Goal: Task Accomplishment & Management: Use online tool/utility

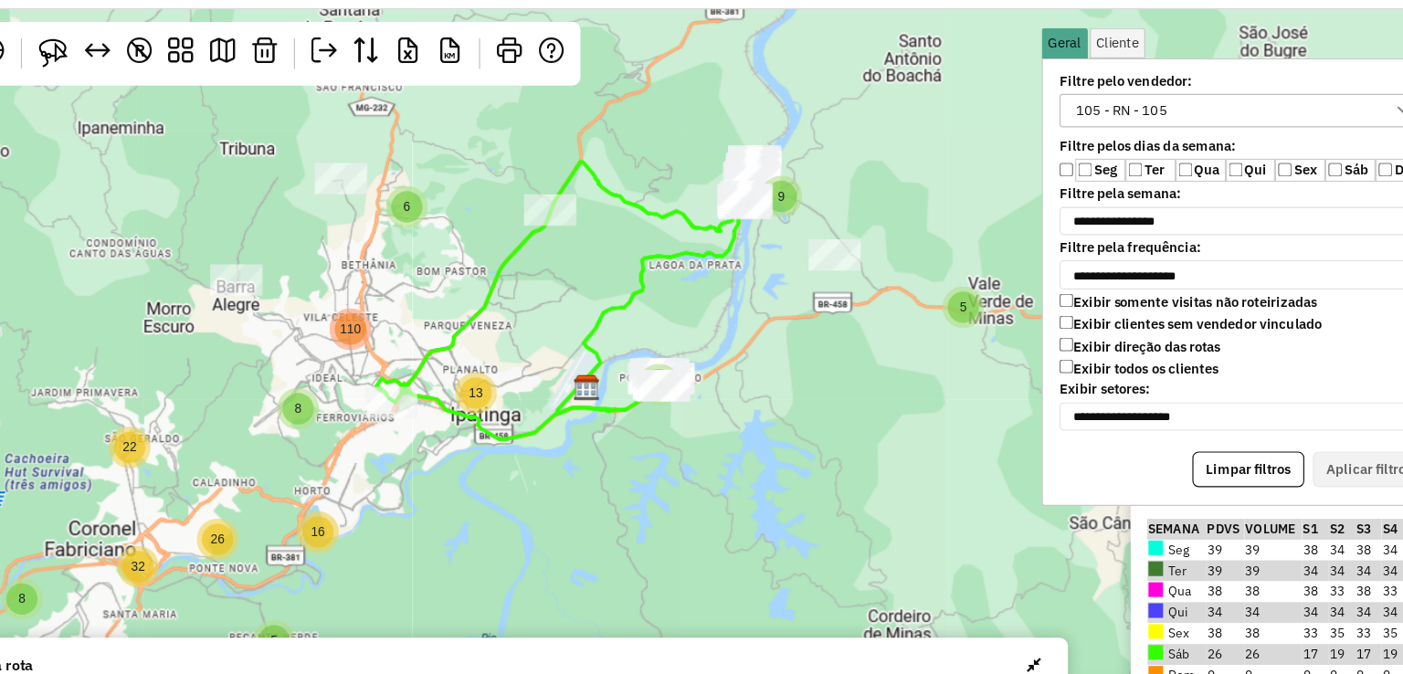
scroll to position [9, 67]
click at [1141, 143] on div "105 - RN - 105" at bounding box center [1100, 143] width 92 height 27
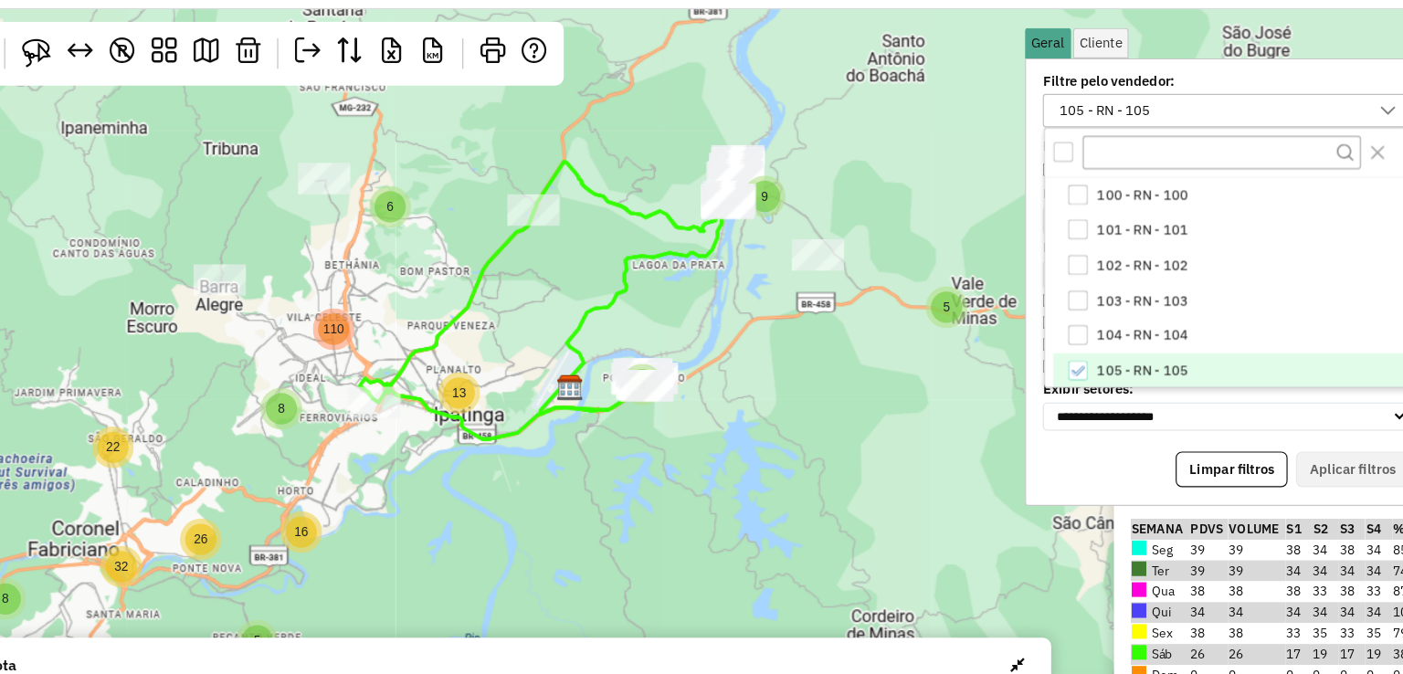
scroll to position [2, 0]
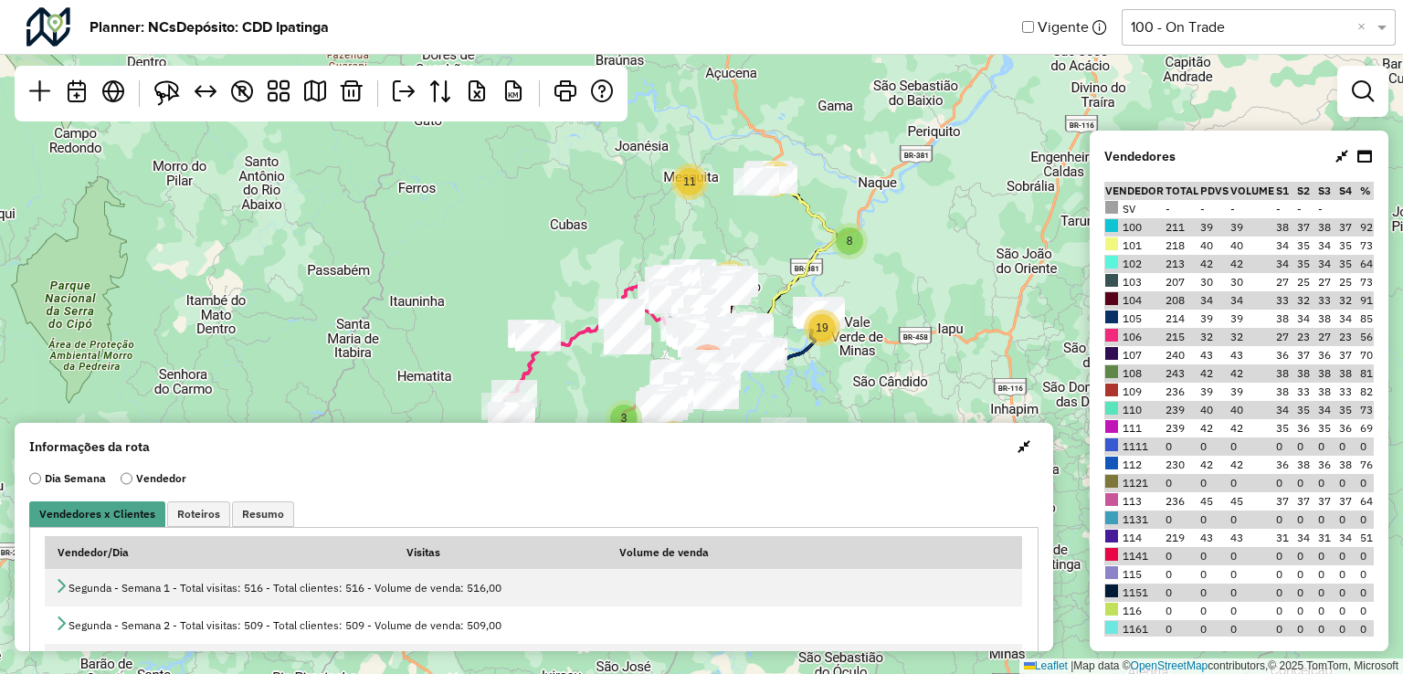
click at [1209, 34] on input "text" at bounding box center [1240, 27] width 219 height 22
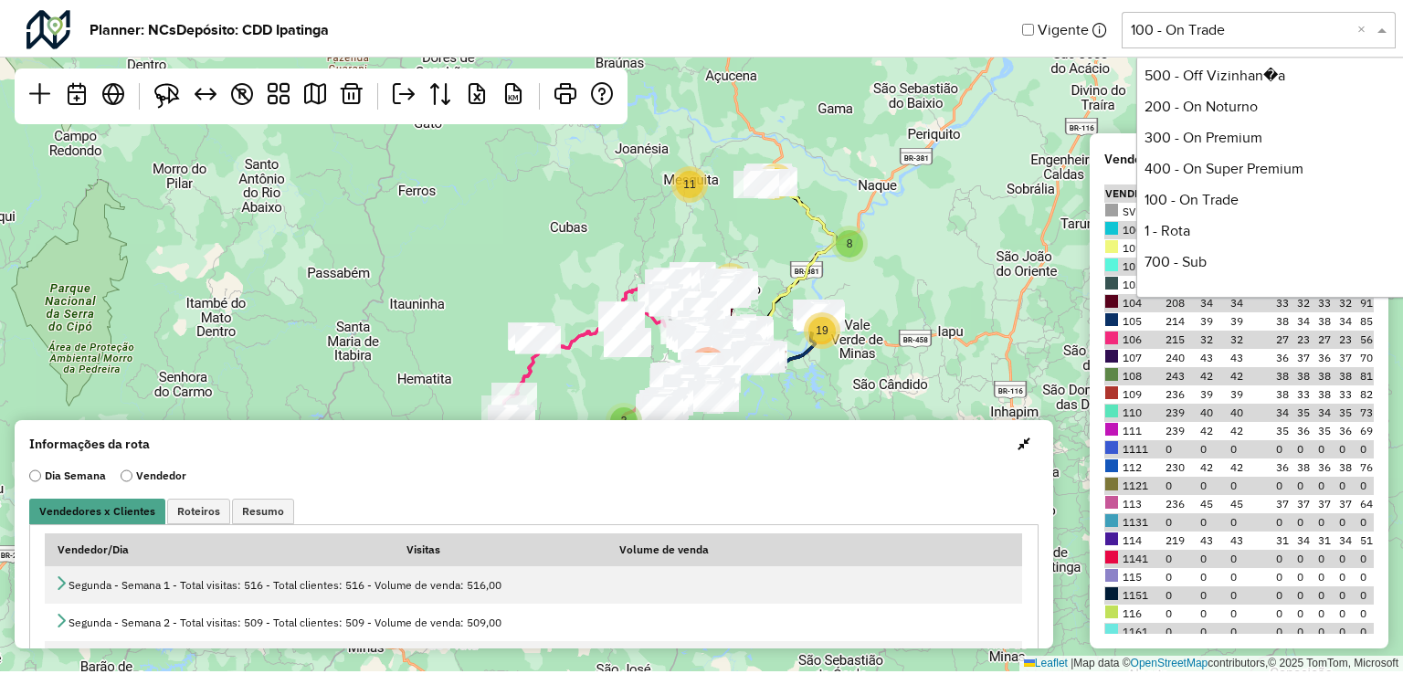
scroll to position [373, 0]
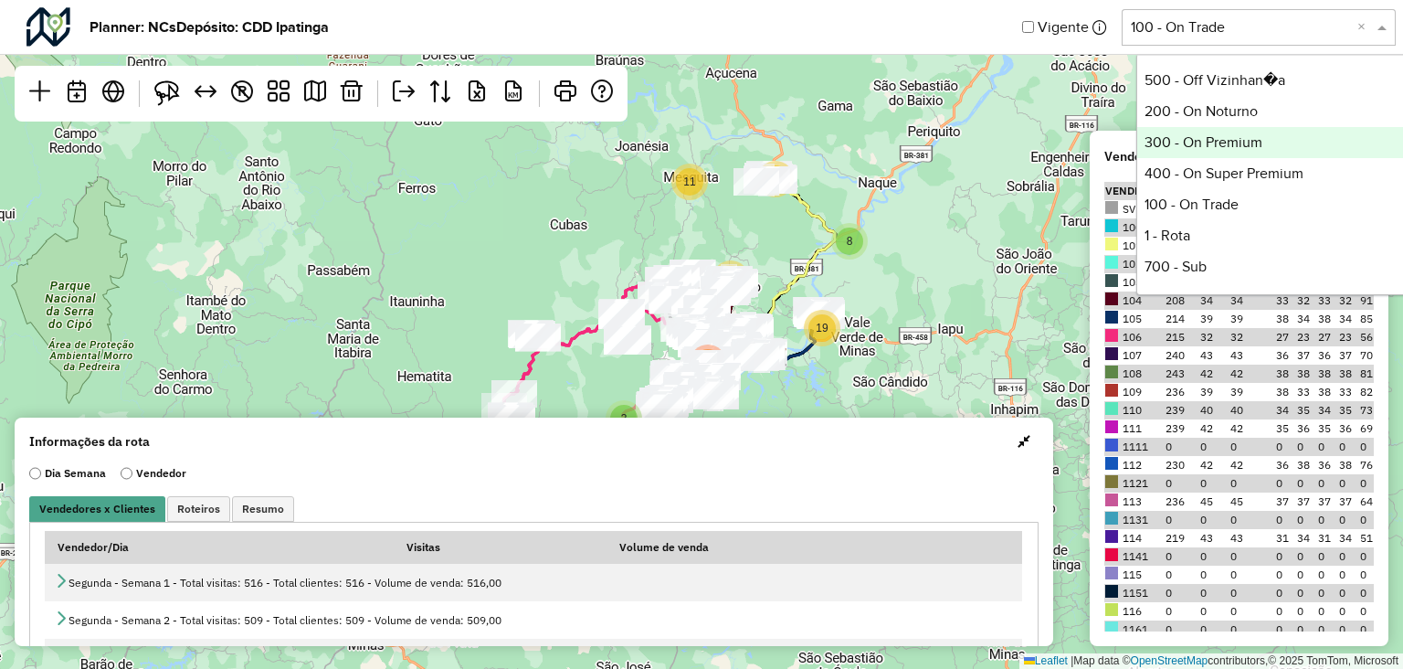
click at [1248, 143] on div "300 - On Premium" at bounding box center [1273, 142] width 272 height 31
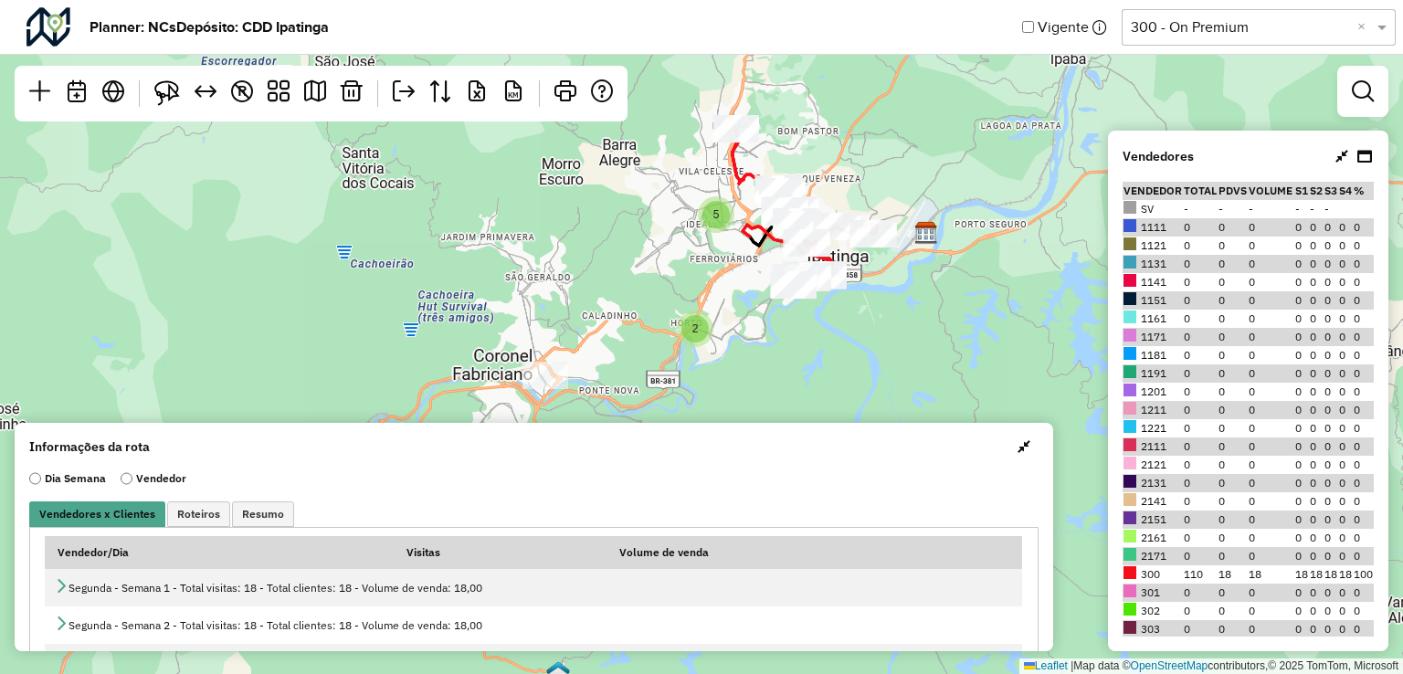
drag, startPoint x: 916, startPoint y: 299, endPoint x: 890, endPoint y: 363, distance: 69.2
click at [890, 363] on div "5 2 ↦ Leaflet | Map data © OpenStreetMap contributors,© 2025 TomTom, Microsoft" at bounding box center [701, 337] width 1403 height 674
click at [1353, 93] on em at bounding box center [1363, 91] width 22 height 22
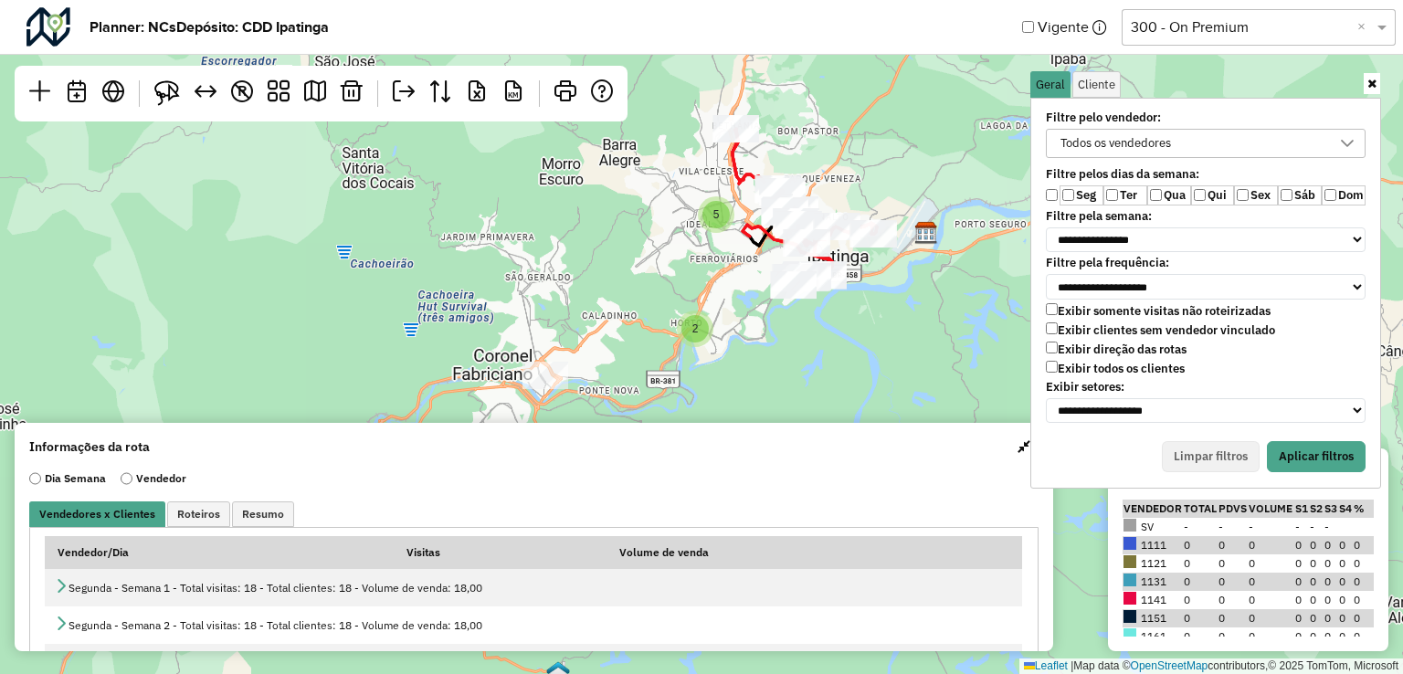
click at [1135, 140] on div "Todos os vendedores" at bounding box center [1115, 143] width 123 height 27
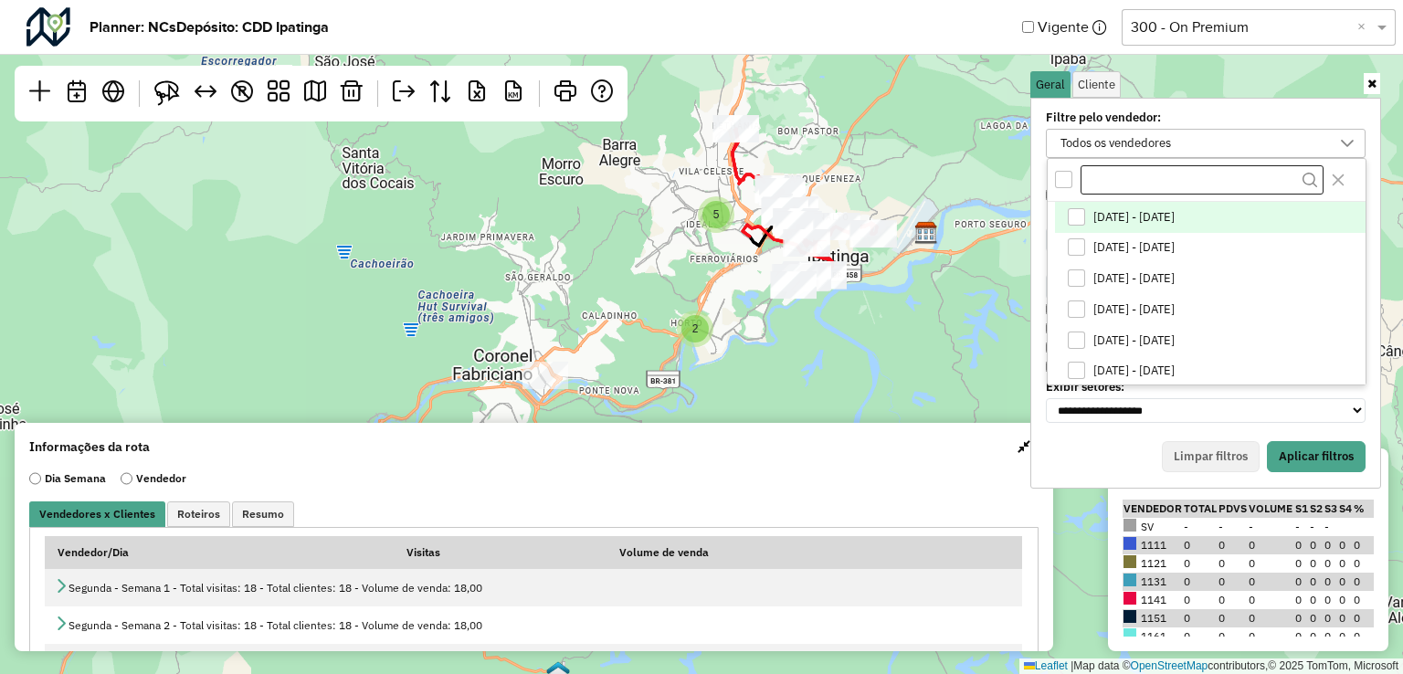
click at [1115, 176] on input "text" at bounding box center [1202, 179] width 243 height 29
type input "*"
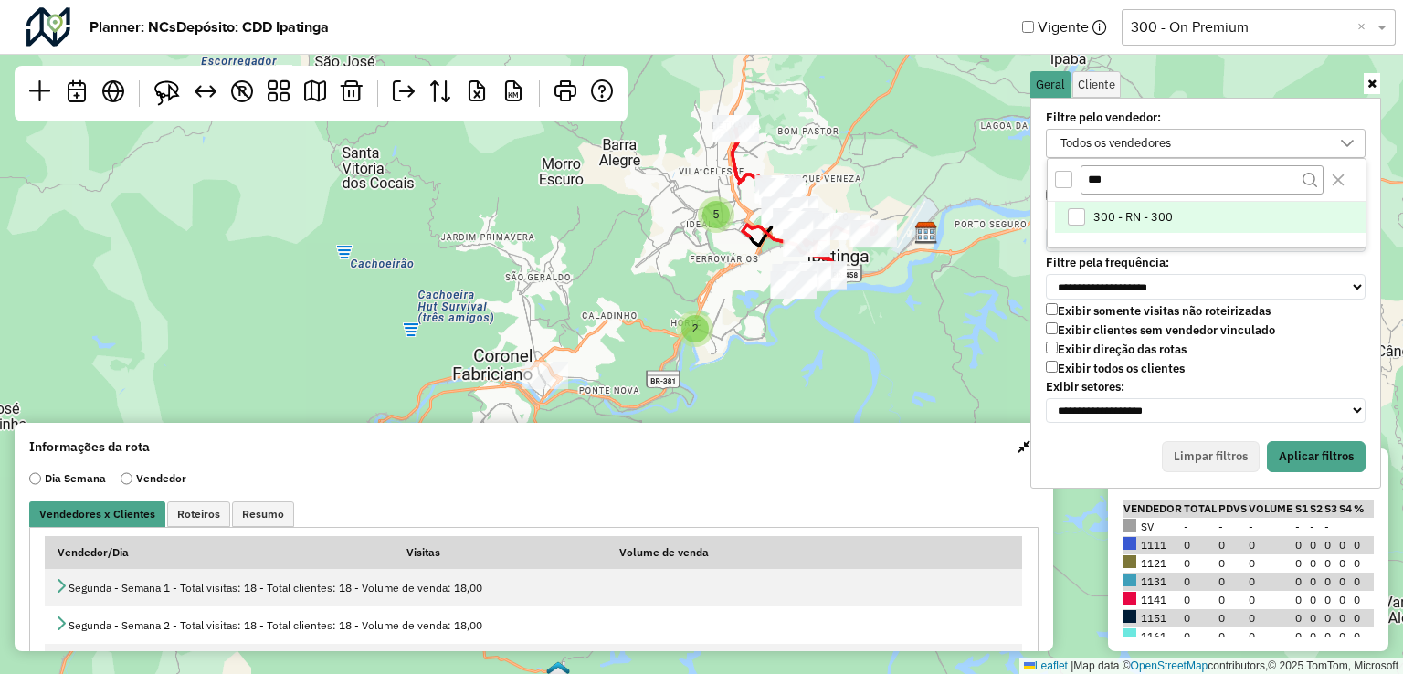
type input "***"
click at [1122, 213] on span "300 - RN - 300" at bounding box center [1132, 217] width 79 height 15
click at [1352, 176] on button "Close" at bounding box center [1338, 179] width 29 height 29
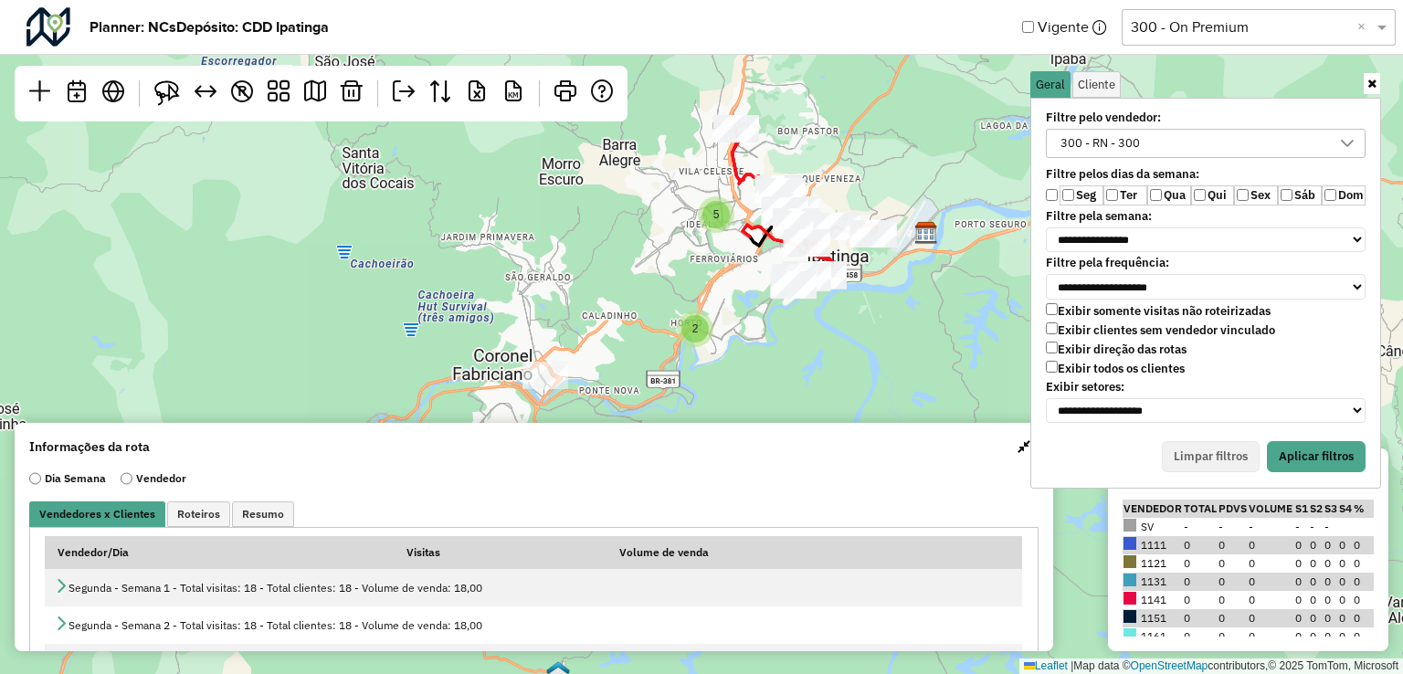
click at [1162, 197] on label "Qua" at bounding box center [1169, 195] width 44 height 20
click at [1293, 186] on label "Sáb" at bounding box center [1300, 195] width 44 height 20
click at [1341, 441] on button "Aplicar filtros" at bounding box center [1316, 456] width 99 height 31
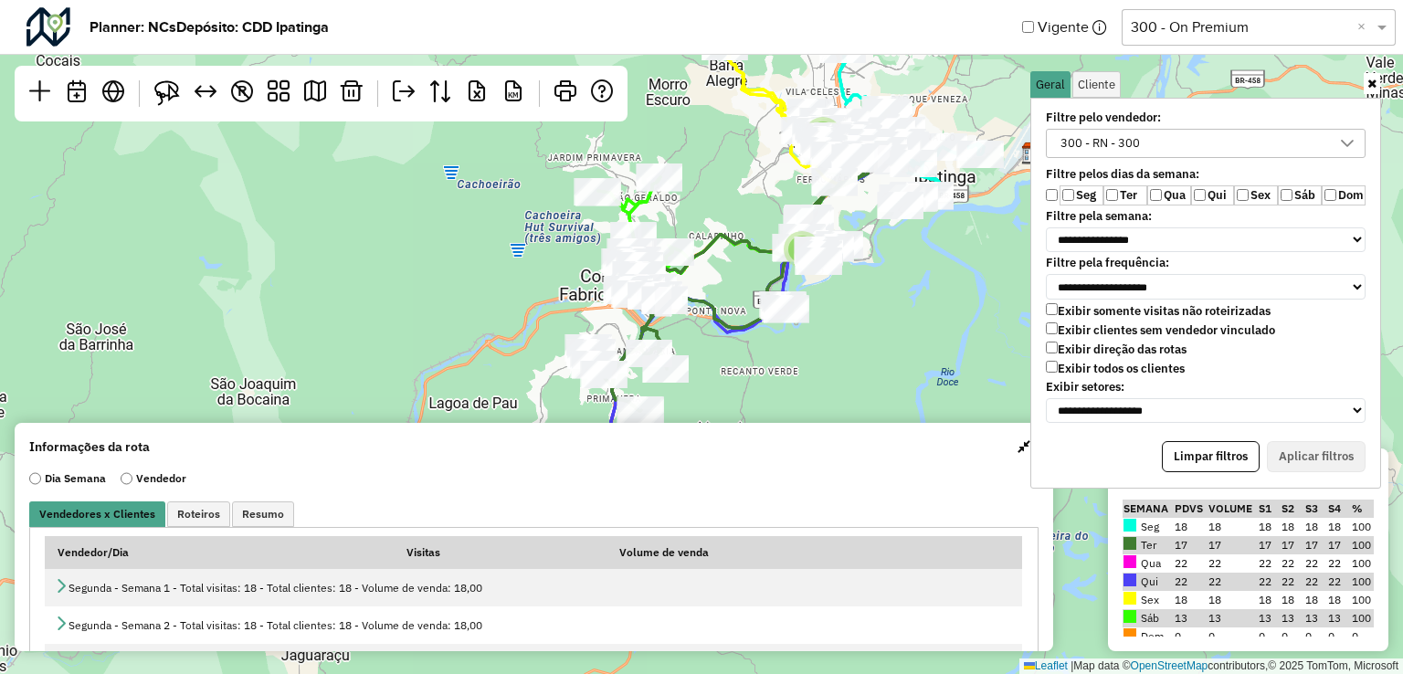
drag, startPoint x: 878, startPoint y: 337, endPoint x: 998, endPoint y: 227, distance: 163.6
click at [998, 227] on div "2 5 ↦ Leaflet | Map data © OpenStreetMap contributors,© 2025 TomTom, Microsoft" at bounding box center [701, 337] width 1403 height 674
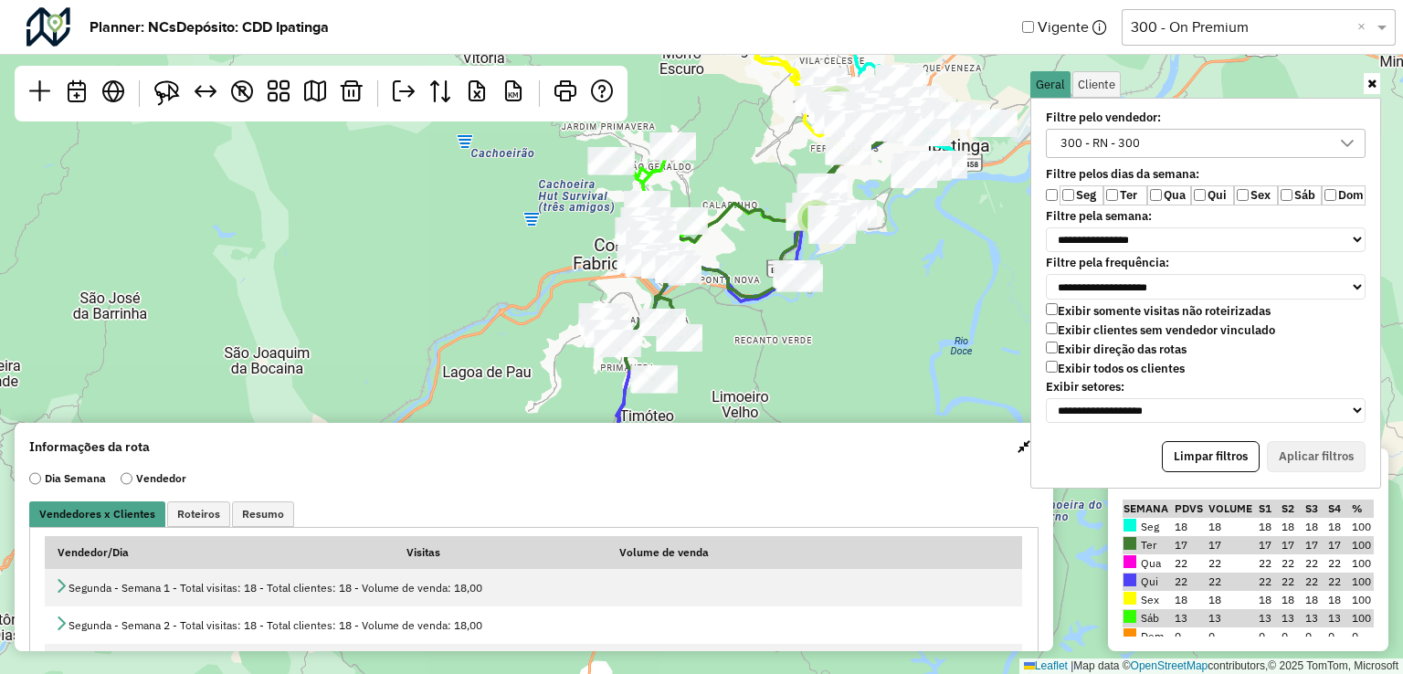
click at [927, 326] on div "2 5 ↦ Leaflet | Map data © OpenStreetMap contributors,© 2025 TomTom, Microsoft" at bounding box center [701, 337] width 1403 height 674
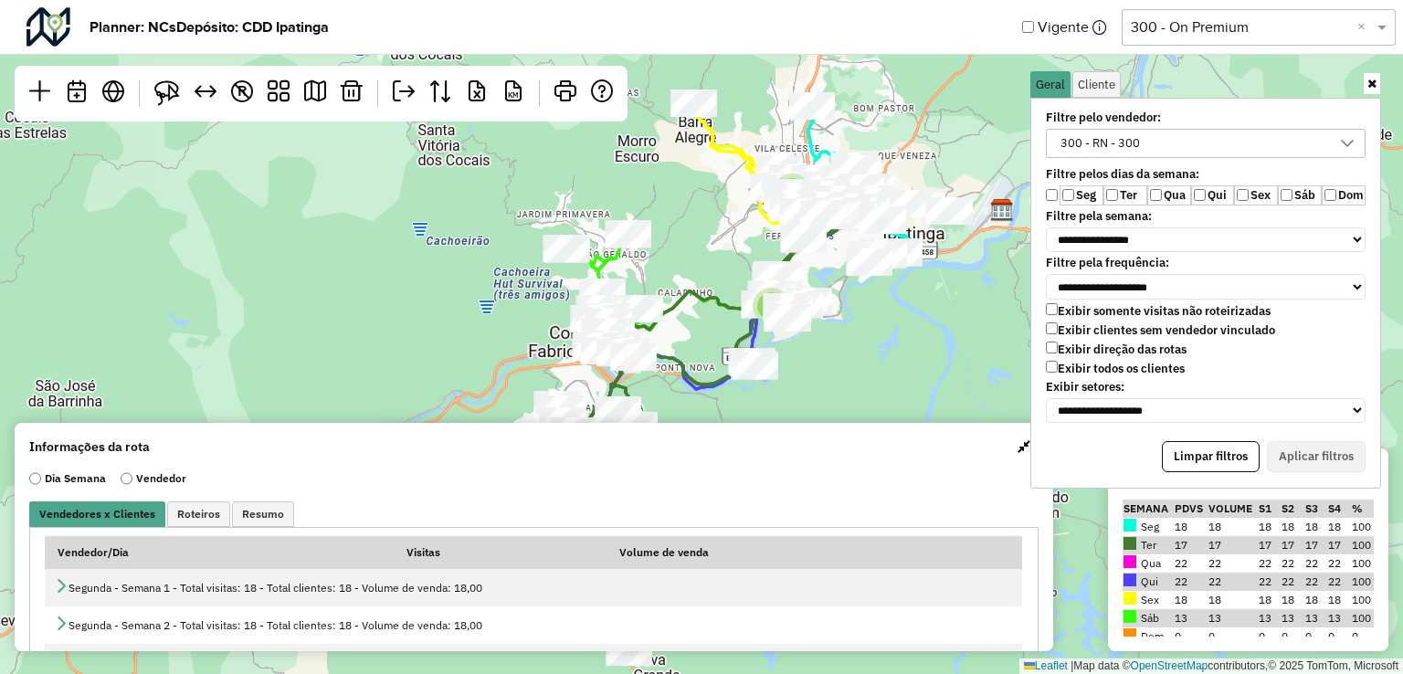
drag, startPoint x: 993, startPoint y: 264, endPoint x: 948, endPoint y: 352, distance: 98.4
click at [948, 352] on div "2 5 ↦ Leaflet | Map data © OpenStreetMap contributors,© 2025 TomTom, Microsoft" at bounding box center [701, 337] width 1403 height 674
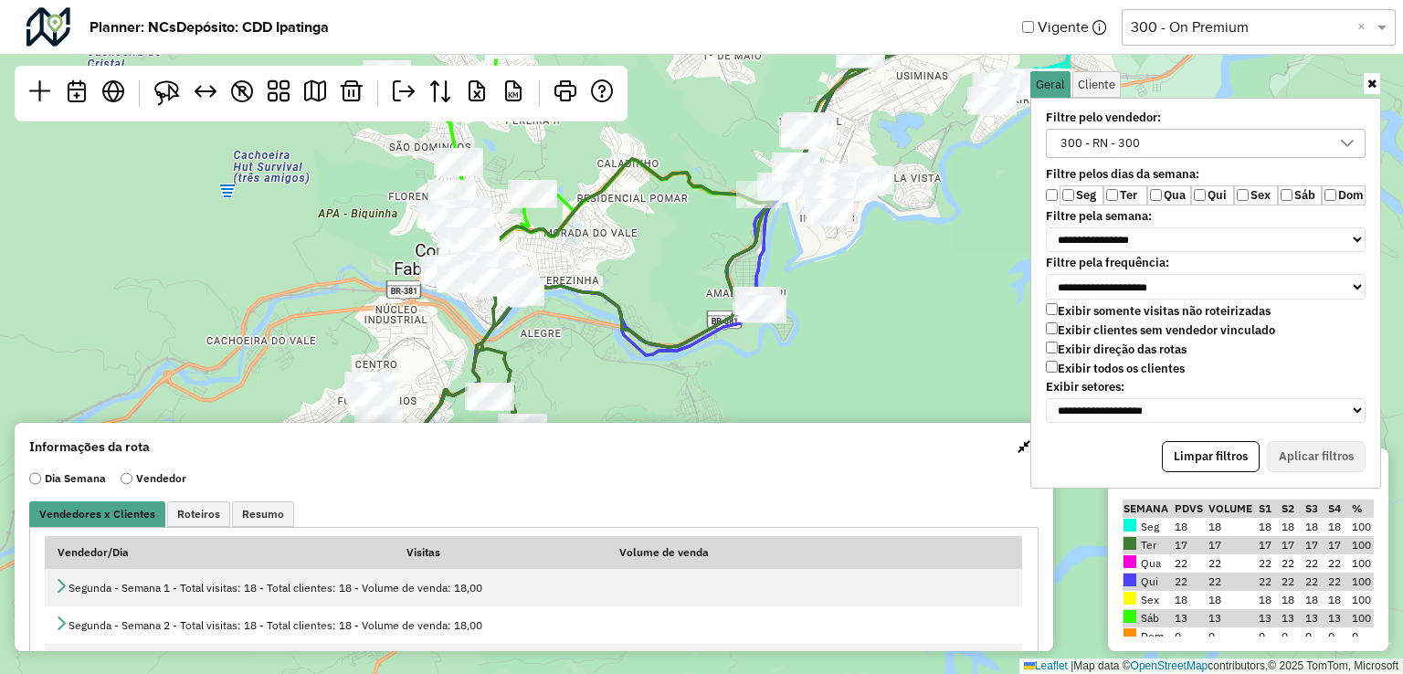
drag, startPoint x: 837, startPoint y: 379, endPoint x: 834, endPoint y: 276, distance: 103.3
click at [834, 276] on div "5 ↦ Leaflet | Map data © OpenStreetMap contributors,© 2025 TomTom, Microsoft" at bounding box center [701, 337] width 1403 height 674
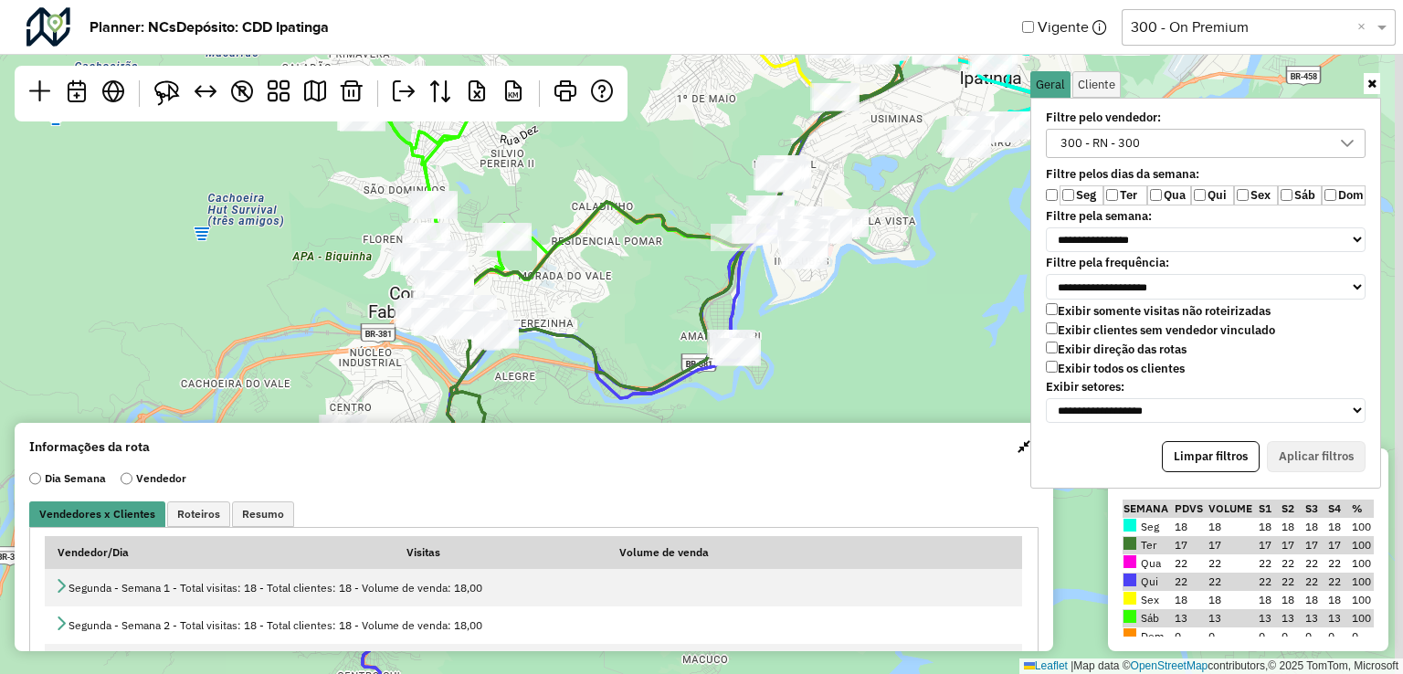
drag, startPoint x: 843, startPoint y: 266, endPoint x: 817, endPoint y: 311, distance: 52.8
click at [817, 311] on div "5 ↦ Leaflet | Map data © OpenStreetMap contributors,© 2025 TomTom, Microsoft" at bounding box center [701, 337] width 1403 height 674
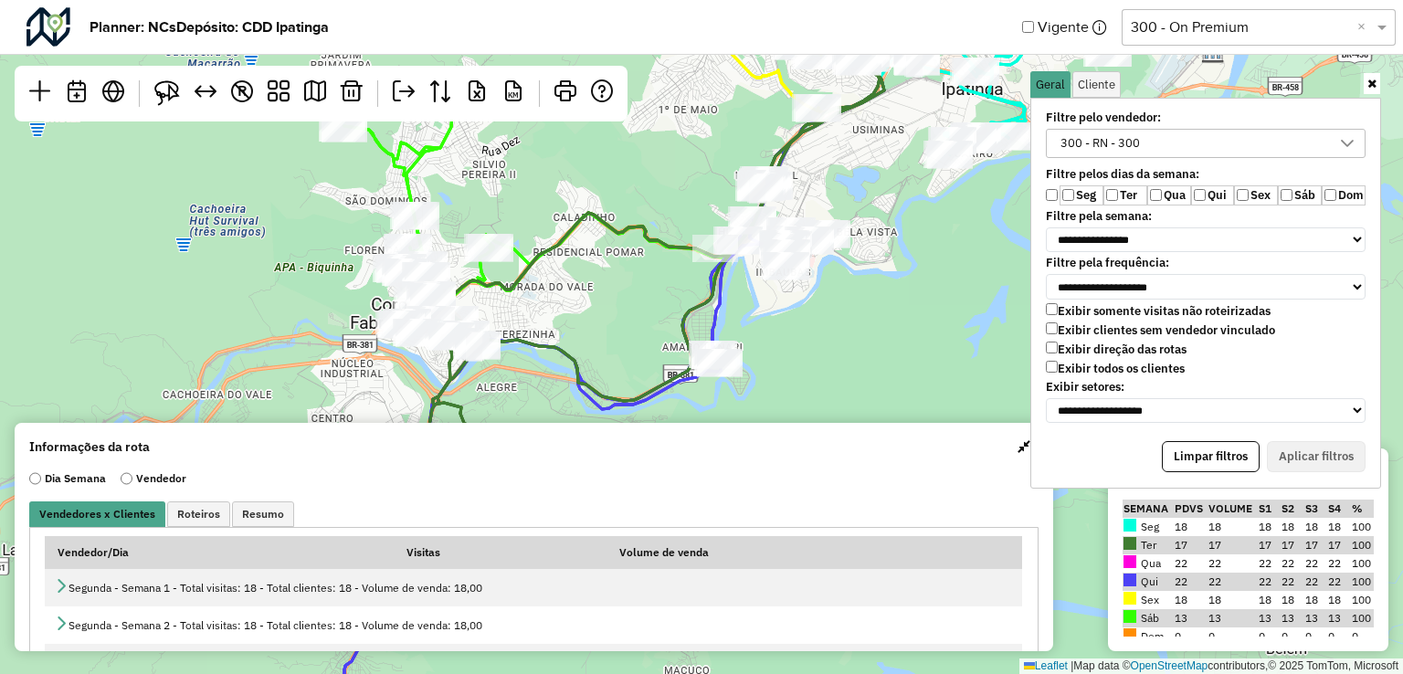
drag, startPoint x: 839, startPoint y: 343, endPoint x: 822, endPoint y: 353, distance: 20.5
click at [822, 353] on div "5 ↦ Leaflet | Map data © OpenStreetMap contributors,© 2025 TomTom, Microsoft" at bounding box center [701, 337] width 1403 height 674
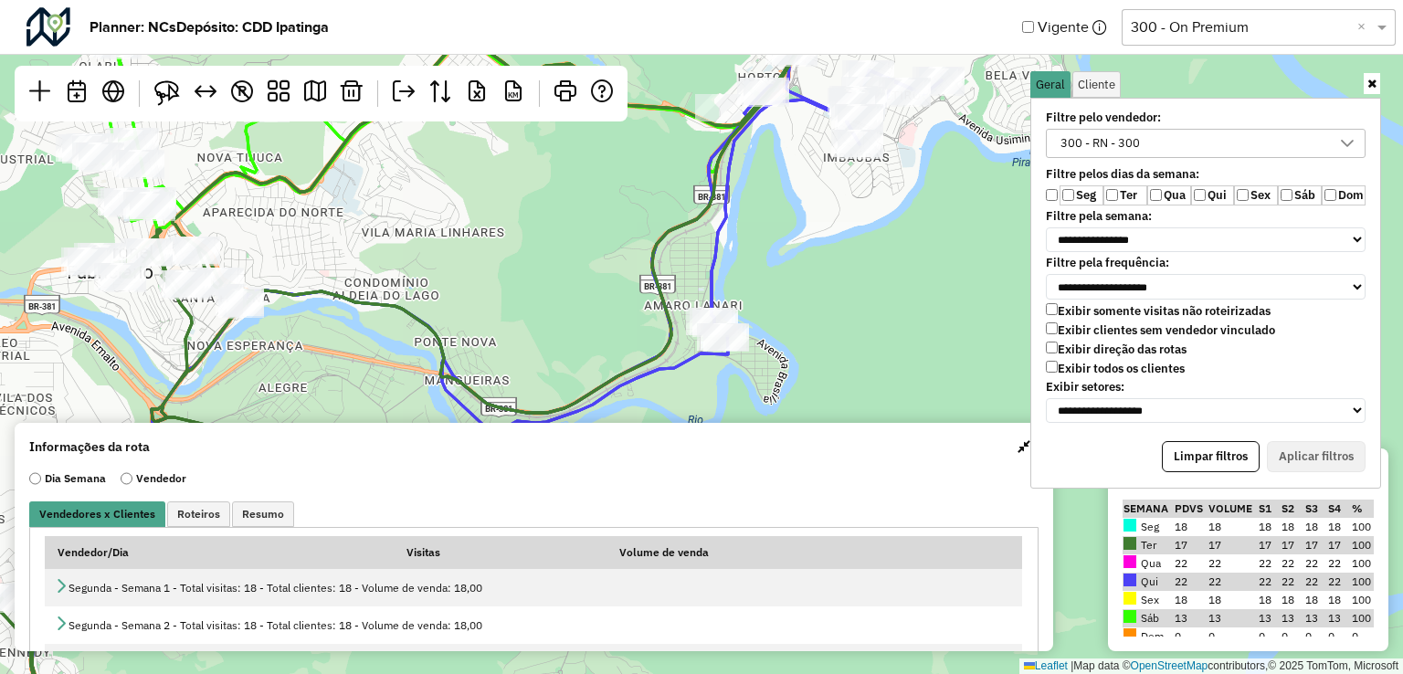
drag, startPoint x: 783, startPoint y: 333, endPoint x: 848, endPoint y: 317, distance: 66.9
click at [848, 317] on div "4 ↦ Leaflet | Map data © OpenStreetMap contributors,© 2025 TomTom, Microsoft" at bounding box center [701, 337] width 1403 height 674
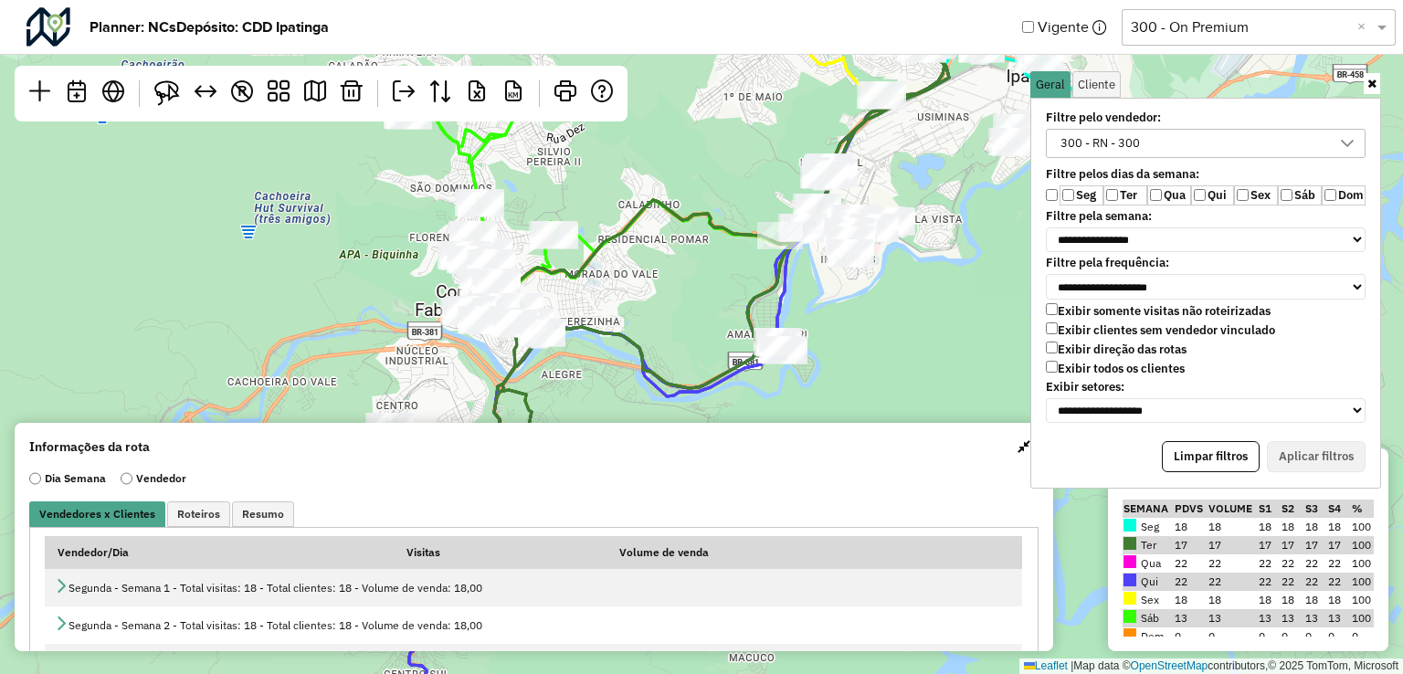
drag, startPoint x: 864, startPoint y: 296, endPoint x: 862, endPoint y: 319, distance: 22.9
click at [862, 319] on div "5 ↦ Leaflet | Map data © OpenStreetMap contributors,© 2025 TomTom, Microsoft" at bounding box center [701, 337] width 1403 height 674
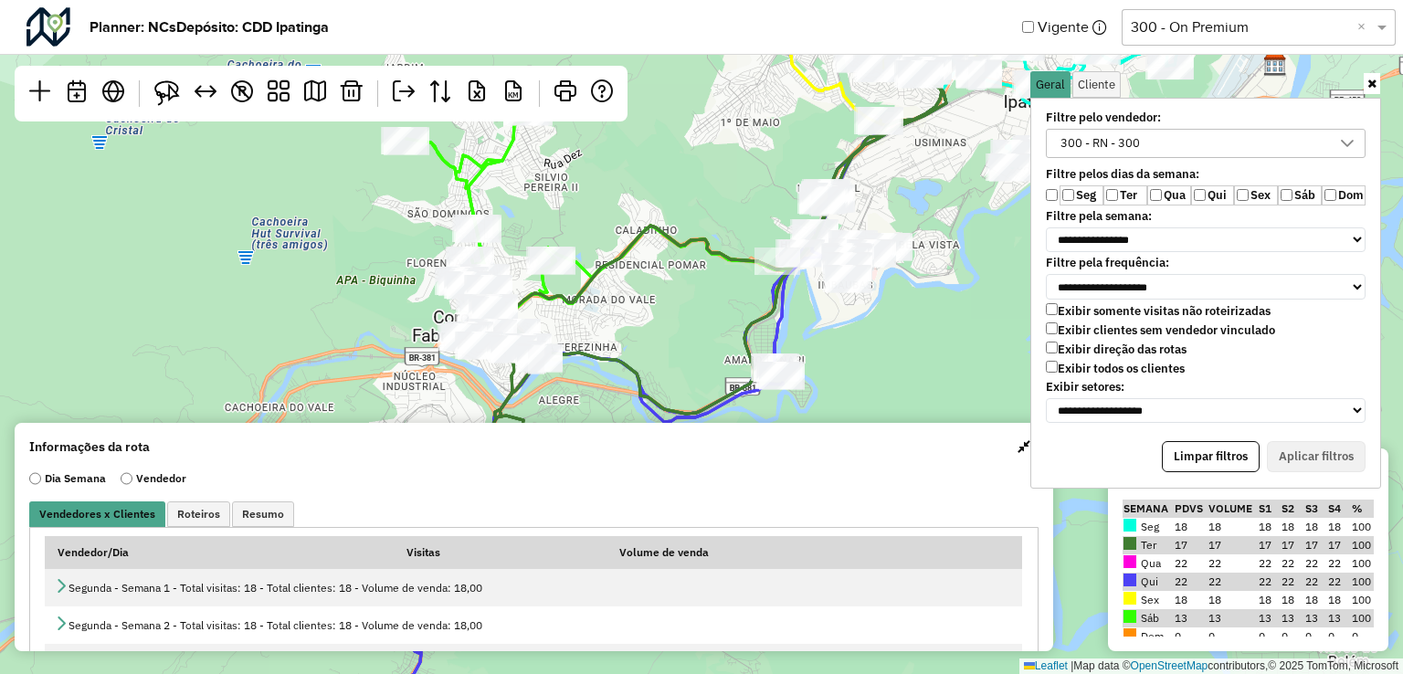
drag, startPoint x: 881, startPoint y: 308, endPoint x: 878, endPoint y: 333, distance: 25.7
click at [878, 333] on div "5 ↦ Leaflet | Map data © OpenStreetMap contributors,© 2025 TomTom, Microsoft" at bounding box center [701, 337] width 1403 height 674
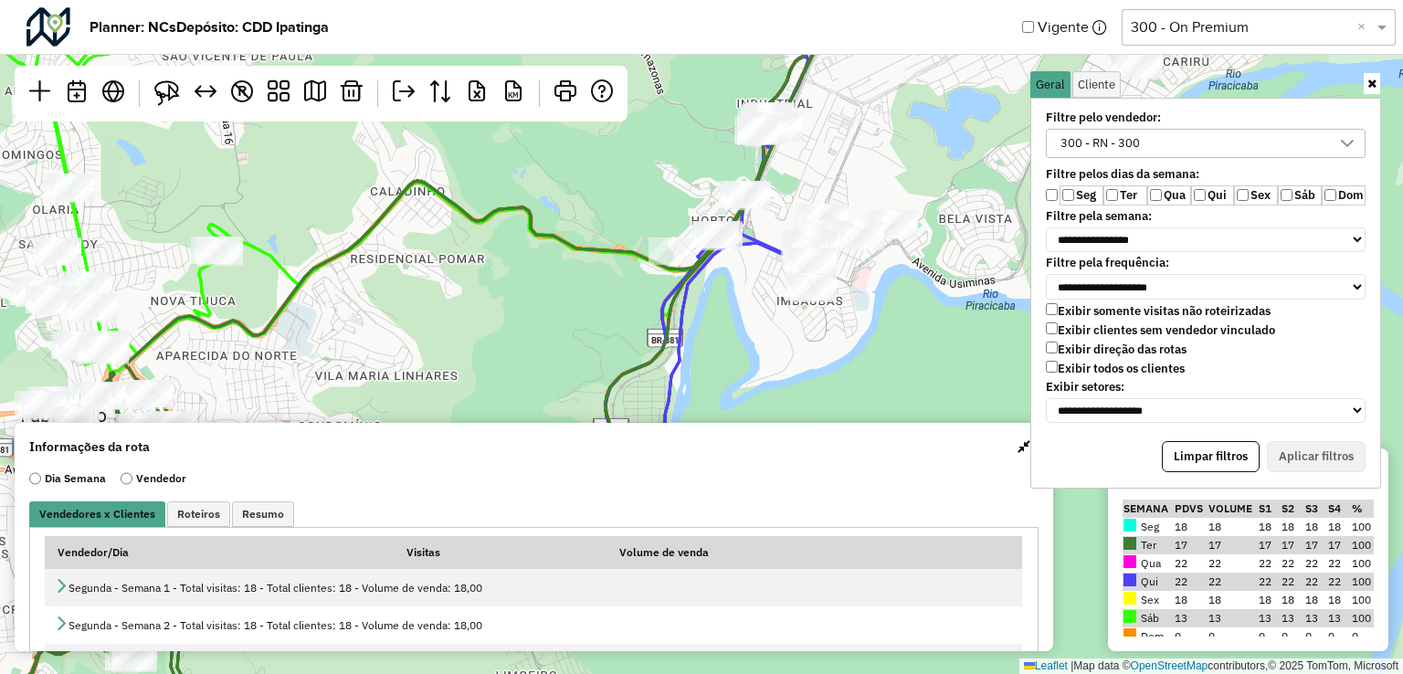
drag, startPoint x: 876, startPoint y: 289, endPoint x: 870, endPoint y: 352, distance: 63.3
click at [870, 352] on div "4 ↦ Leaflet | Map data © OpenStreetMap contributors,© 2025 TomTom, Microsoft" at bounding box center [701, 337] width 1403 height 674
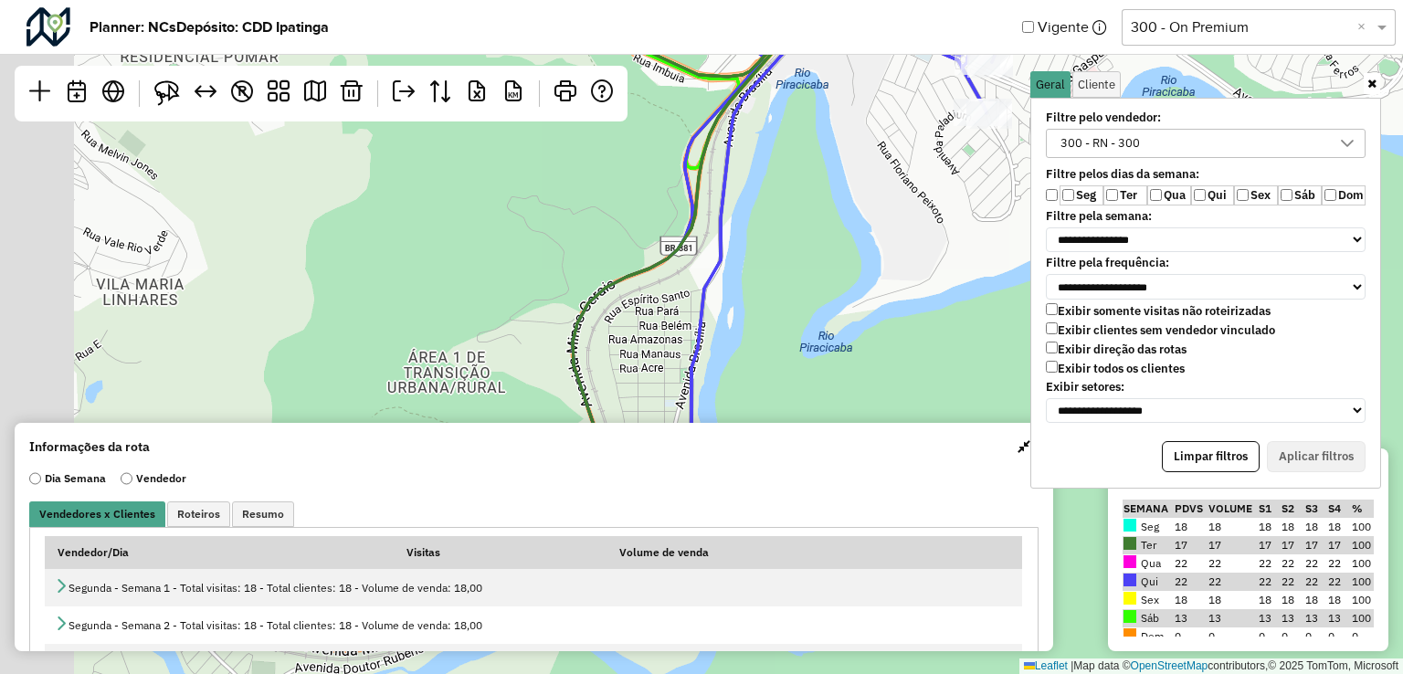
drag, startPoint x: 779, startPoint y: 224, endPoint x: 851, endPoint y: 177, distance: 85.9
click at [877, 143] on div "↦ Leaflet | Map data © OpenStreetMap contributors,© 2025 TomTom, Microsoft" at bounding box center [701, 337] width 1403 height 674
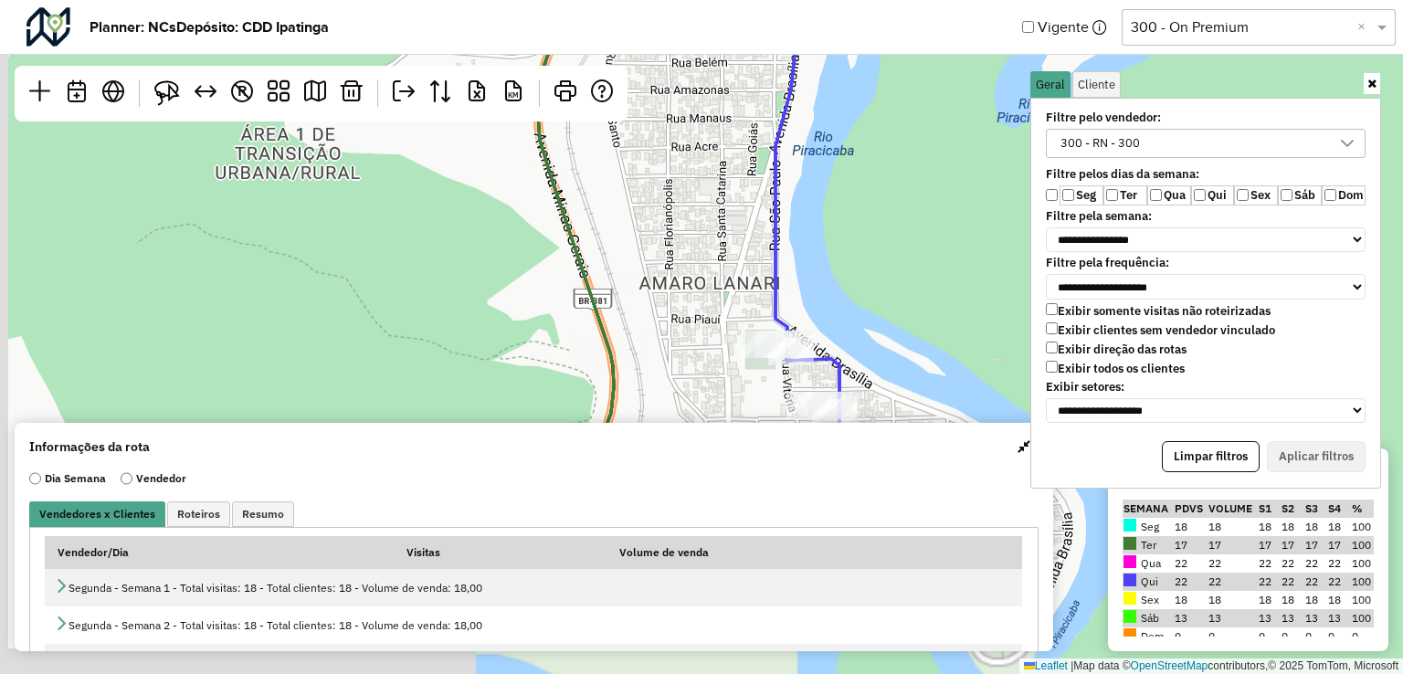
drag, startPoint x: 826, startPoint y: 150, endPoint x: 822, endPoint y: 37, distance: 112.4
click at [822, 37] on hb-planner "**********" at bounding box center [701, 337] width 1403 height 674
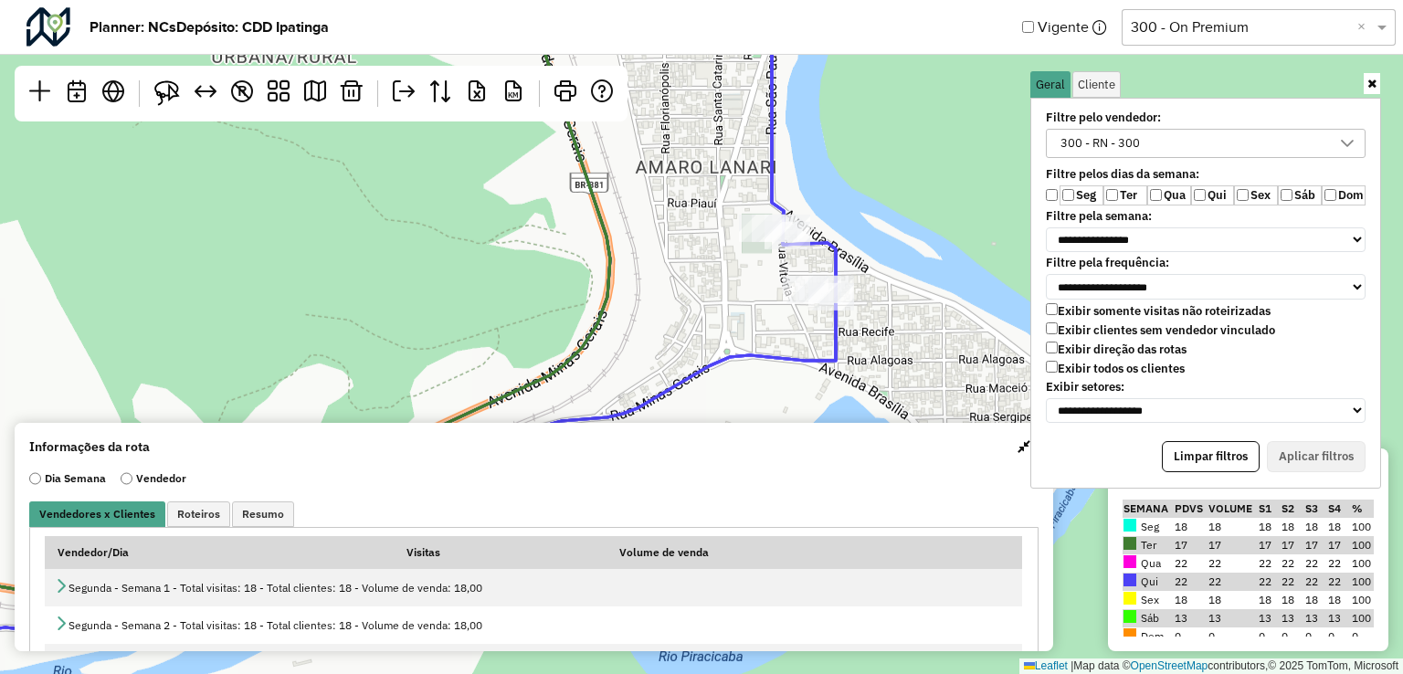
drag, startPoint x: 852, startPoint y: 195, endPoint x: 853, endPoint y: 154, distance: 40.2
click at [853, 154] on div "↦ Leaflet | Map data © OpenStreetMap contributors,© 2025 TomTom, Microsoft" at bounding box center [701, 337] width 1403 height 674
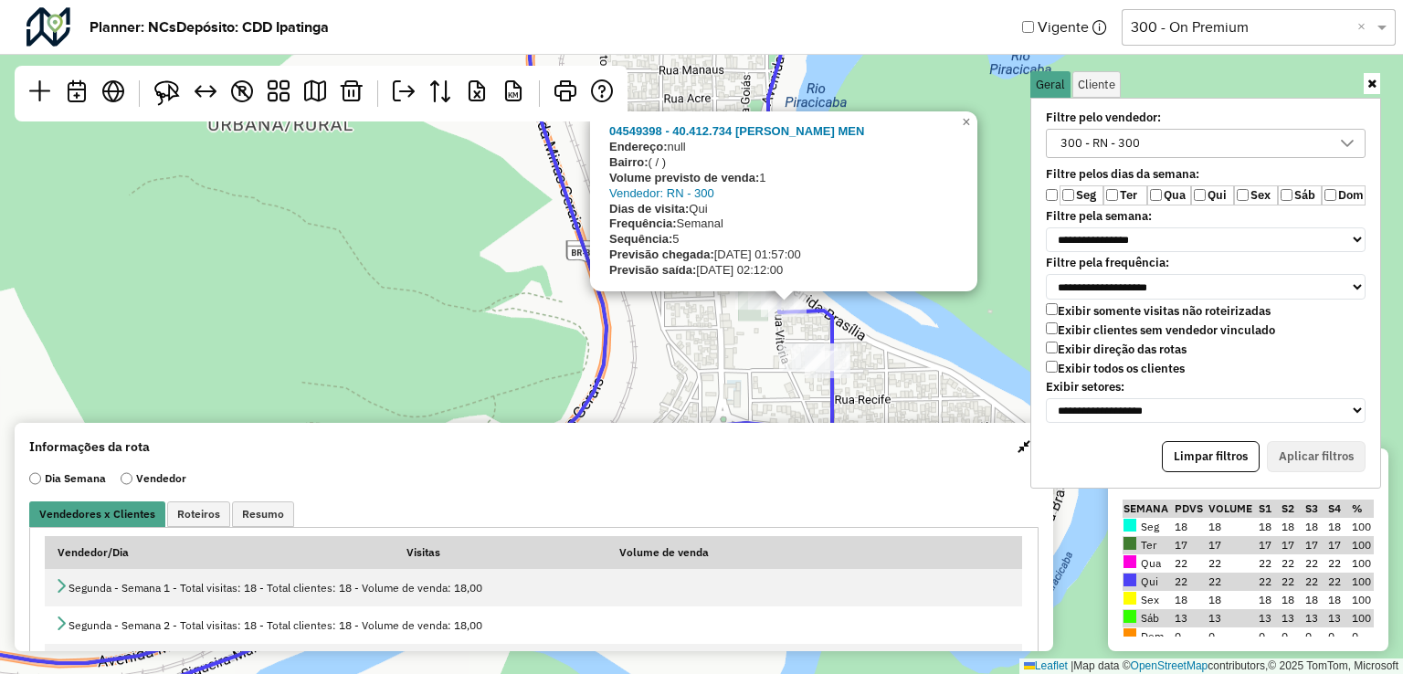
drag, startPoint x: 742, startPoint y: 289, endPoint x: 737, endPoint y: 396, distance: 107.0
click at [737, 396] on div "04549398 - 40.412.734 LUCIANO CARLOS DOS SANTOS MEN Endereço: null Bairro: ( / …" at bounding box center [701, 337] width 1403 height 674
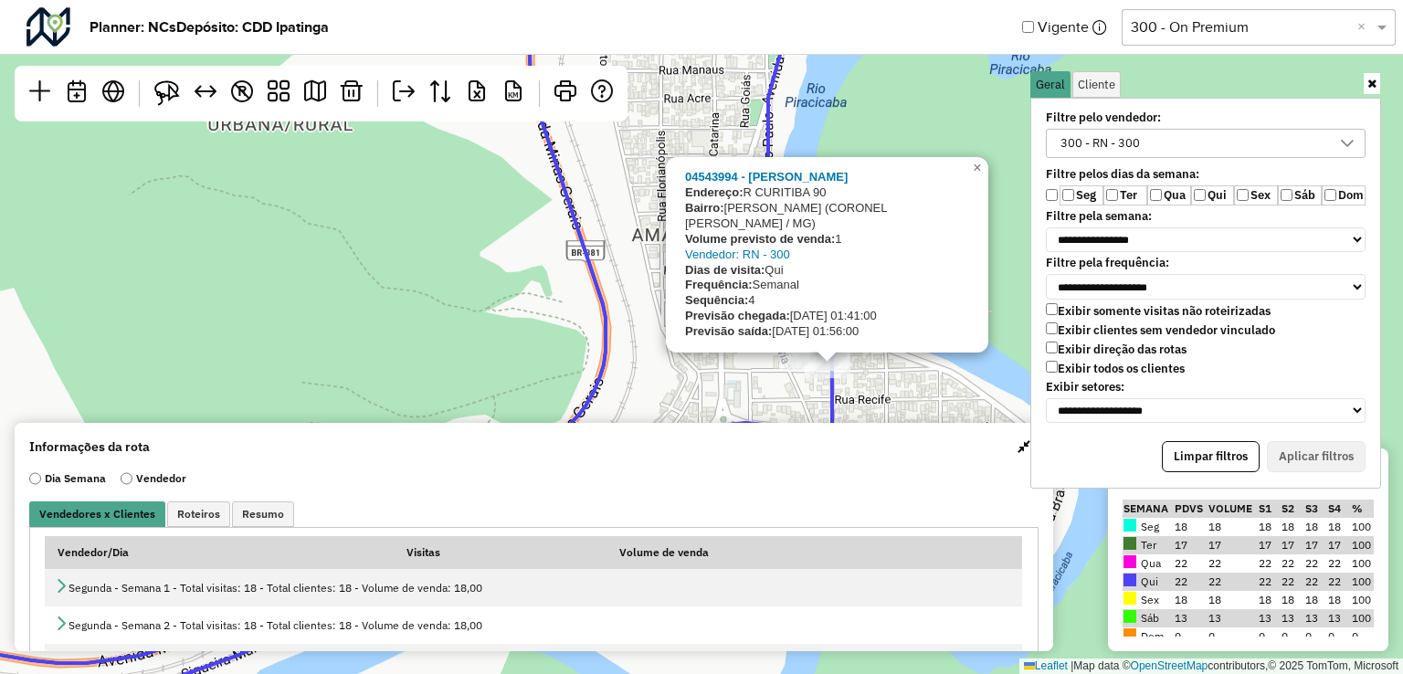
click at [459, 301] on div "04543994 - ADRIANA PAULA DA CRU Endereço: R CURITIBA 90 Bairro: AMARO LANARI (C…" at bounding box center [701, 337] width 1403 height 674
click at [399, 286] on div "04543994 - ADRIANA PAULA DA CRU Endereço: R CURITIBA 90 Bairro: AMARO LANARI (C…" at bounding box center [701, 337] width 1403 height 674
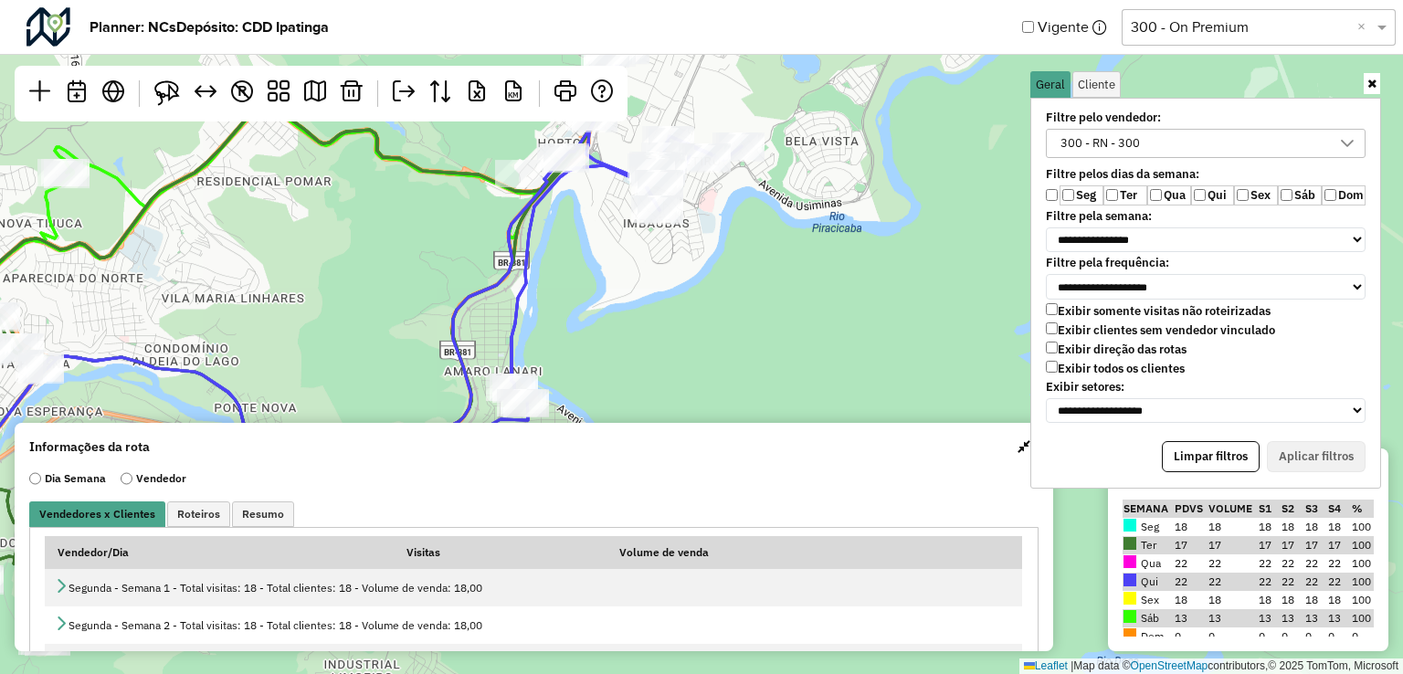
drag, startPoint x: 730, startPoint y: 301, endPoint x: 738, endPoint y: 326, distance: 26.9
click at [738, 326] on div "4 ↦ Leaflet | Map data © OpenStreetMap contributors,© 2025 TomTom, Microsoft" at bounding box center [701, 337] width 1403 height 674
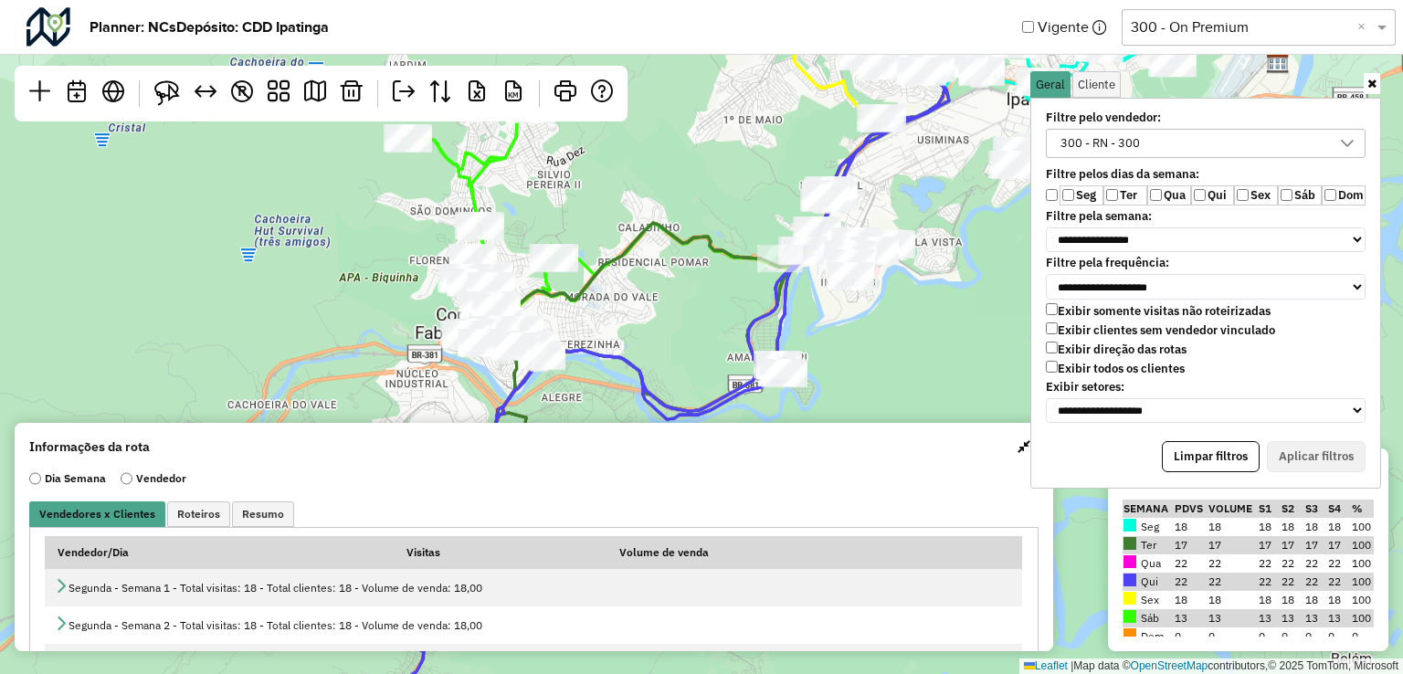
drag, startPoint x: 804, startPoint y: 341, endPoint x: 933, endPoint y: 361, distance: 131.2
click at [933, 361] on div "5 ↦ Leaflet | Map data © OpenStreetMap contributors,© 2025 TomTom, Microsoft" at bounding box center [701, 337] width 1403 height 674
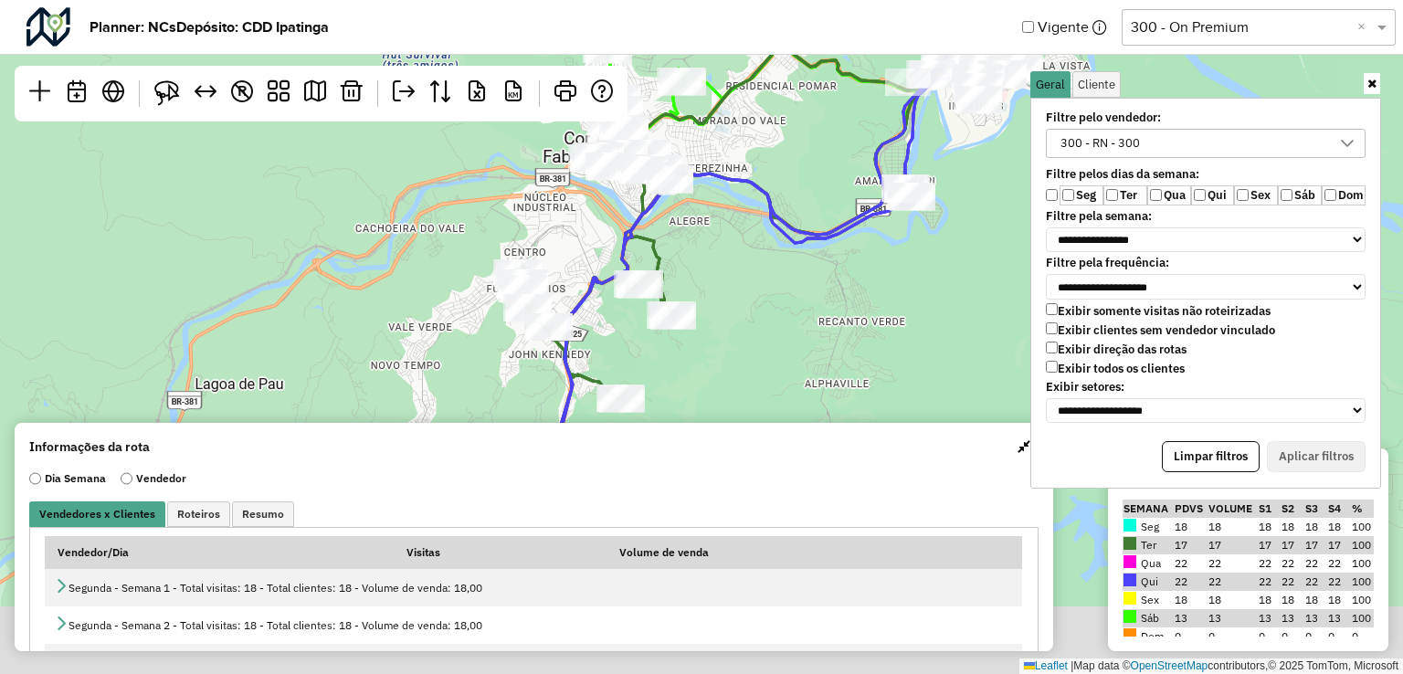
drag, startPoint x: 657, startPoint y: 332, endPoint x: 763, endPoint y: 180, distance: 185.7
click at [763, 179] on icon at bounding box center [799, 227] width 555 height 678
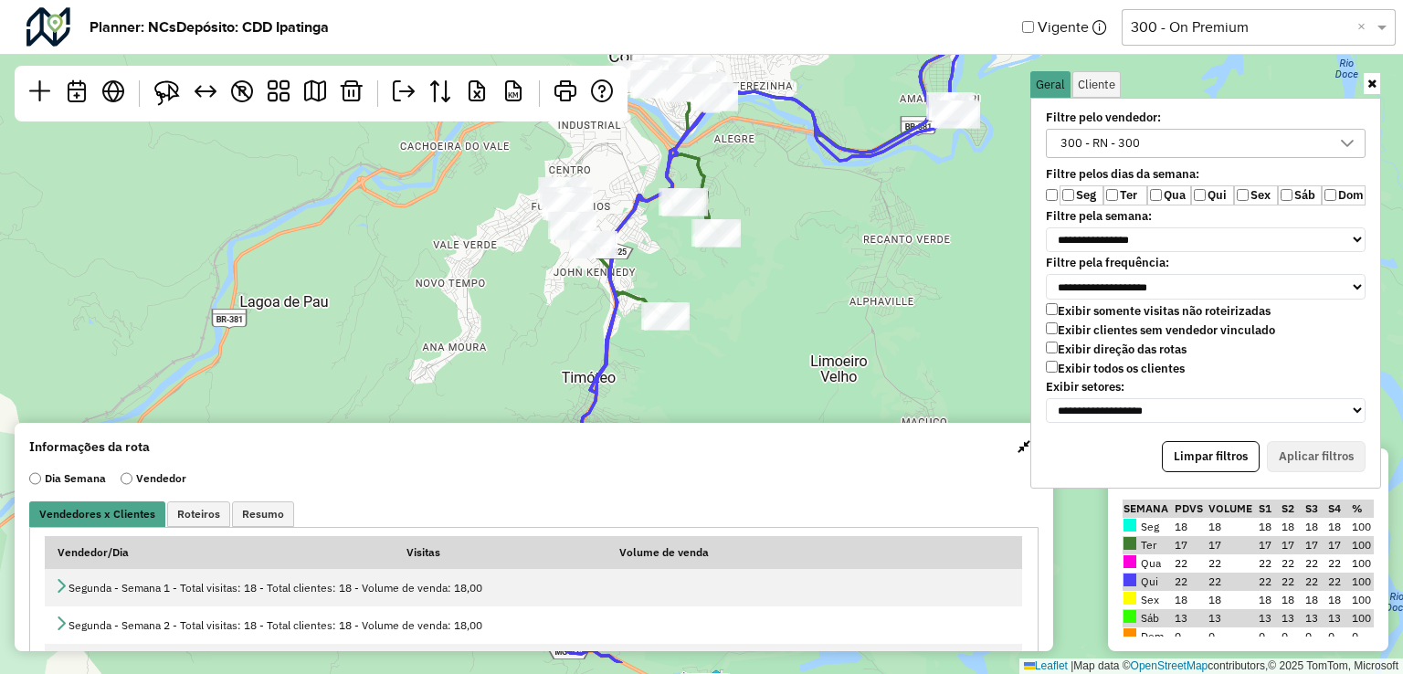
drag, startPoint x: 720, startPoint y: 259, endPoint x: 766, endPoint y: 171, distance: 100.1
click at [767, 161] on div "5 ↦ Leaflet | Map data © OpenStreetMap contributors,© 2025 TomTom, Microsoft" at bounding box center [701, 337] width 1403 height 674
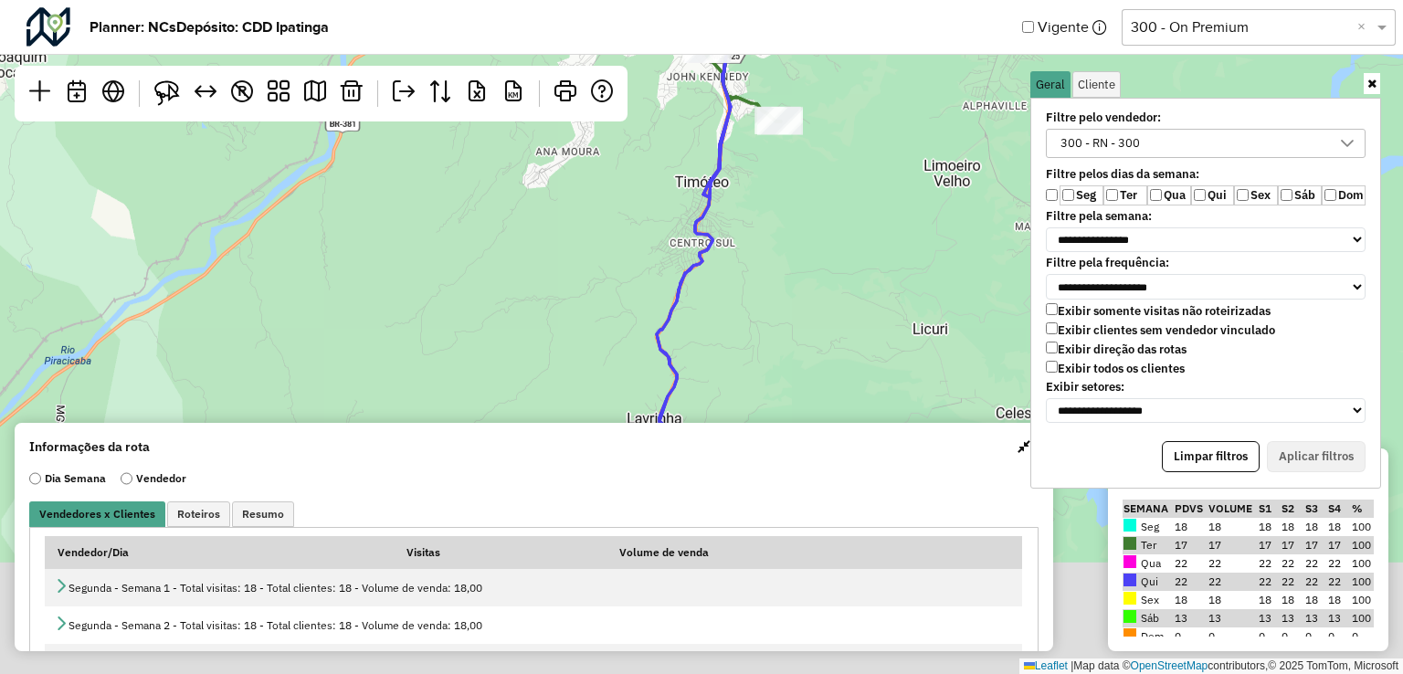
drag, startPoint x: 705, startPoint y: 302, endPoint x: 793, endPoint y: 162, distance: 165.8
click at [793, 162] on div "5 ↦ Leaflet | Map data © OpenStreetMap contributors,© 2025 TomTom, Microsoft" at bounding box center [701, 337] width 1403 height 674
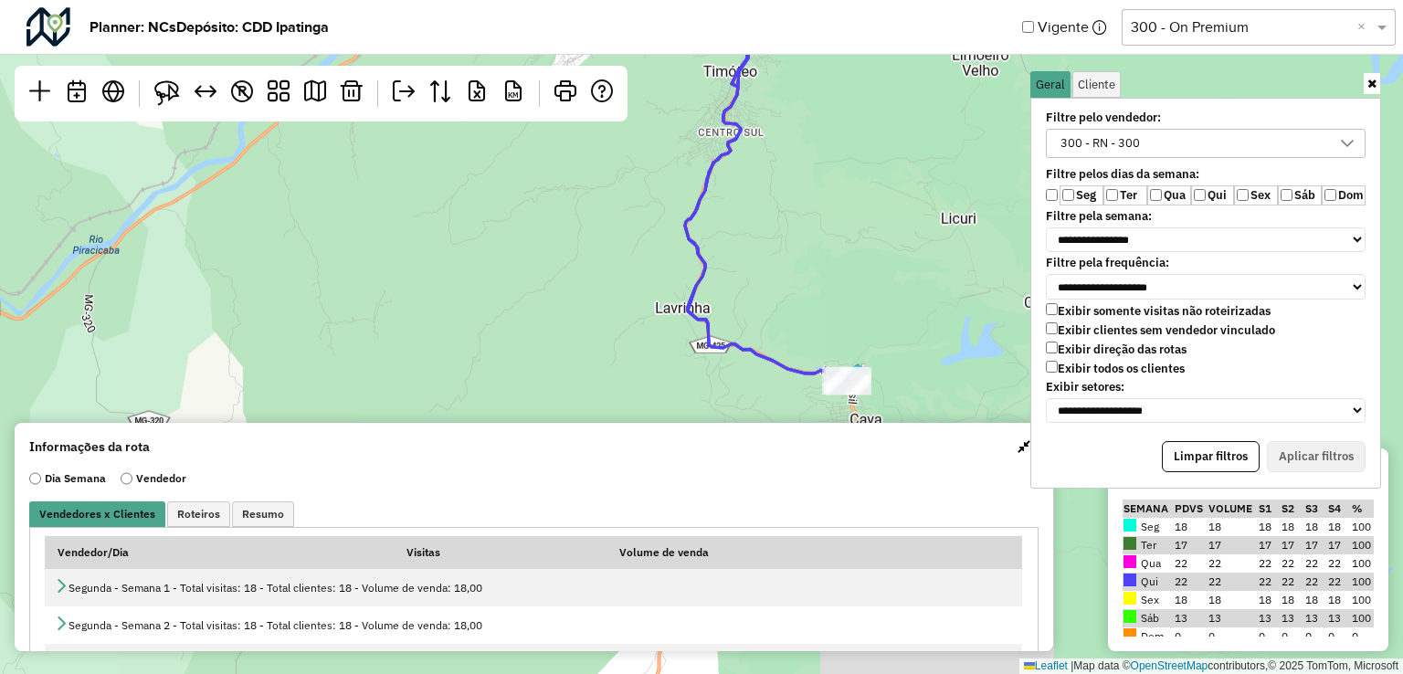
drag, startPoint x: 763, startPoint y: 225, endPoint x: 775, endPoint y: 171, distance: 55.2
click at [775, 171] on div "5 ↦ Leaflet | Map data © OpenStreetMap contributors,© 2025 TomTom, Microsoft" at bounding box center [701, 337] width 1403 height 674
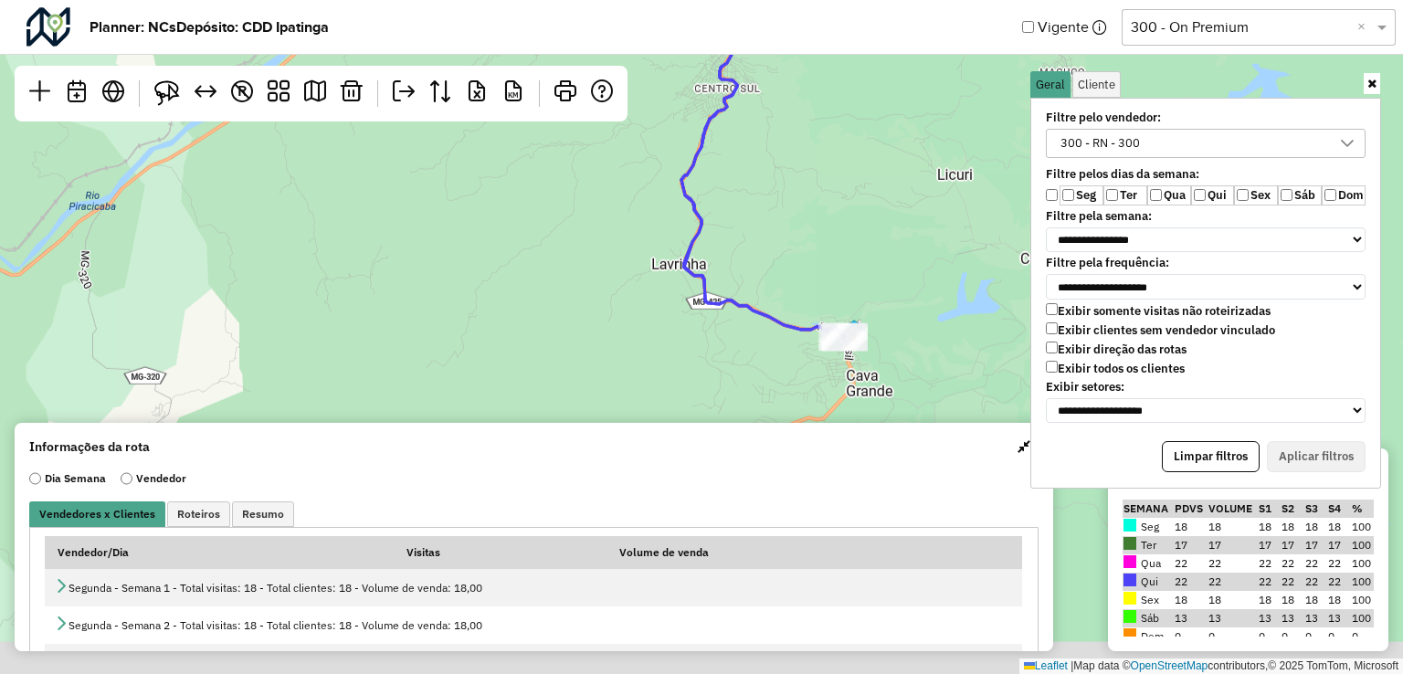
drag, startPoint x: 756, startPoint y: 282, endPoint x: 729, endPoint y: 230, distance: 58.8
click at [729, 230] on div "5 ↦ Leaflet | Map data © OpenStreetMap contributors,© 2025 TomTom, Microsoft" at bounding box center [701, 337] width 1403 height 674
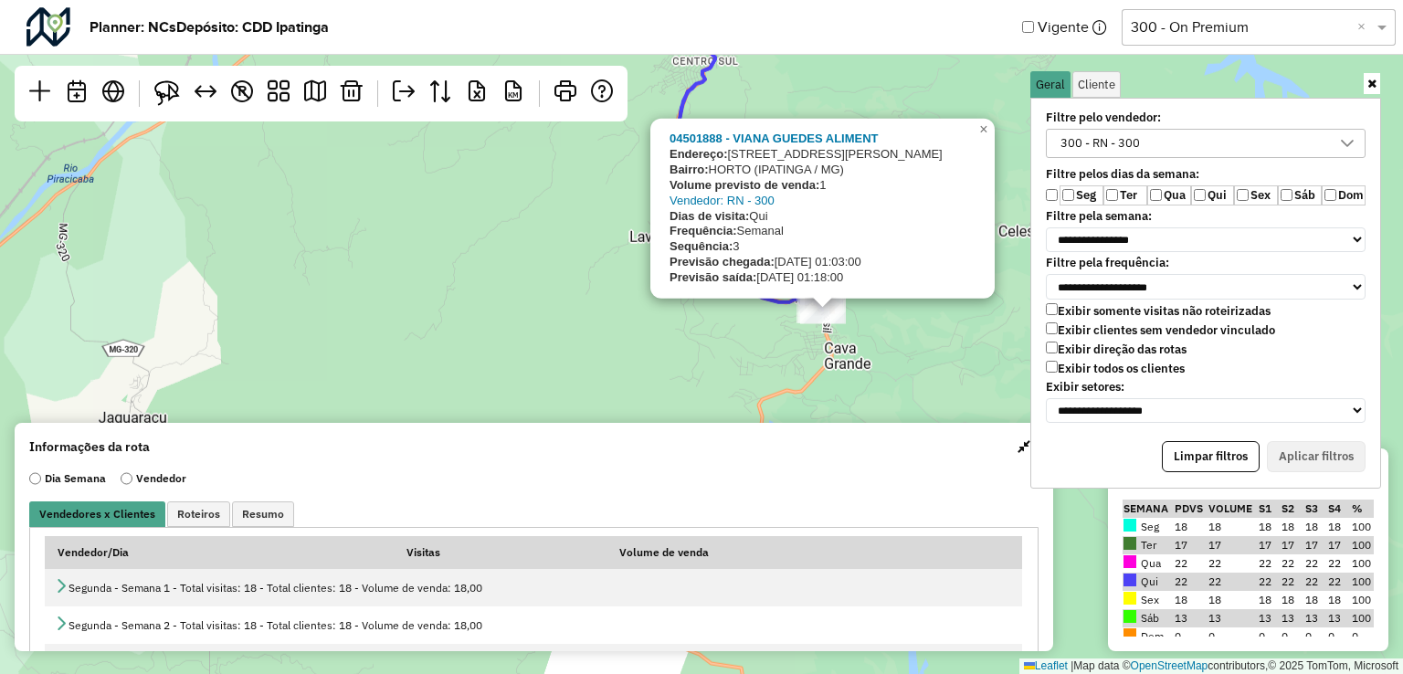
click at [815, 332] on div "5 04501888 - VIANA GUEDES ALIMENT Endereço: AV PEDRO LINHARES GOMES 3900 3900-2…" at bounding box center [701, 337] width 1403 height 674
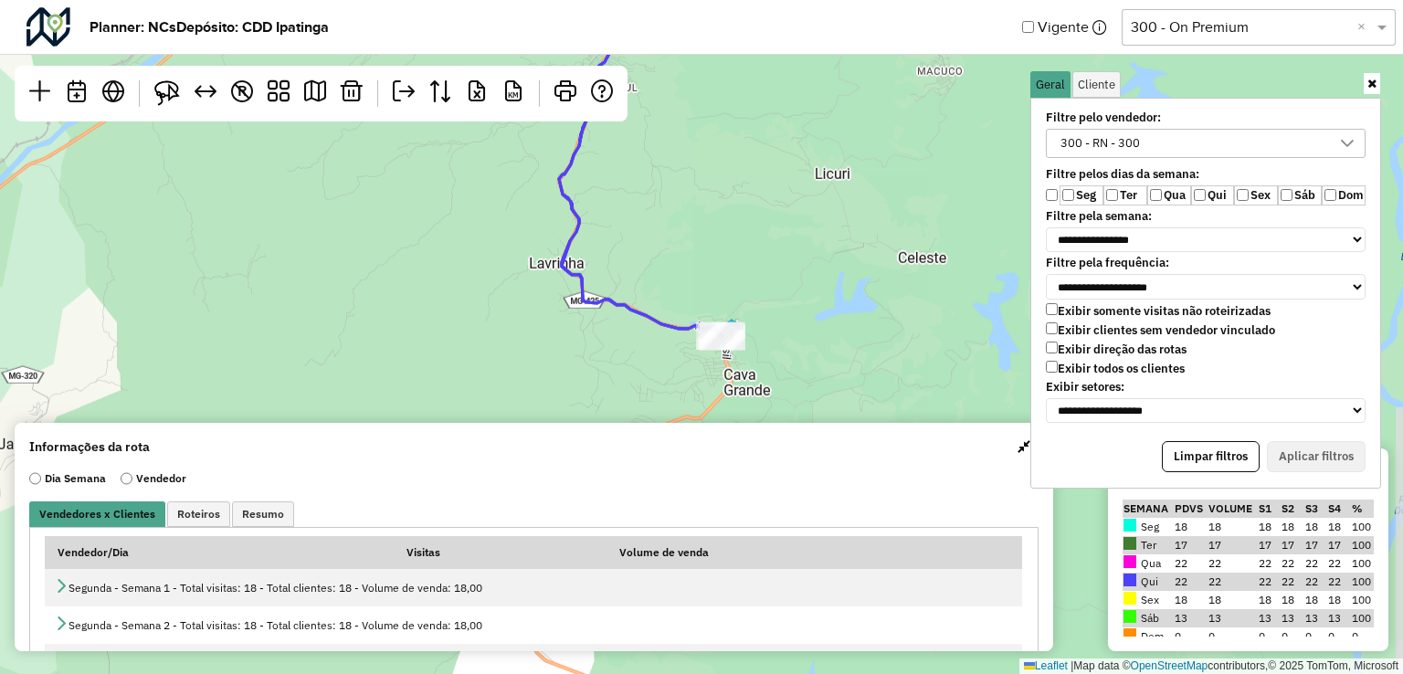
drag, startPoint x: 689, startPoint y: 352, endPoint x: 614, endPoint y: 378, distance: 79.4
click at [614, 378] on div "5 ↦ Leaflet | Map data © OpenStreetMap contributors,© 2025 TomTom, Microsoft" at bounding box center [701, 337] width 1403 height 674
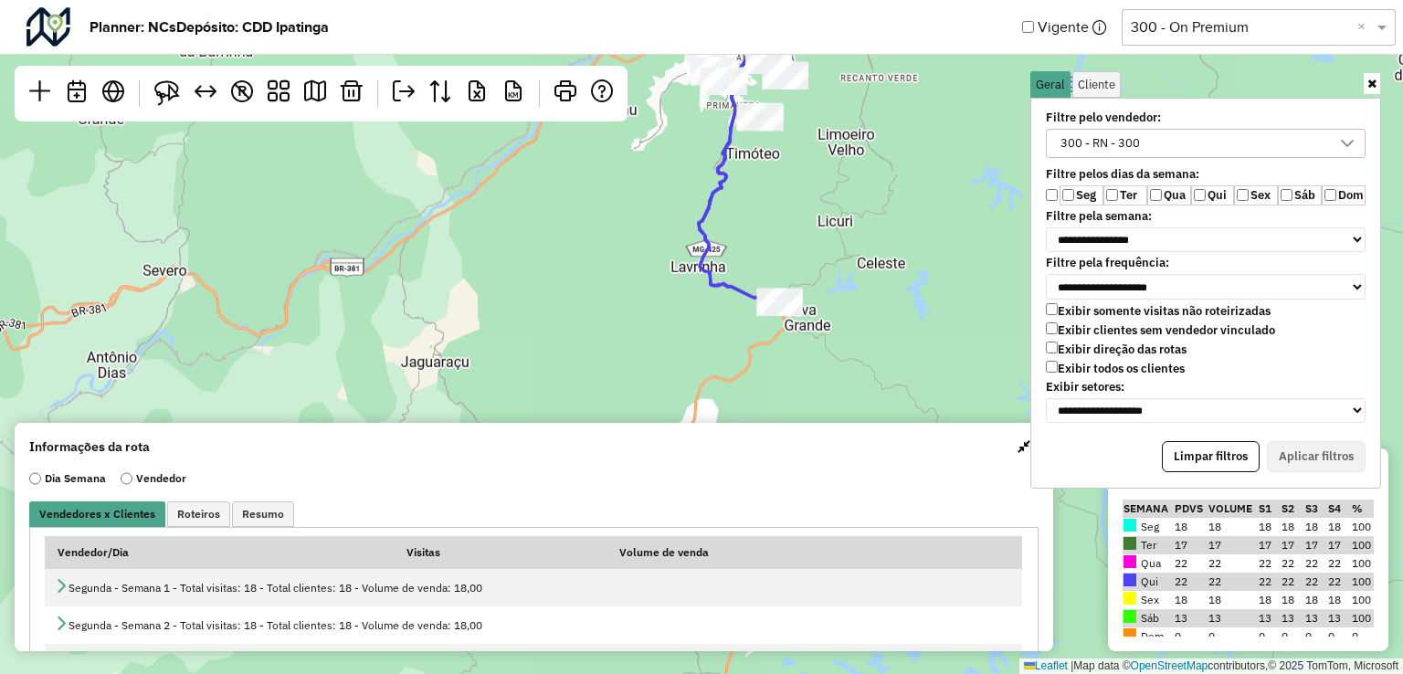
click at [1019, 450] on span "button" at bounding box center [1024, 446] width 13 height 15
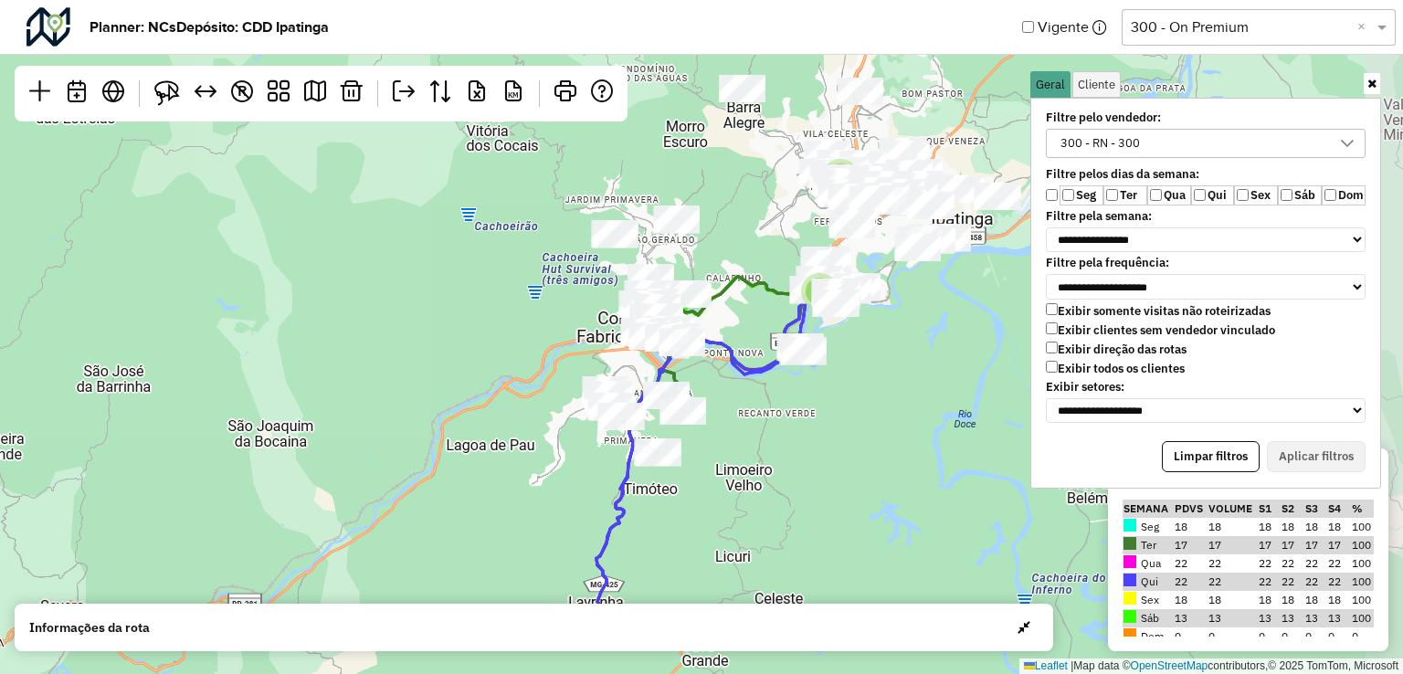
drag, startPoint x: 902, startPoint y: 191, endPoint x: 783, endPoint y: 474, distance: 307.4
click at [796, 527] on div "5 2 ↦ Leaflet | Map data © OpenStreetMap contributors,© 2025 TomTom, Microsoft" at bounding box center [701, 337] width 1403 height 674
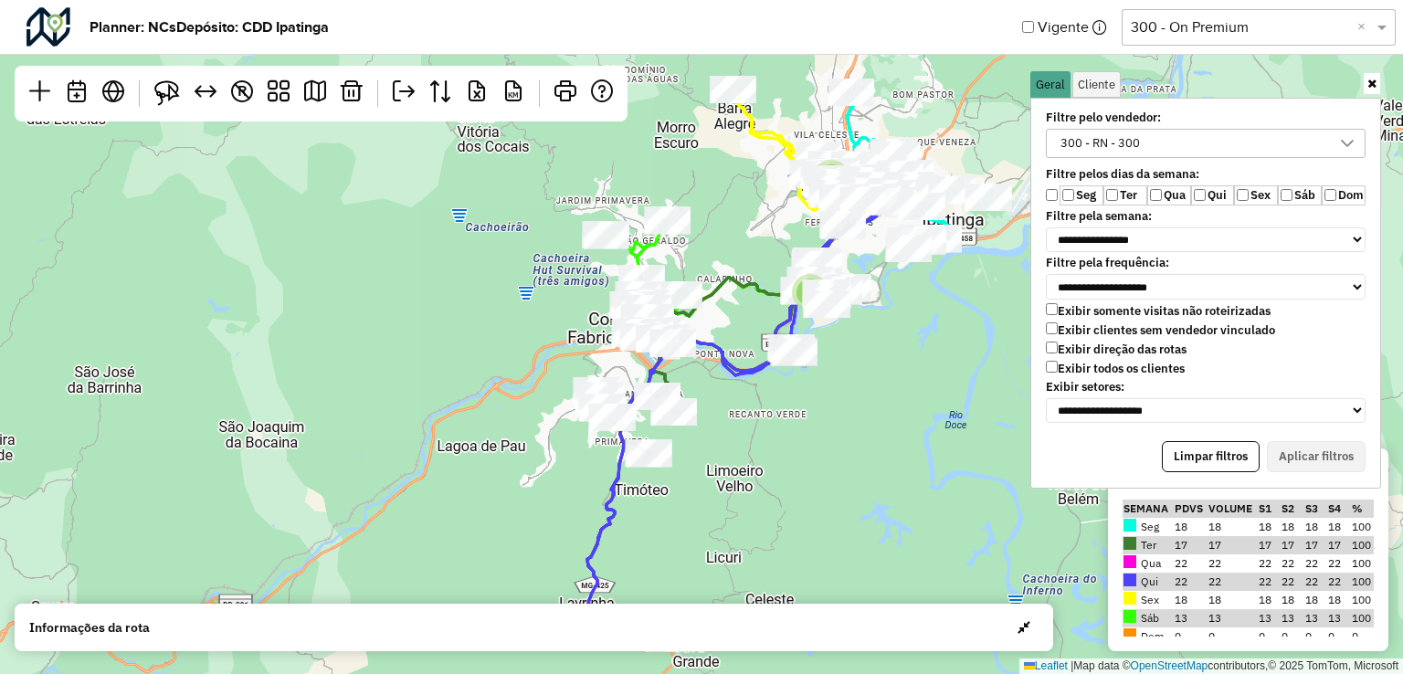
click at [1376, 90] on link at bounding box center [1372, 83] width 16 height 21
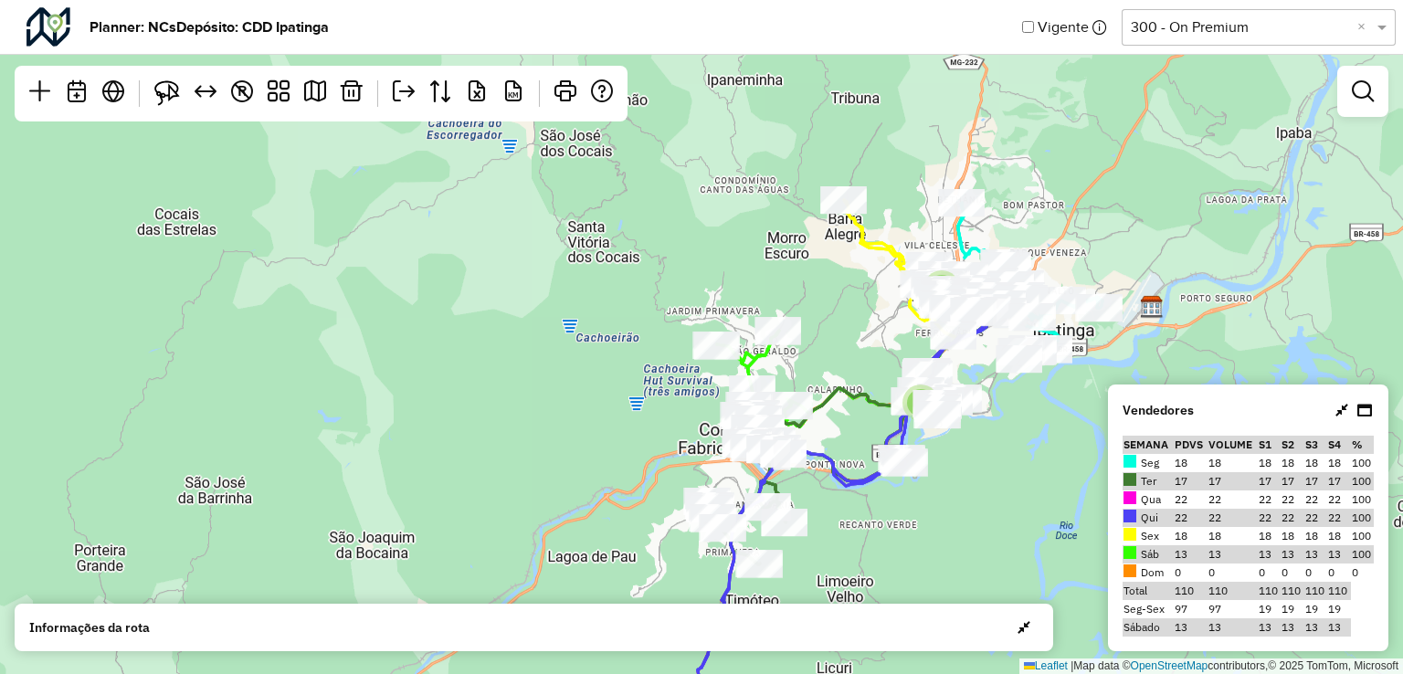
drag, startPoint x: 932, startPoint y: 358, endPoint x: 1013, endPoint y: 477, distance: 143.9
click at [1013, 477] on div "5 2 ↦ Leaflet | Map data © OpenStreetMap contributors,© 2025 TomTom, Microsoft" at bounding box center [701, 337] width 1403 height 674
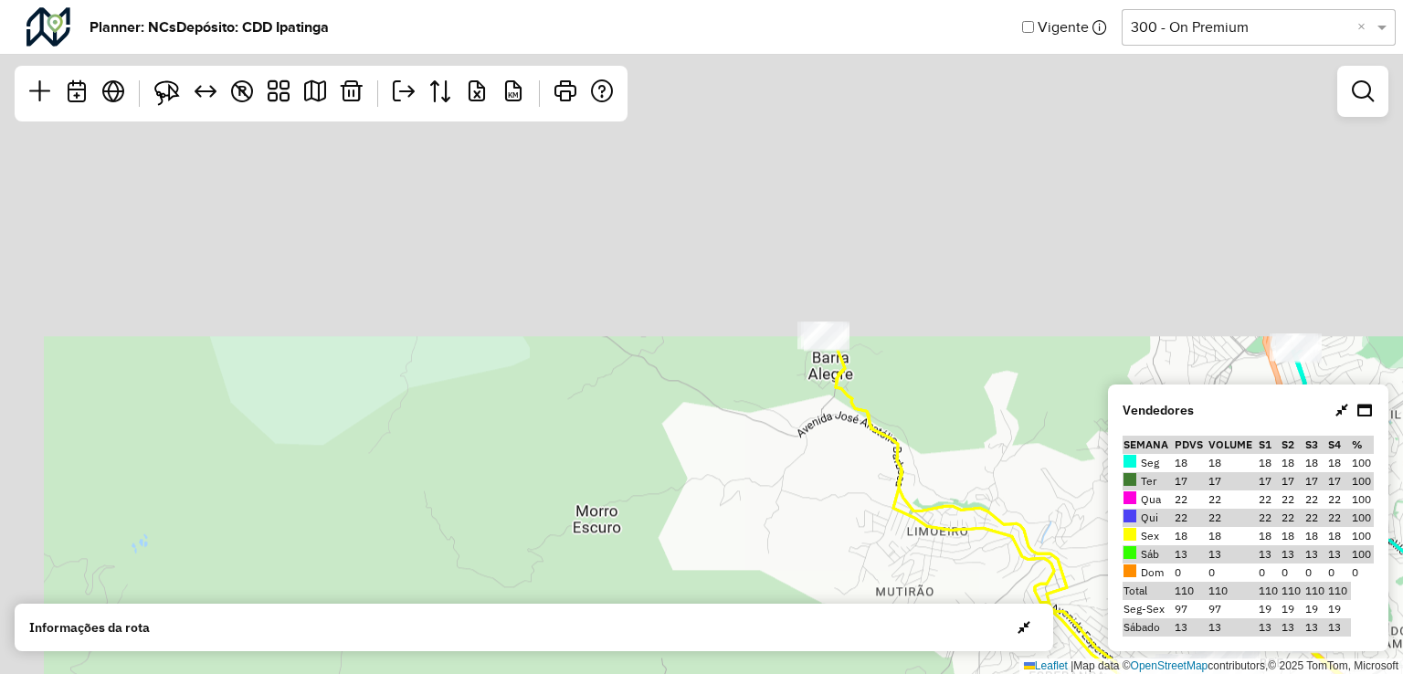
drag, startPoint x: 771, startPoint y: 121, endPoint x: 848, endPoint y: 539, distance: 425.3
click at [848, 539] on div "4 ↦ Leaflet | Map data © OpenStreetMap contributors,© 2025 TomTom, Microsoft" at bounding box center [701, 337] width 1403 height 674
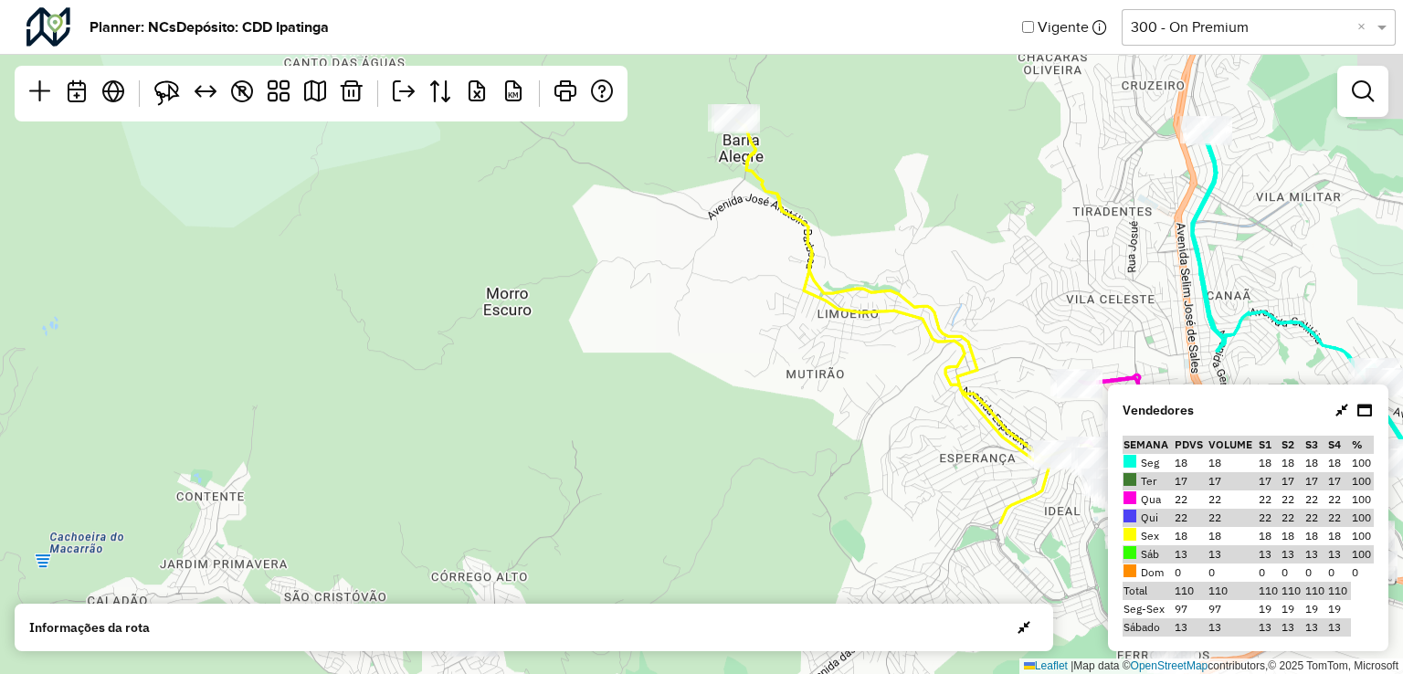
drag, startPoint x: 828, startPoint y: 476, endPoint x: 706, endPoint y: 206, distance: 296.4
click at [702, 206] on div "4 ↦ Leaflet | Map data © OpenStreetMap contributors,© 2025 TomTom, Microsoft" at bounding box center [701, 337] width 1403 height 674
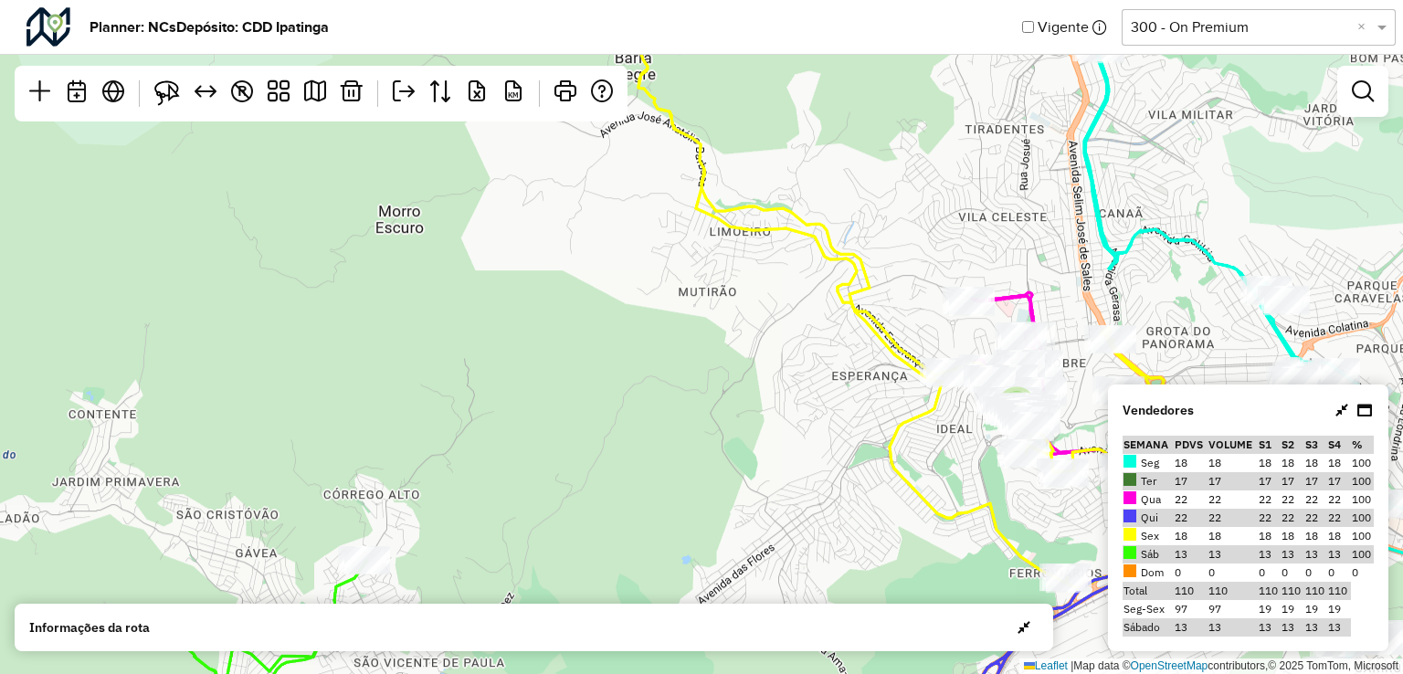
drag, startPoint x: 868, startPoint y: 385, endPoint x: 731, endPoint y: 324, distance: 150.1
click at [731, 324] on div "4 ↦ Leaflet | Map data © OpenStreetMap contributors,© 2025 TomTom, Microsoft" at bounding box center [701, 337] width 1403 height 674
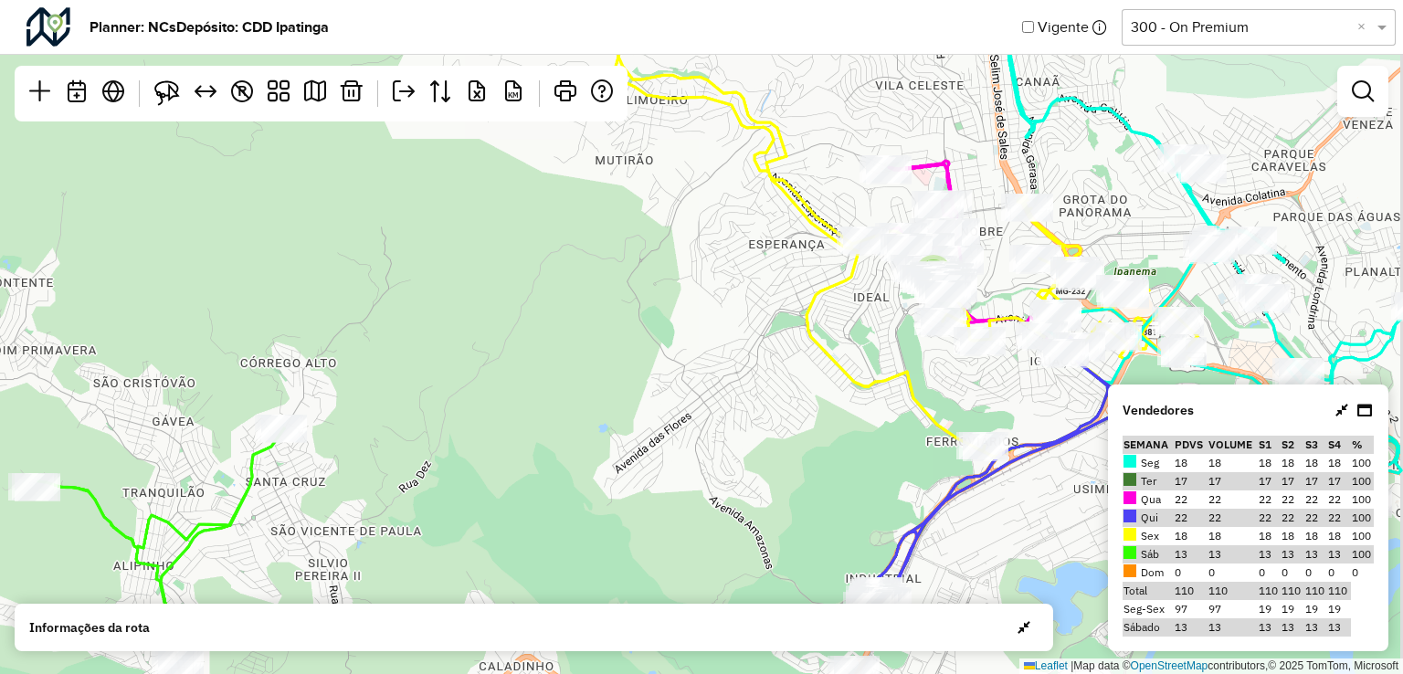
drag, startPoint x: 1001, startPoint y: 429, endPoint x: 983, endPoint y: 322, distance: 108.4
click at [983, 322] on div "4 ↦ Leaflet | Map data © OpenStreetMap contributors,© 2025 TomTom, Microsoft" at bounding box center [701, 337] width 1403 height 674
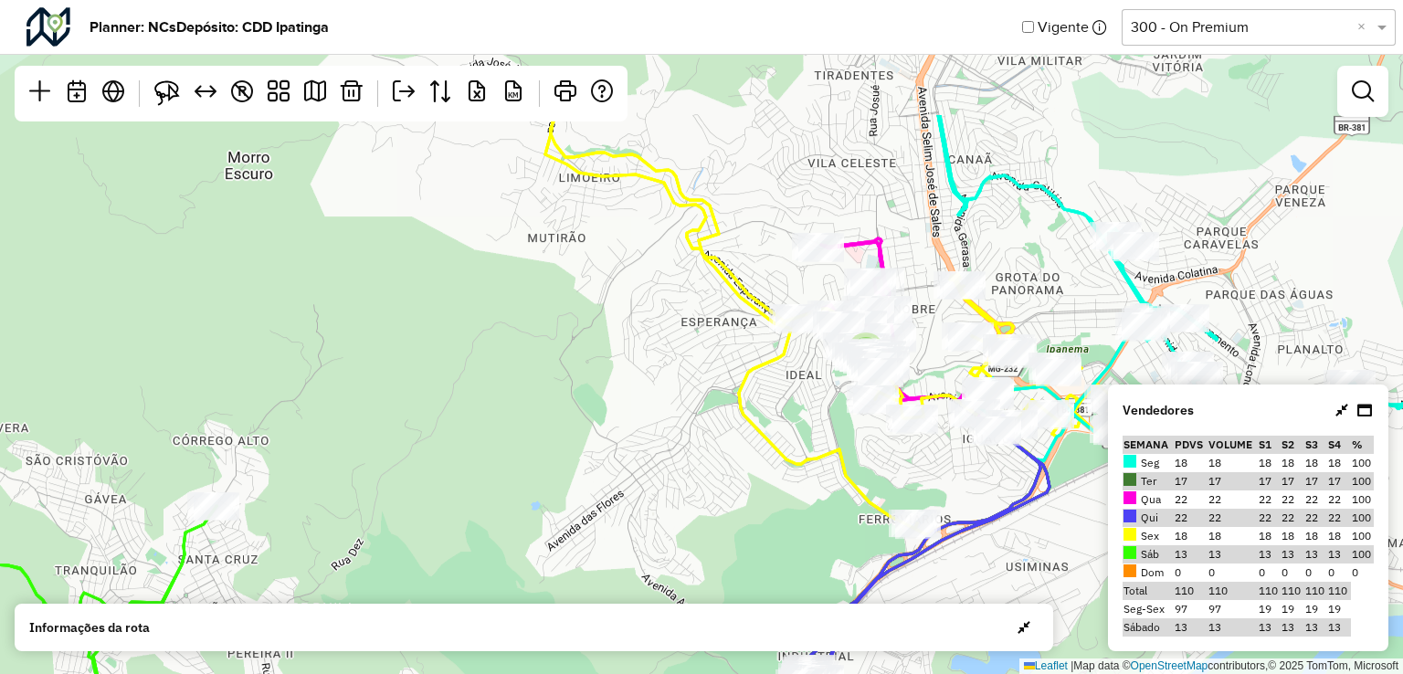
drag, startPoint x: 852, startPoint y: 267, endPoint x: 833, endPoint y: 428, distance: 162.8
click at [805, 449] on icon at bounding box center [837, 324] width 585 height 419
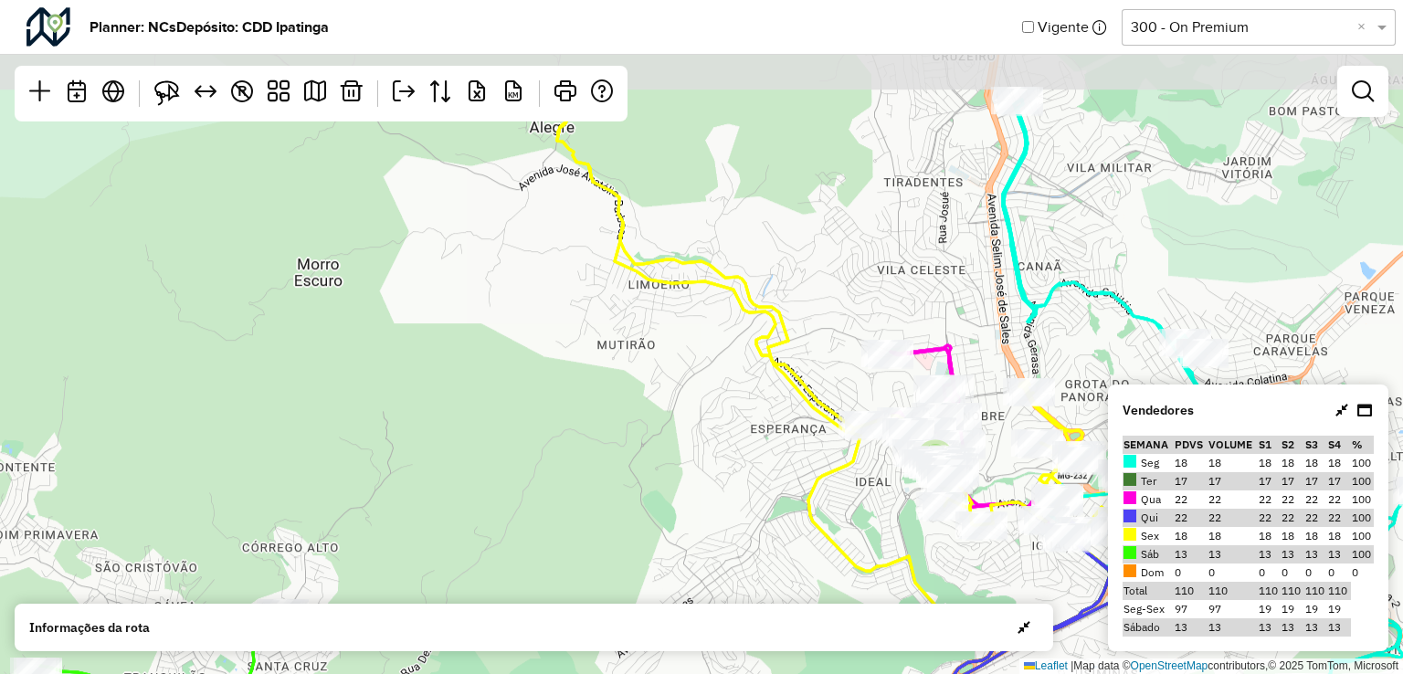
drag, startPoint x: 786, startPoint y: 428, endPoint x: 854, endPoint y: 535, distance: 126.9
click at [854, 535] on div "4 ↦ Leaflet | Map data © OpenStreetMap contributors,© 2025 TomTom, Microsoft" at bounding box center [701, 337] width 1403 height 674
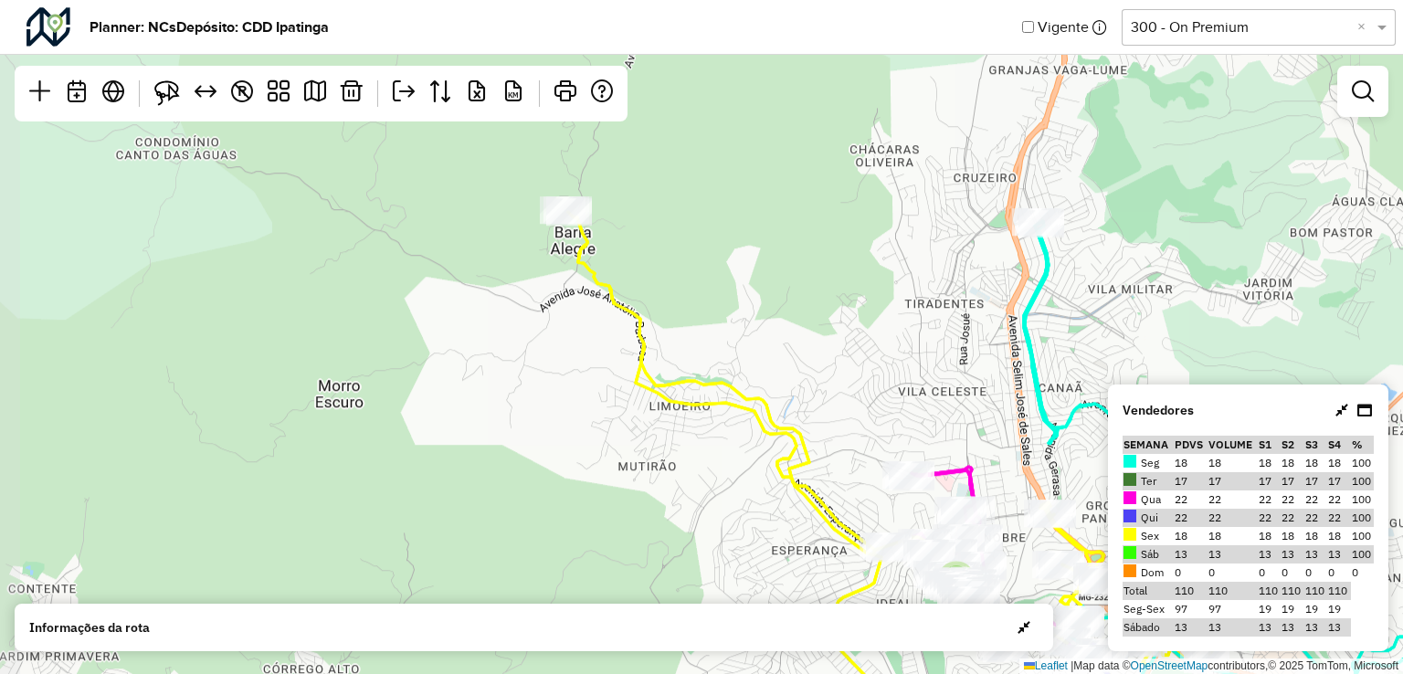
drag, startPoint x: 570, startPoint y: 191, endPoint x: 591, endPoint y: 312, distance: 123.3
click at [591, 312] on div "4 ↦ Leaflet | Map data © OpenStreetMap contributors,© 2025 TomTom, Microsoft" at bounding box center [701, 337] width 1403 height 674
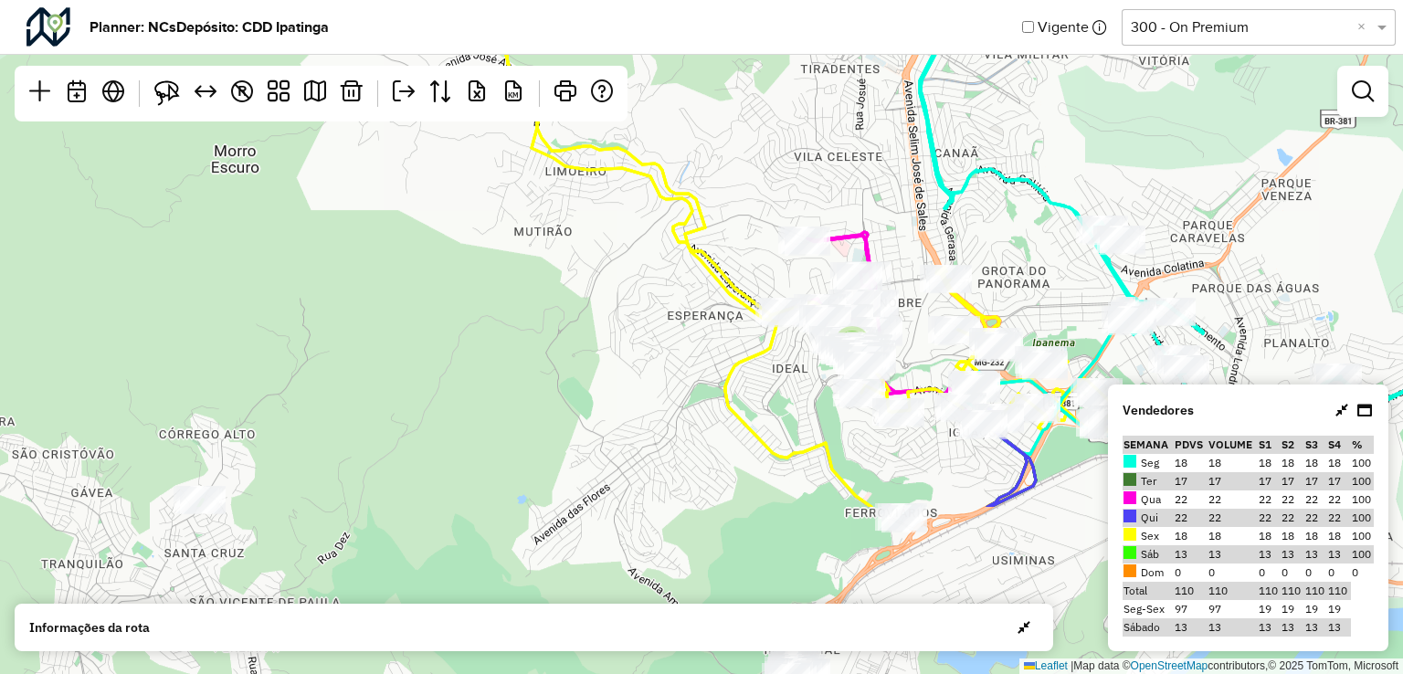
drag, startPoint x: 674, startPoint y: 367, endPoint x: 570, endPoint y: 132, distance: 256.8
click at [570, 132] on div "4 ↦ Leaflet | Map data © OpenStreetMap contributors,© 2025 TomTom, Microsoft" at bounding box center [701, 337] width 1403 height 674
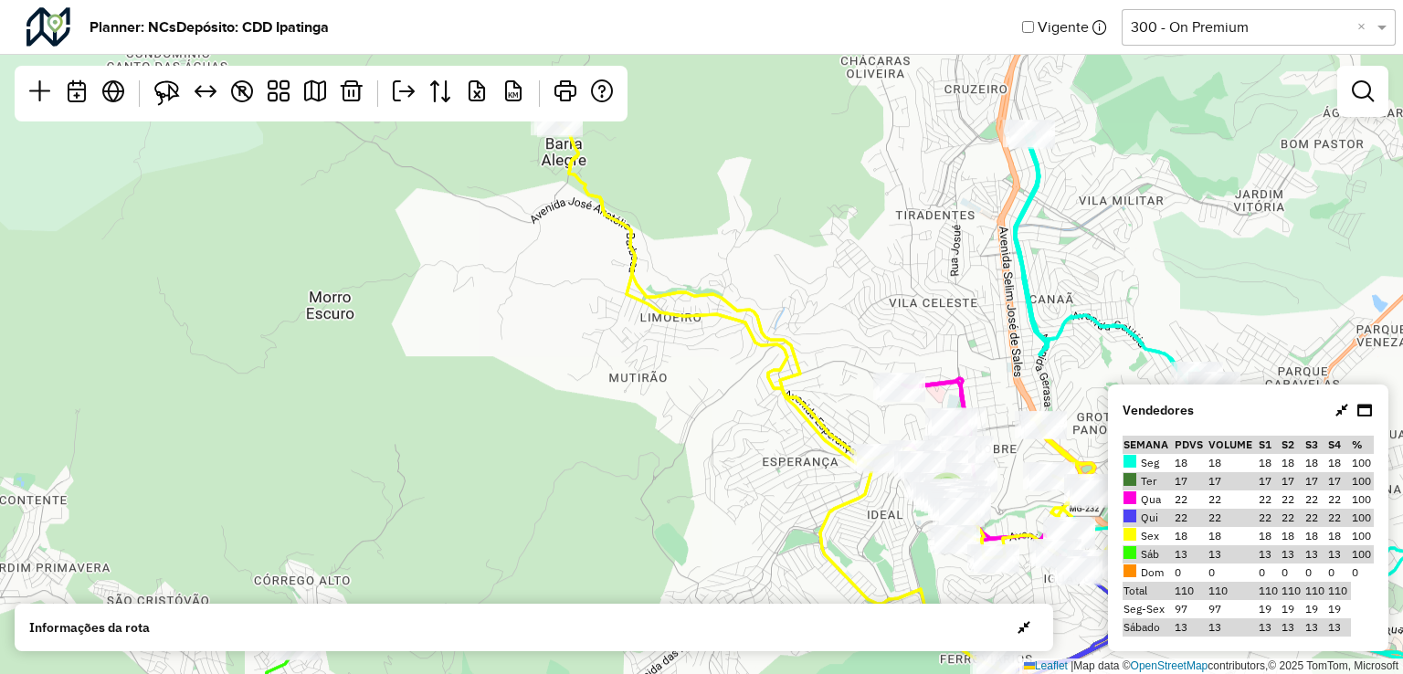
drag, startPoint x: 623, startPoint y: 283, endPoint x: 687, endPoint y: 238, distance: 78.0
click at [723, 387] on div "4 ↦ Leaflet | Map data © OpenStreetMap contributors,© 2025 TomTom, Microsoft" at bounding box center [701, 337] width 1403 height 674
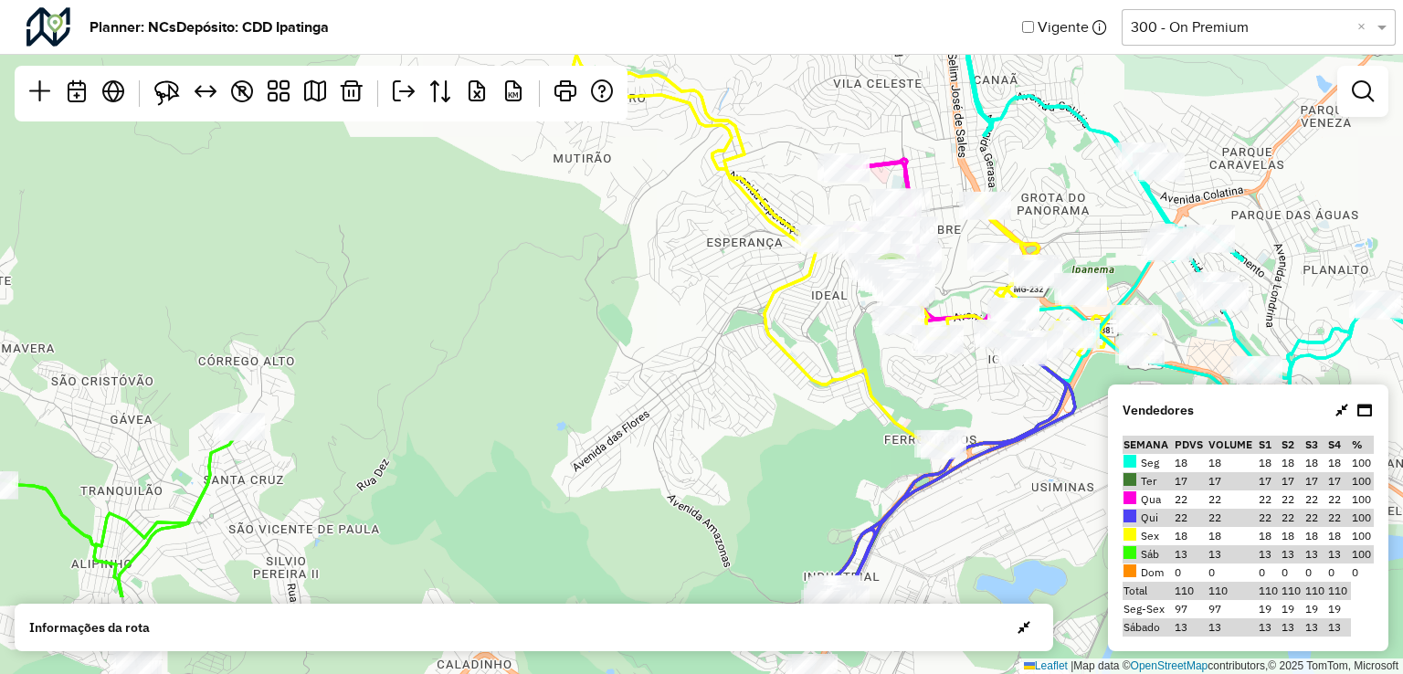
drag, startPoint x: 719, startPoint y: 473, endPoint x: 653, endPoint y: 329, distance: 158.6
click at [653, 329] on div "4 ↦ Leaflet | Map data © OpenStreetMap contributors,© 2025 TomTom, Microsoft" at bounding box center [701, 337] width 1403 height 674
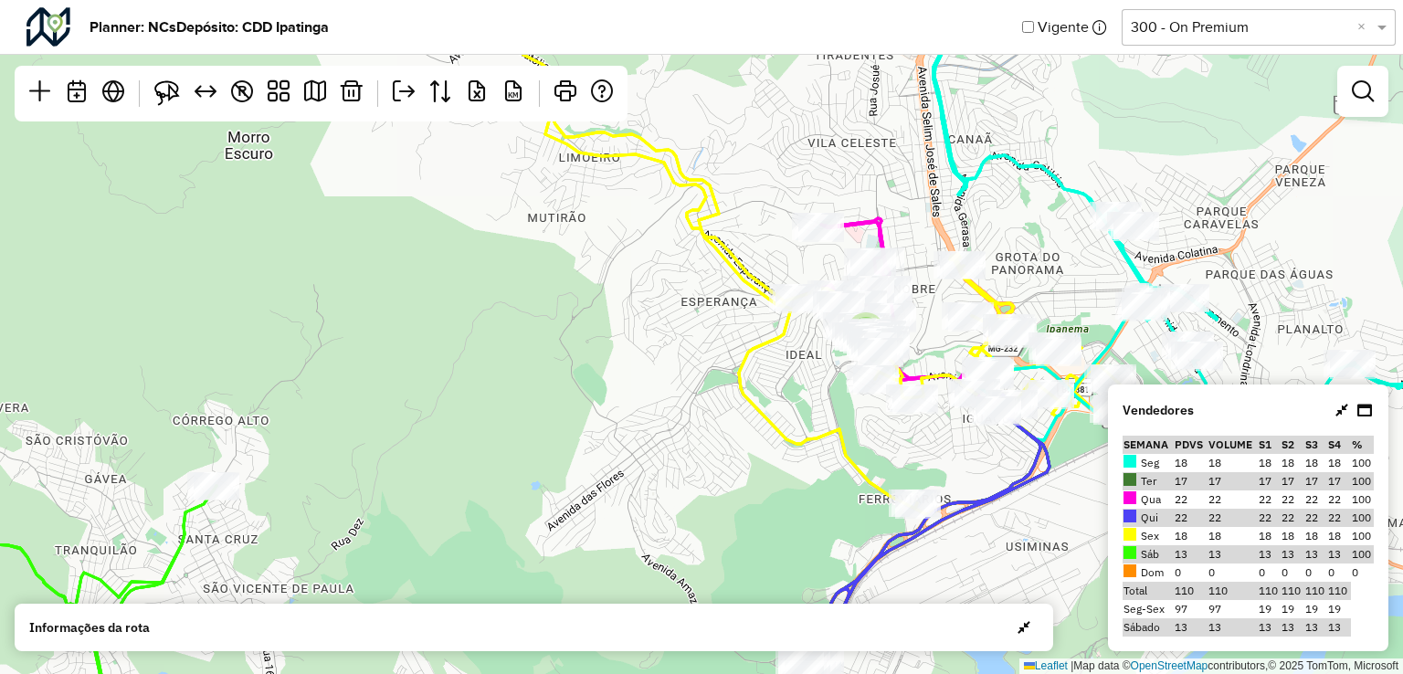
drag, startPoint x: 741, startPoint y: 336, endPoint x: 715, endPoint y: 396, distance: 64.6
click at [715, 396] on div "4 ↦ Leaflet | Map data © OpenStreetMap contributors,© 2025 TomTom, Microsoft" at bounding box center [701, 337] width 1403 height 674
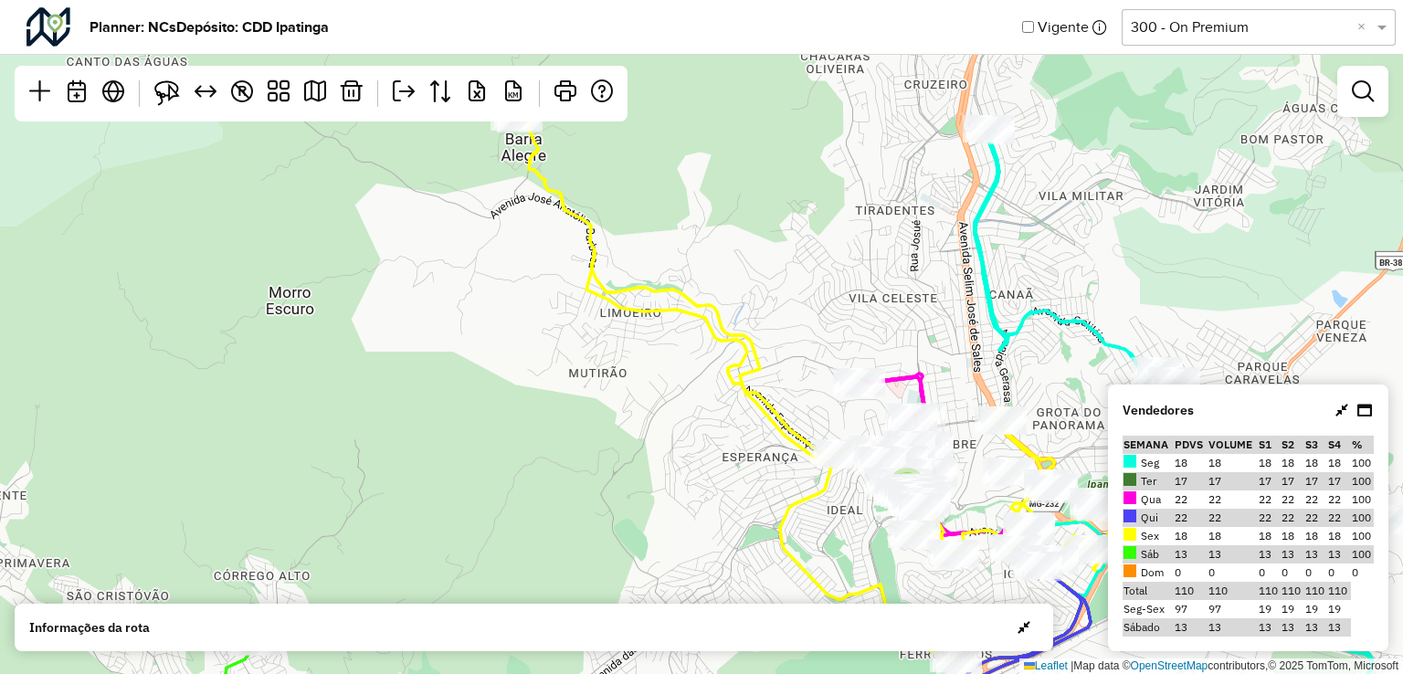
drag, startPoint x: 738, startPoint y: 359, endPoint x: 779, endPoint y: 514, distance: 160.6
click at [779, 514] on icon at bounding box center [845, 394] width 652 height 551
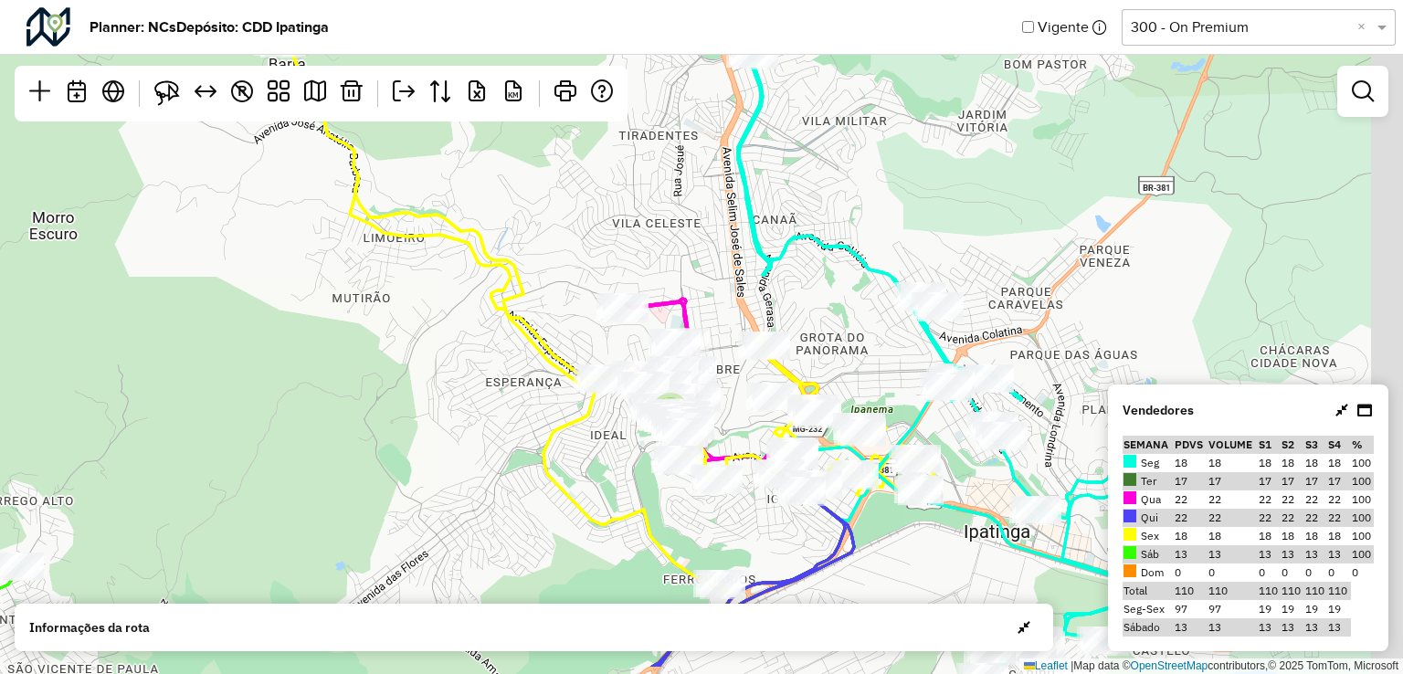
drag, startPoint x: 1001, startPoint y: 282, endPoint x: 817, endPoint y: 233, distance: 191.0
click at [817, 223] on div "4 ↦ Leaflet | Map data © OpenStreetMap contributors,© 2025 TomTom, Microsoft" at bounding box center [701, 337] width 1403 height 674
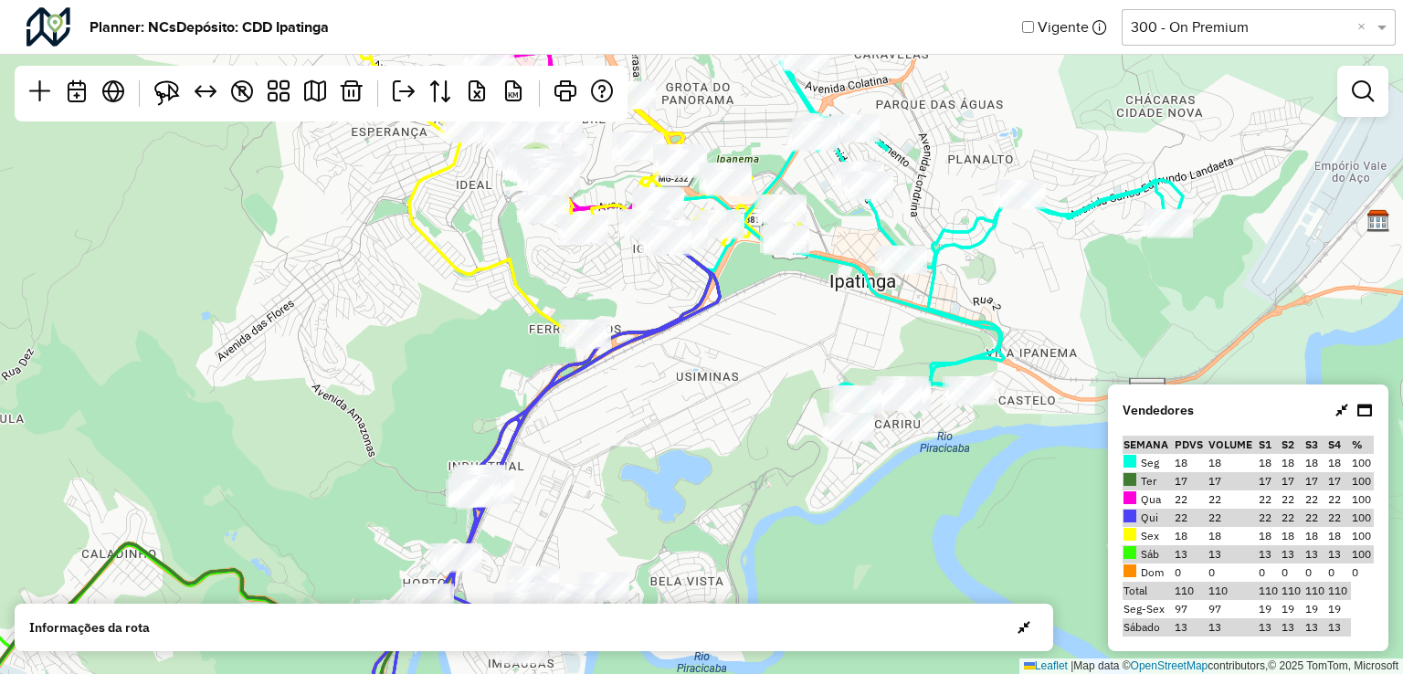
drag, startPoint x: 1027, startPoint y: 175, endPoint x: 1041, endPoint y: 234, distance: 60.3
click at [1041, 234] on div "4 ↦ Leaflet | Map data © OpenStreetMap contributors,© 2025 TomTom, Microsoft" at bounding box center [701, 337] width 1403 height 674
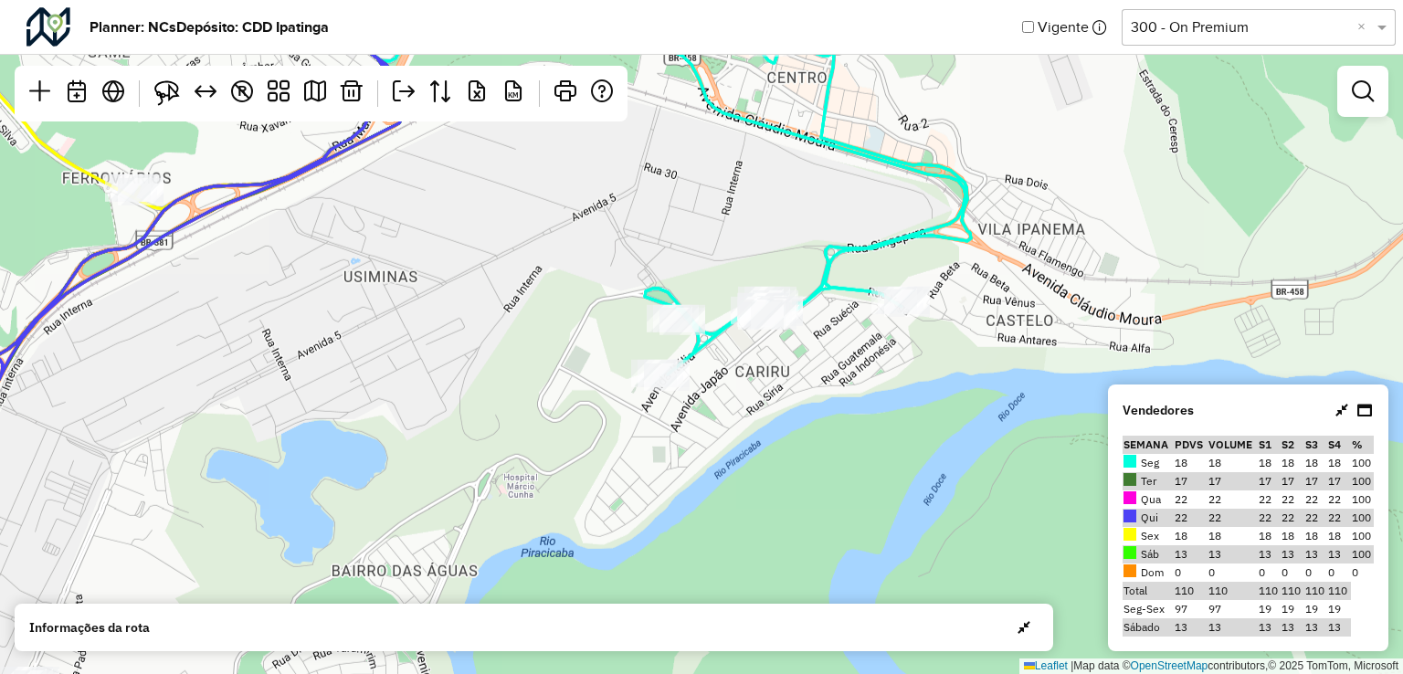
drag, startPoint x: 979, startPoint y: 195, endPoint x: 954, endPoint y: 141, distance: 60.5
click at [954, 141] on div "3 ↦ Leaflet | Map data © OpenStreetMap contributors,© 2025 TomTom, Microsoft" at bounding box center [701, 337] width 1403 height 674
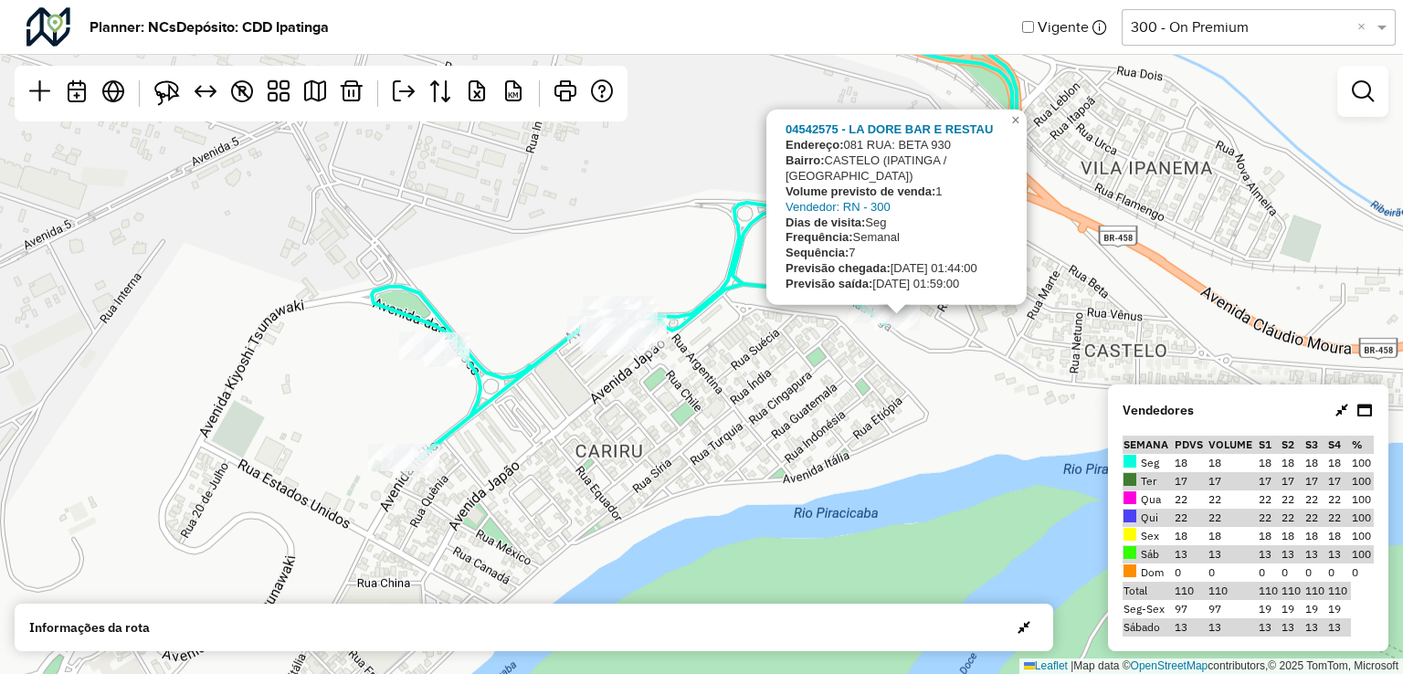
click at [920, 332] on div "2 04542575 - LA DORE BAR E RESTAU Endereço: 081 RUA: BETA 930 Bairro: CASTELO (…" at bounding box center [701, 337] width 1403 height 674
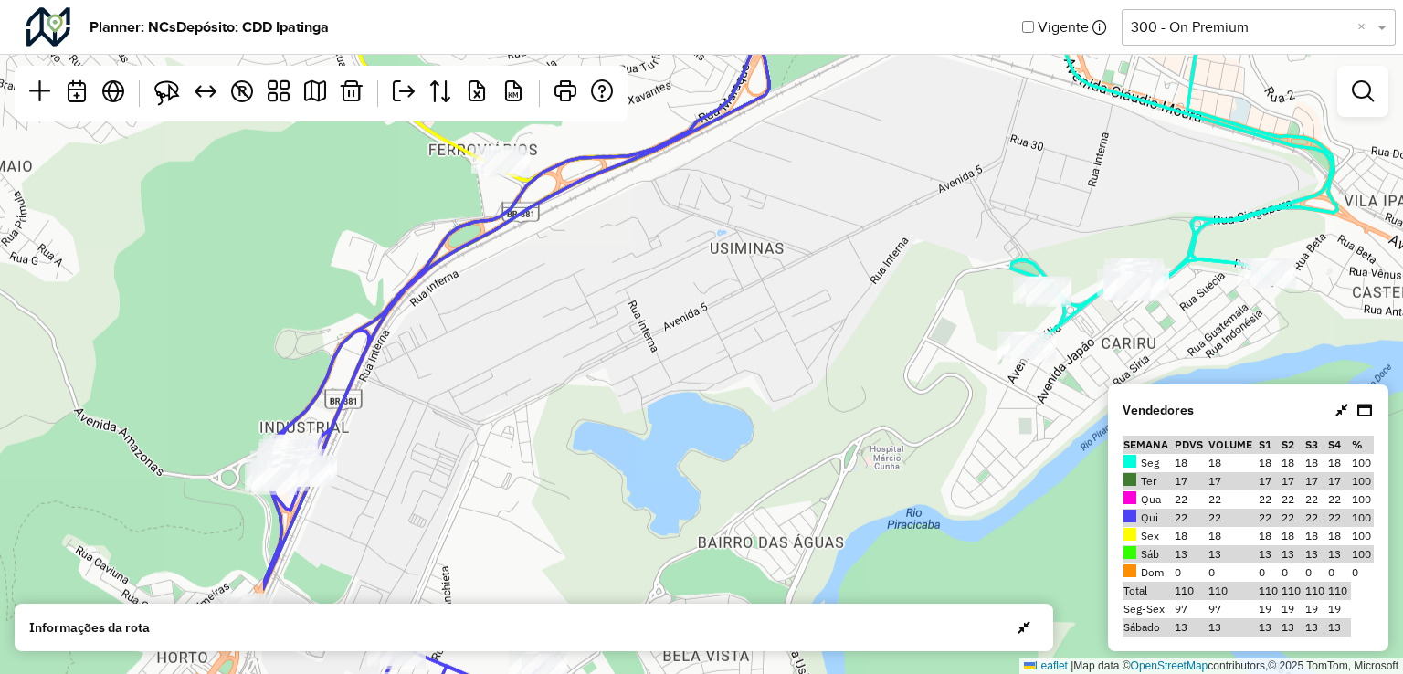
drag, startPoint x: 745, startPoint y: 227, endPoint x: 1149, endPoint y: 227, distance: 403.7
click at [1149, 227] on div "3 ↦ Leaflet | Map data © OpenStreetMap contributors,© 2025 TomTom, Microsoft" at bounding box center [701, 337] width 1403 height 674
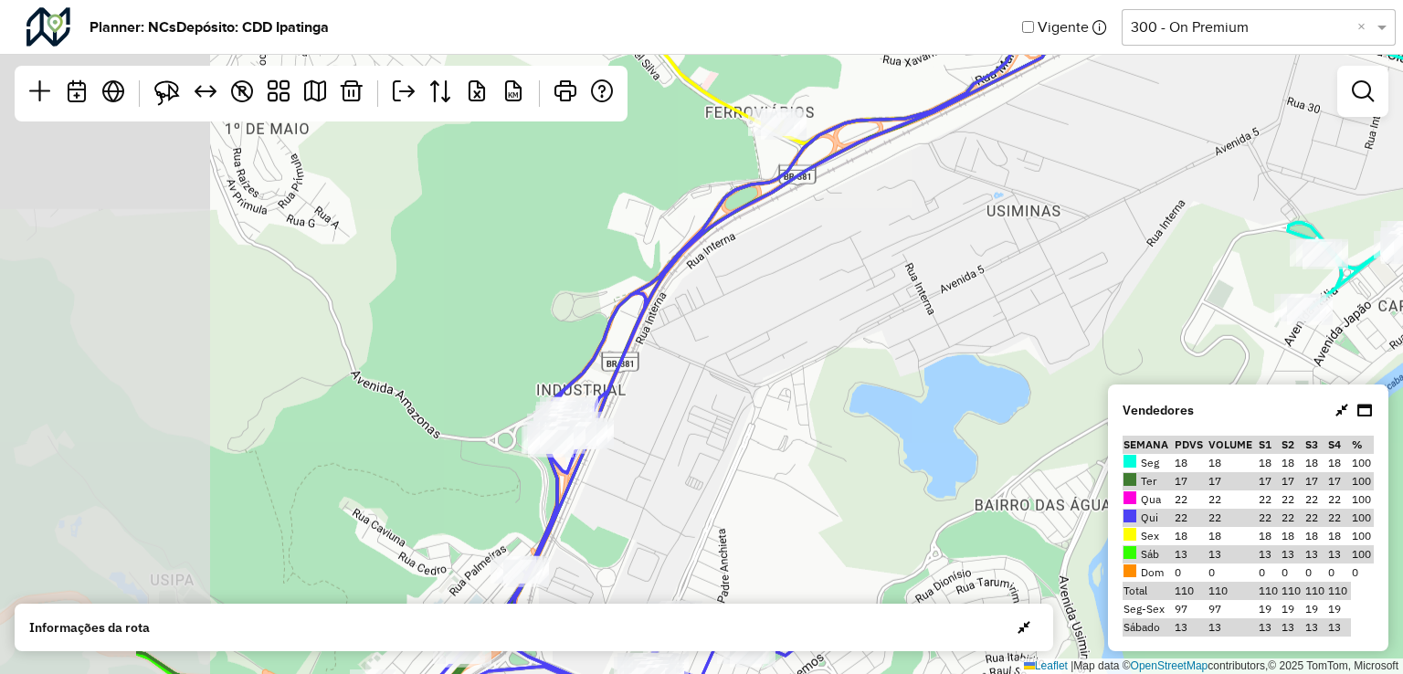
drag, startPoint x: 559, startPoint y: 339, endPoint x: 968, endPoint y: 194, distance: 434.2
click at [968, 194] on div "3 ↦ Leaflet | Map data © OpenStreetMap contributors,© 2025 TomTom, Microsoft" at bounding box center [701, 337] width 1403 height 674
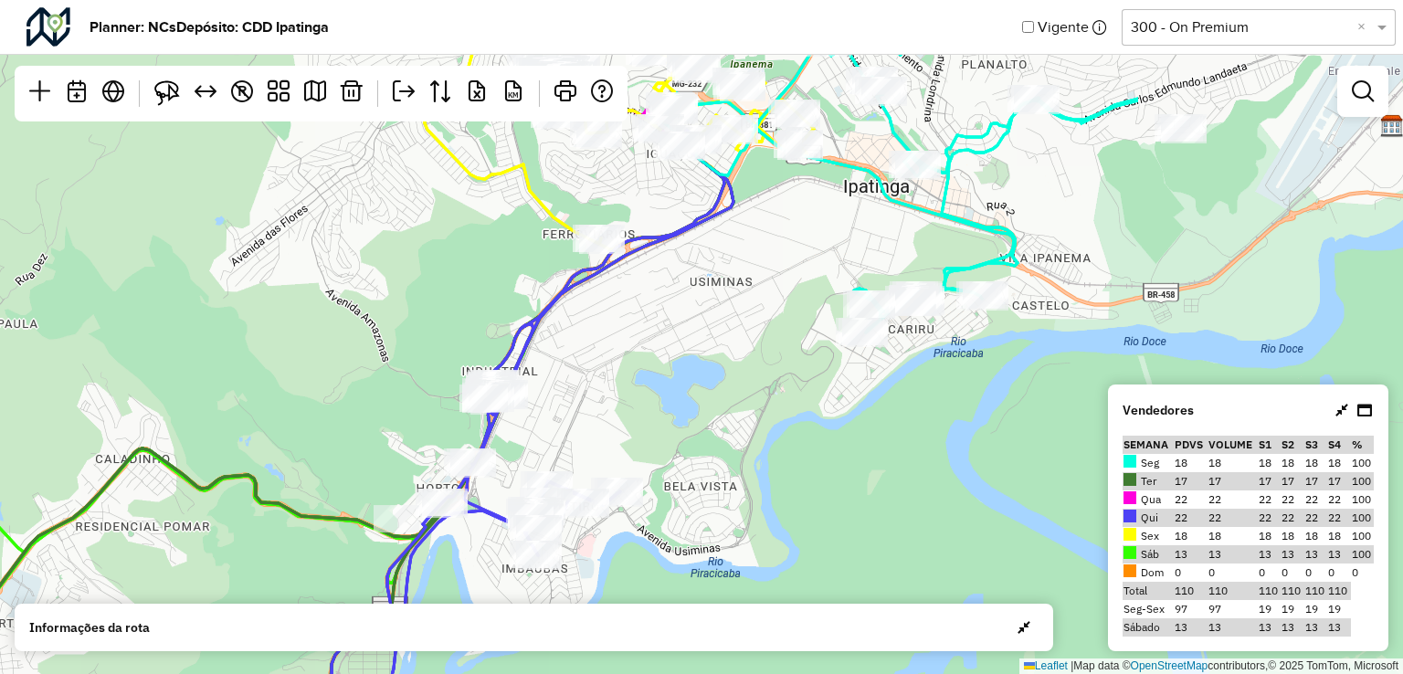
drag, startPoint x: 1165, startPoint y: 236, endPoint x: 761, endPoint y: 333, distance: 416.3
click at [761, 333] on div "4 ↦ Leaflet | Map data © OpenStreetMap contributors,© 2025 TomTom, Microsoft" at bounding box center [701, 337] width 1403 height 674
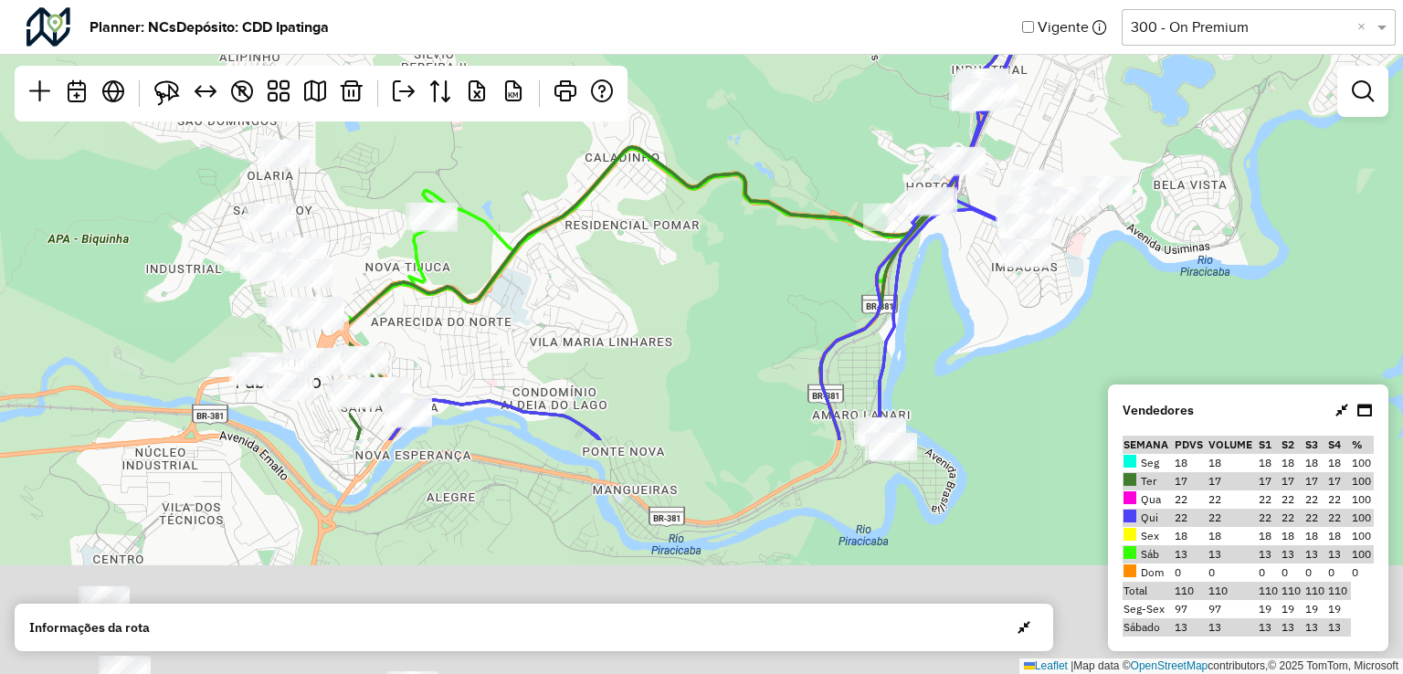
drag, startPoint x: 635, startPoint y: 394, endPoint x: 1124, endPoint y: 92, distance: 574.9
click at [1124, 92] on div "4 ↦ Leaflet | Map data © OpenStreetMap contributors,© 2025 TomTom, Microsoft" at bounding box center [701, 337] width 1403 height 674
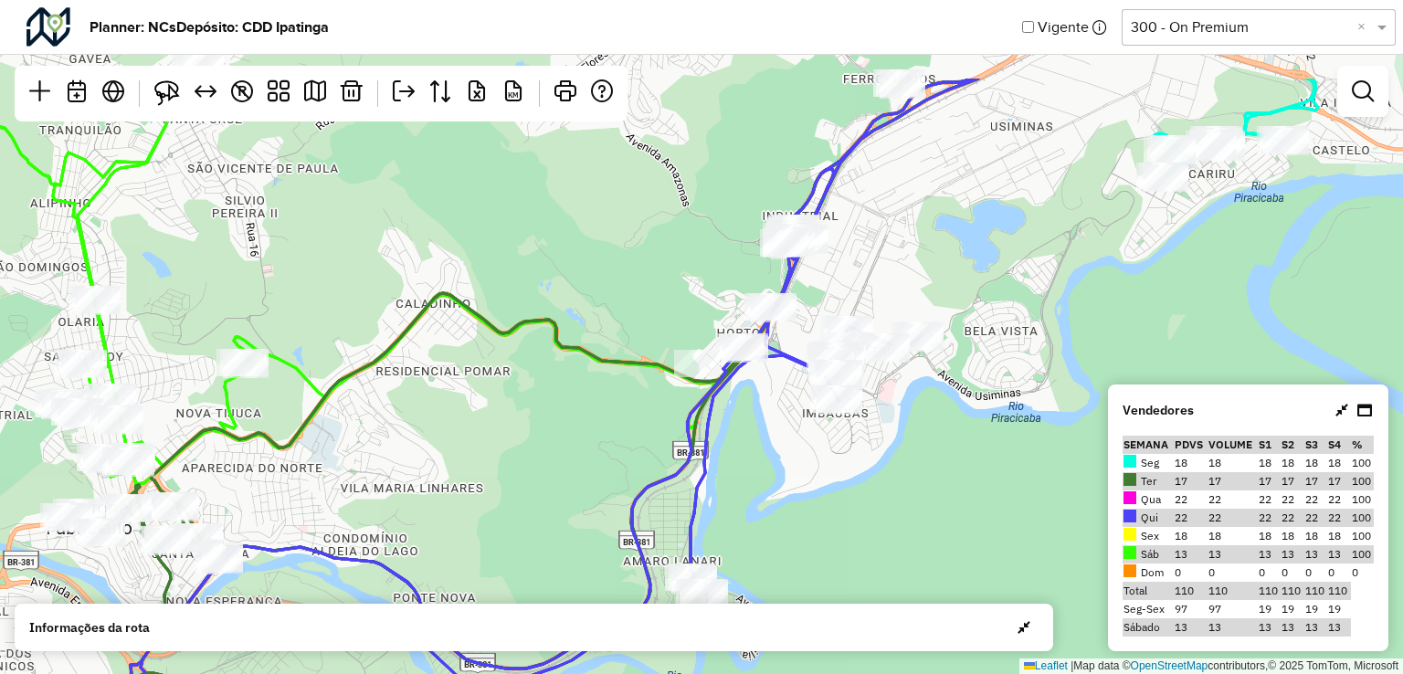
drag, startPoint x: 649, startPoint y: 359, endPoint x: 459, endPoint y: 506, distance: 240.3
click at [459, 506] on div "4 ↦ Leaflet | Map data © OpenStreetMap contributors,© 2025 TomTom, Microsoft" at bounding box center [701, 337] width 1403 height 674
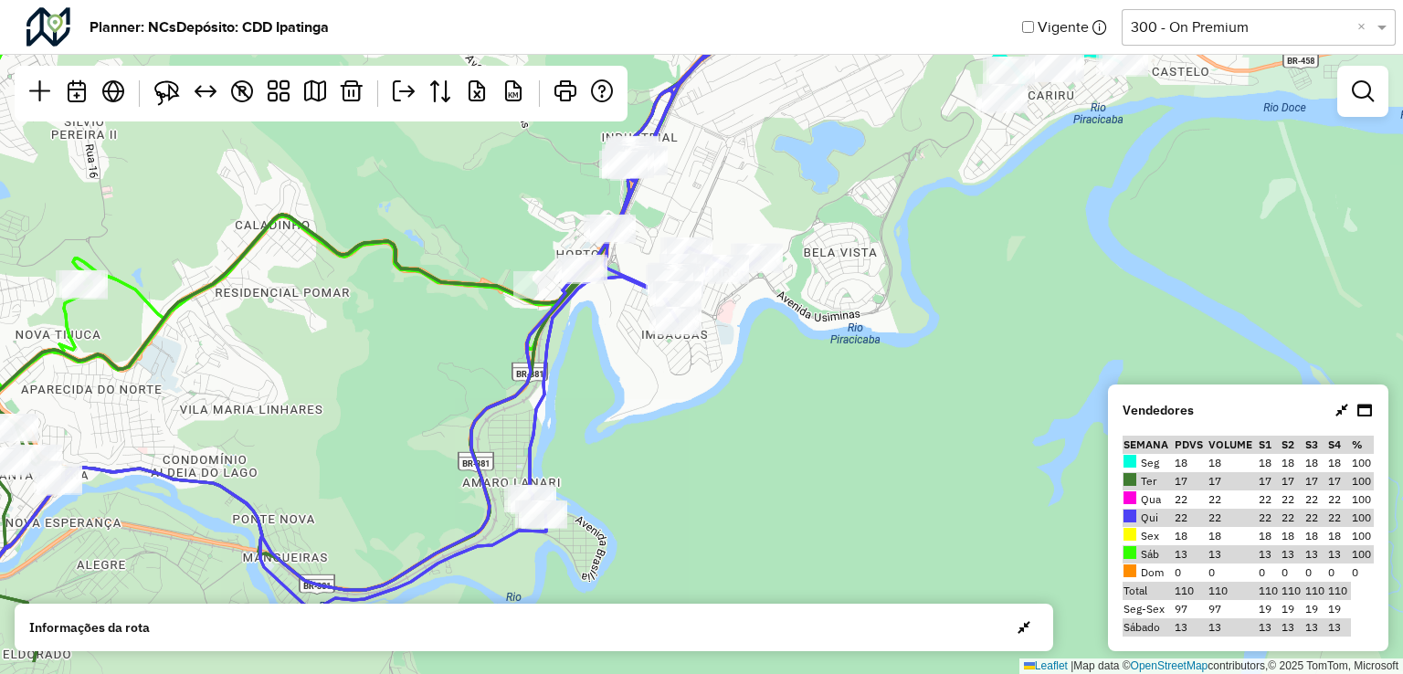
drag, startPoint x: 951, startPoint y: 344, endPoint x: 791, endPoint y: 265, distance: 178.5
click at [791, 265] on div "4 ↦ Leaflet | Map data © OpenStreetMap contributors,© 2025 TomTom, Microsoft" at bounding box center [701, 337] width 1403 height 674
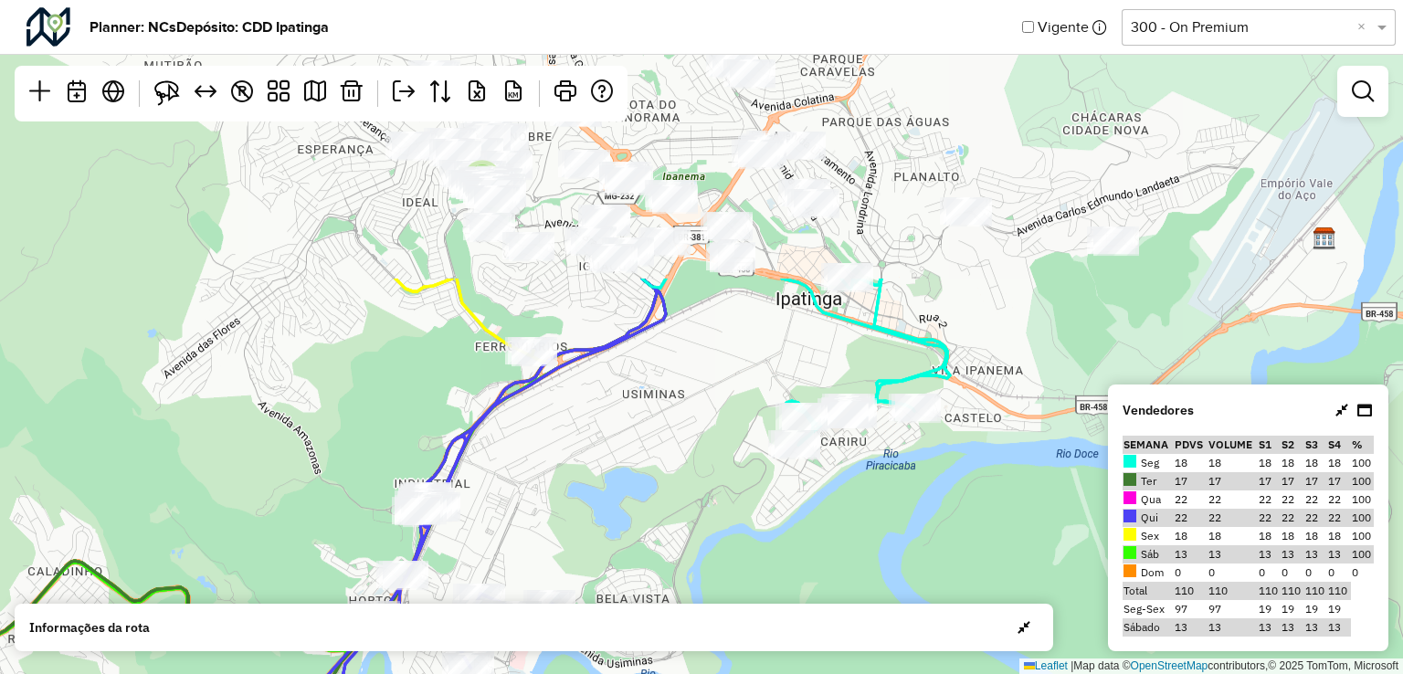
drag, startPoint x: 977, startPoint y: 199, endPoint x: 770, endPoint y: 545, distance: 403.5
click at [770, 545] on div "4 ↦ Leaflet | Map data © OpenStreetMap contributors,© 2025 TomTom, Microsoft" at bounding box center [701, 337] width 1403 height 674
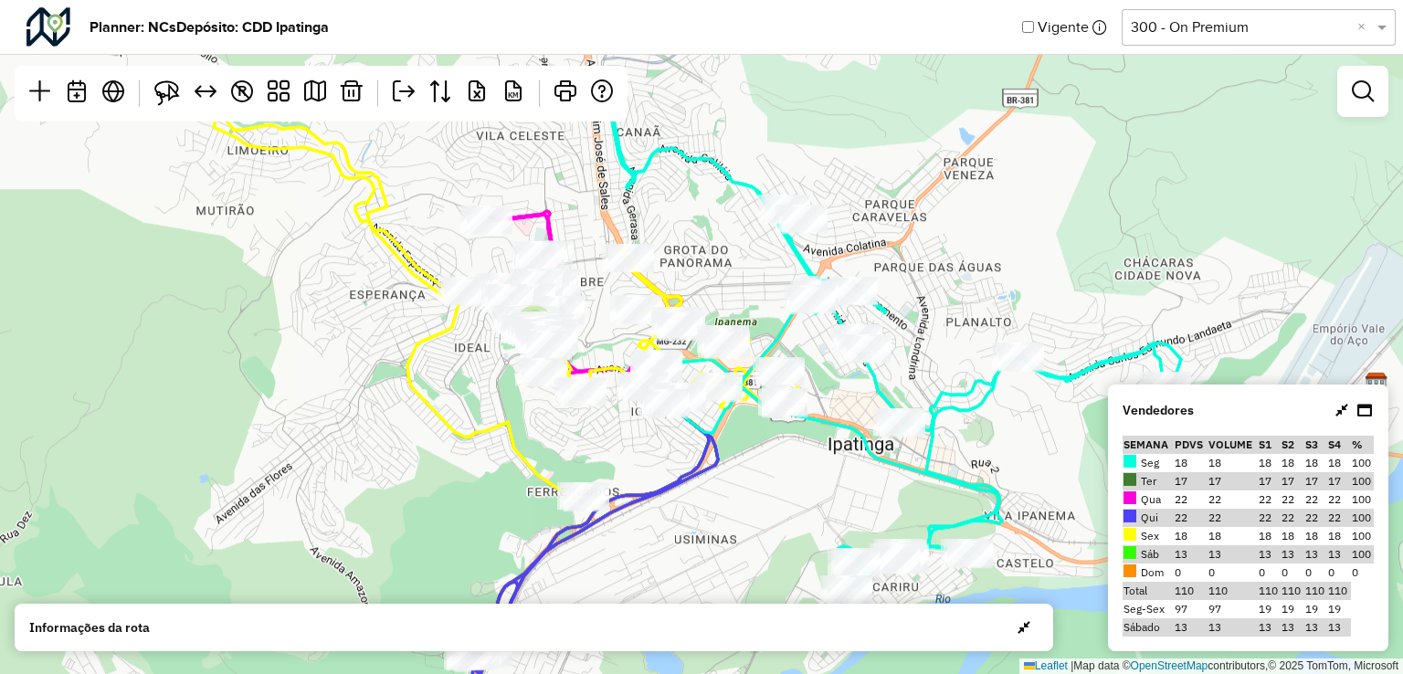
drag, startPoint x: 744, startPoint y: 296, endPoint x: 796, endPoint y: 441, distance: 154.3
click at [796, 441] on div "4 ↦ Leaflet | Map data © OpenStreetMap contributors,© 2025 TomTom, Microsoft" at bounding box center [701, 337] width 1403 height 674
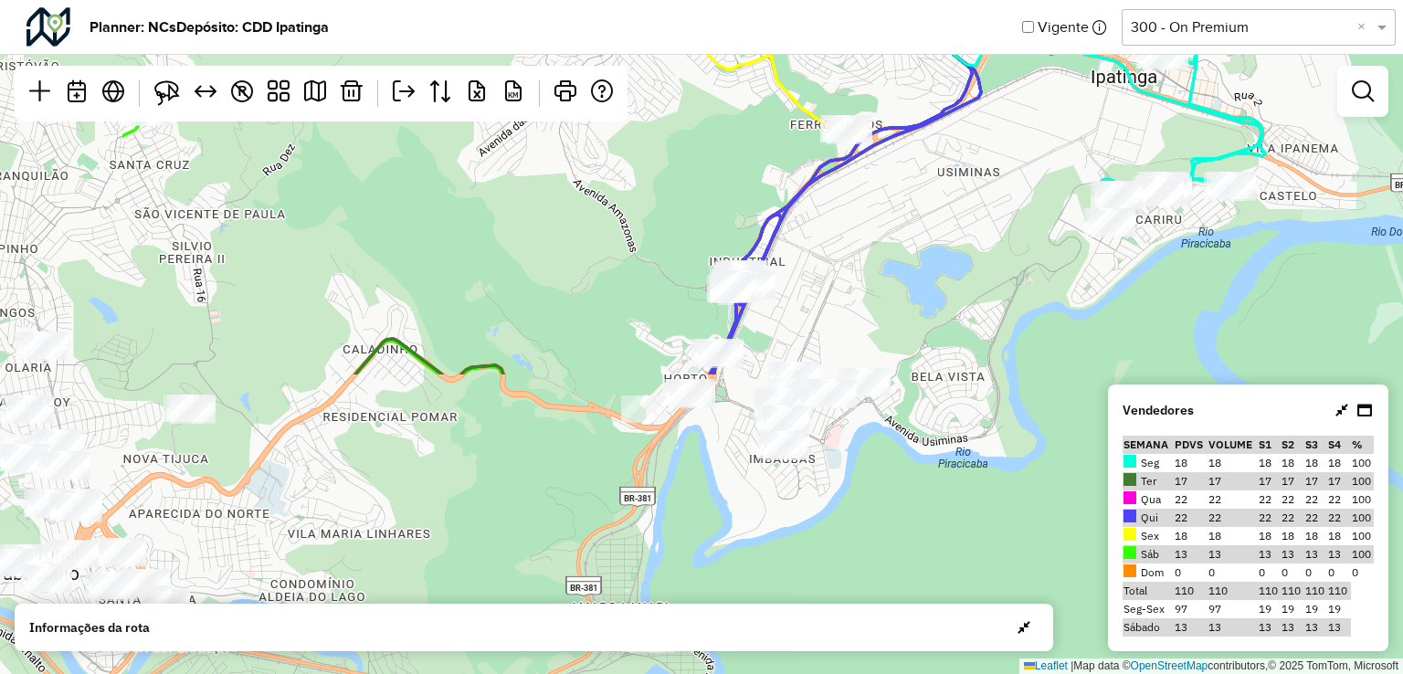
drag, startPoint x: 708, startPoint y: 448, endPoint x: 971, endPoint y: 81, distance: 451.7
click at [971, 81] on icon at bounding box center [845, 197] width 271 height 354
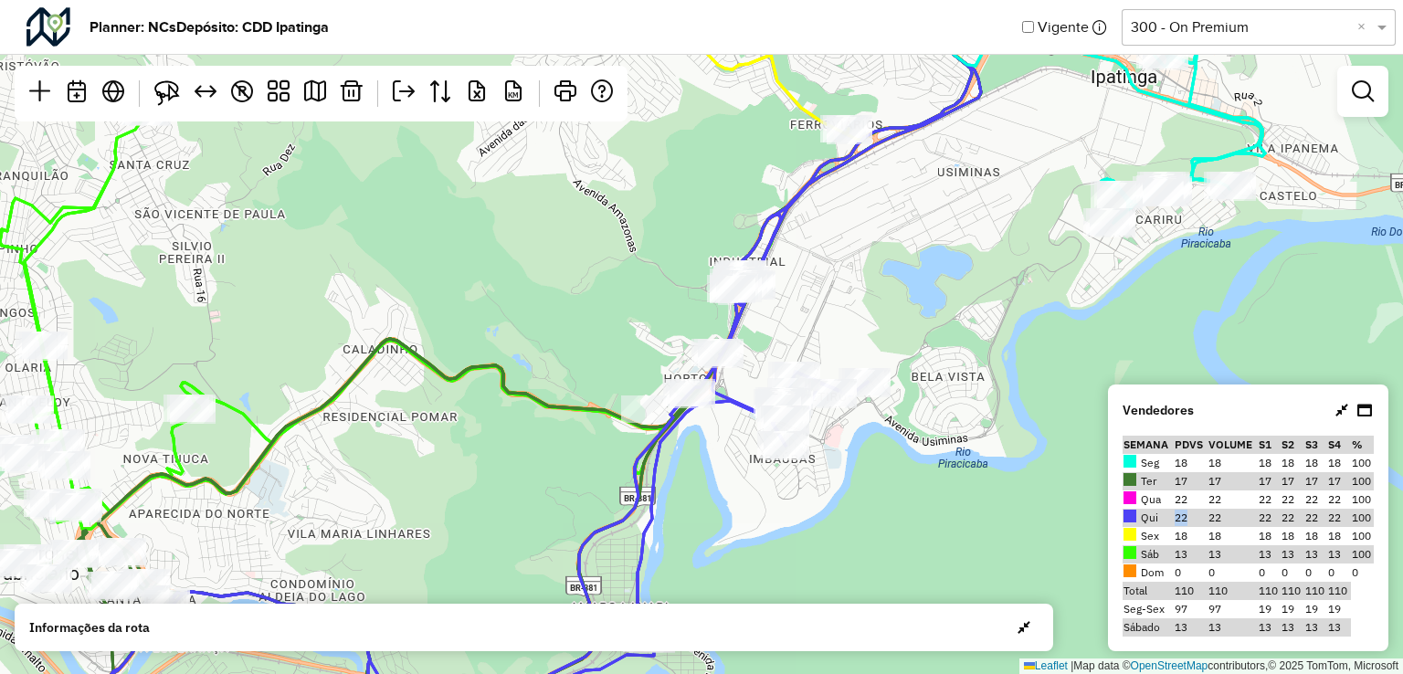
drag, startPoint x: 1186, startPoint y: 517, endPoint x: 1155, endPoint y: 512, distance: 31.5
click at [1155, 512] on tr "Qui 22 22 22 22 22 22 100" at bounding box center [1248, 518] width 251 height 18
drag, startPoint x: 1189, startPoint y: 536, endPoint x: 1175, endPoint y: 531, distance: 15.6
click at [1175, 531] on td "18" at bounding box center [1190, 536] width 33 height 18
drag, startPoint x: 946, startPoint y: 497, endPoint x: 990, endPoint y: 390, distance: 115.5
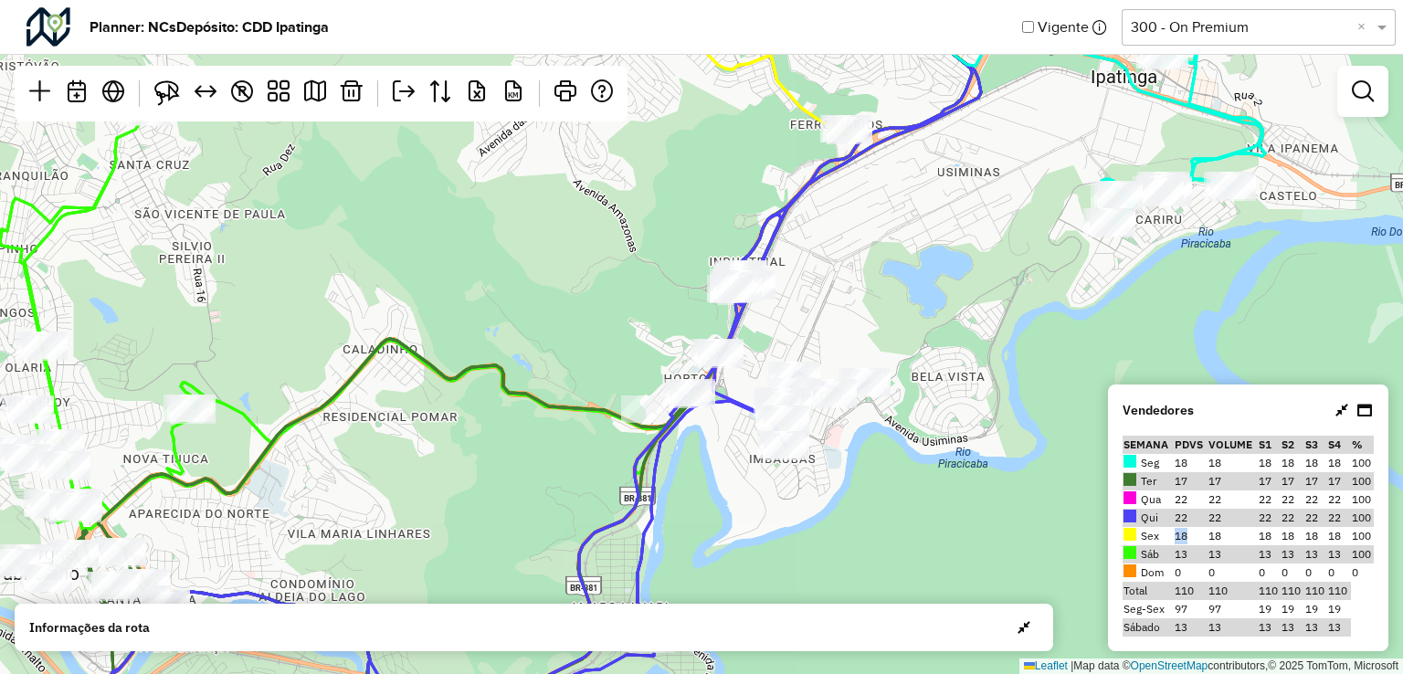
click at [990, 390] on div "4 ↦ Leaflet | Map data © OpenStreetMap contributors,© 2025 TomTom, Microsoft" at bounding box center [701, 337] width 1403 height 674
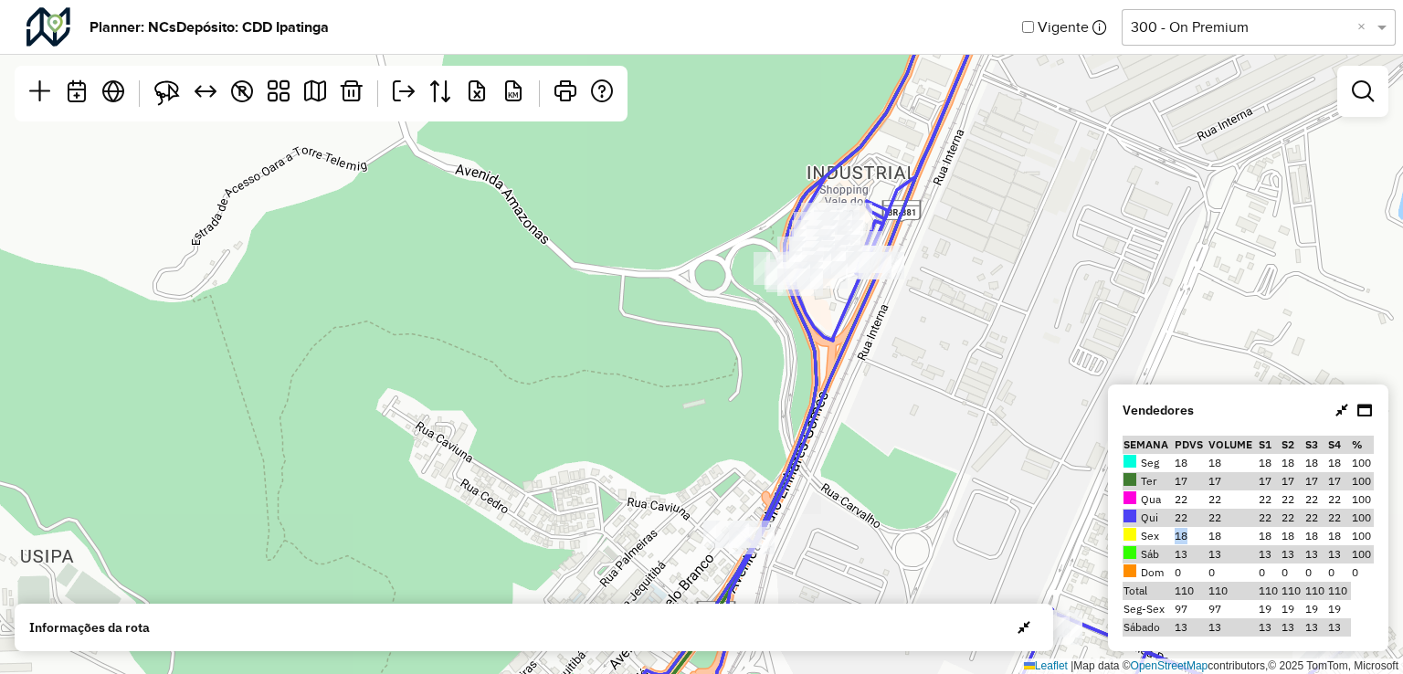
drag, startPoint x: 993, startPoint y: 215, endPoint x: 950, endPoint y: 293, distance: 89.5
click at [950, 293] on div "↦ Leaflet | Map data © OpenStreetMap contributors,© 2025 TomTom, Microsoft" at bounding box center [701, 337] width 1403 height 674
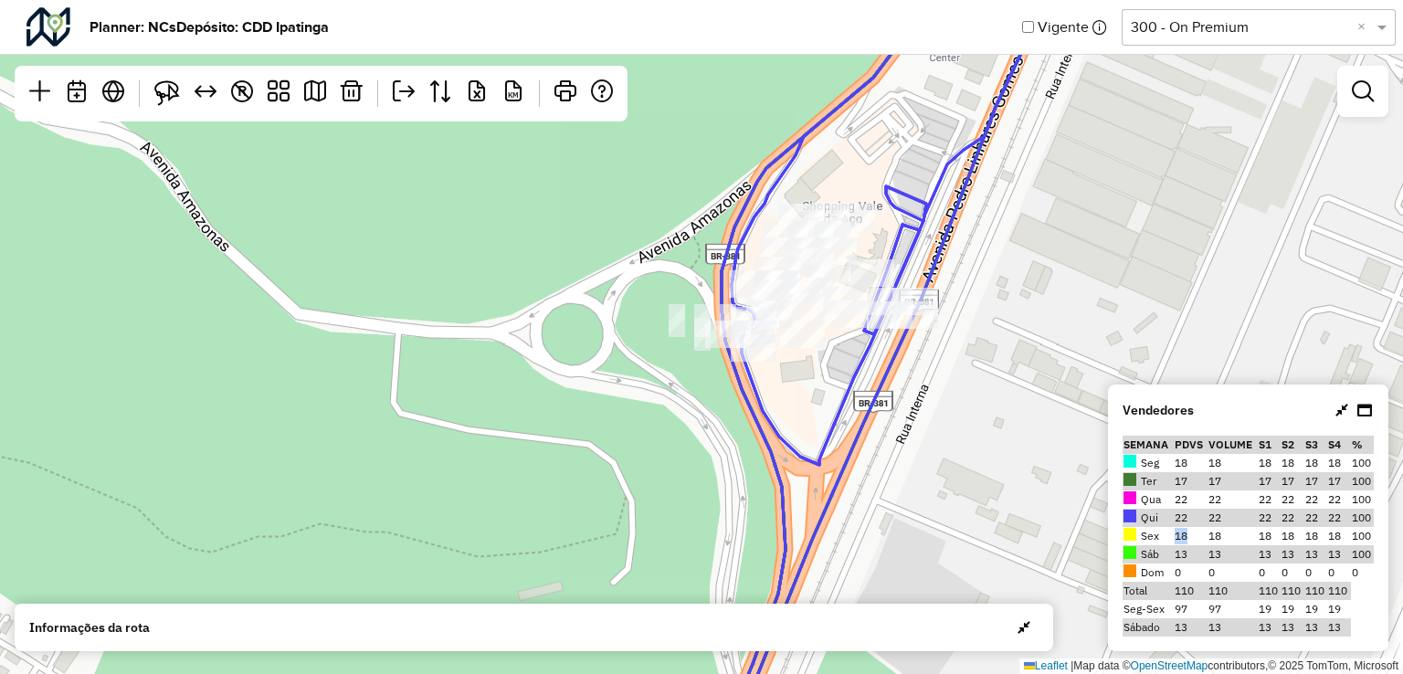
drag, startPoint x: 902, startPoint y: 255, endPoint x: 942, endPoint y: 324, distance: 79.8
click at [942, 324] on div "↦ Leaflet | Map data © OpenStreetMap contributors,© 2025 TomTom, Microsoft" at bounding box center [701, 337] width 1403 height 674
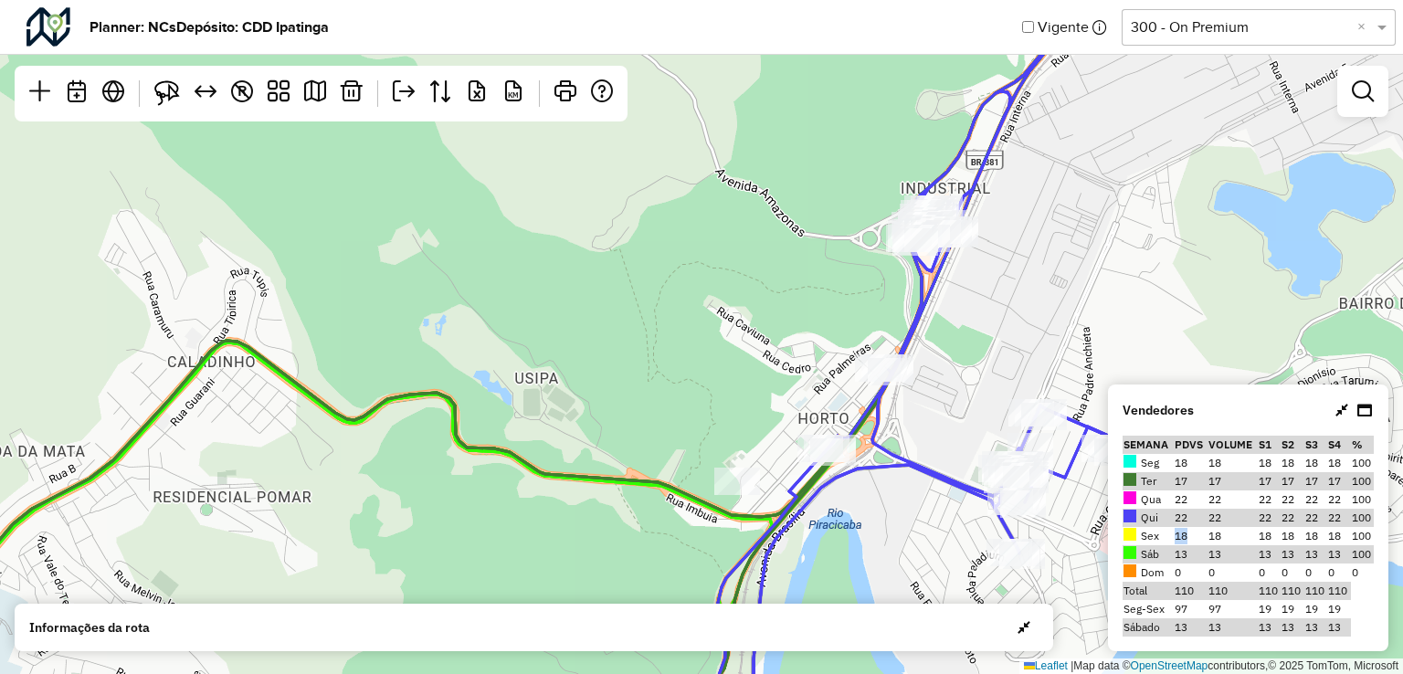
drag, startPoint x: 969, startPoint y: 315, endPoint x: 928, endPoint y: 274, distance: 58.1
click at [928, 274] on icon at bounding box center [1023, 291] width 641 height 809
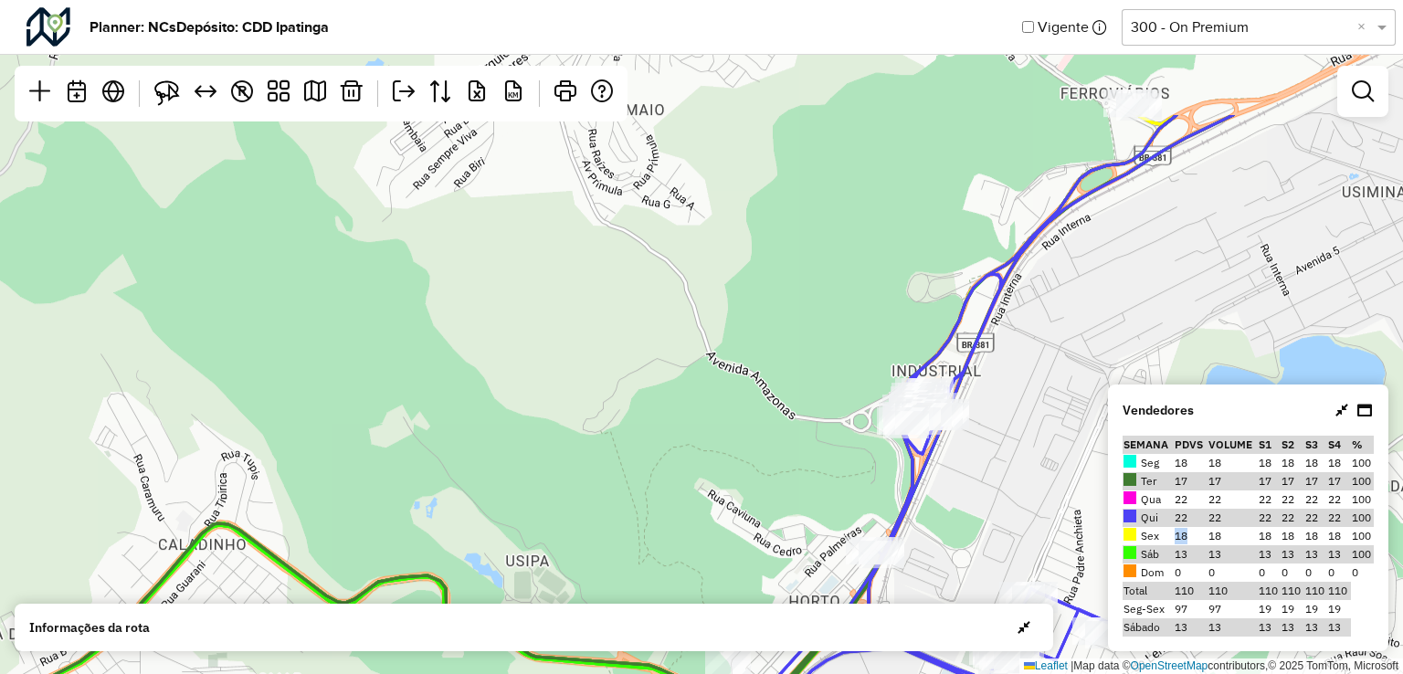
drag, startPoint x: 810, startPoint y: 135, endPoint x: 807, endPoint y: 330, distance: 194.6
click at [805, 331] on div "3 ↦ Leaflet | Map data © OpenStreetMap contributors,© 2025 TomTom, Microsoft" at bounding box center [701, 337] width 1403 height 674
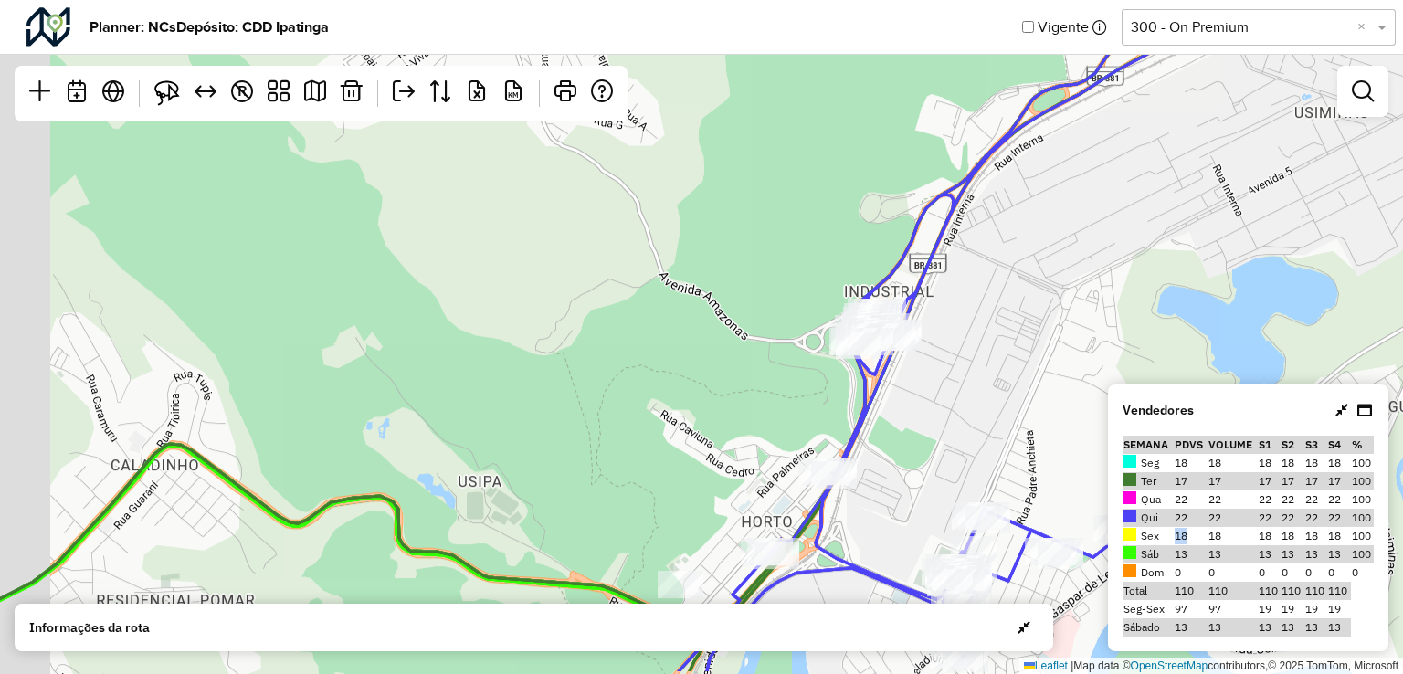
drag, startPoint x: 895, startPoint y: 404, endPoint x: 998, endPoint y: 304, distance: 143.4
click at [998, 304] on div "3 ↦ Leaflet | Map data © OpenStreetMap contributors,© 2025 TomTom, Microsoft" at bounding box center [701, 337] width 1403 height 674
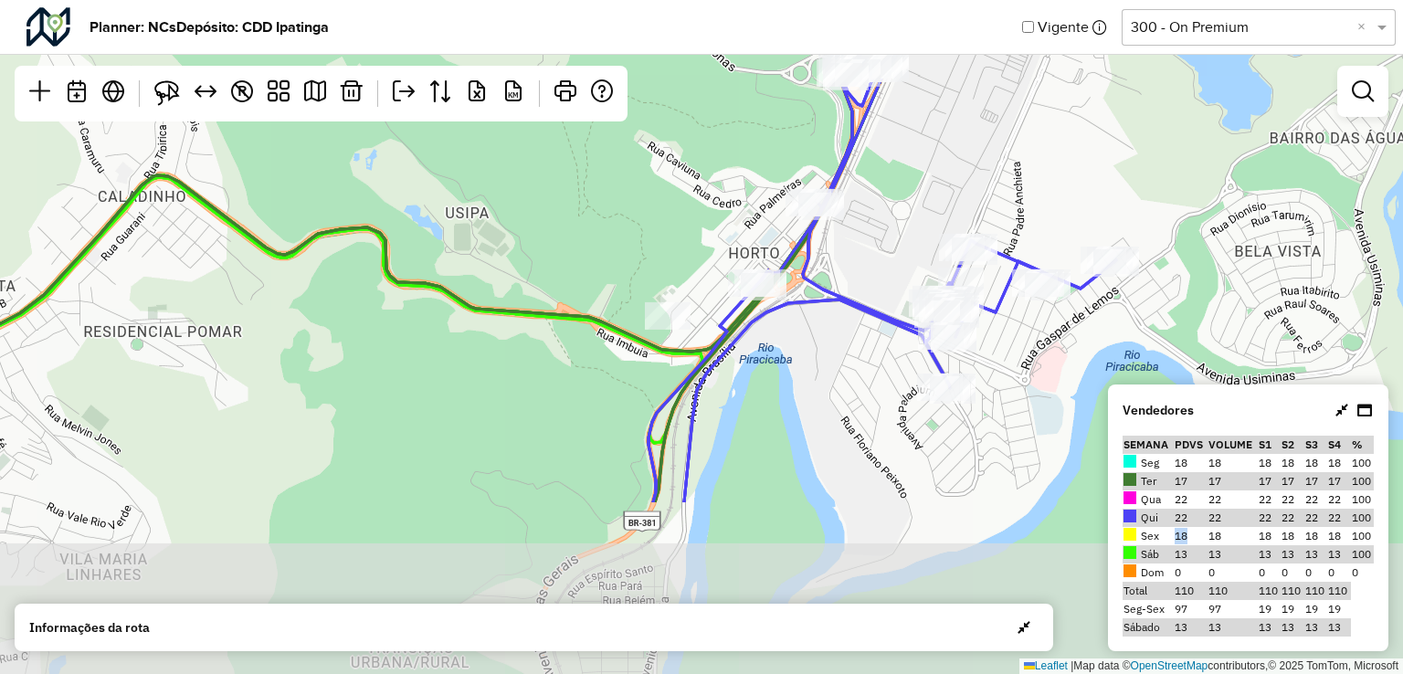
drag, startPoint x: 807, startPoint y: 380, endPoint x: 765, endPoint y: 141, distance: 242.8
click at [765, 141] on div "3 ↦ Leaflet | Map data © OpenStreetMap contributors,© 2025 TomTom, Microsoft" at bounding box center [701, 337] width 1403 height 674
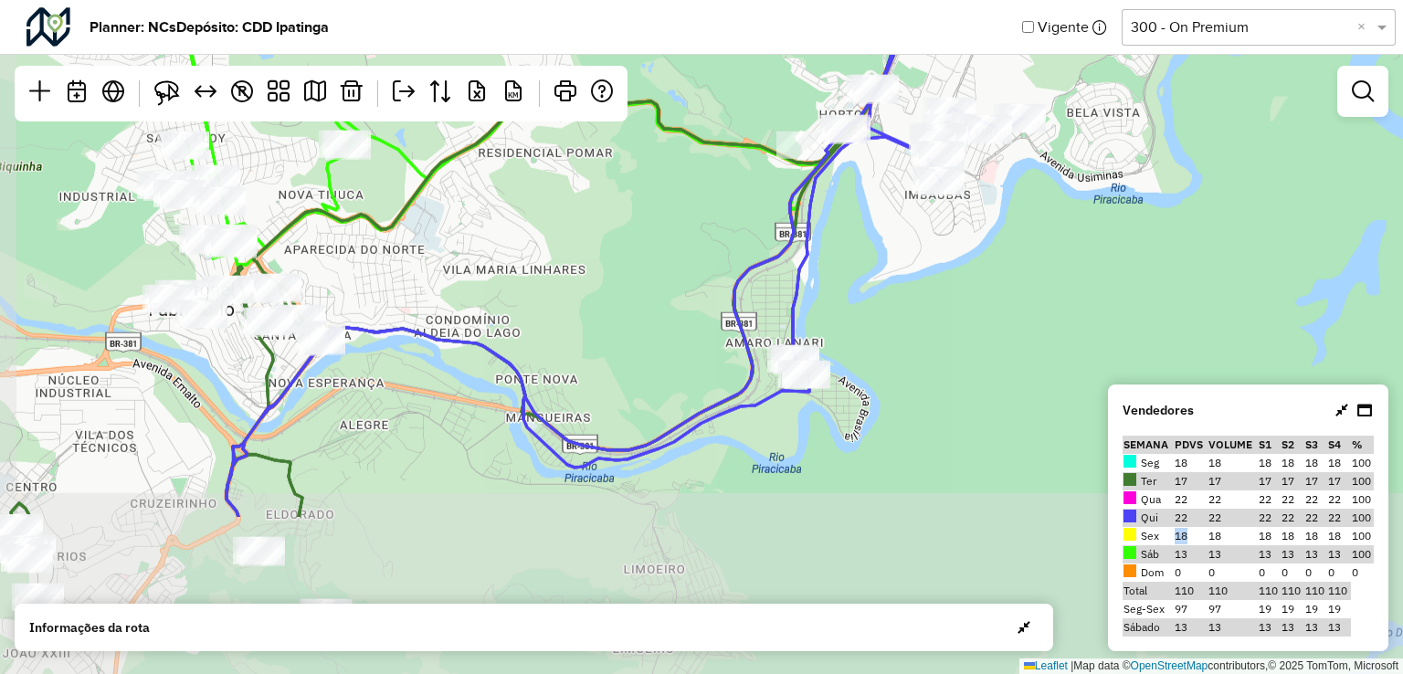
drag, startPoint x: 881, startPoint y: 407, endPoint x: 899, endPoint y: 233, distance: 175.3
click at [899, 233] on div "4 ↦ Leaflet | Map data © OpenStreetMap contributors,© 2025 TomTom, Microsoft" at bounding box center [701, 337] width 1403 height 674
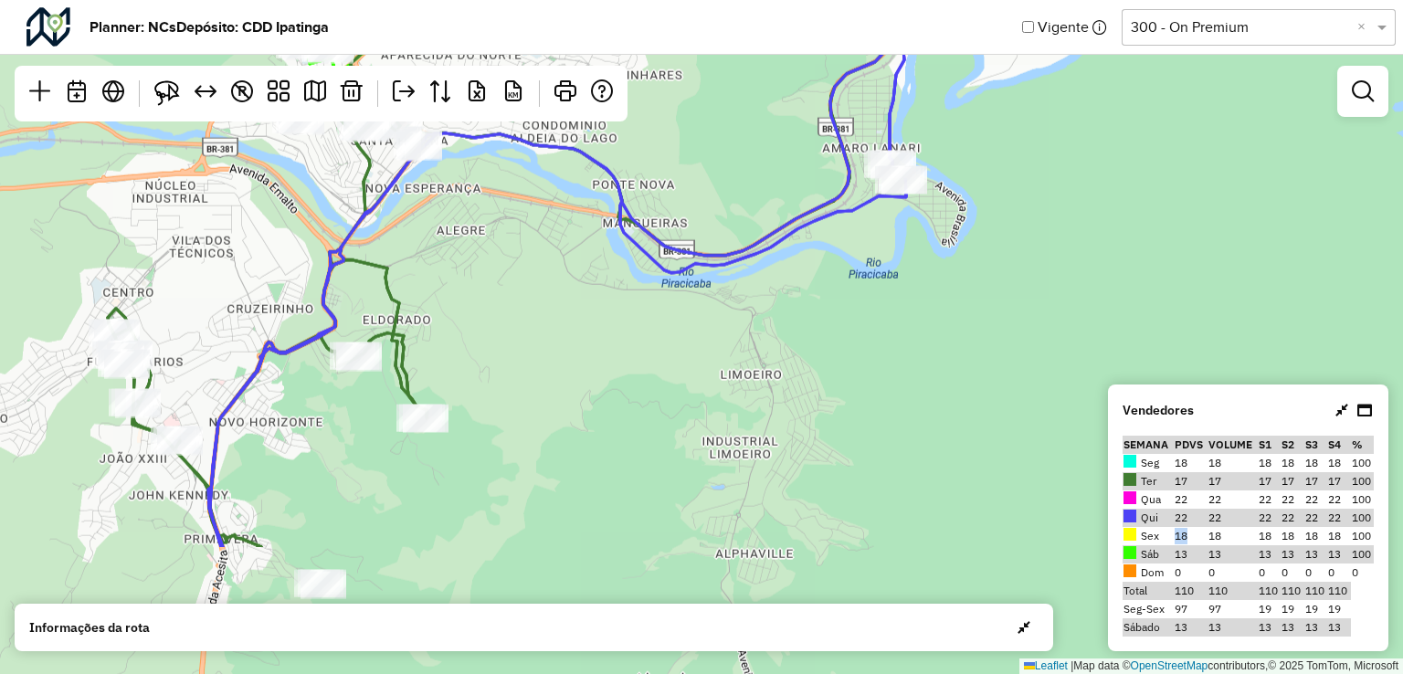
drag, startPoint x: 882, startPoint y: 394, endPoint x: 954, endPoint y: 241, distance: 168.4
click at [954, 241] on div "4 ↦ Leaflet | Map data © OpenStreetMap contributors,© 2025 TomTom, Microsoft" at bounding box center [701, 337] width 1403 height 674
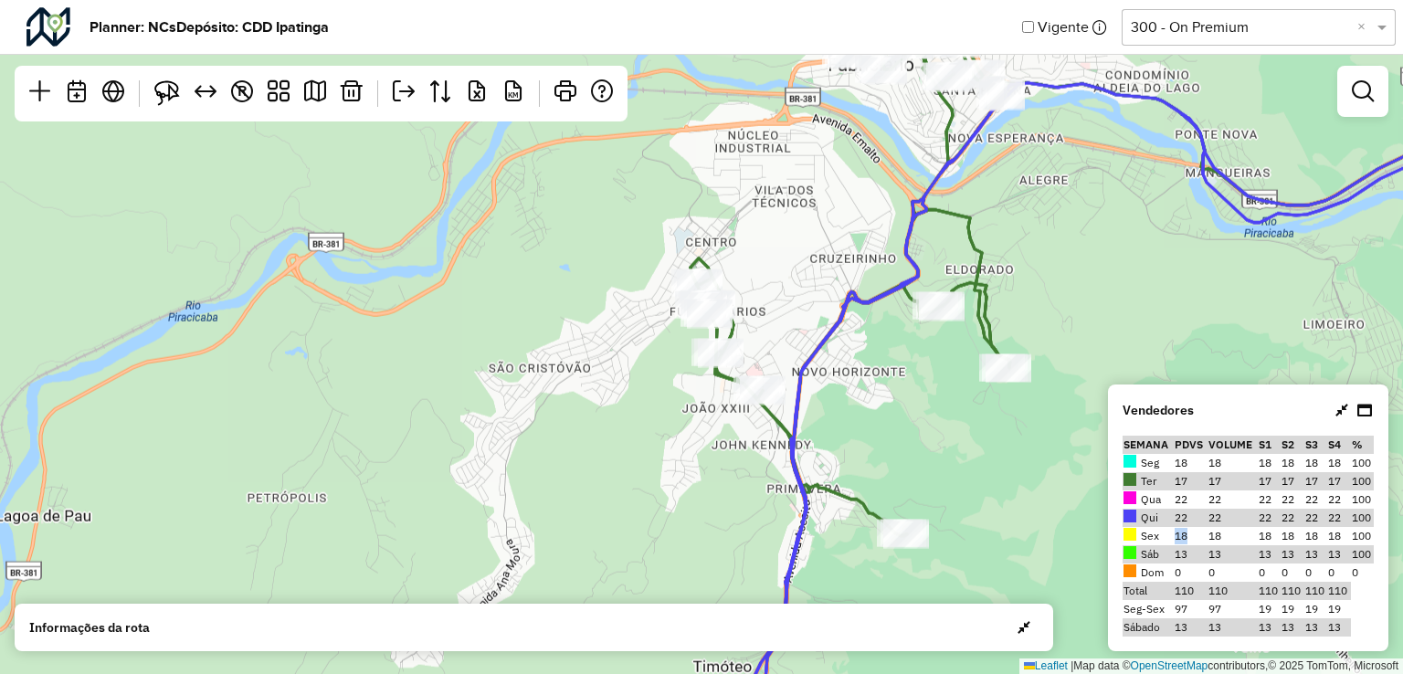
drag, startPoint x: 633, startPoint y: 450, endPoint x: 1216, endPoint y: 400, distance: 584.9
click at [1216, 400] on hb-planner "Planner: NCs Depósito: CDD Ipatinga Vigente Selecione uma opção 300 - On Premiu…" at bounding box center [701, 337] width 1403 height 674
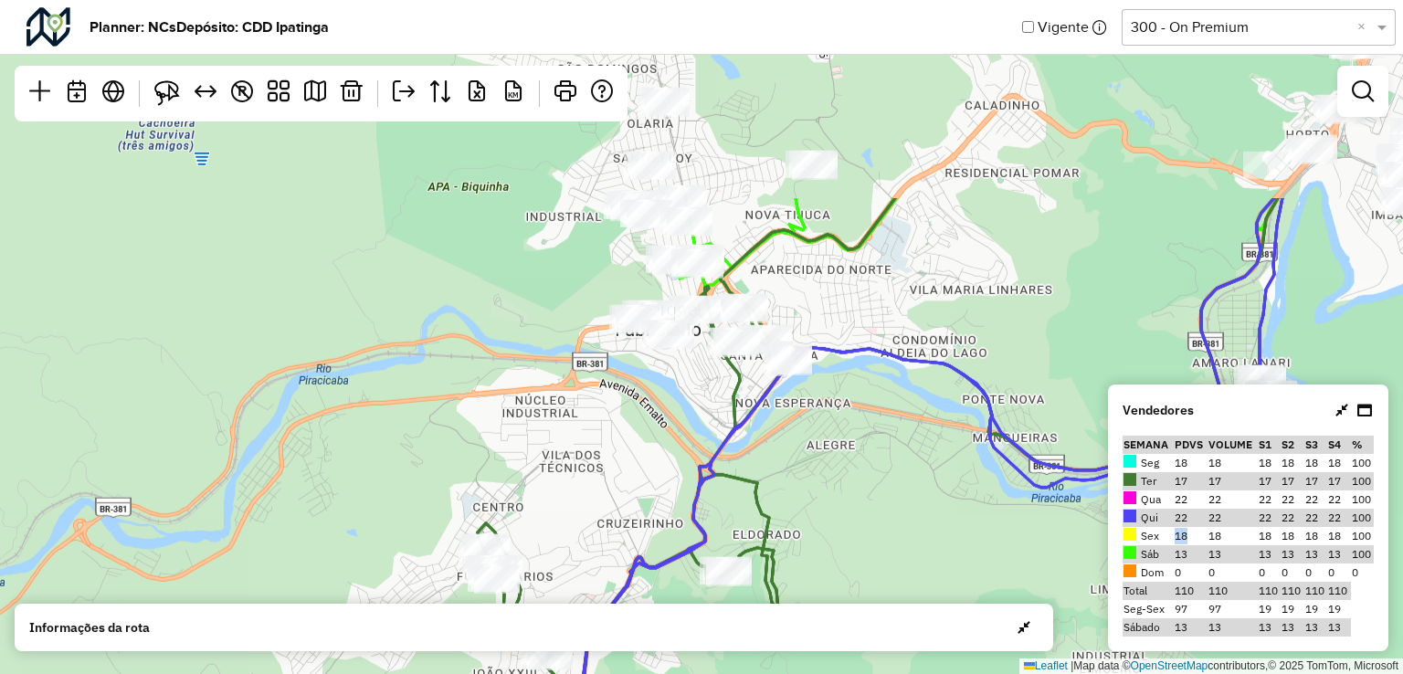
drag, startPoint x: 1174, startPoint y: 306, endPoint x: 961, endPoint y: 571, distance: 339.8
click at [961, 571] on div "4 ↦ Leaflet | Map data © OpenStreetMap contributors,© 2025 TomTom, Microsoft" at bounding box center [701, 337] width 1403 height 674
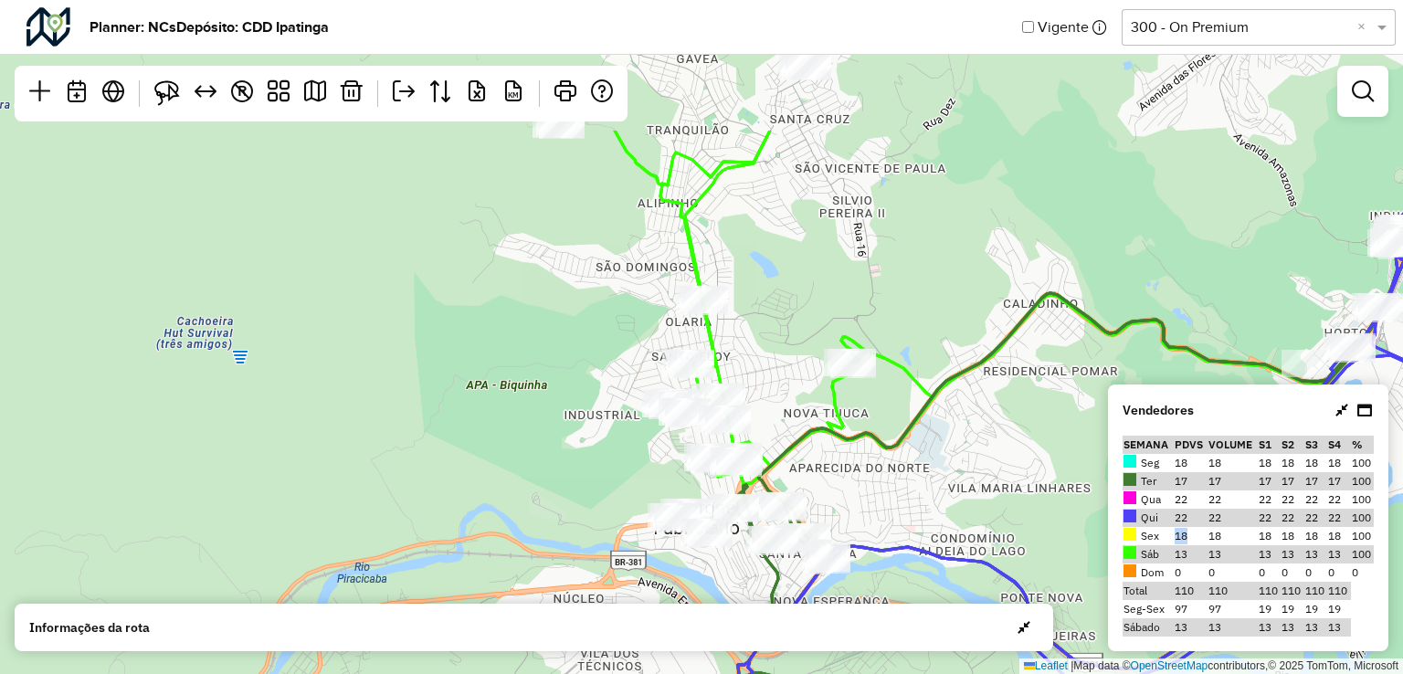
drag, startPoint x: 904, startPoint y: 361, endPoint x: 945, endPoint y: 523, distance: 167.7
click at [945, 523] on div "4 ↦ Leaflet | Map data © OpenStreetMap contributors,© 2025 TomTom, Microsoft" at bounding box center [701, 337] width 1403 height 674
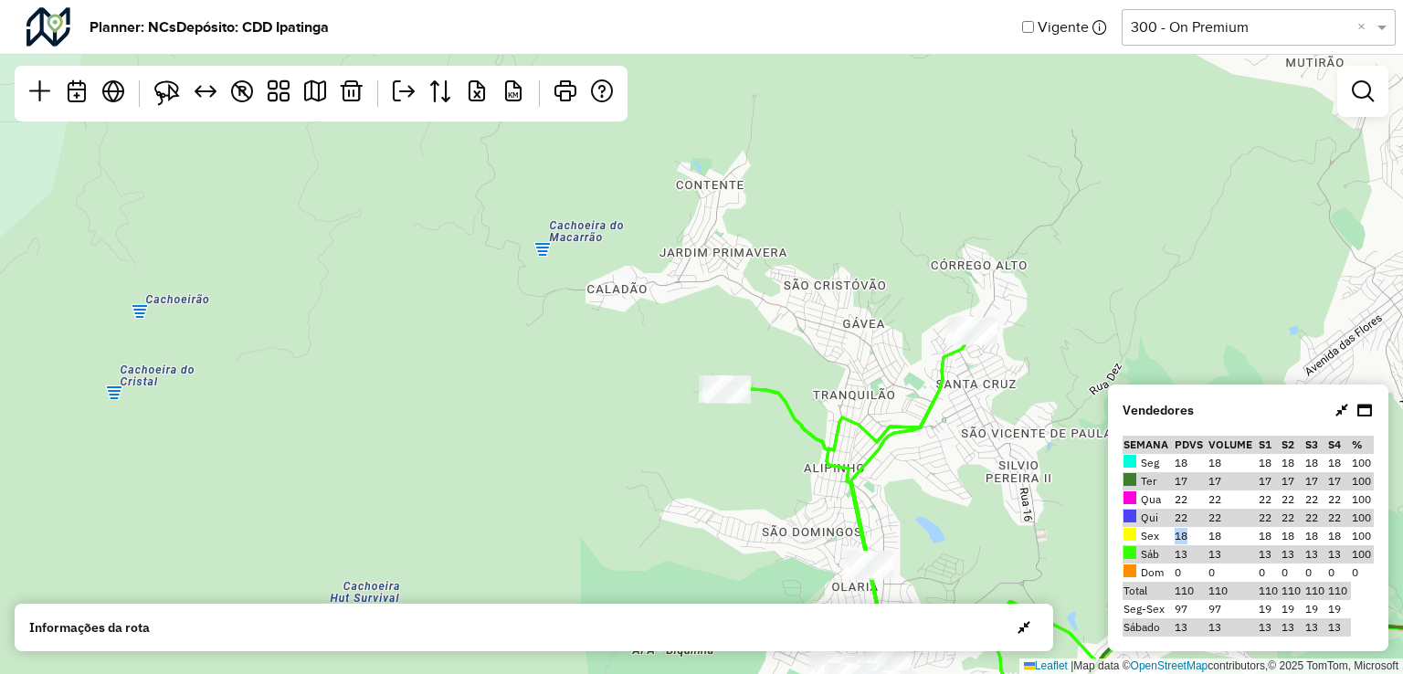
drag, startPoint x: 899, startPoint y: 227, endPoint x: 1062, endPoint y: 486, distance: 306.6
click at [1062, 486] on div "4 ↦ Leaflet | Map data © OpenStreetMap contributors,© 2025 TomTom, Microsoft" at bounding box center [701, 337] width 1403 height 674
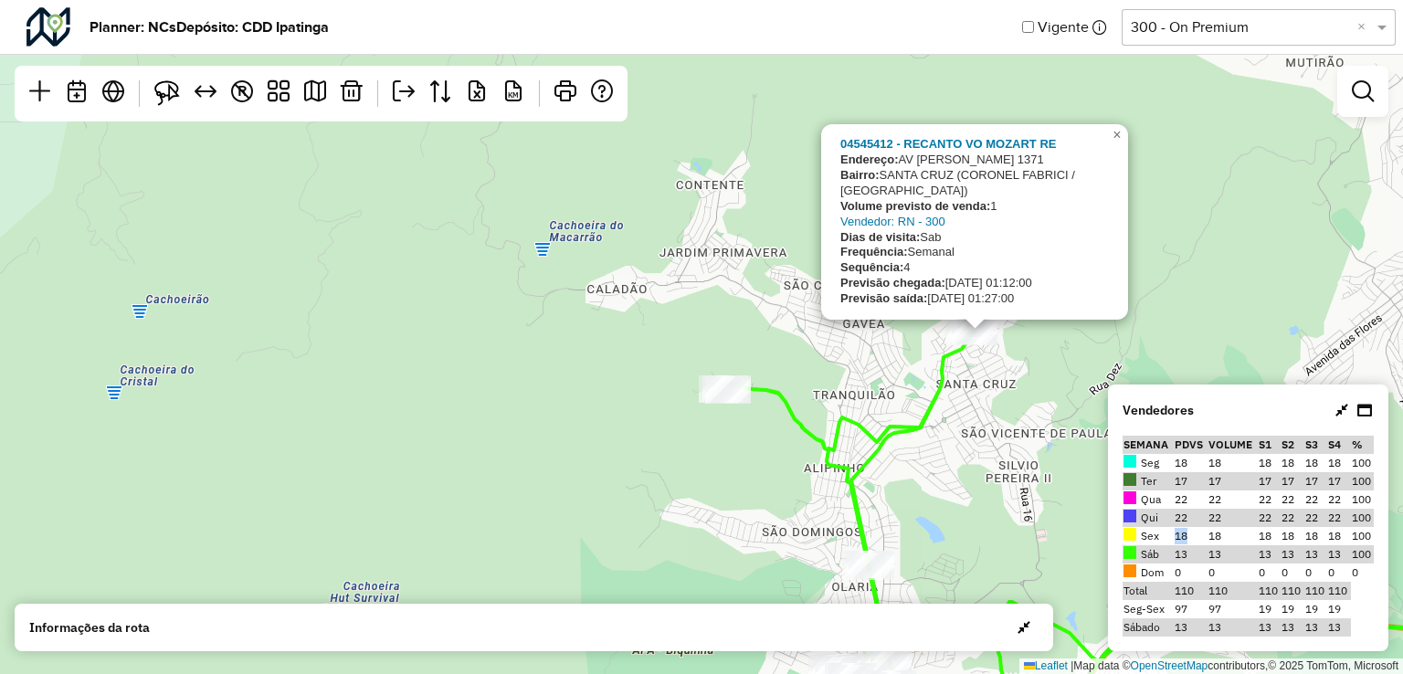
click at [592, 419] on div "4 04545412 - RECANTO VO MOZART RE Endereço: AV GETULIO VARGAS 1371 Bairro: SANT…" at bounding box center [701, 337] width 1403 height 674
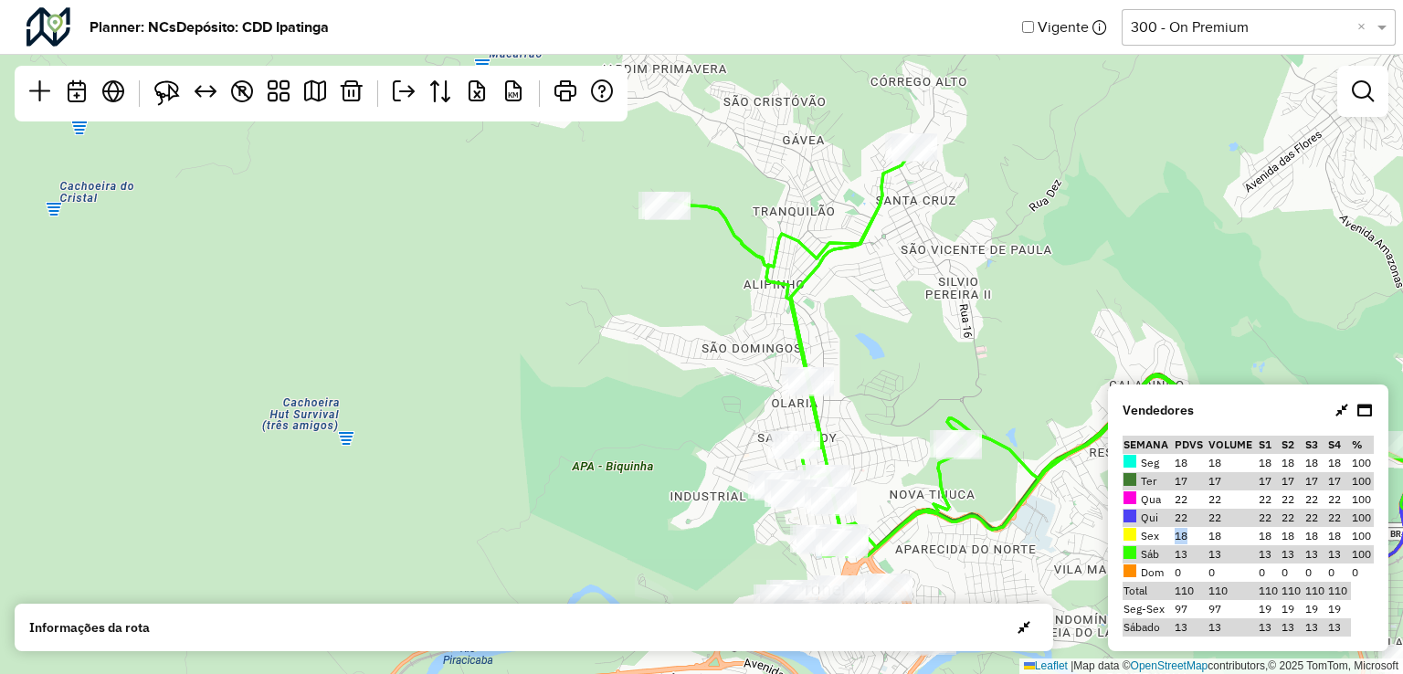
drag, startPoint x: 599, startPoint y: 485, endPoint x: 521, endPoint y: 277, distance: 222.6
click at [521, 277] on div "4 ↦ Leaflet | Map data © OpenStreetMap contributors,© 2025 TomTom, Microsoft" at bounding box center [701, 337] width 1403 height 674
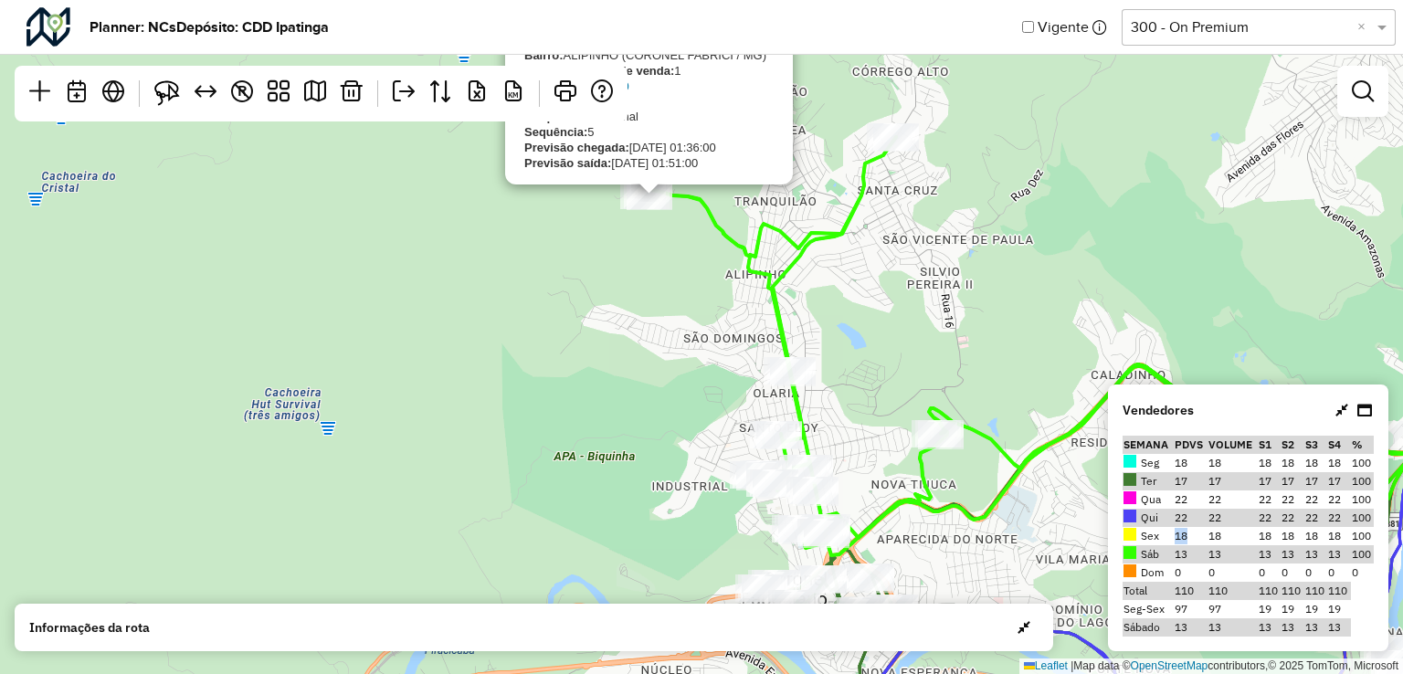
click at [691, 326] on div "4 04544486 - LAURA ANDRADE NEIVA Endereço: R JOAO TEIXEIRA BENEVIDES 0 Bairro: …" at bounding box center [701, 337] width 1403 height 674
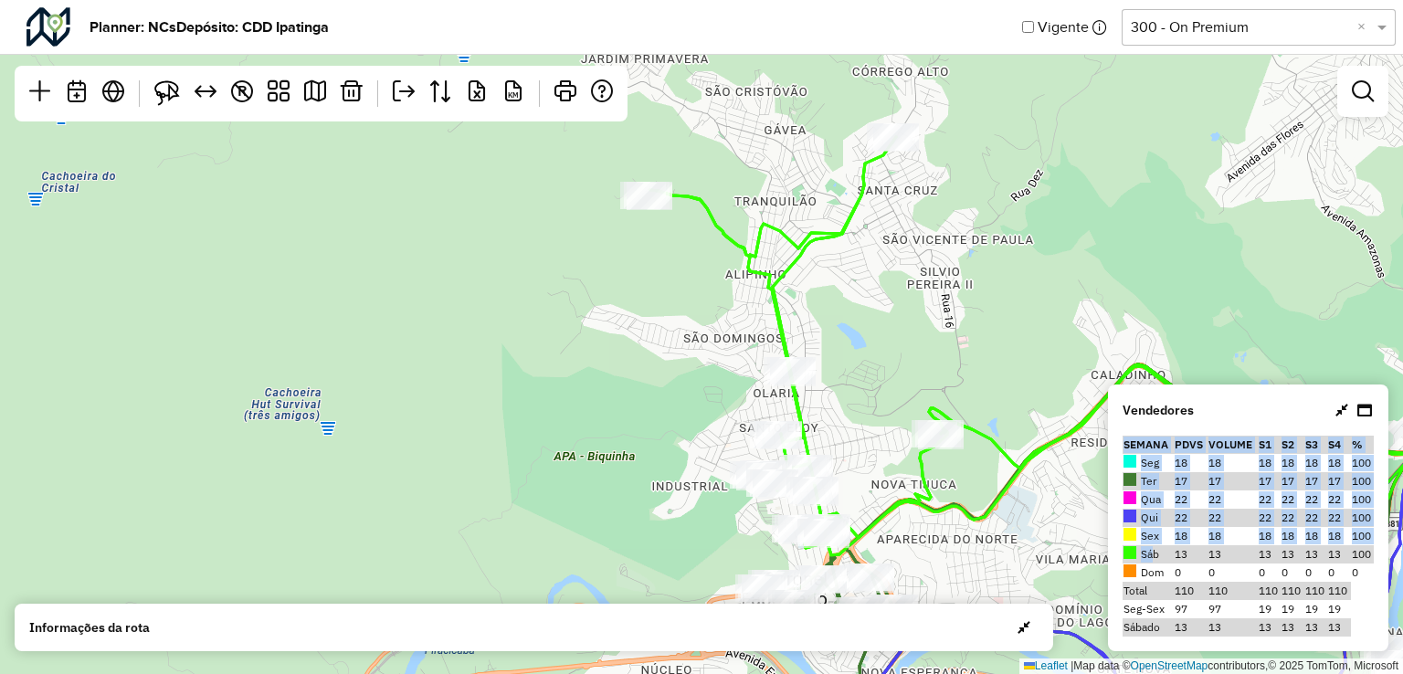
drag, startPoint x: 1148, startPoint y: 554, endPoint x: 1116, endPoint y: 556, distance: 32.0
click at [1116, 556] on div "Vendedores Semana PDVs Volume S1 S2 S3 S4 % Seg 18 18 18 18 18 18 100 Ter 17 17…" at bounding box center [1248, 518] width 280 height 267
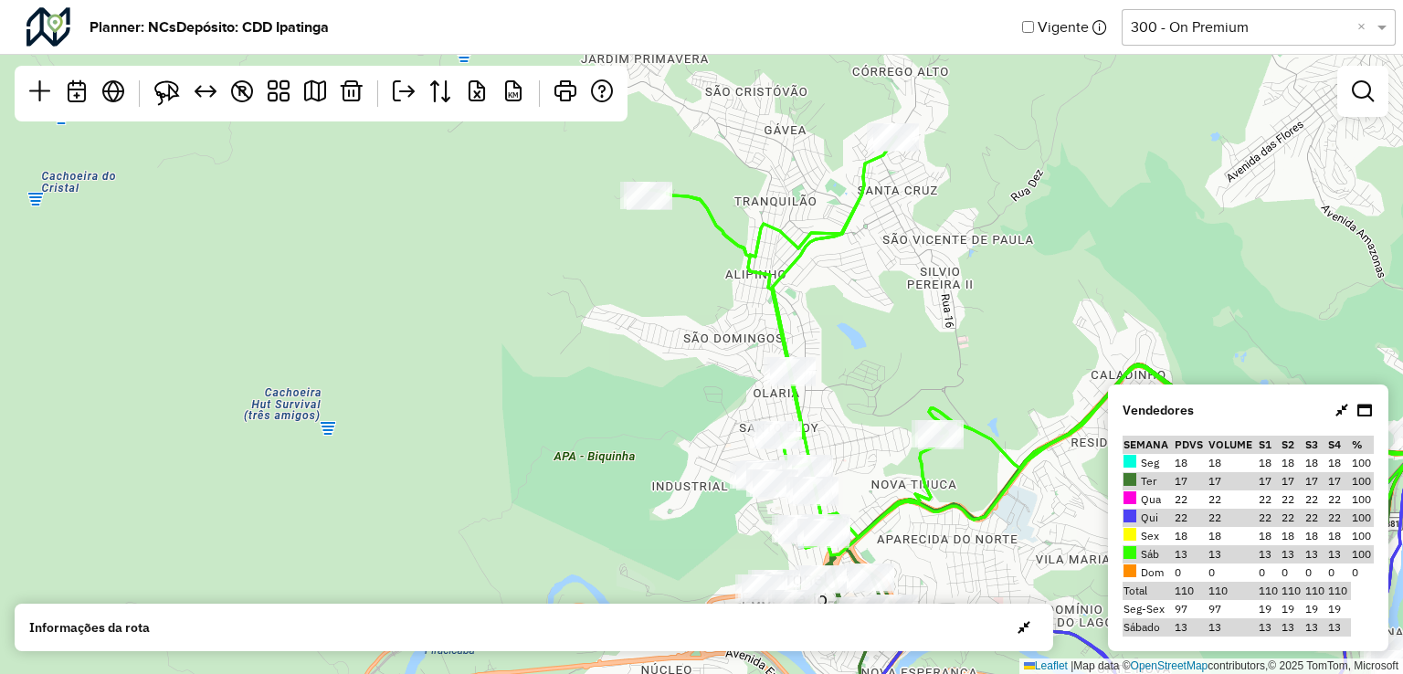
click at [1164, 550] on td "Sáb" at bounding box center [1148, 554] width 51 height 18
drag, startPoint x: 1164, startPoint y: 550, endPoint x: 1141, endPoint y: 550, distance: 22.8
click at [1141, 550] on td "Sáb" at bounding box center [1148, 554] width 51 height 18
click at [975, 365] on div "4 ↦ Leaflet | Map data © OpenStreetMap contributors,© 2025 TomTom, Microsoft" at bounding box center [701, 337] width 1403 height 674
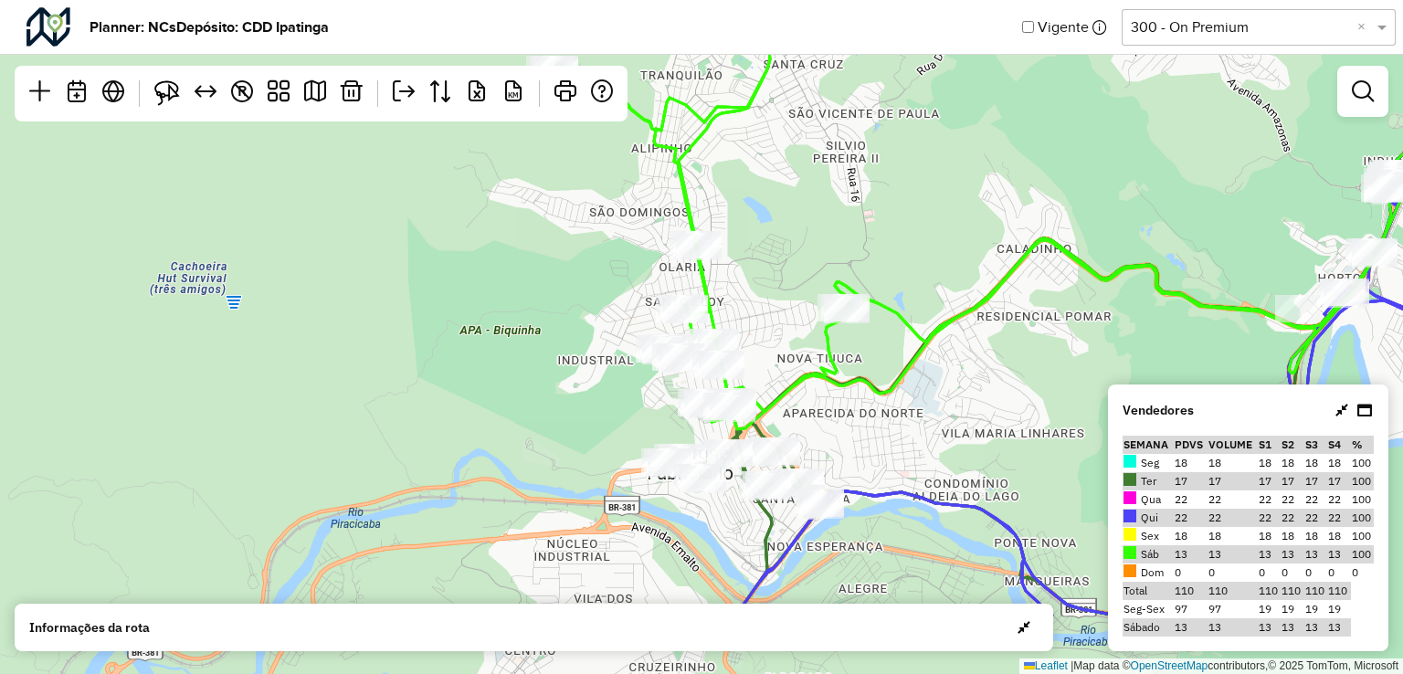
drag, startPoint x: 983, startPoint y: 415, endPoint x: 888, endPoint y: 288, distance: 158.6
click at [888, 288] on div "4 ↦ Leaflet | Map data © OpenStreetMap contributors,© 2025 TomTom, Microsoft" at bounding box center [701, 337] width 1403 height 674
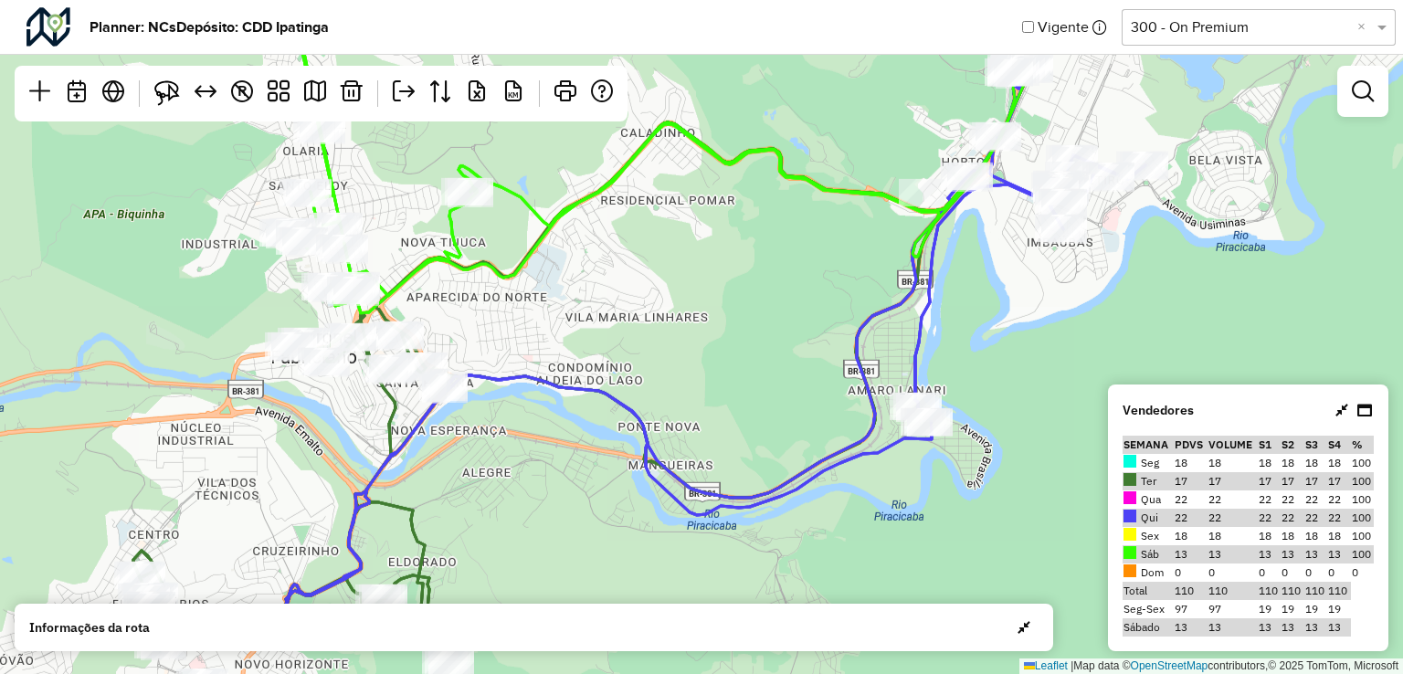
drag, startPoint x: 917, startPoint y: 410, endPoint x: 598, endPoint y: 330, distance: 328.8
click at [598, 330] on div "4 ↦ Leaflet | Map data © OpenStreetMap contributors,© 2025 TomTom, Microsoft" at bounding box center [701, 337] width 1403 height 674
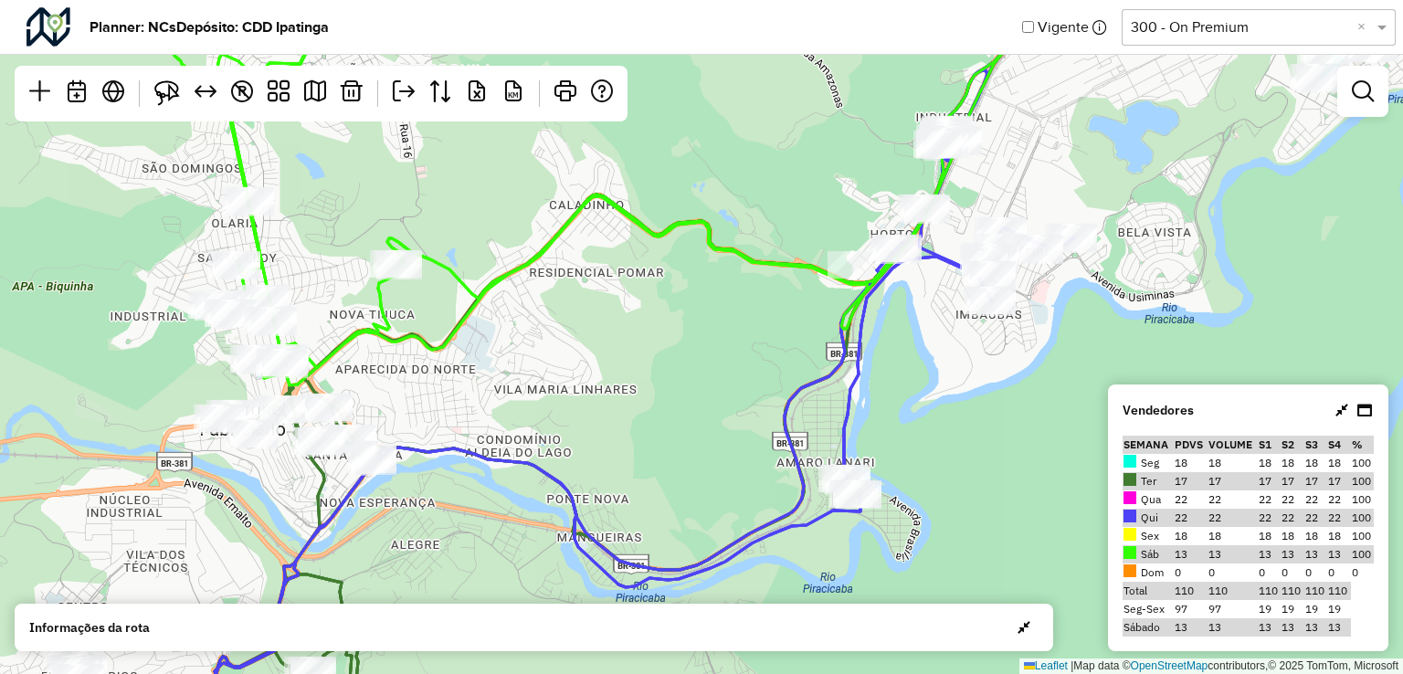
drag, startPoint x: 1100, startPoint y: 234, endPoint x: 1027, endPoint y: 308, distance: 104.0
click at [1027, 308] on div "4 ↦ Leaflet | Map data © OpenStreetMap contributors,© 2025 TomTom, Microsoft" at bounding box center [701, 337] width 1403 height 674
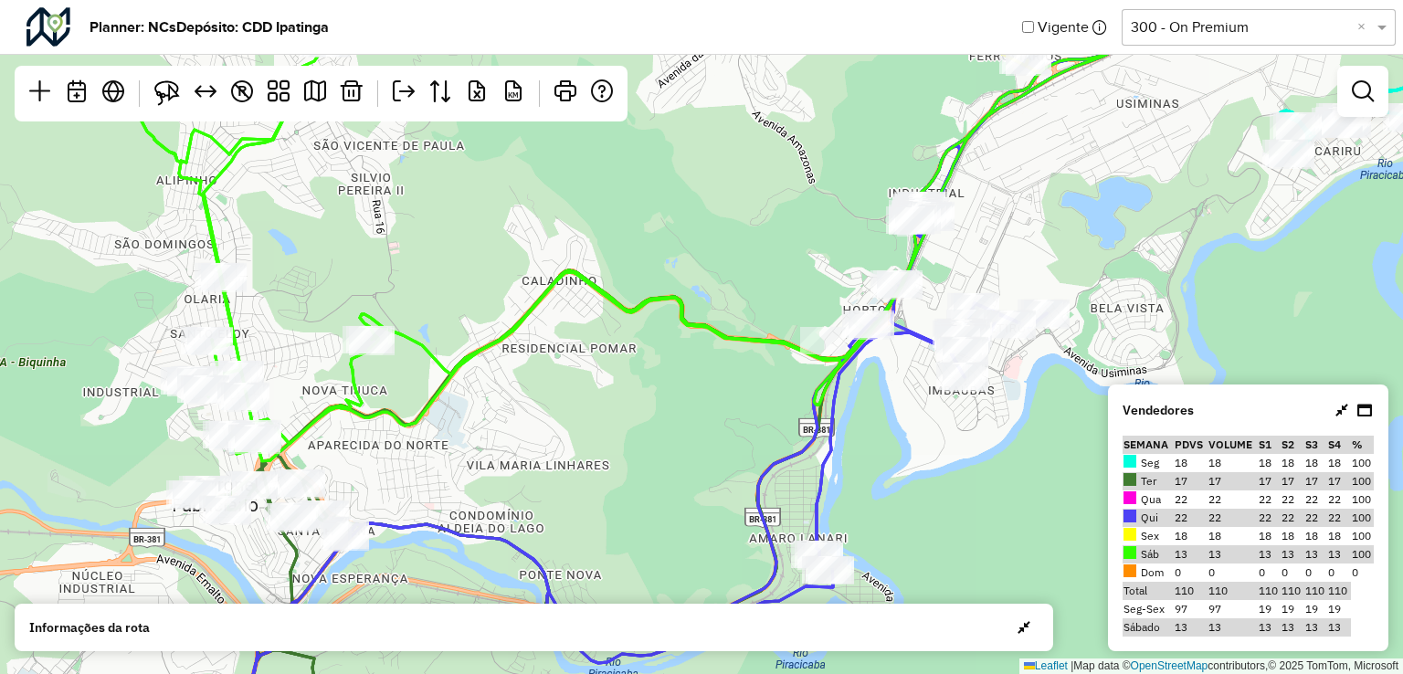
drag, startPoint x: 631, startPoint y: 329, endPoint x: 606, endPoint y: 402, distance: 77.4
click at [606, 402] on div "4 ↦ Leaflet | Map data © OpenStreetMap contributors,© 2025 TomTom, Microsoft" at bounding box center [701, 337] width 1403 height 674
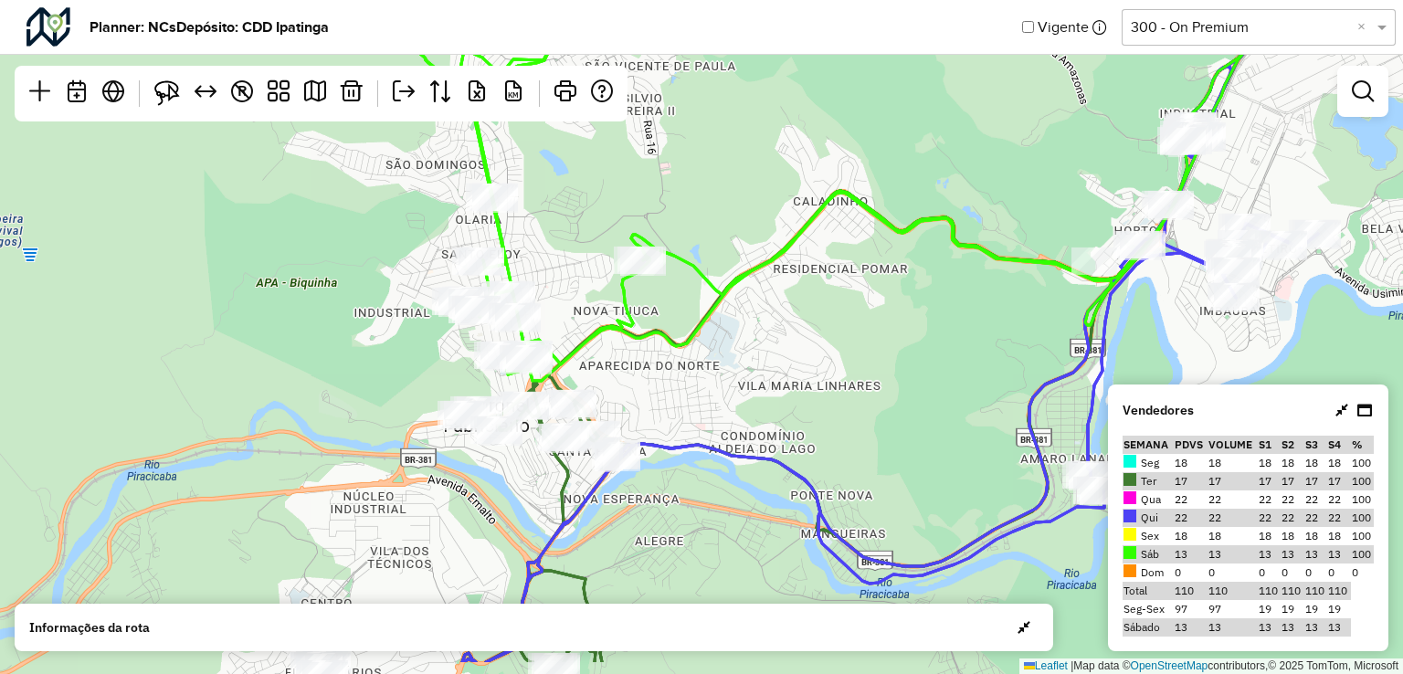
drag, startPoint x: 910, startPoint y: 257, endPoint x: 1221, endPoint y: 166, distance: 324.3
click at [1221, 166] on icon at bounding box center [892, 127] width 1080 height 510
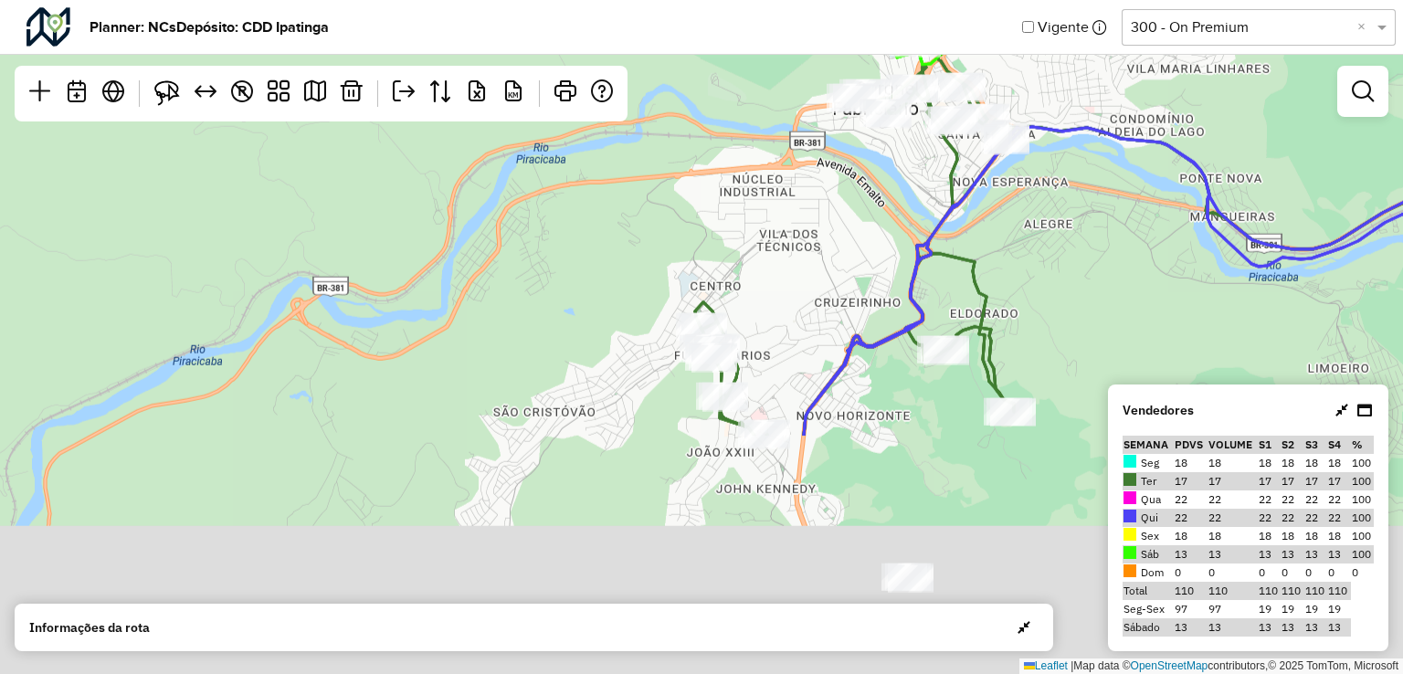
drag, startPoint x: 670, startPoint y: 465, endPoint x: 997, endPoint y: 165, distance: 443.5
click at [997, 163] on icon at bounding box center [1304, 30] width 1001 height 809
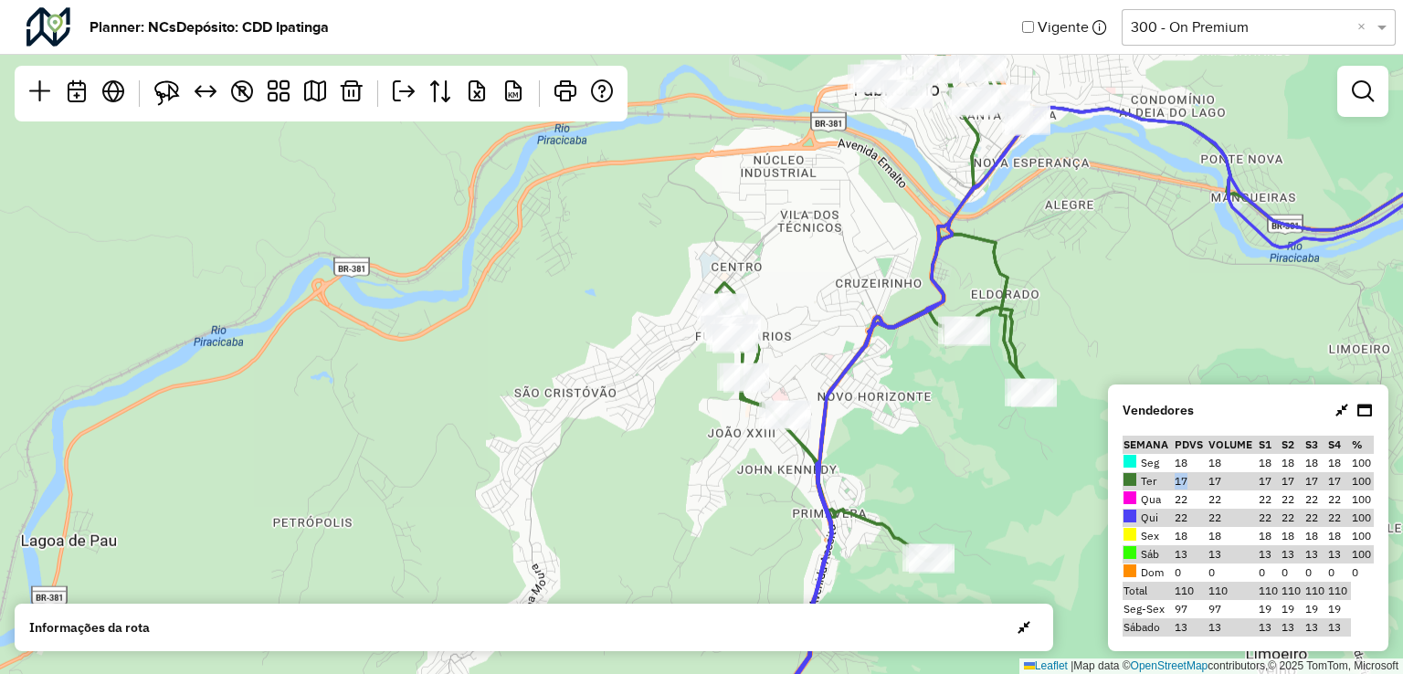
drag, startPoint x: 1173, startPoint y: 473, endPoint x: 1197, endPoint y: 477, distance: 24.0
click at [1197, 477] on td "17" at bounding box center [1190, 481] width 33 height 18
click at [1068, 269] on div "4 ↦ Leaflet | Map data © OpenStreetMap contributors,© 2025 TomTom, Microsoft" at bounding box center [701, 337] width 1403 height 674
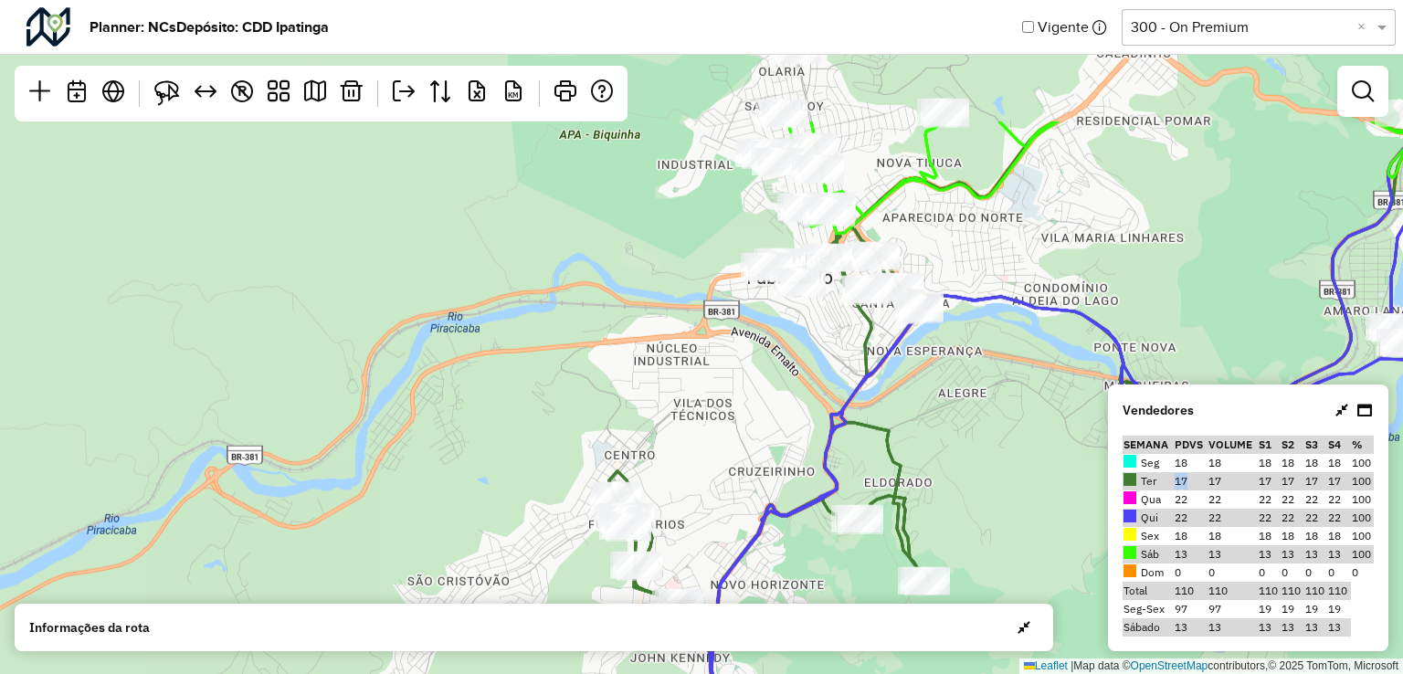
drag, startPoint x: 1126, startPoint y: 209, endPoint x: 1001, endPoint y: 417, distance: 243.0
click at [1001, 417] on div "4 ↦ Leaflet | Map data © OpenStreetMap contributors,© 2025 TomTom, Microsoft" at bounding box center [701, 337] width 1403 height 674
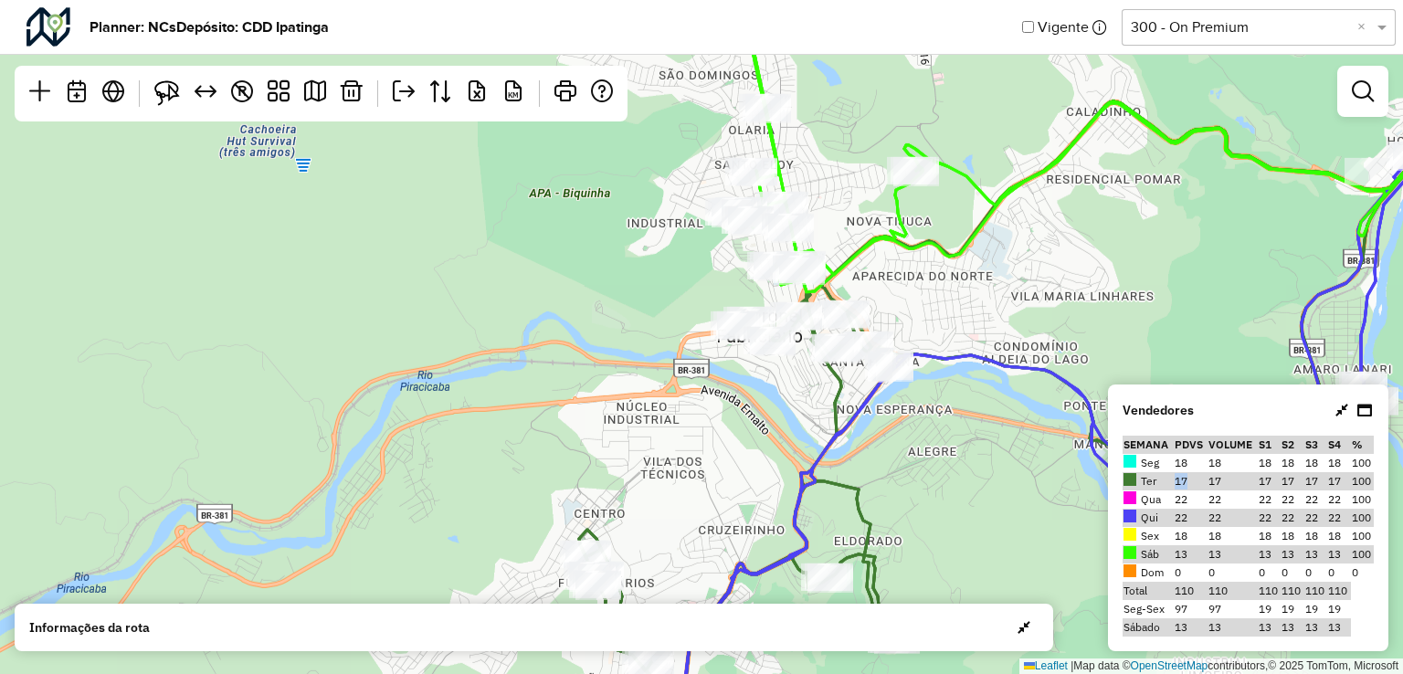
drag, startPoint x: 922, startPoint y: 308, endPoint x: 909, endPoint y: 348, distance: 42.2
click at [909, 348] on icon at bounding box center [1105, 375] width 851 height 809
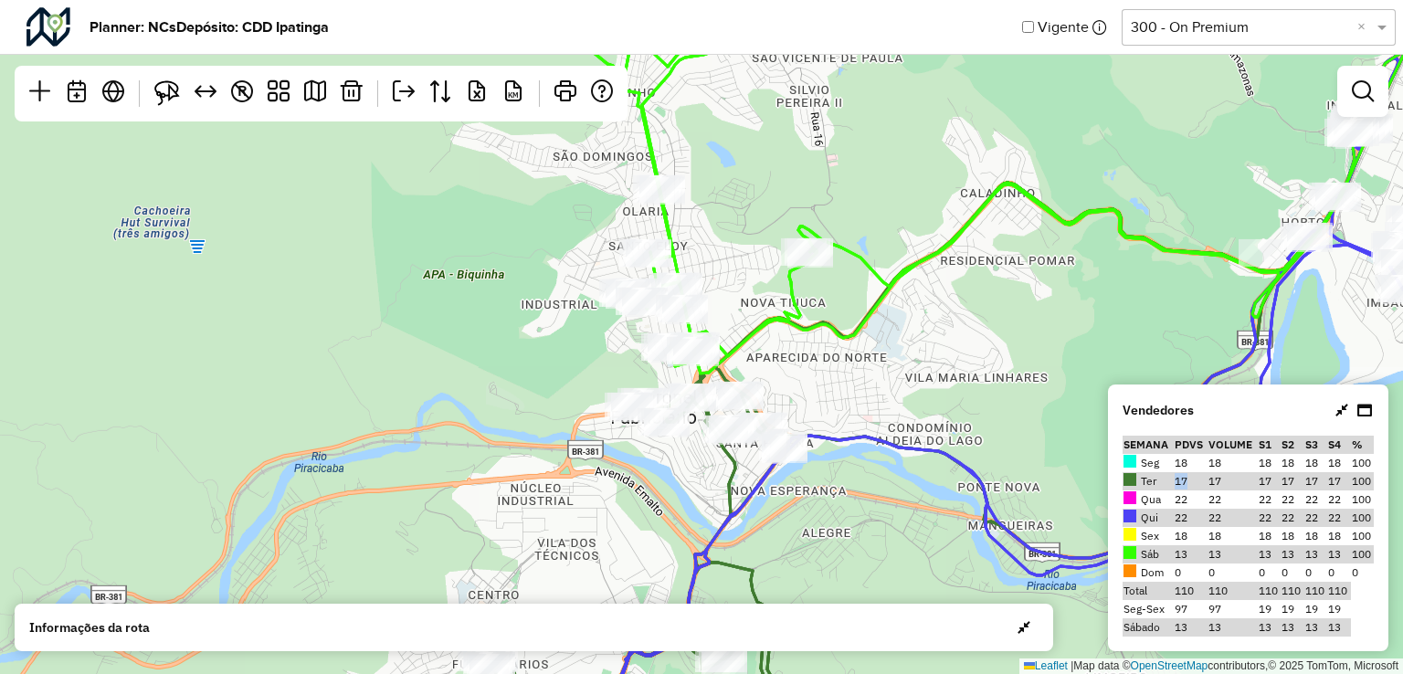
drag, startPoint x: 949, startPoint y: 304, endPoint x: 844, endPoint y: 384, distance: 131.7
click at [844, 384] on div "4 ↦ Leaflet | Map data © OpenStreetMap contributors,© 2025 TomTom, Microsoft" at bounding box center [701, 337] width 1403 height 674
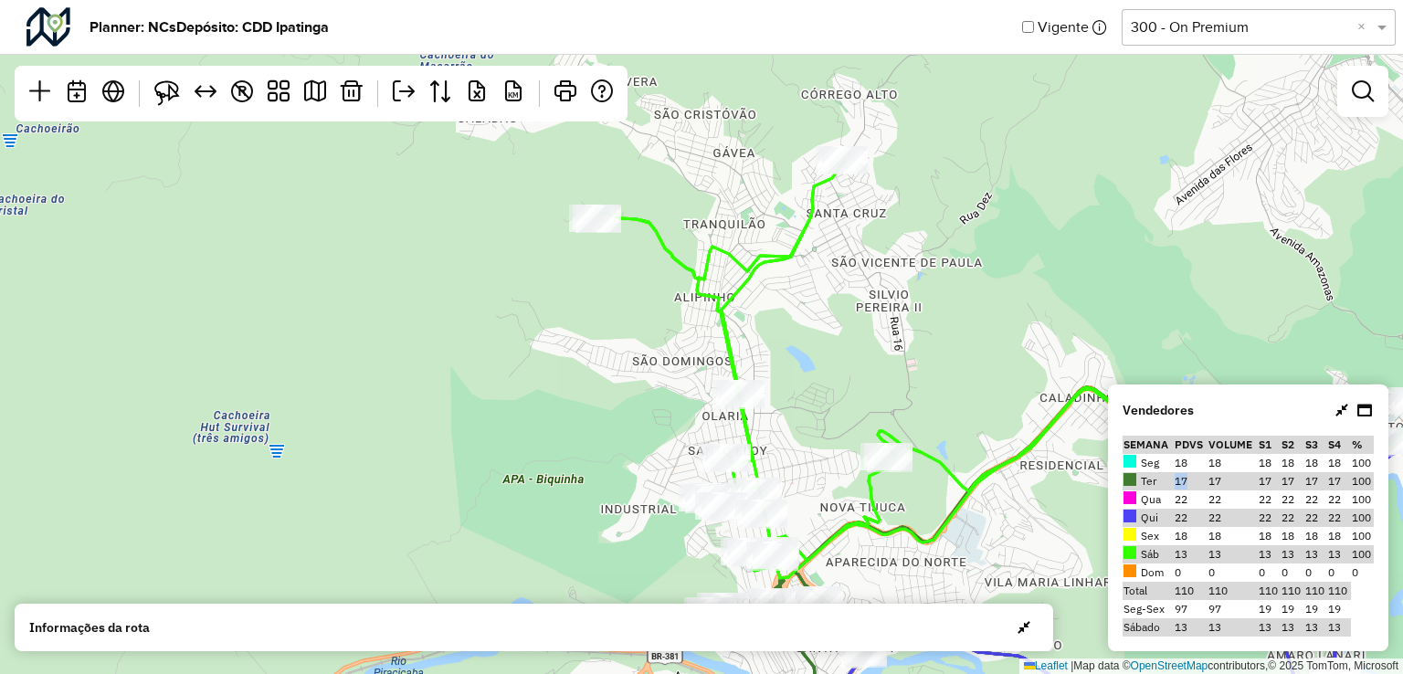
drag, startPoint x: 734, startPoint y: 258, endPoint x: 819, endPoint y: 425, distance: 187.5
click at [819, 425] on div "4 ↦ Leaflet | Map data © OpenStreetMap contributors,© 2025 TomTom, Microsoft" at bounding box center [701, 337] width 1403 height 674
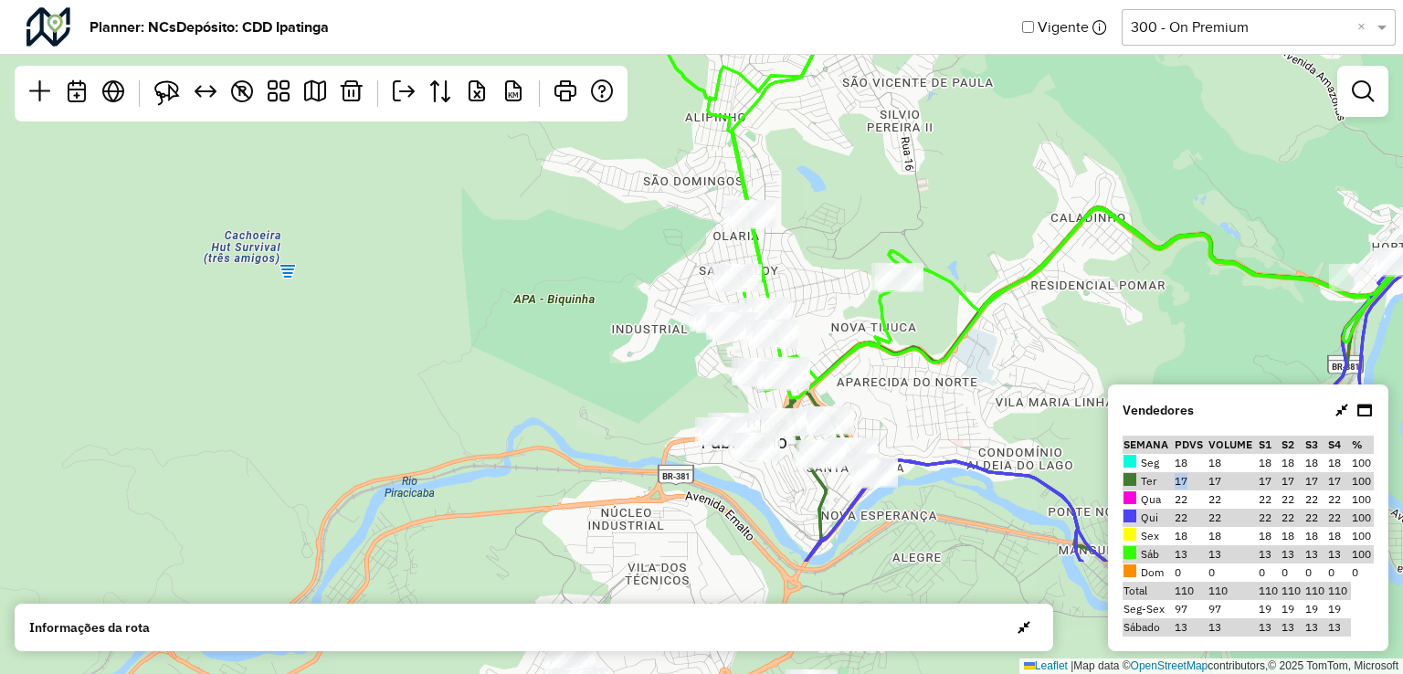
drag, startPoint x: 793, startPoint y: 380, endPoint x: 811, endPoint y: 245, distance: 136.4
click at [811, 245] on div "4 ↦ Leaflet | Map data © OpenStreetMap contributors,© 2025 TomTom, Microsoft" at bounding box center [701, 337] width 1403 height 674
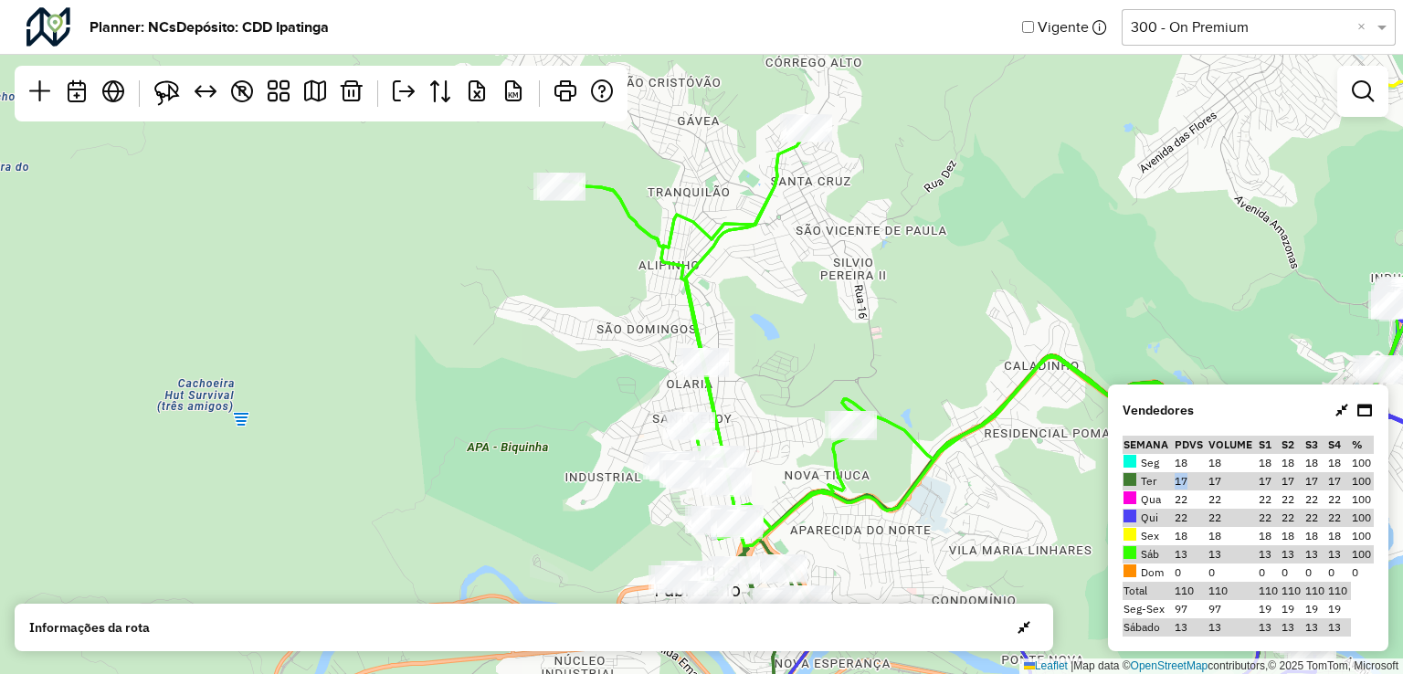
drag, startPoint x: 874, startPoint y: 121, endPoint x: 828, endPoint y: 269, distance: 155.1
click at [828, 269] on div "4 ↦ Leaflet | Map data © OpenStreetMap contributors,© 2025 TomTom, Microsoft" at bounding box center [701, 337] width 1403 height 674
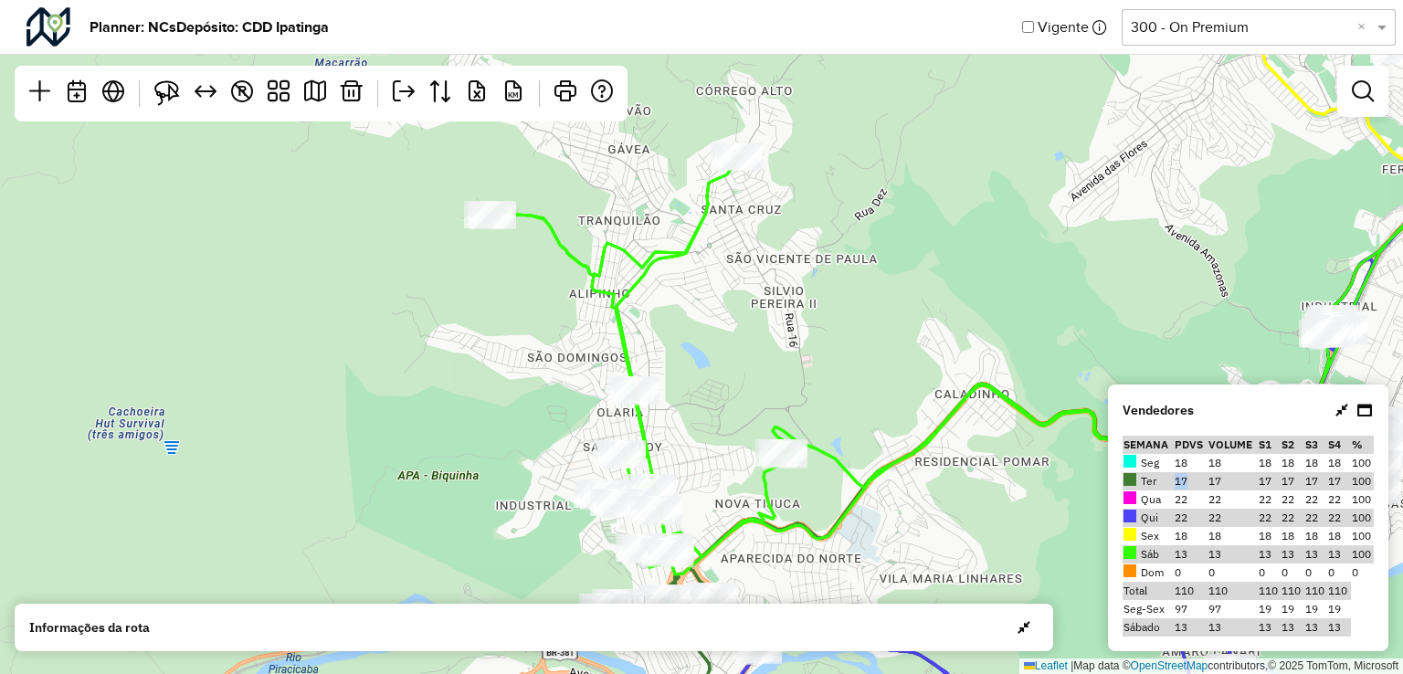
drag, startPoint x: 954, startPoint y: 284, endPoint x: 884, endPoint y: 312, distance: 75.0
click at [884, 312] on div "4 ↦ Leaflet | Map data © OpenStreetMap contributors,© 2025 TomTom, Microsoft" at bounding box center [701, 337] width 1403 height 674
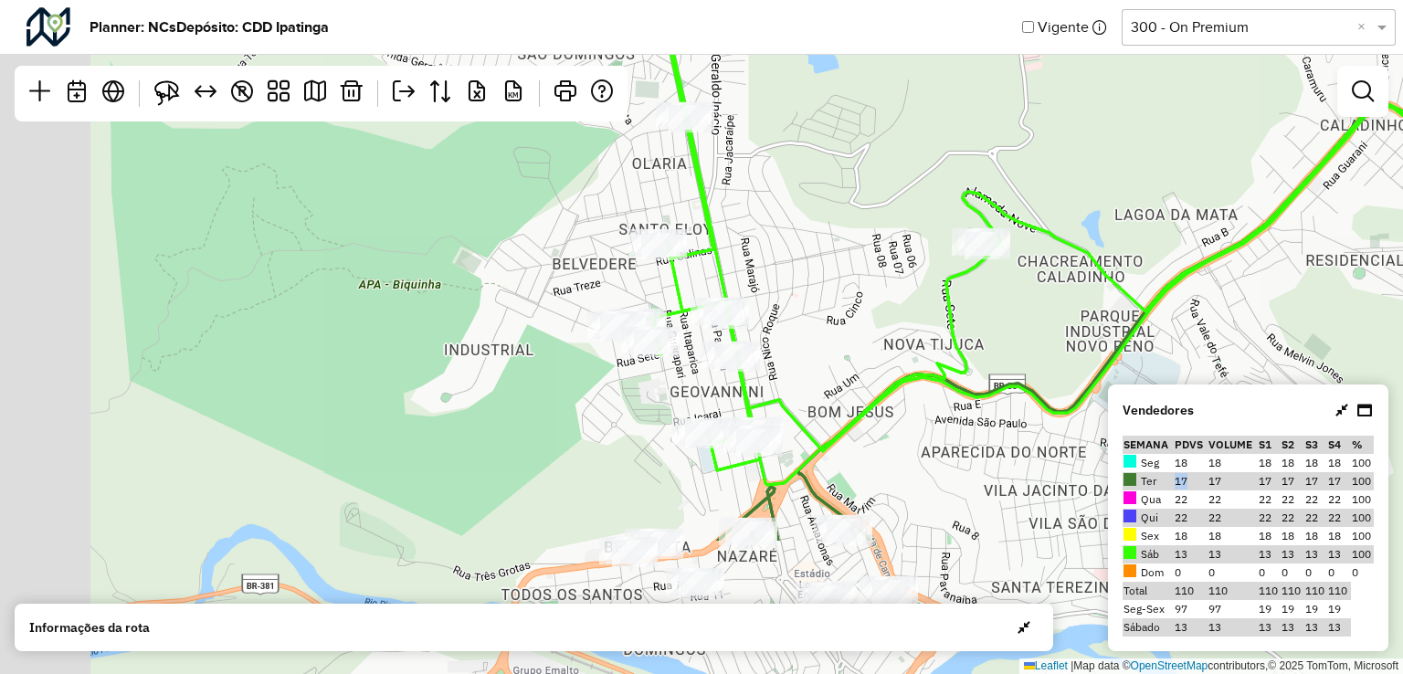
drag, startPoint x: 696, startPoint y: 447, endPoint x: 811, endPoint y: 246, distance: 231.6
click at [811, 246] on div "3 ↦ Leaflet | Map data © OpenStreetMap contributors,© 2025 TomTom, Microsoft" at bounding box center [701, 337] width 1403 height 674
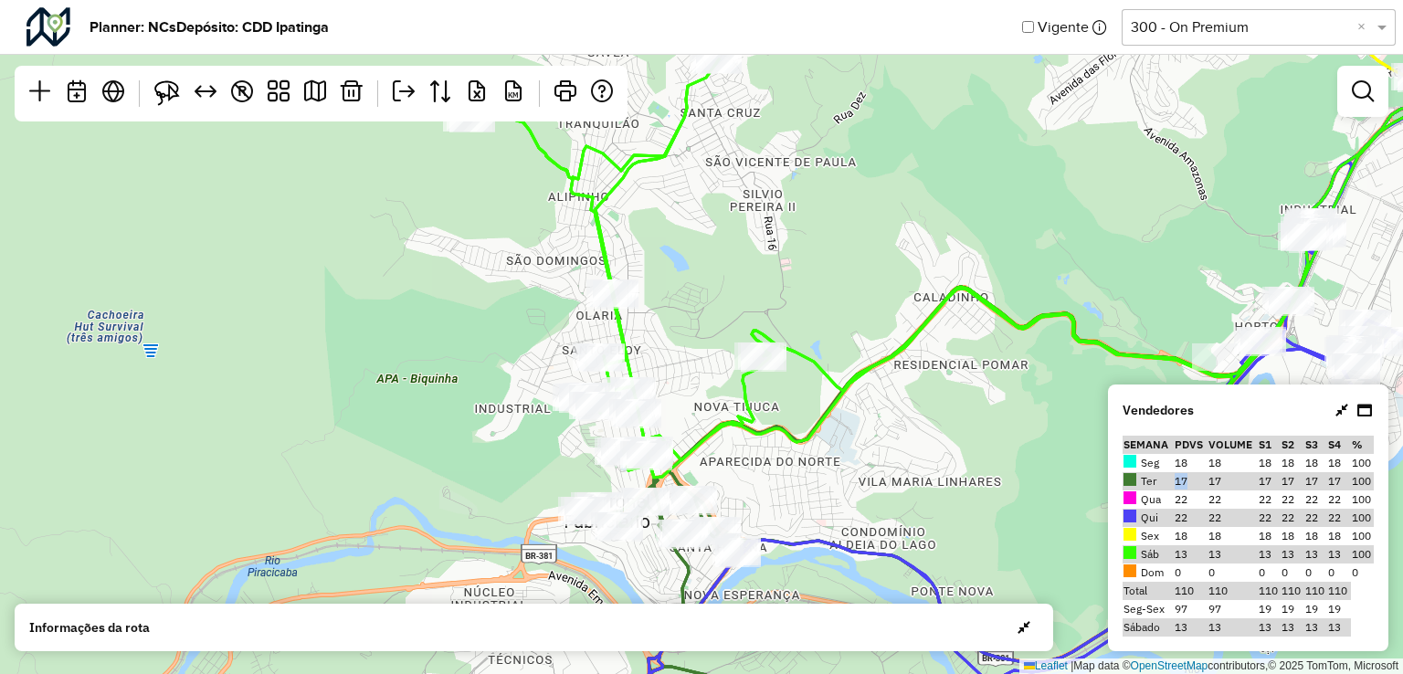
drag, startPoint x: 551, startPoint y: 310, endPoint x: 429, endPoint y: 406, distance: 155.3
click at [429, 406] on div "4 ↦ Leaflet | Map data © OpenStreetMap contributors,© 2025 TomTom, Microsoft" at bounding box center [701, 337] width 1403 height 674
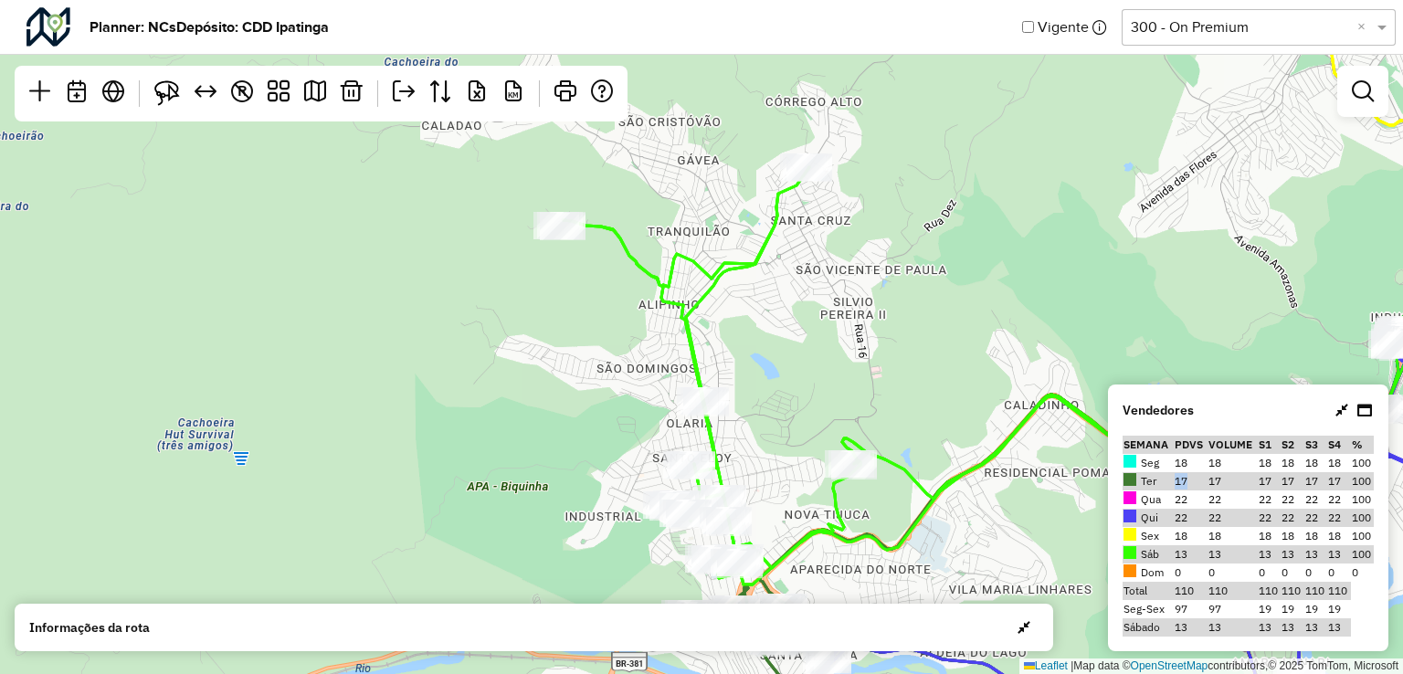
drag, startPoint x: 701, startPoint y: 279, endPoint x: 792, endPoint y: 387, distance: 140.7
click at [792, 387] on div "4 ↦ Leaflet | Map data © OpenStreetMap contributors,© 2025 TomTom, Microsoft" at bounding box center [701, 337] width 1403 height 674
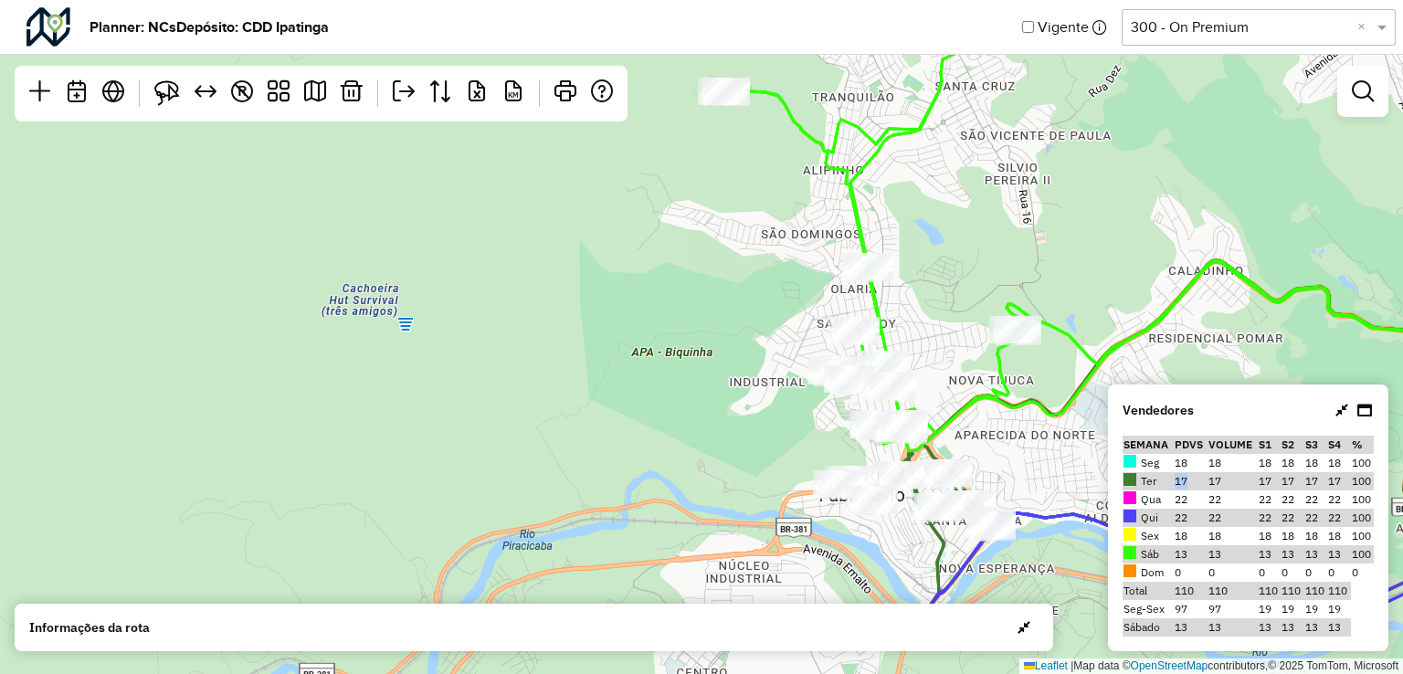
drag, startPoint x: 844, startPoint y: 398, endPoint x: 1008, endPoint y: 264, distance: 212.3
click at [1008, 264] on div "4 ↦ Leaflet | Map data © OpenStreetMap contributors,© 2025 TomTom, Microsoft" at bounding box center [701, 337] width 1403 height 674
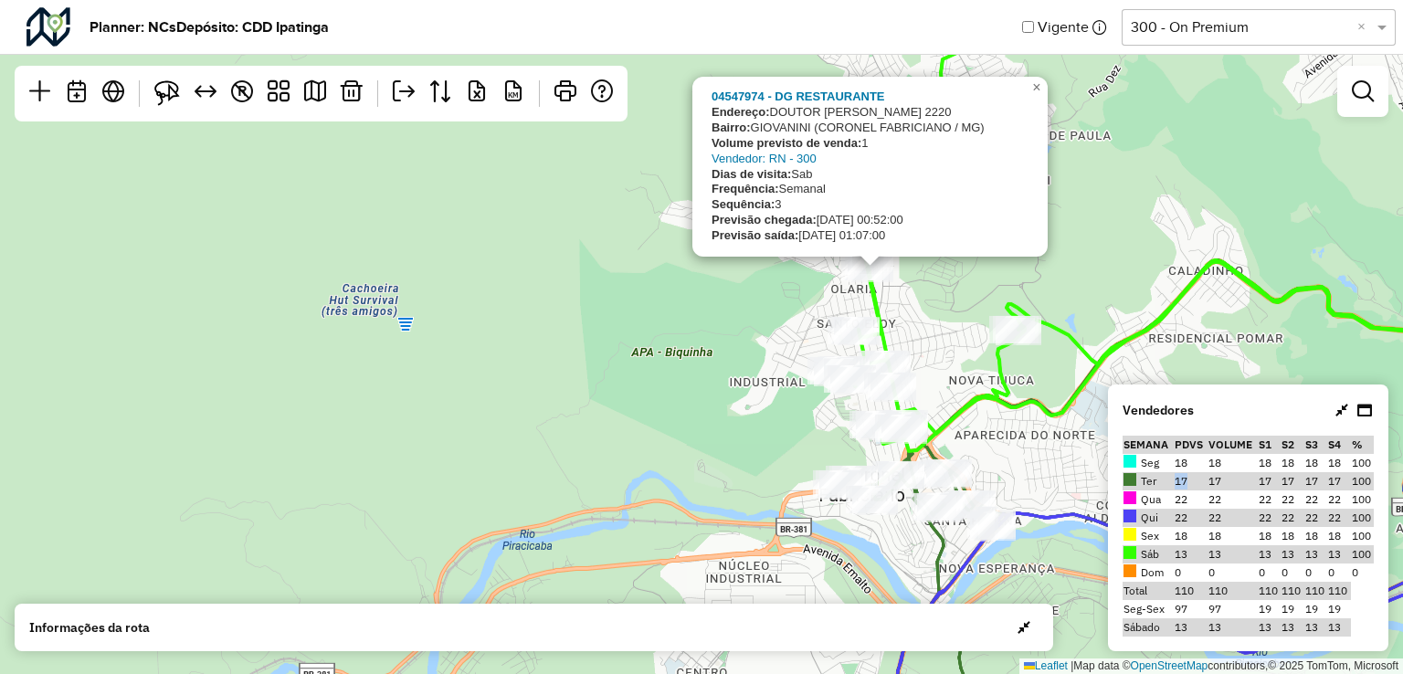
click at [807, 328] on div "4 04547974 - DG RESTAURANTE Endereço: DOUTOR JOSE DE MAGALHAES PINTO 2220 Bairr…" at bounding box center [701, 337] width 1403 height 674
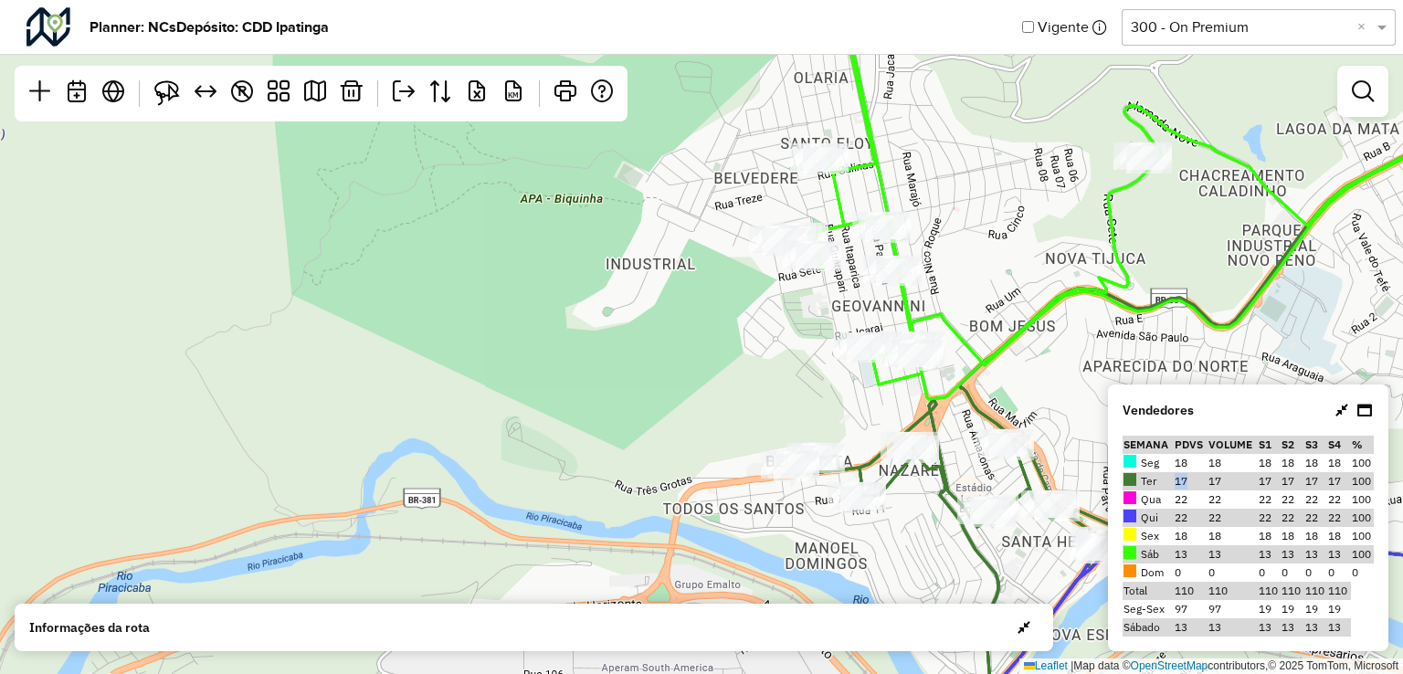
drag, startPoint x: 830, startPoint y: 461, endPoint x: 754, endPoint y: 402, distance: 97.0
click at [754, 402] on div "3 ↦ Leaflet | Map data © OpenStreetMap contributors,© 2025 TomTom, Microsoft" at bounding box center [701, 337] width 1403 height 674
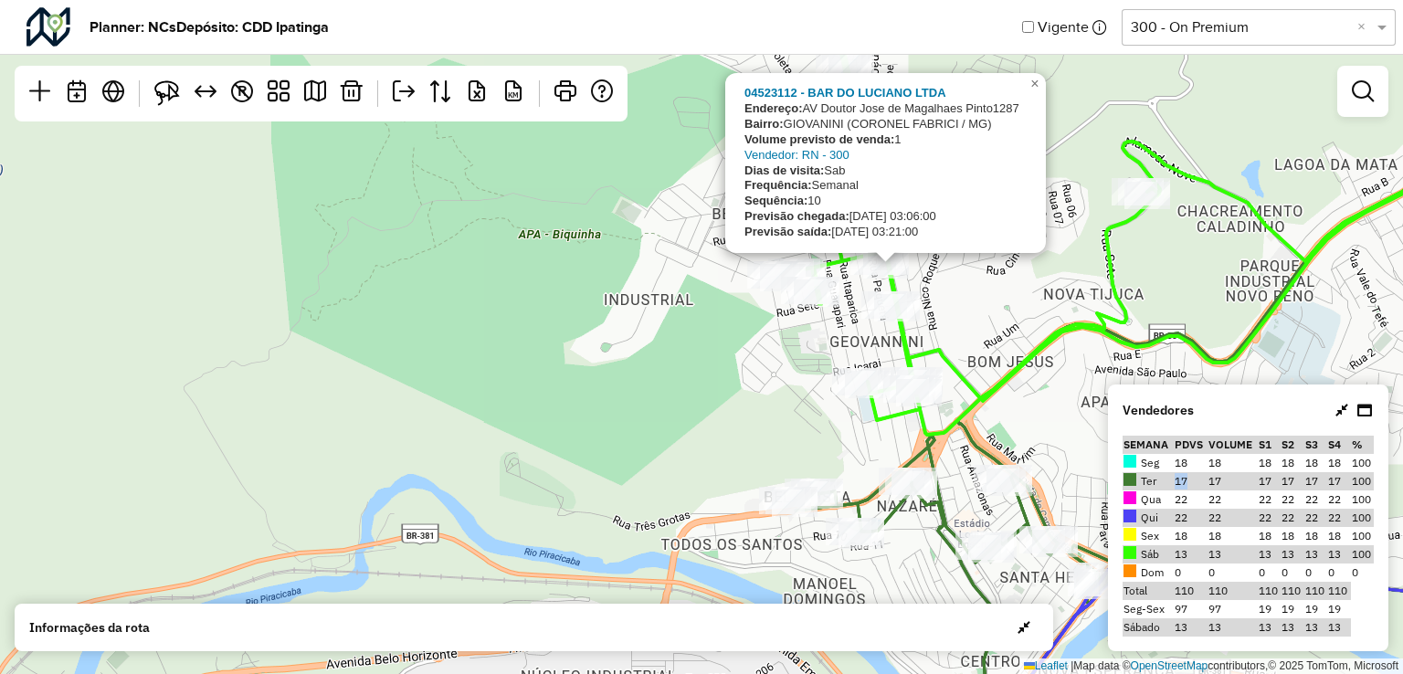
click at [806, 415] on div "04523112 - BAR DO LUCIANO LTDA Endereço: AV Doutor Jose de Magalhaes Pinto1287 …" at bounding box center [701, 337] width 1403 height 674
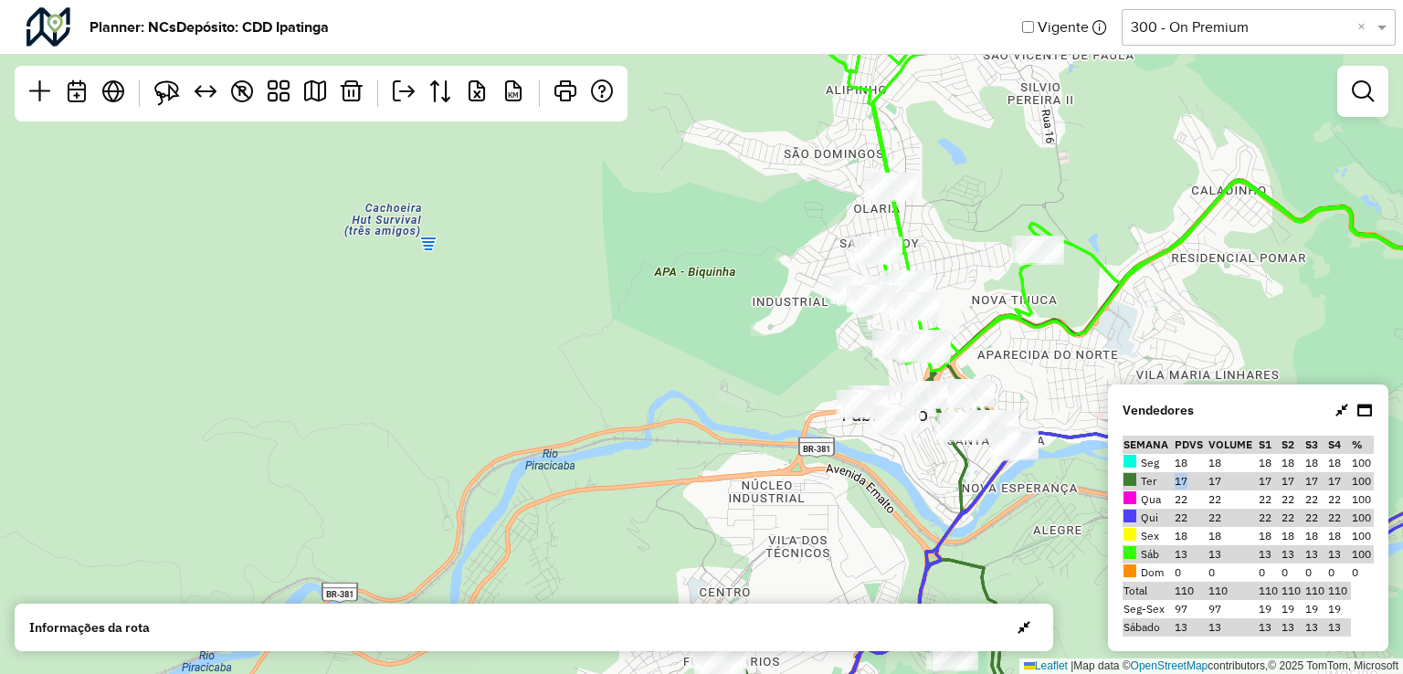
drag, startPoint x: 976, startPoint y: 208, endPoint x: 968, endPoint y: 267, distance: 58.9
click at [968, 267] on div "4 ↦ Leaflet | Map data © OpenStreetMap contributors,© 2025 TomTom, Microsoft" at bounding box center [701, 337] width 1403 height 674
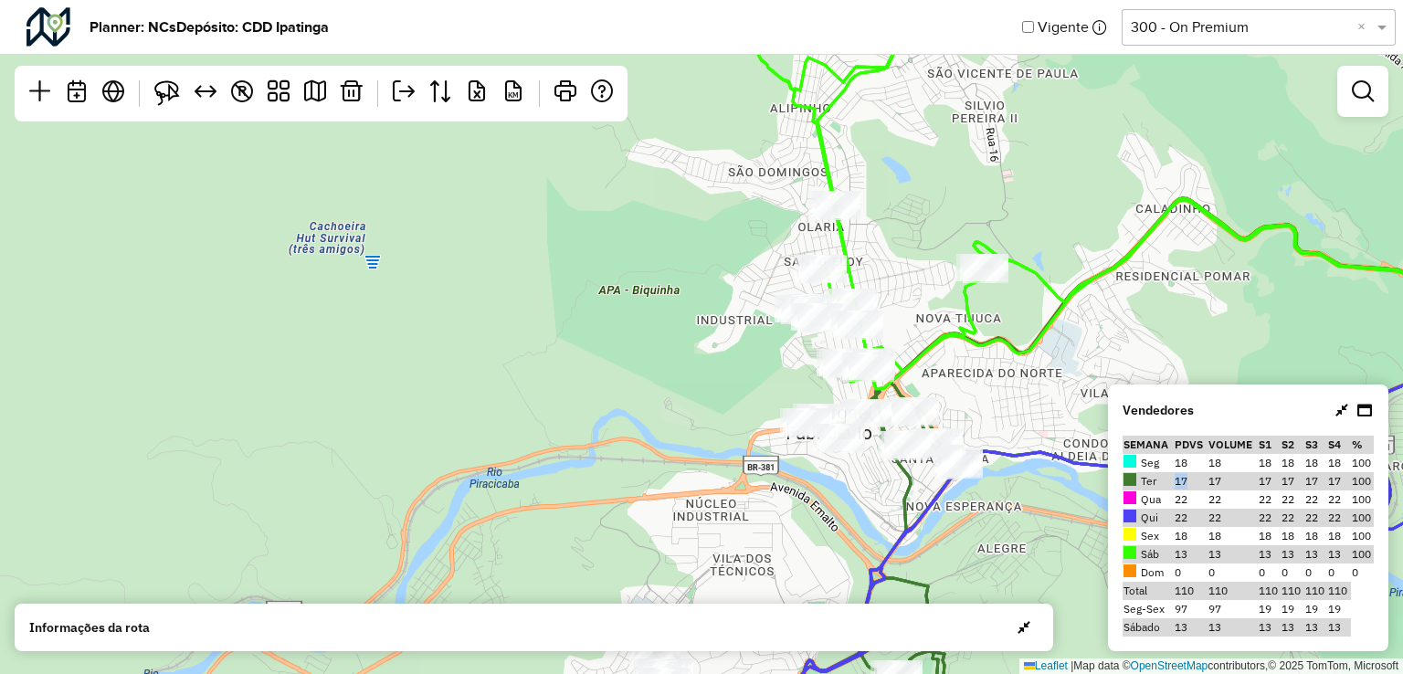
drag, startPoint x: 680, startPoint y: 254, endPoint x: 680, endPoint y: 355, distance: 101.4
click at [680, 355] on div "4 ↦ Leaflet | Map data © OpenStreetMap contributors,© 2025 TomTom, Microsoft" at bounding box center [701, 337] width 1403 height 674
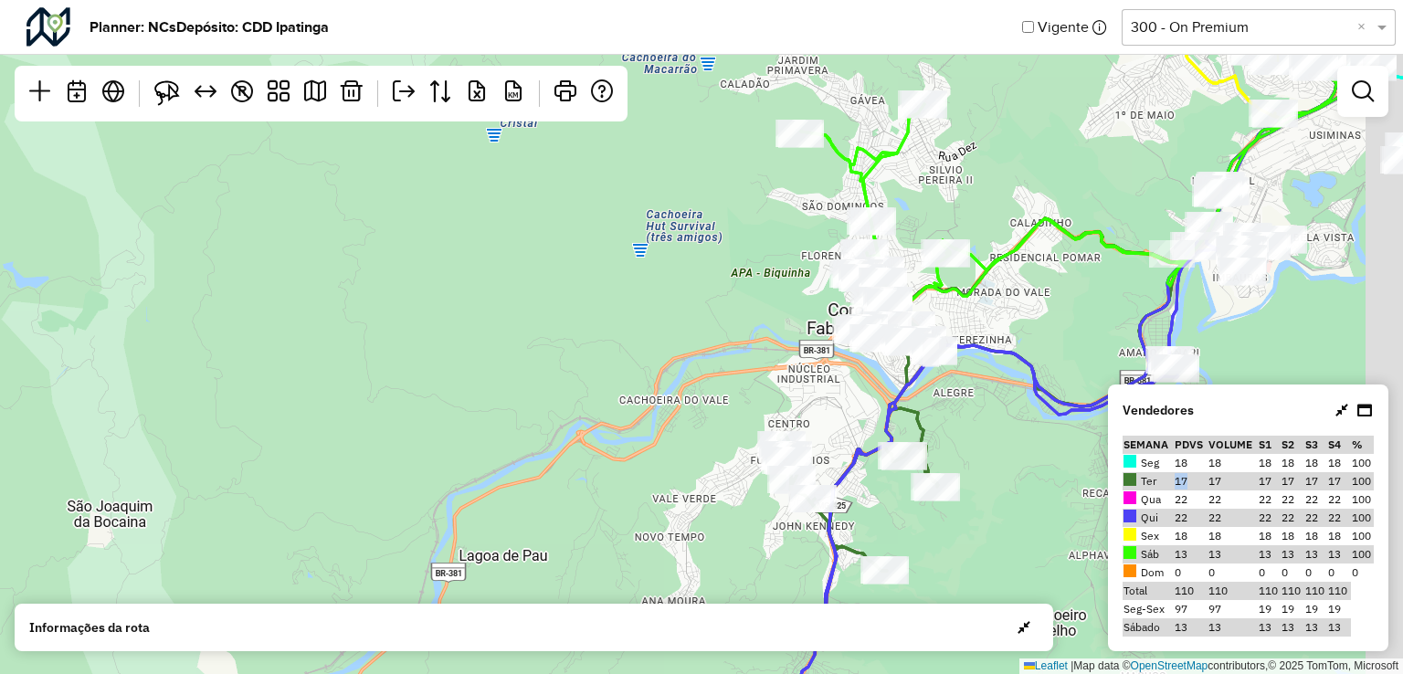
drag, startPoint x: 1147, startPoint y: 354, endPoint x: 862, endPoint y: 354, distance: 285.0
click at [864, 354] on div "5 ↦ Leaflet | Map data © OpenStreetMap contributors,© 2025 TomTom, Microsoft" at bounding box center [701, 337] width 1403 height 674
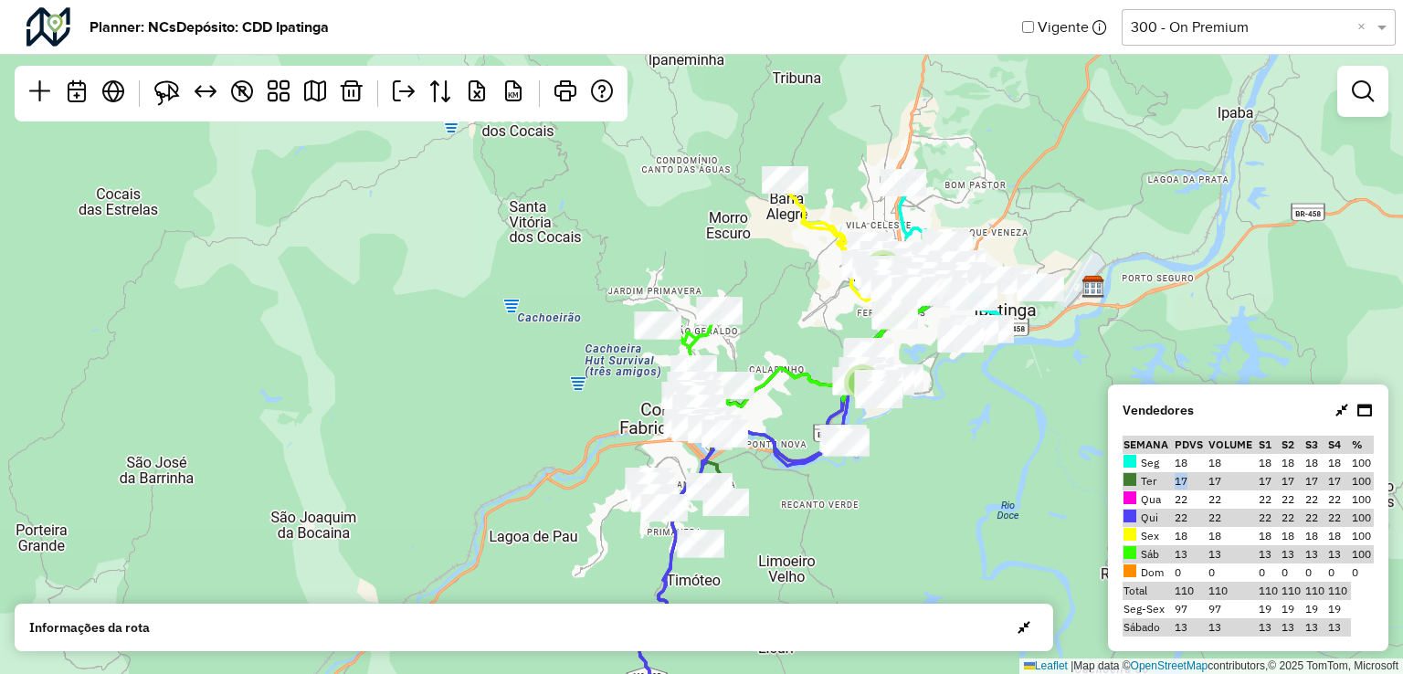
drag, startPoint x: 961, startPoint y: 452, endPoint x: 893, endPoint y: 516, distance: 93.0
click at [893, 516] on div "5 2 ↦ Leaflet | Map data © OpenStreetMap contributors,© 2025 TomTom, Microsoft" at bounding box center [701, 337] width 1403 height 674
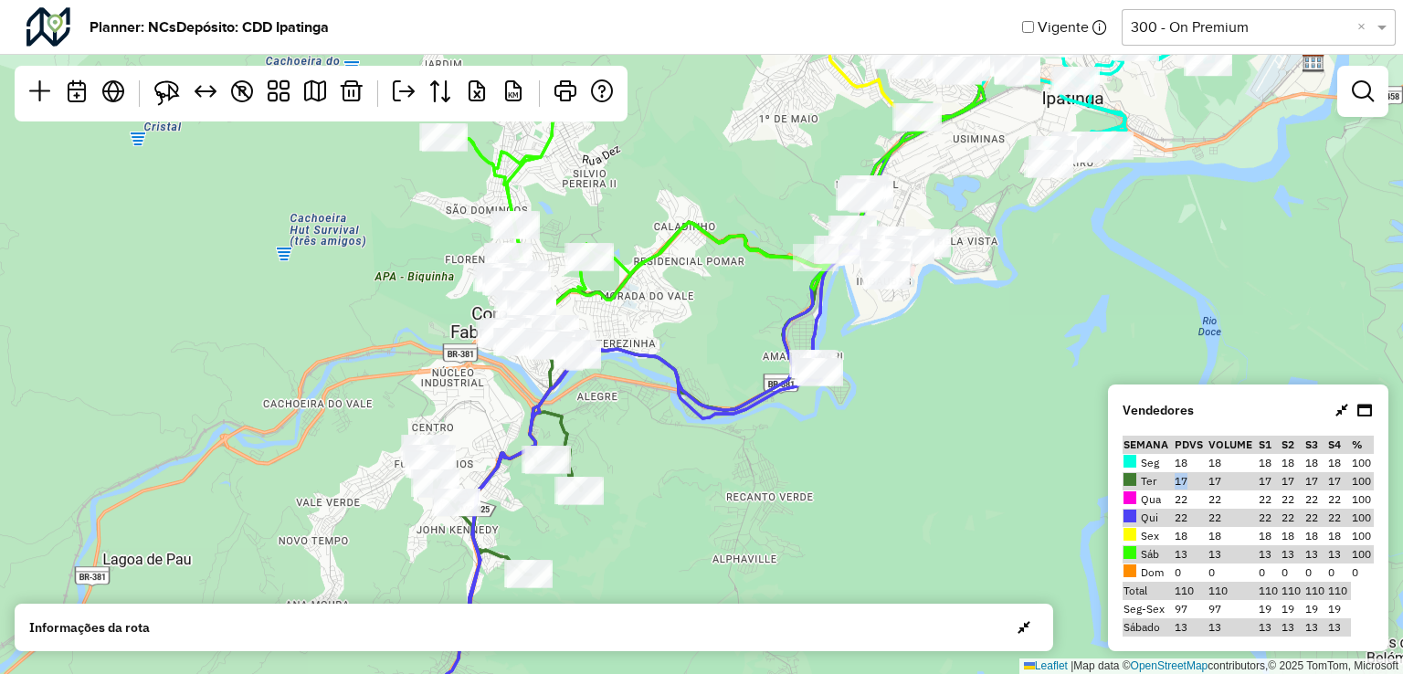
drag, startPoint x: 874, startPoint y: 457, endPoint x: 932, endPoint y: 506, distance: 75.8
click at [932, 506] on div "5 ↦ Leaflet | Map data © OpenStreetMap contributors,© 2025 TomTom, Microsoft" at bounding box center [701, 337] width 1403 height 674
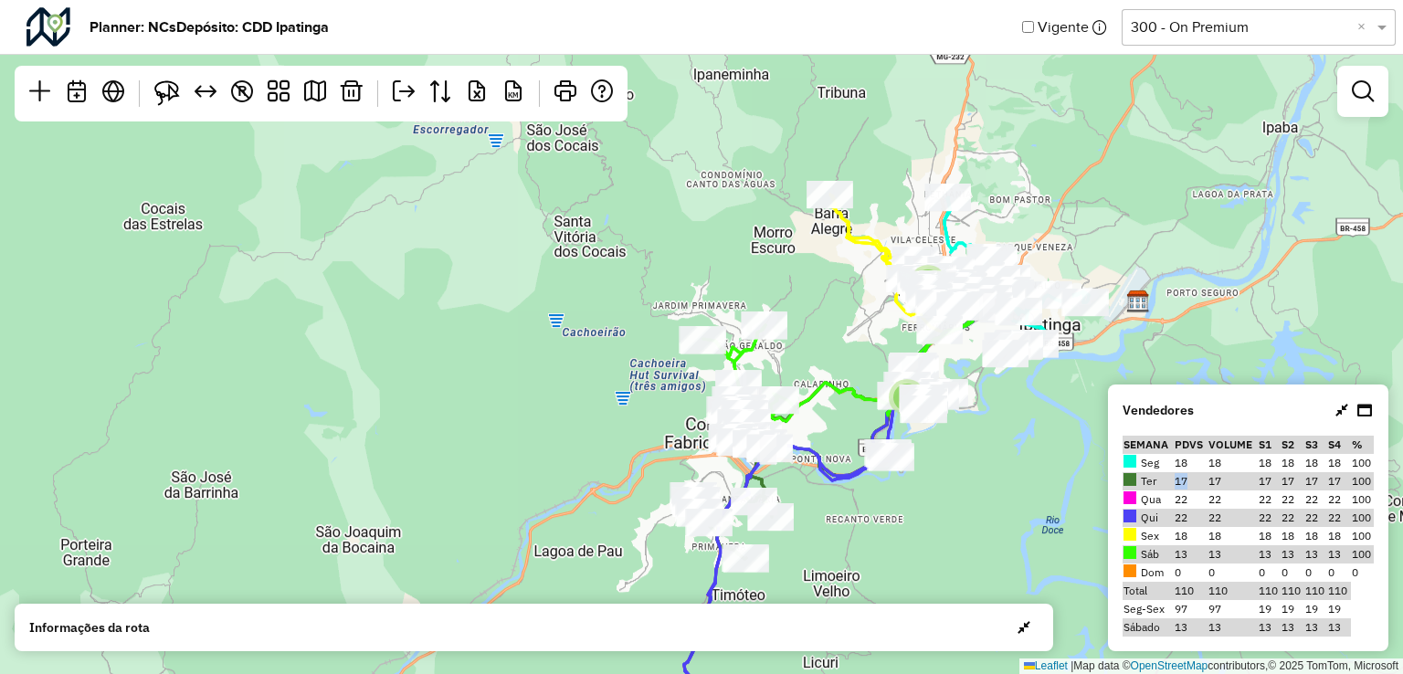
drag, startPoint x: 933, startPoint y: 469, endPoint x: 927, endPoint y: 489, distance: 21.1
click at [927, 489] on div "5 2 ↦ Leaflet | Map data © OpenStreetMap contributors,© 2025 TomTom, Microsoft" at bounding box center [701, 337] width 1403 height 674
click at [1176, 30] on input "text" at bounding box center [1240, 27] width 219 height 22
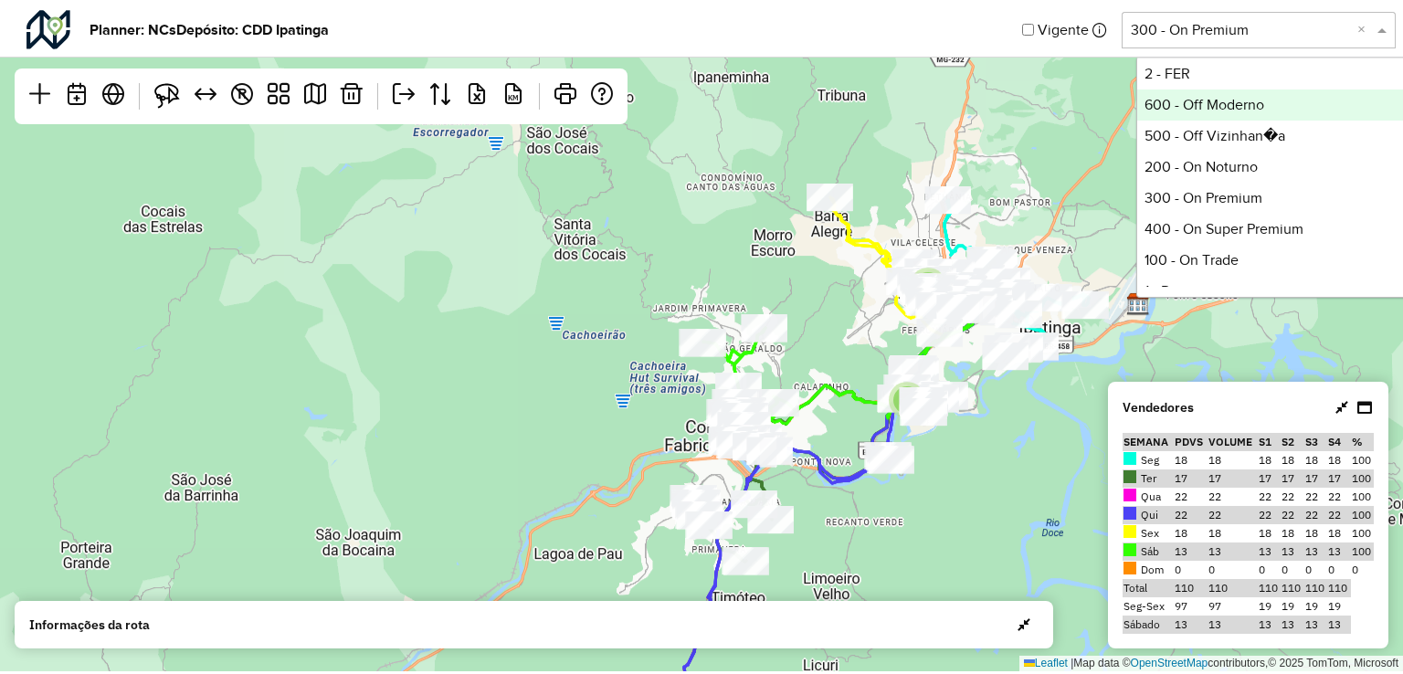
scroll to position [343, 0]
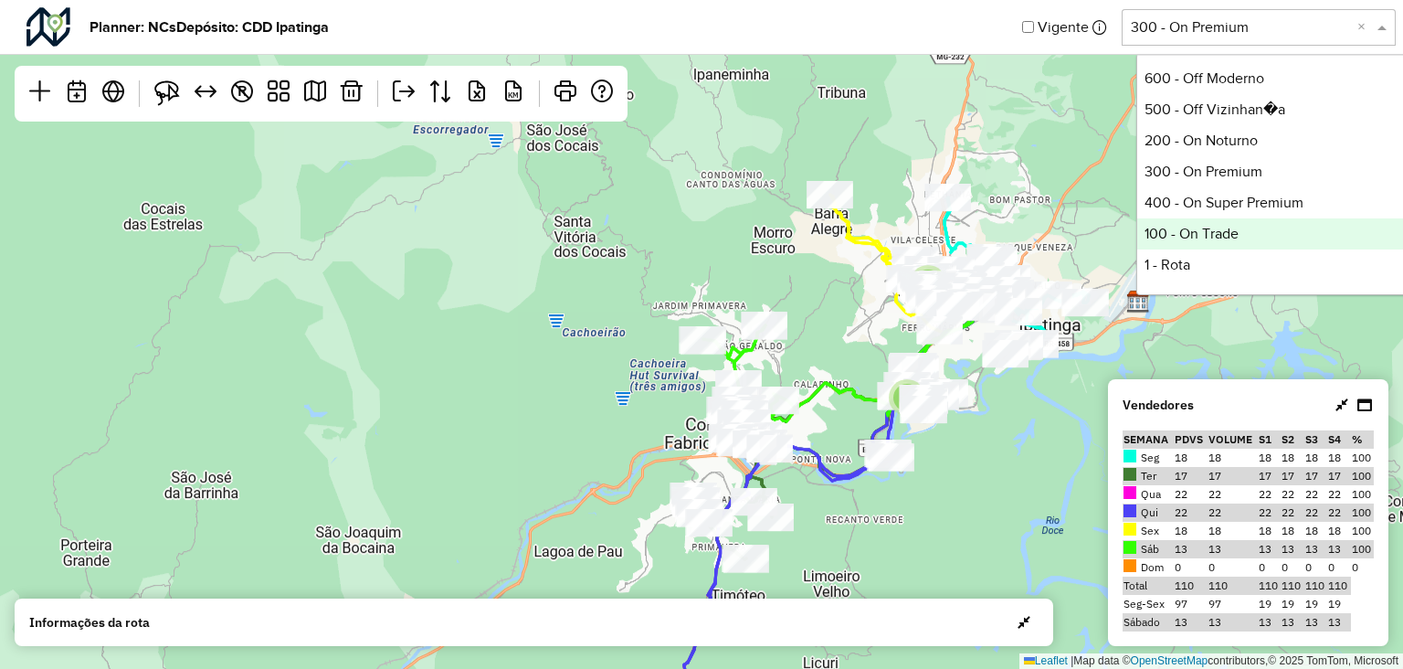
click at [1235, 231] on div "100 - On Trade" at bounding box center [1273, 233] width 272 height 31
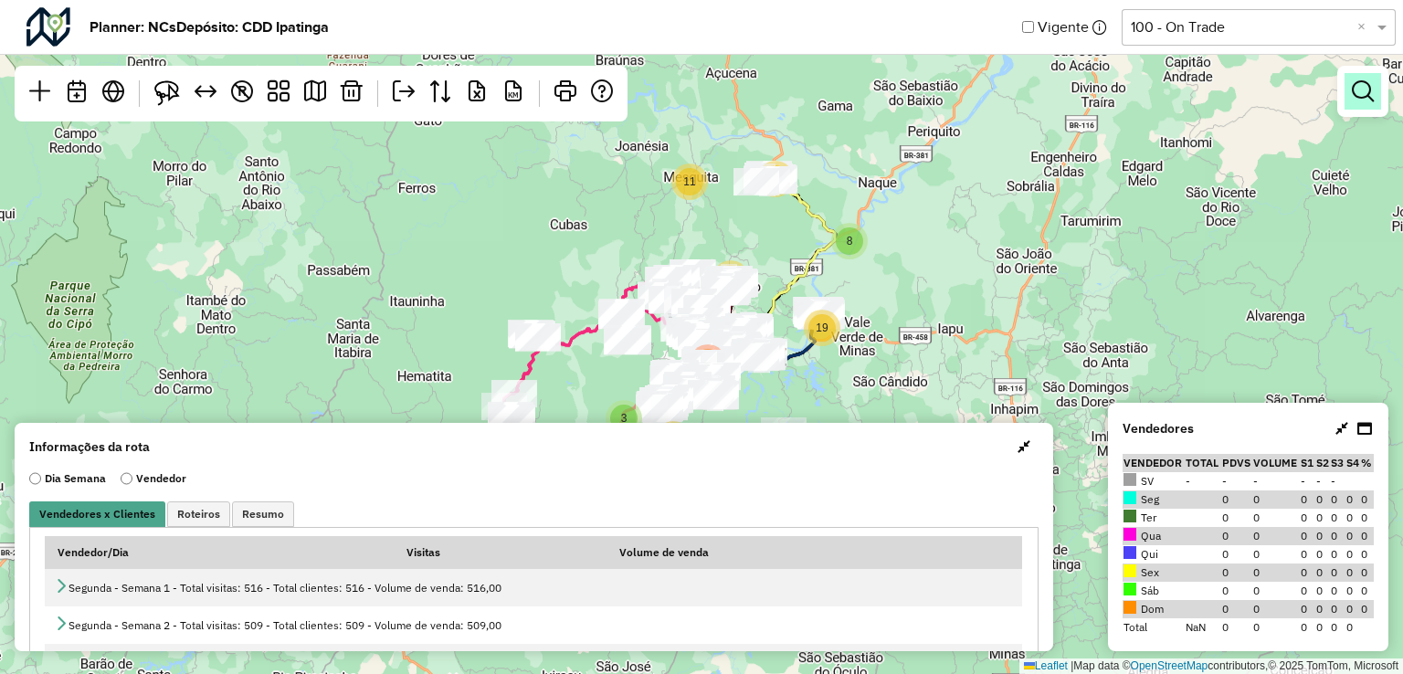
click at [1364, 81] on em at bounding box center [1363, 91] width 22 height 22
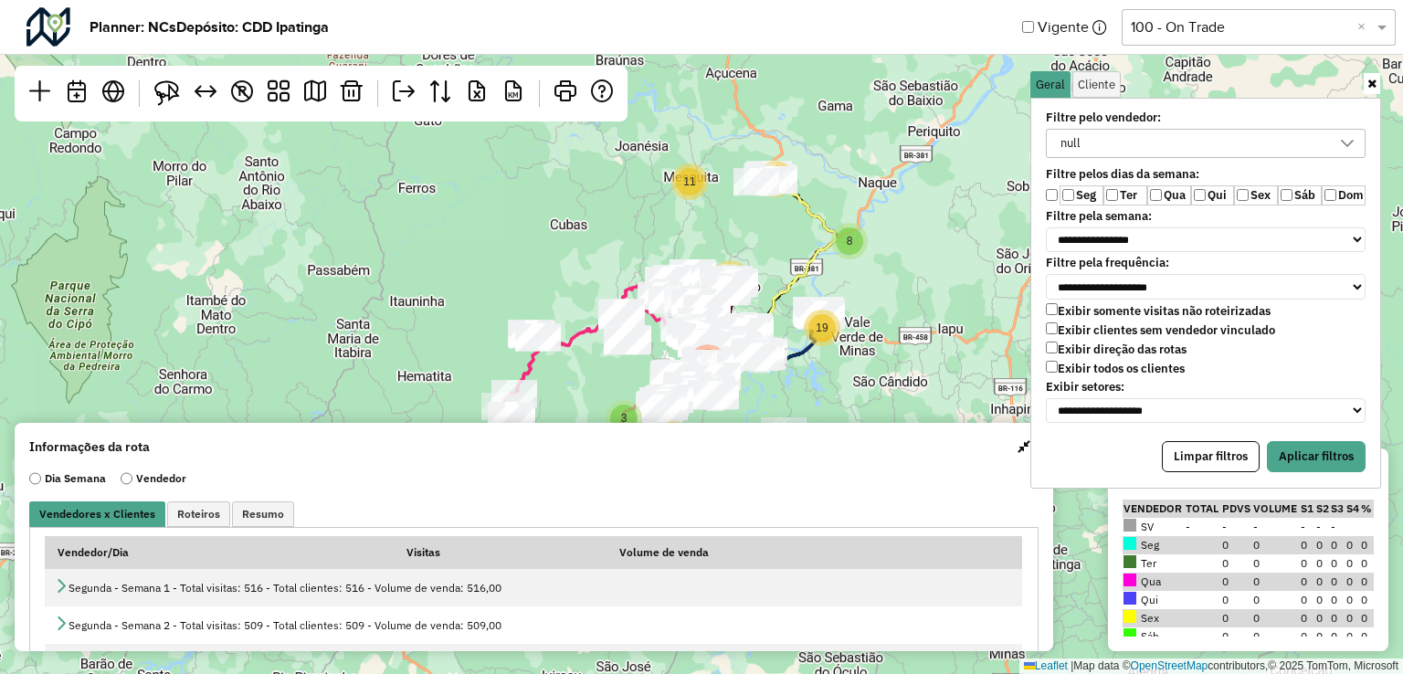
click at [1243, 158] on div "null" at bounding box center [1206, 148] width 342 height 38
click at [1250, 153] on div "null" at bounding box center [1192, 143] width 276 height 27
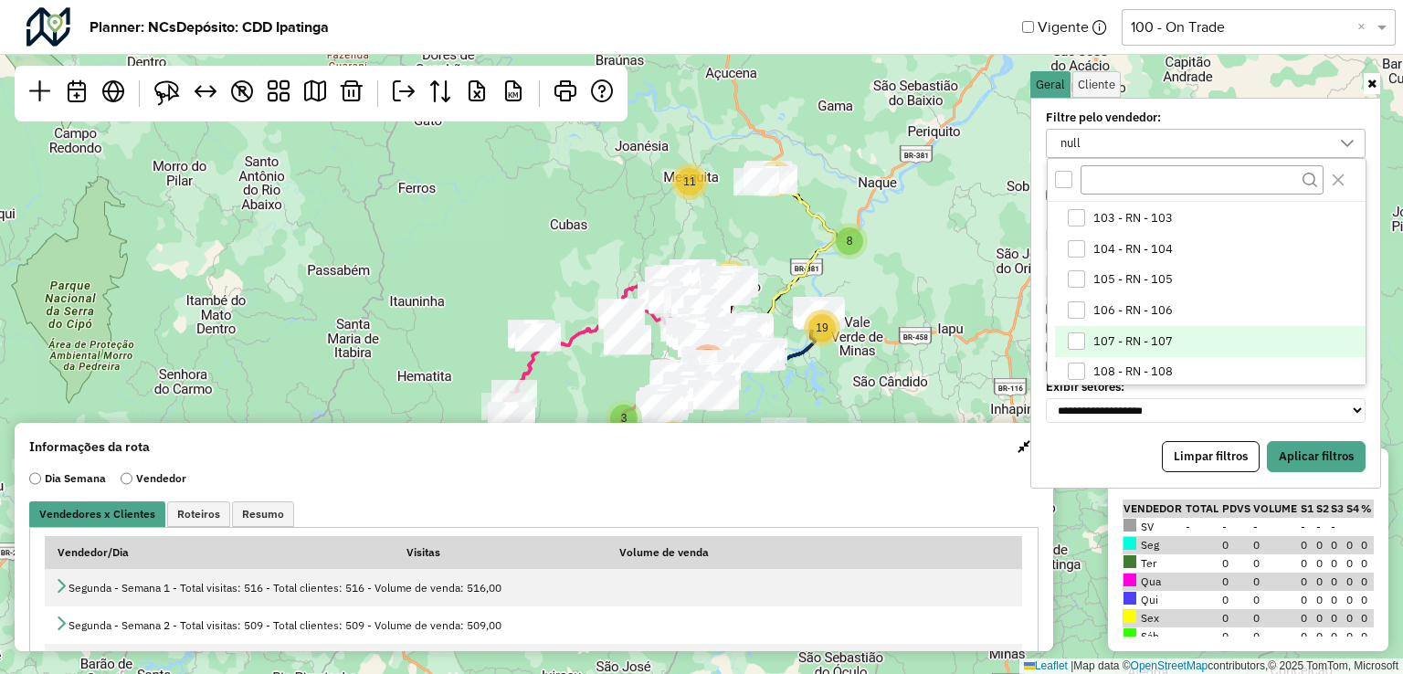
scroll to position [183, 0]
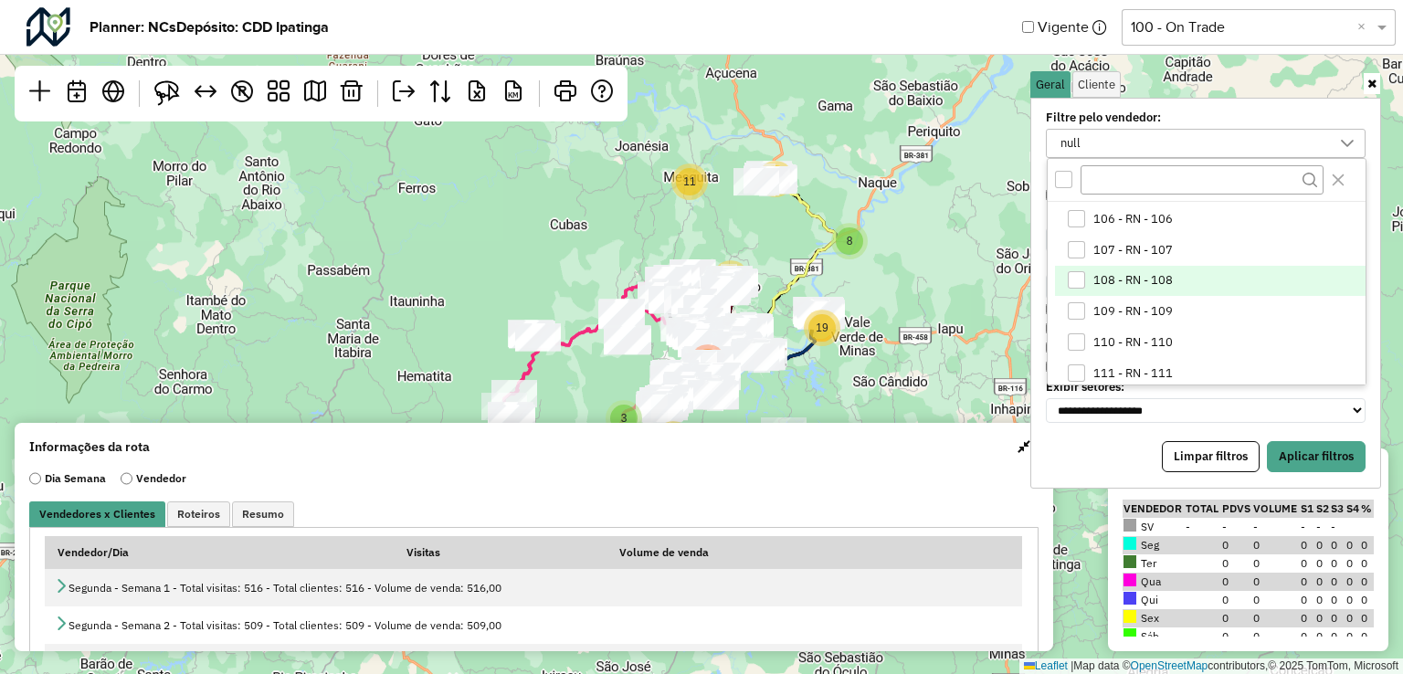
click at [1083, 281] on div "108 - RN - 108" at bounding box center [1076, 279] width 17 height 17
click at [1060, 178] on div "All items unselected" at bounding box center [1063, 179] width 17 height 17
click at [1060, 178] on icon "All items selected" at bounding box center [1064, 179] width 13 height 13
click at [1074, 290] on li "108 - RN - 108" at bounding box center [1210, 281] width 311 height 31
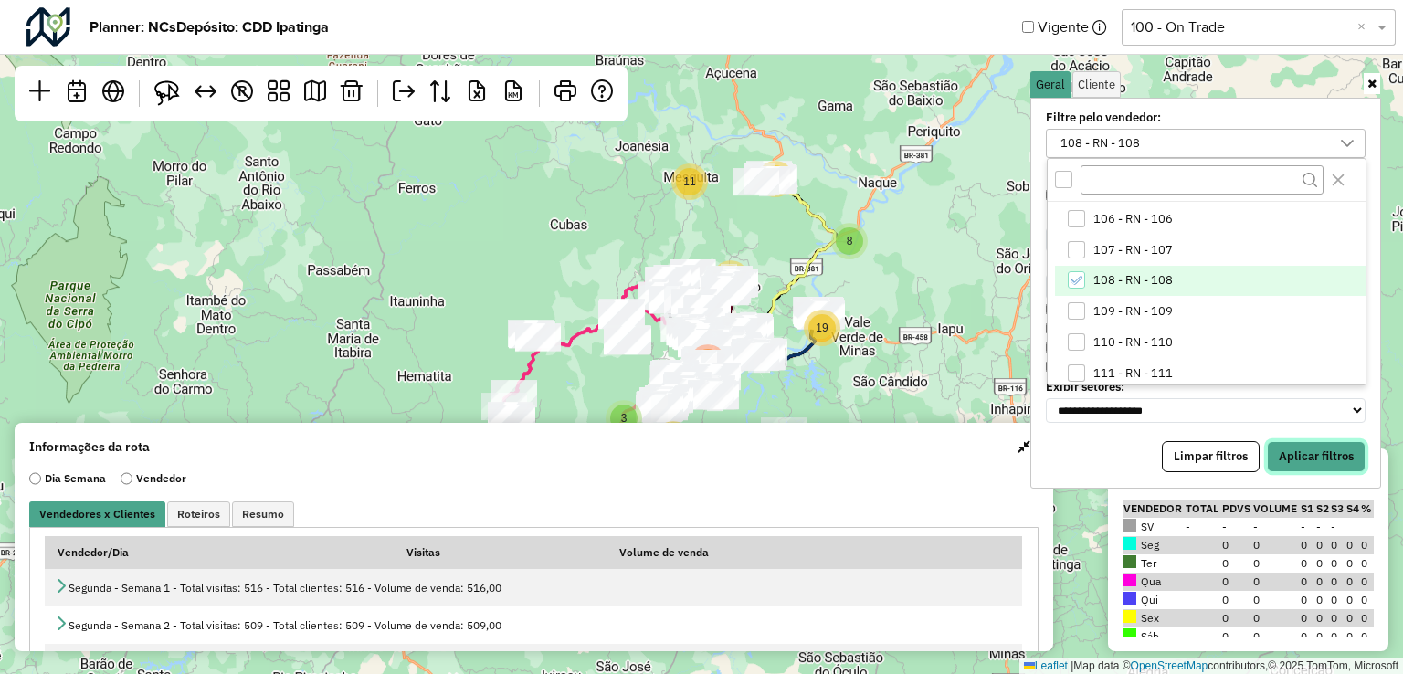
click at [1334, 447] on button "Aplicar filtros" at bounding box center [1316, 456] width 99 height 31
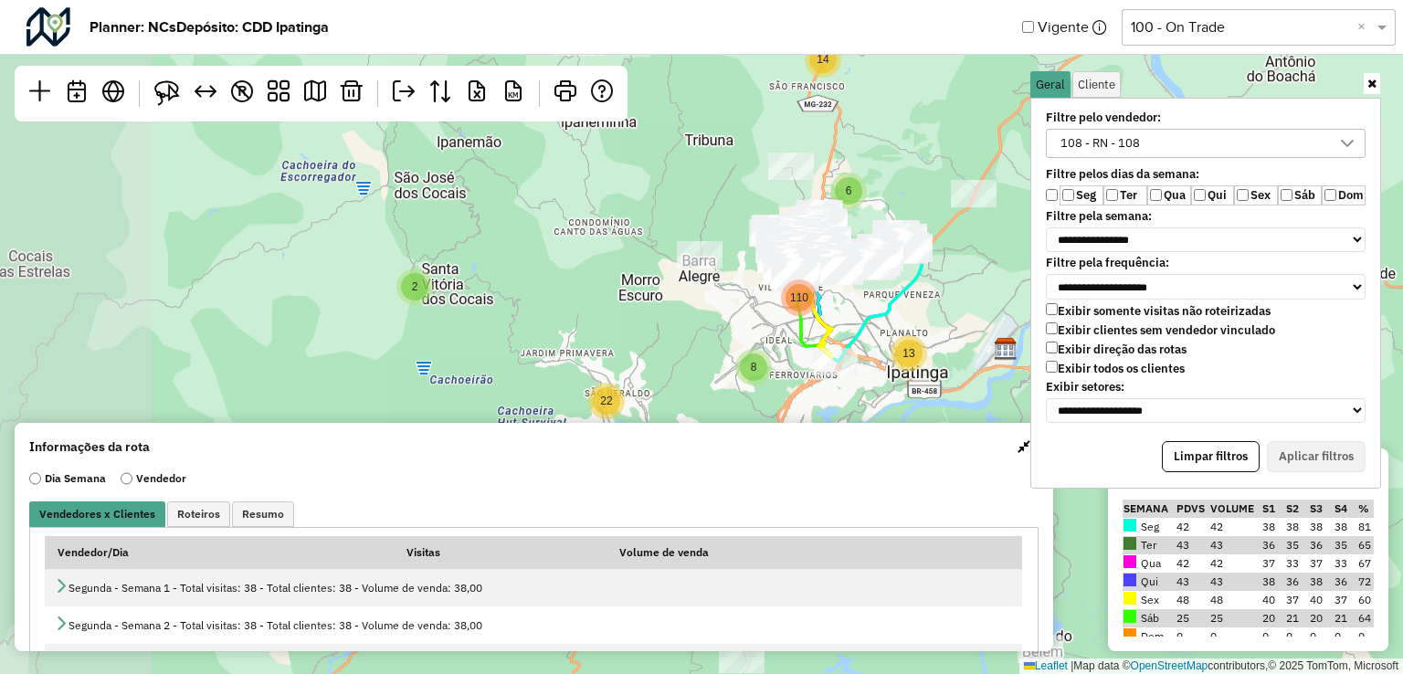
drag, startPoint x: 797, startPoint y: 290, endPoint x: 965, endPoint y: 260, distance: 169.7
click at [962, 260] on div "2 2 8 3 5 9 10 9 6 3 14 4 8 8 32 2 6 110 5 13 8 16 26 22 ↦ Leaflet | Map data ©…" at bounding box center [701, 337] width 1403 height 674
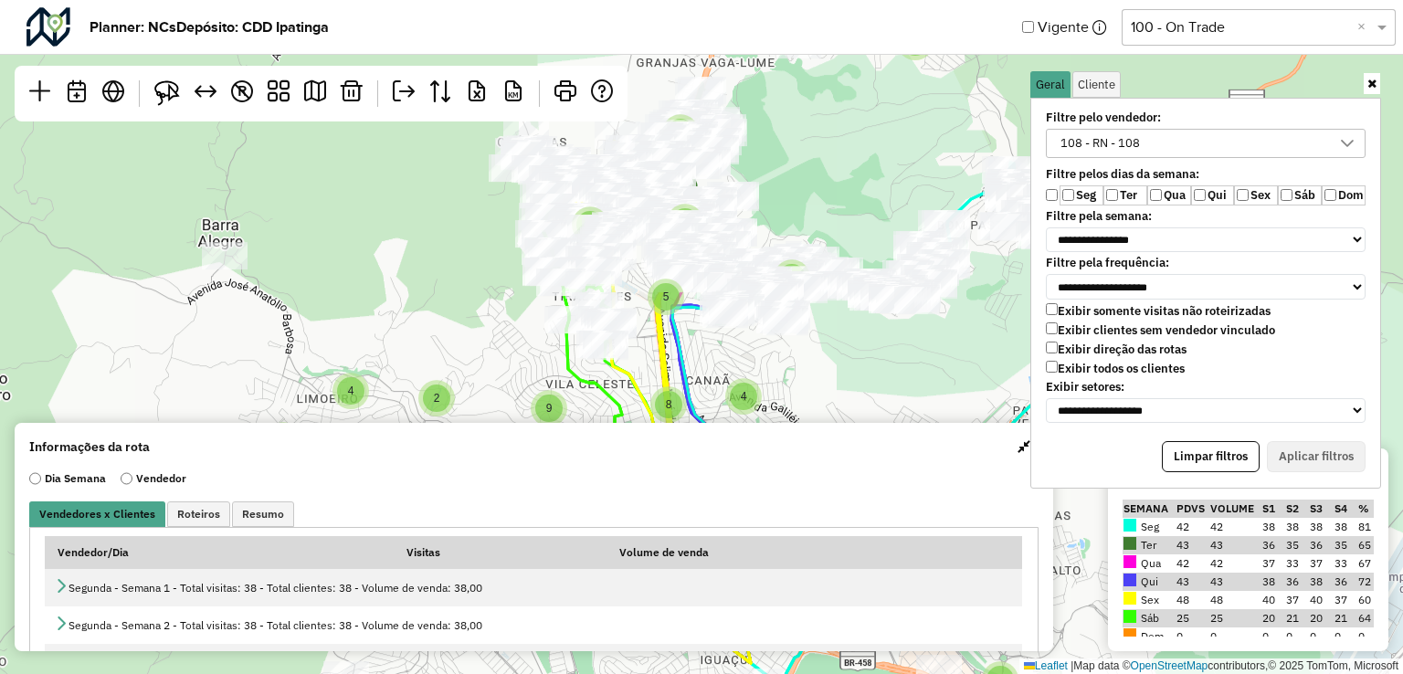
drag, startPoint x: 820, startPoint y: 279, endPoint x: 997, endPoint y: 324, distance: 183.0
click at [997, 324] on div "3 5 3 5 4 8 5 5 9 2 3 3 2 2 3 4 5 5 3 5 9 2 4 2 8 8 9 4 2 3 6 7 2 3 15 2 2 5 2 …" at bounding box center [701, 337] width 1403 height 674
click at [1169, 132] on div "108 - RN - 108" at bounding box center [1192, 143] width 276 height 27
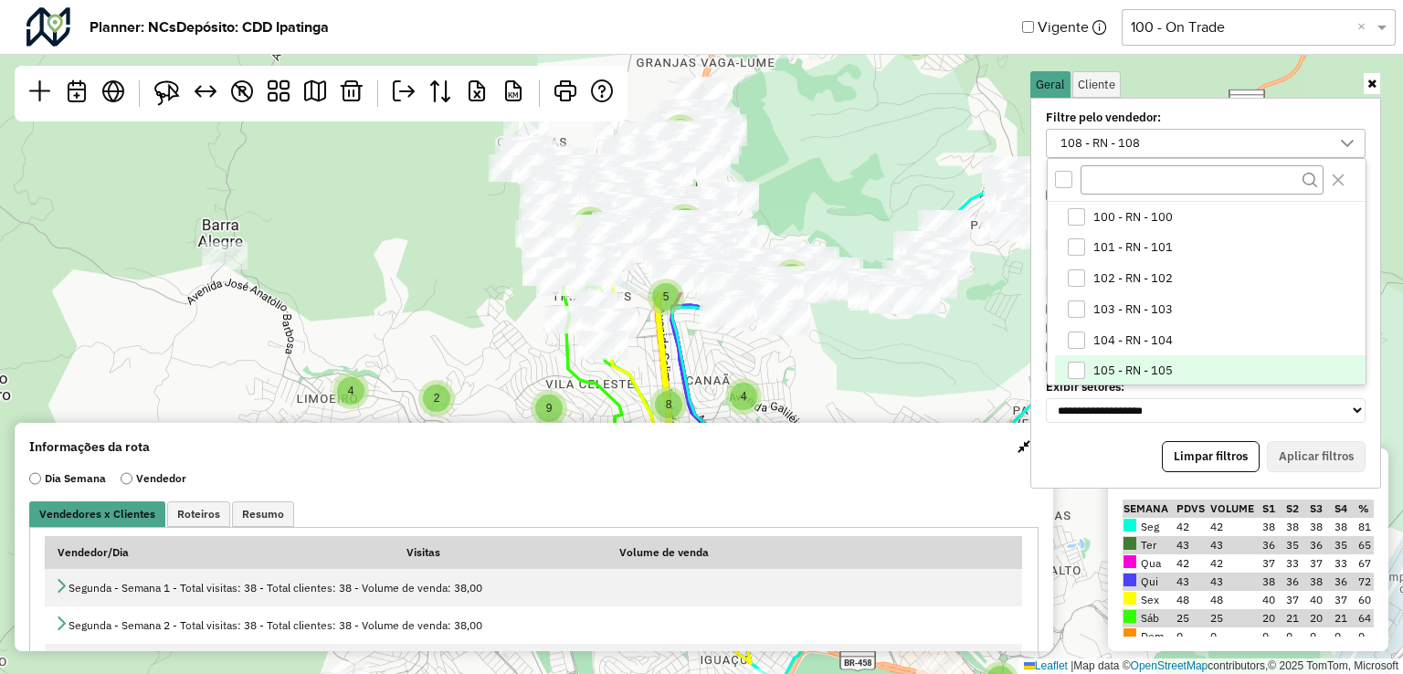
scroll to position [94, 0]
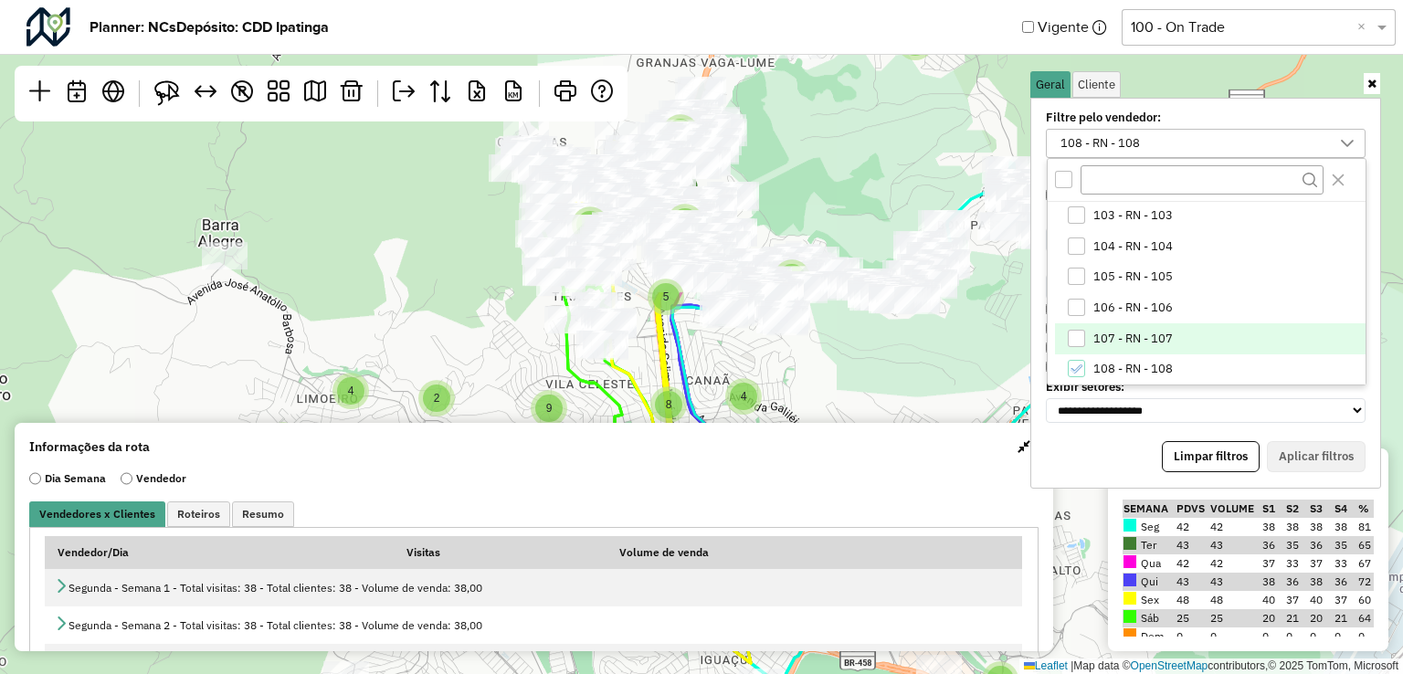
drag, startPoint x: 1107, startPoint y: 359, endPoint x: 1115, endPoint y: 332, distance: 27.7
click at [1107, 359] on li "108 - RN - 108" at bounding box center [1210, 369] width 311 height 31
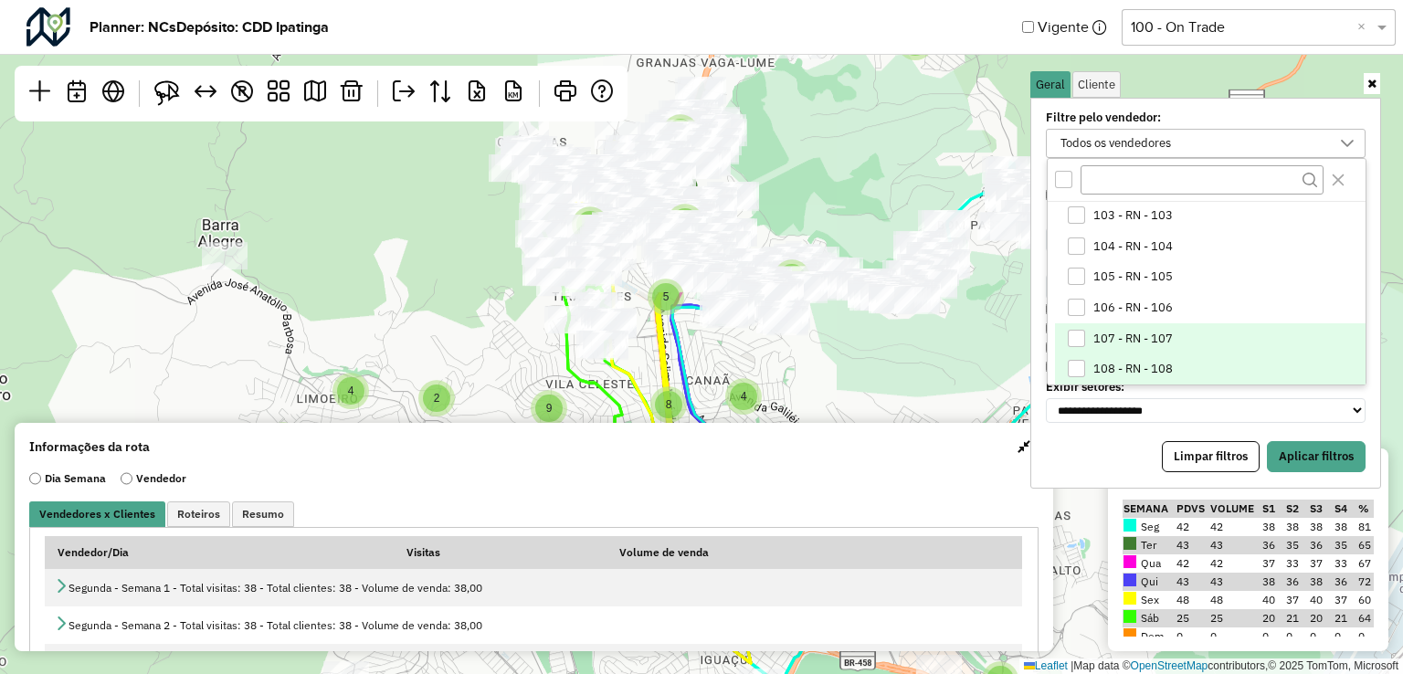
click at [1115, 332] on span "107 - RN - 107" at bounding box center [1132, 339] width 79 height 15
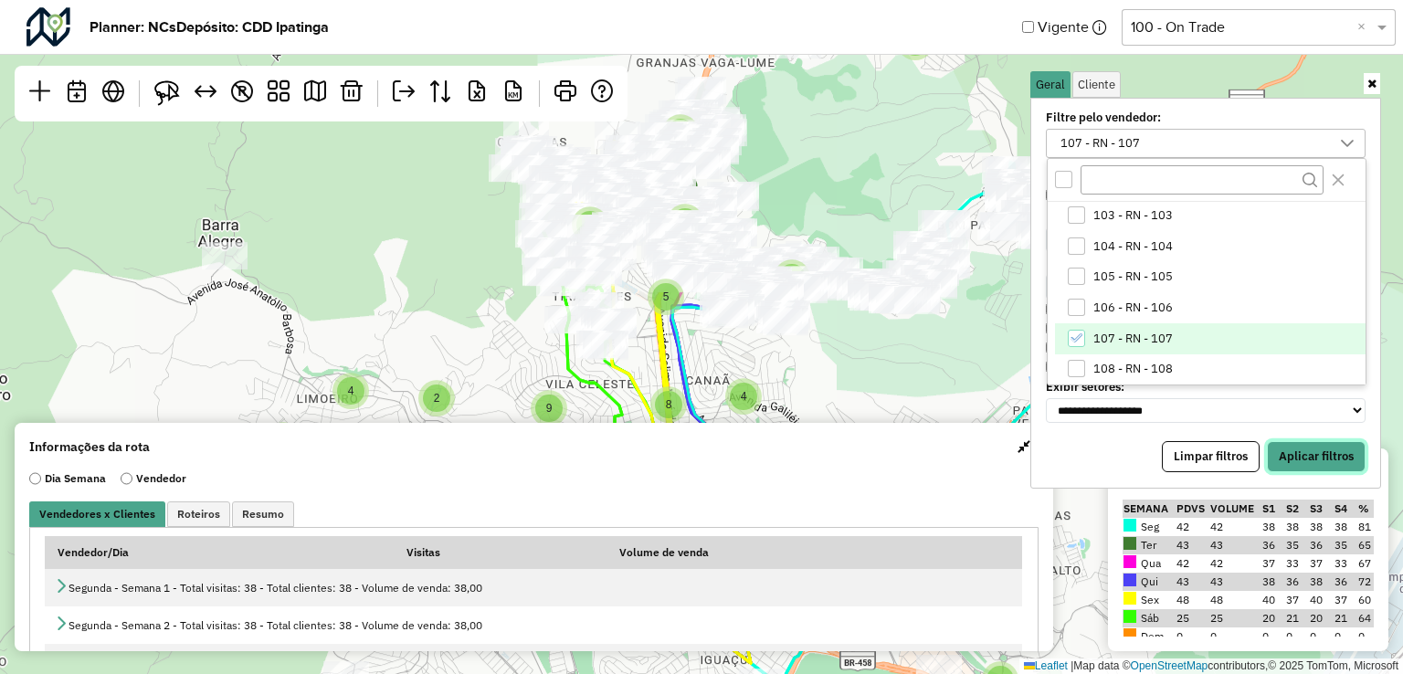
click at [1349, 457] on button "Aplicar filtros" at bounding box center [1316, 456] width 99 height 31
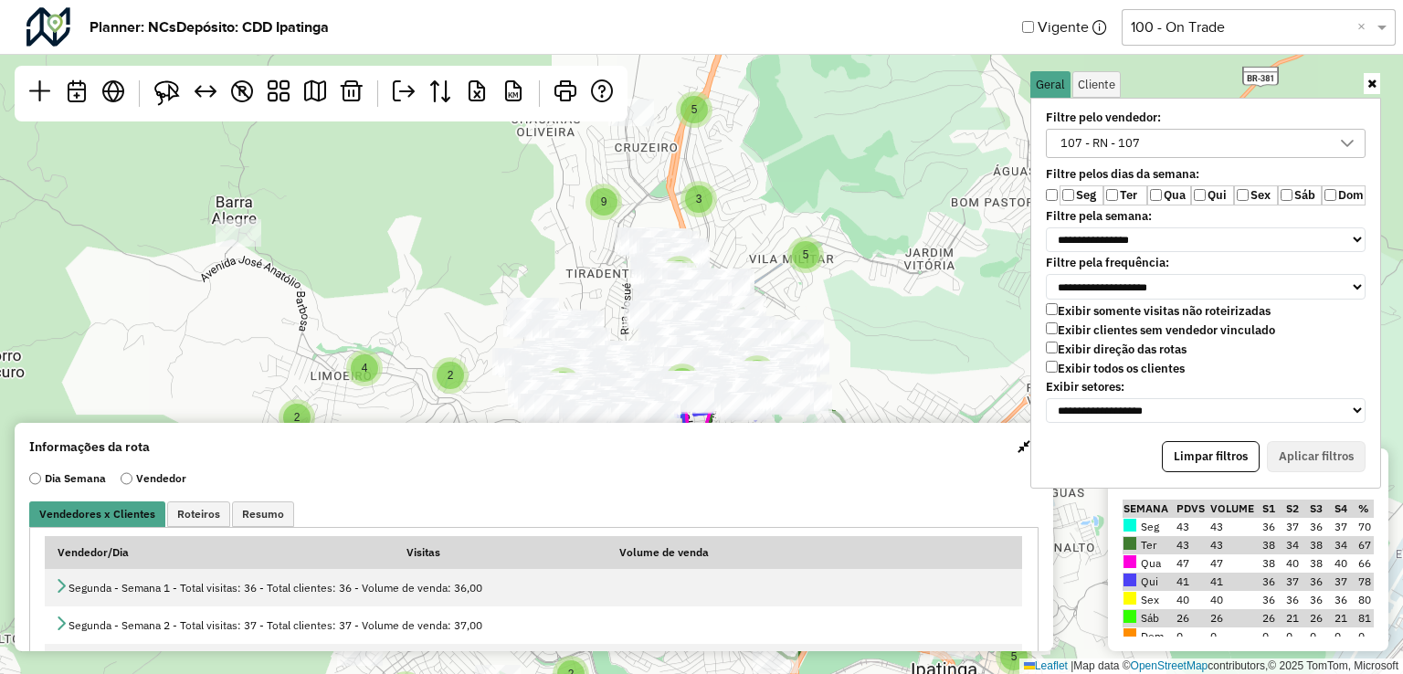
drag, startPoint x: 893, startPoint y: 330, endPoint x: 1025, endPoint y: 154, distance: 219.2
click at [977, 169] on div "2 2 3 3 2 3 2 5 4 2 2 2 3 3 2 10 4 8 4 6 5 5 5 4 5 8 8 5 3 9 7 5 2 4 15 5 2 4 3…" at bounding box center [701, 337] width 1403 height 674
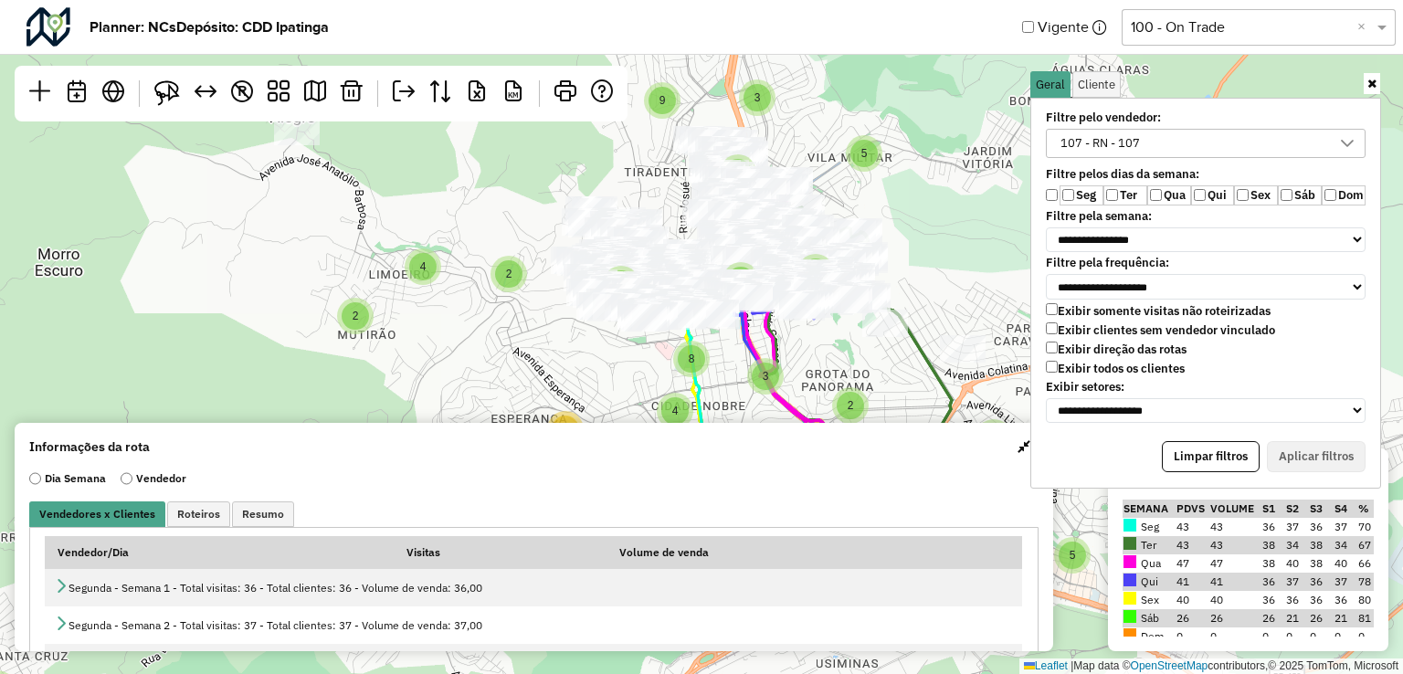
drag, startPoint x: 860, startPoint y: 301, endPoint x: 849, endPoint y: 337, distance: 38.4
click at [849, 337] on div "2 2 3 3 2 3 2 5 4 2 2 2 3 3 2 10 4 8 4 6 5 5 5 4 5 8 8 3 9 7 5 2 4 15 5 2 4 3 8…" at bounding box center [701, 337] width 1403 height 674
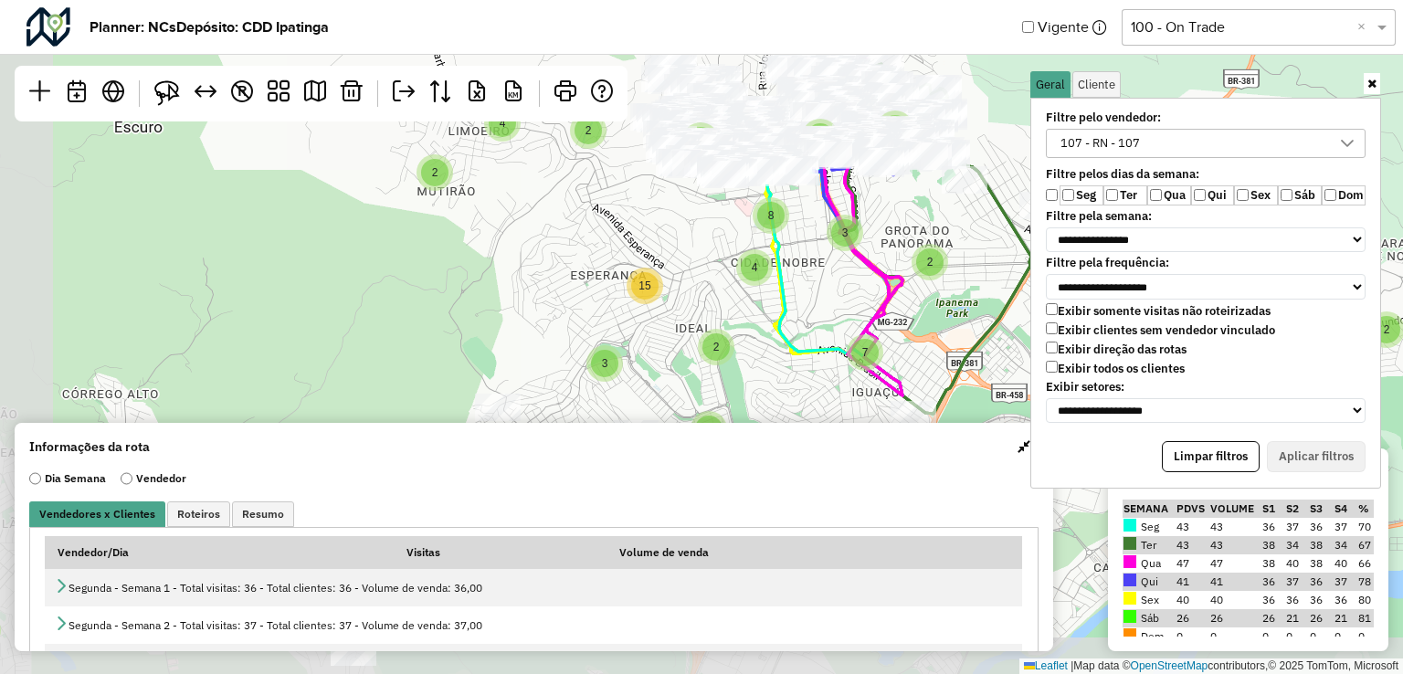
drag, startPoint x: 838, startPoint y: 315, endPoint x: 914, endPoint y: 180, distance: 155.4
click at [914, 180] on div "2 2 3 3 2 3 2 5 4 2 2 2 3 3 2 10 4 8 4 6 5 5 5 4 5 8 8 3 9 7 5 2 4 15 5 2 4 3 8…" at bounding box center [701, 337] width 1403 height 674
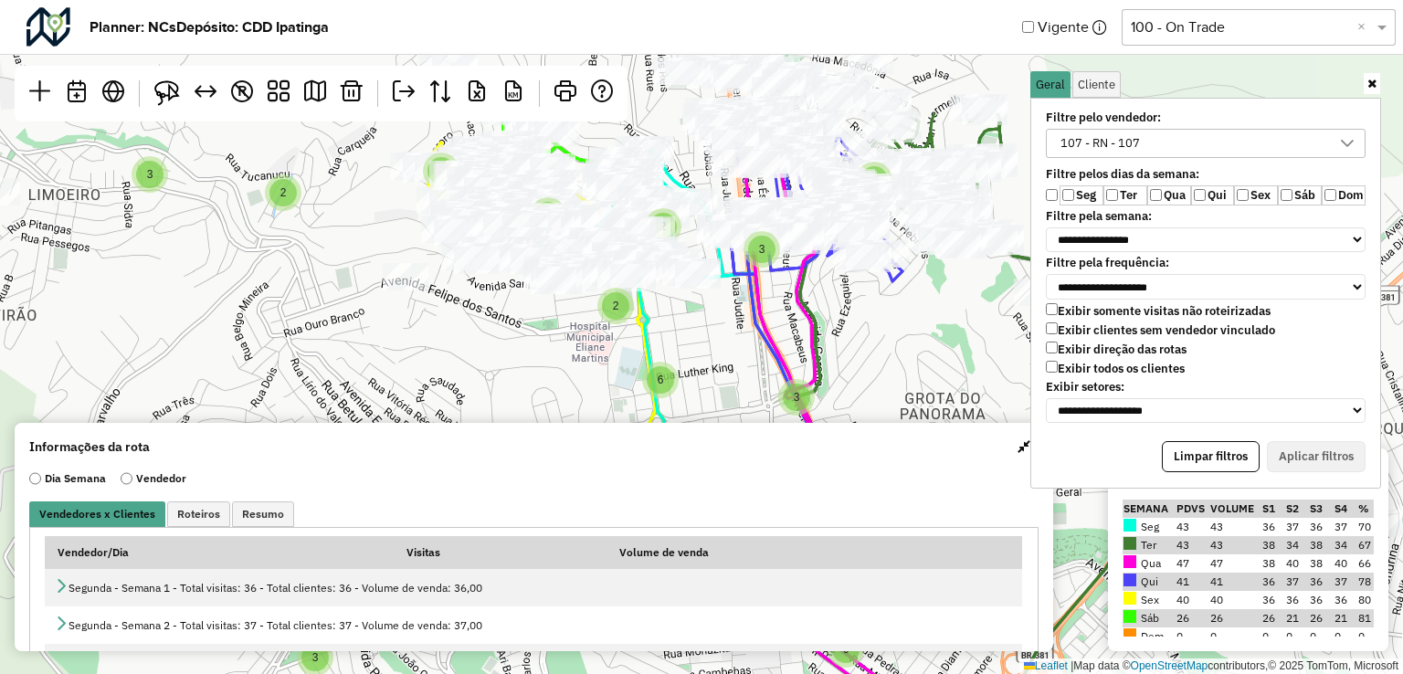
drag, startPoint x: 874, startPoint y: 188, endPoint x: 839, endPoint y: 369, distance: 184.2
click at [839, 369] on div "2 2 3 4 3 2 3 2 5 2 3 2 6 2 2 3 2 6 3 2 3 4 6 2 3 2 10 3 2 4 2 2 2 3 2 2 2 2 2 …" at bounding box center [701, 337] width 1403 height 674
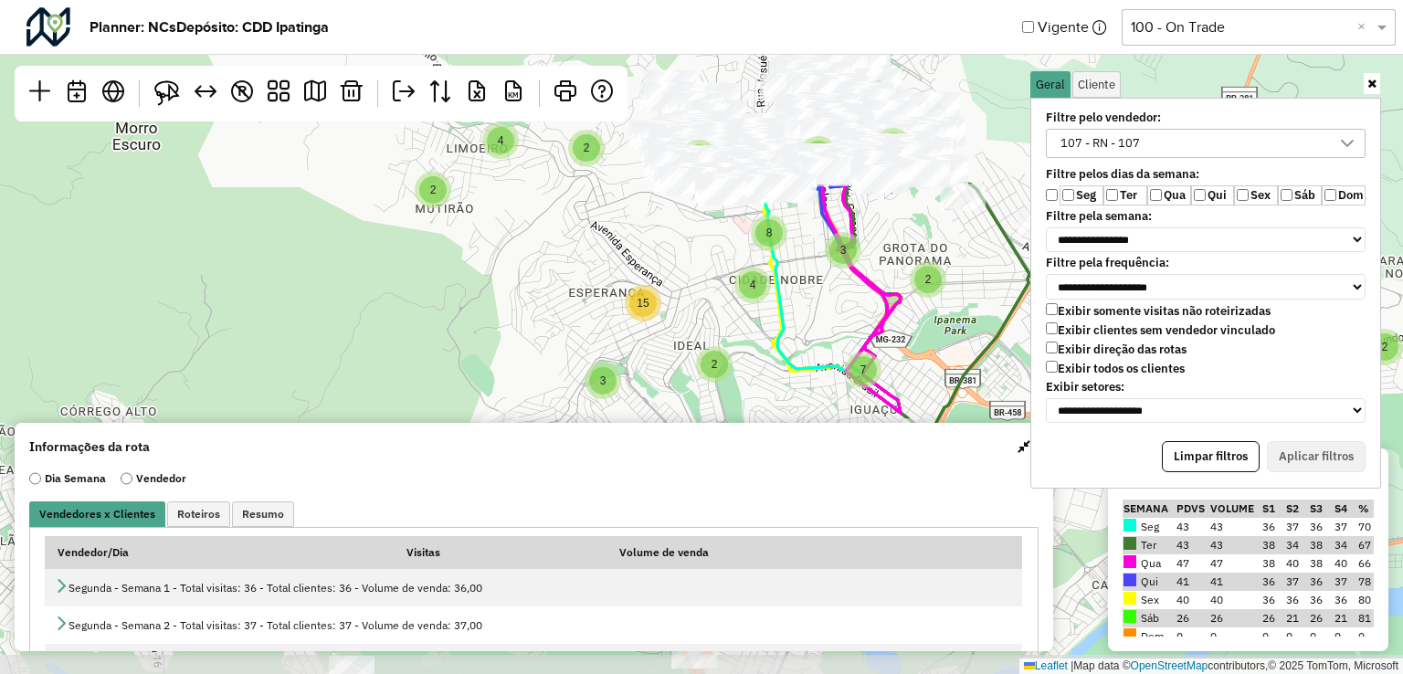
drag, startPoint x: 917, startPoint y: 322, endPoint x: 926, endPoint y: 227, distance: 95.4
click at [926, 227] on div "3 3 5 4 5 5 4 9 2 3 3 2 2 2 2 3 4 5 5 3 5 9 2 4 2 8 8 9 4 2 3 6 7 2 3 15 5 2 2 …" at bounding box center [701, 337] width 1403 height 674
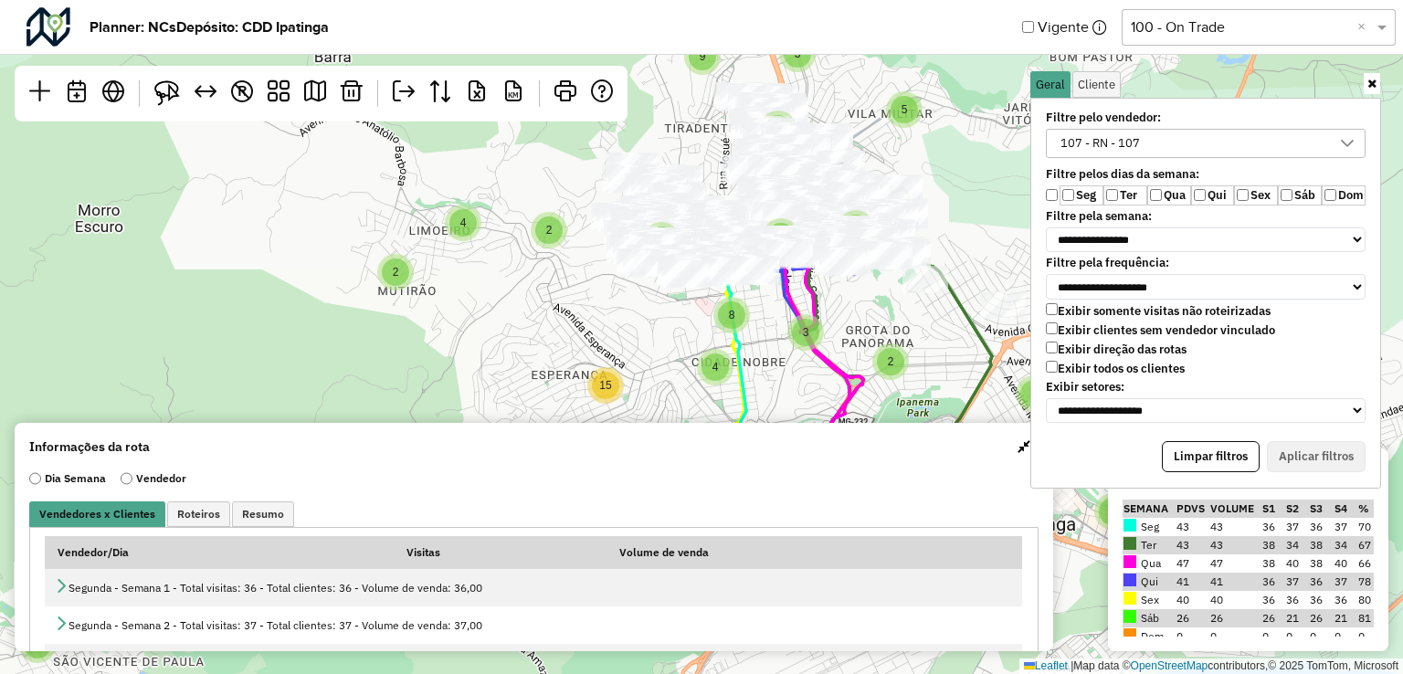
drag, startPoint x: 797, startPoint y: 271, endPoint x: 760, endPoint y: 353, distance: 90.3
click at [760, 353] on div "3 3 5 4 5 5 4 9 2 3 3 2 2 2 2 3 4 5 5 3 5 9 2 4 2 8 8 9 4 2 3 6 7 2 3 15 5 2 2 …" at bounding box center [701, 337] width 1403 height 674
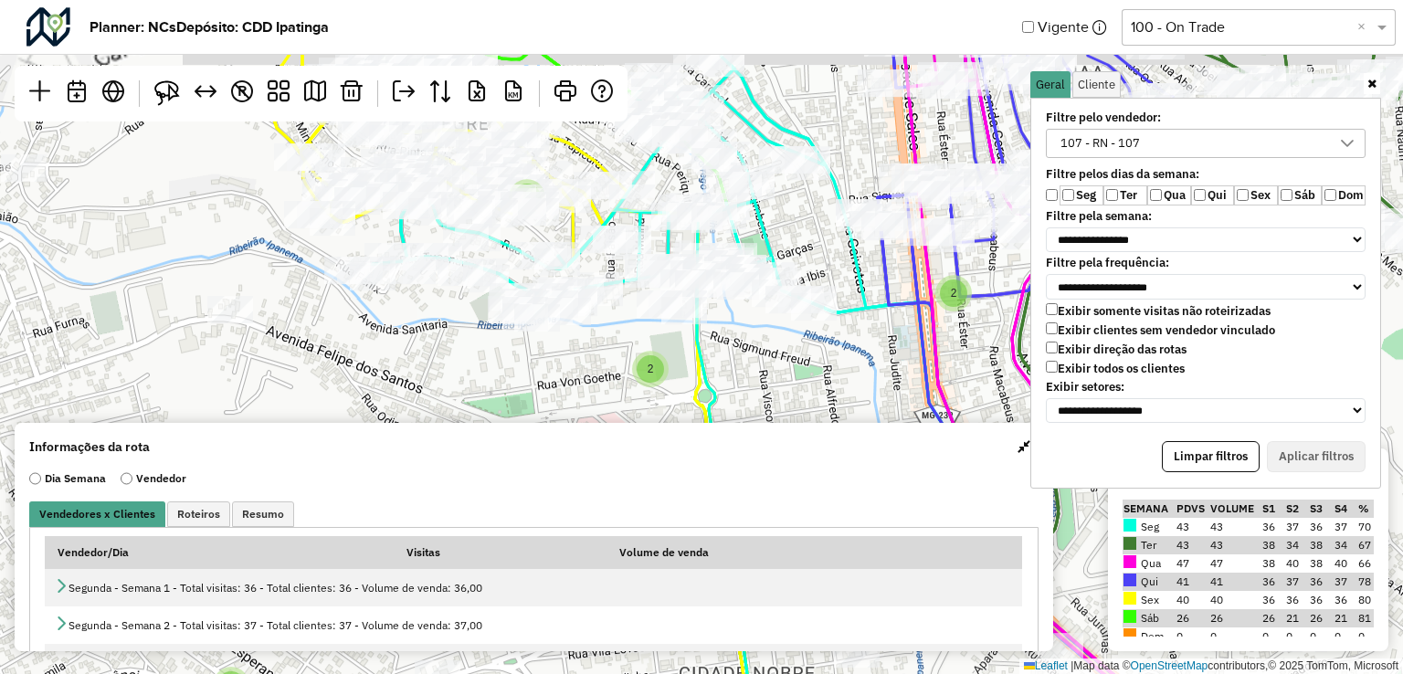
drag, startPoint x: 775, startPoint y: 264, endPoint x: 813, endPoint y: 370, distance: 112.4
click at [811, 373] on div "2 2 3 2 2 2 2 4 2 2 5 2 2 2 2 2 2 2 2 2 4 2 3 2 ↦ Leaflet | Map data © OpenStre…" at bounding box center [701, 337] width 1403 height 674
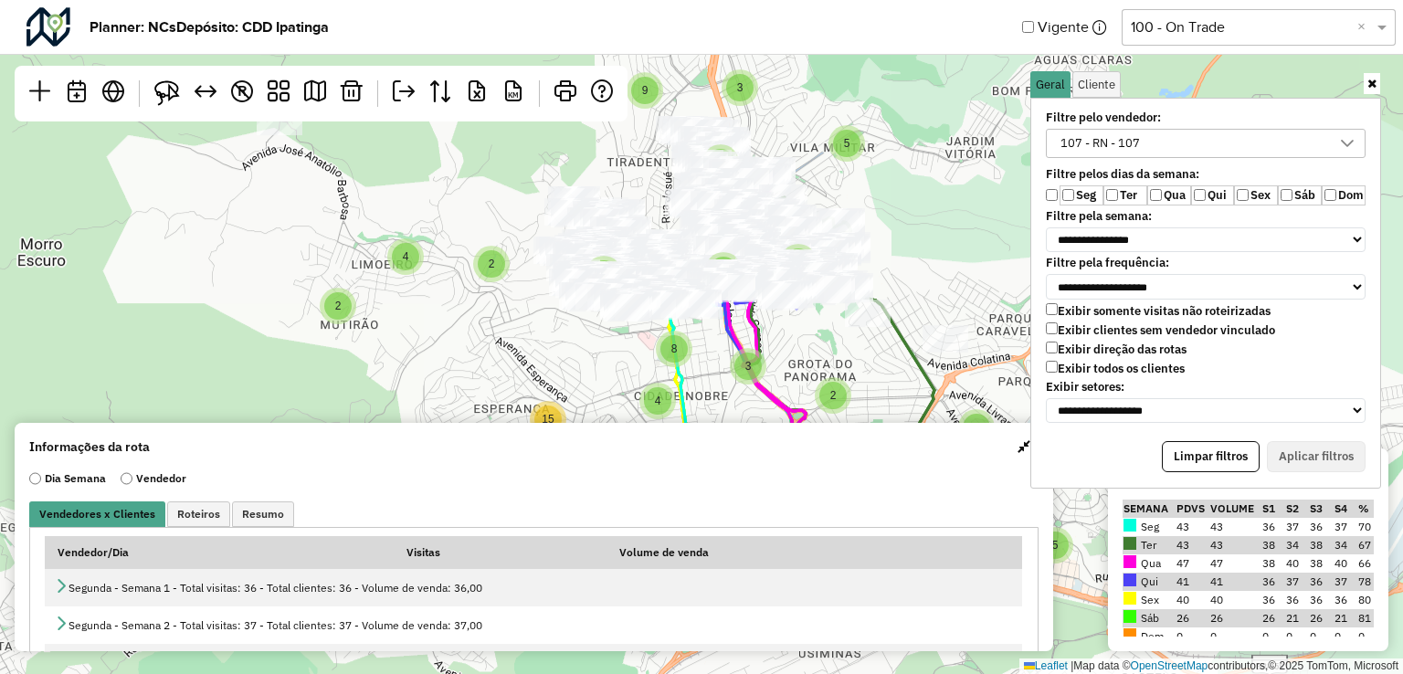
drag, startPoint x: 930, startPoint y: 374, endPoint x: 807, endPoint y: 327, distance: 131.8
click at [807, 327] on div "3 3 5 4 8 5 5 4 9 2 3 3 2 2 2 3 4 5 5 3 5 9 2 4 2 8 8 9 4 2 3 6 7 2 3 15 2 2 5 …" at bounding box center [701, 337] width 1403 height 674
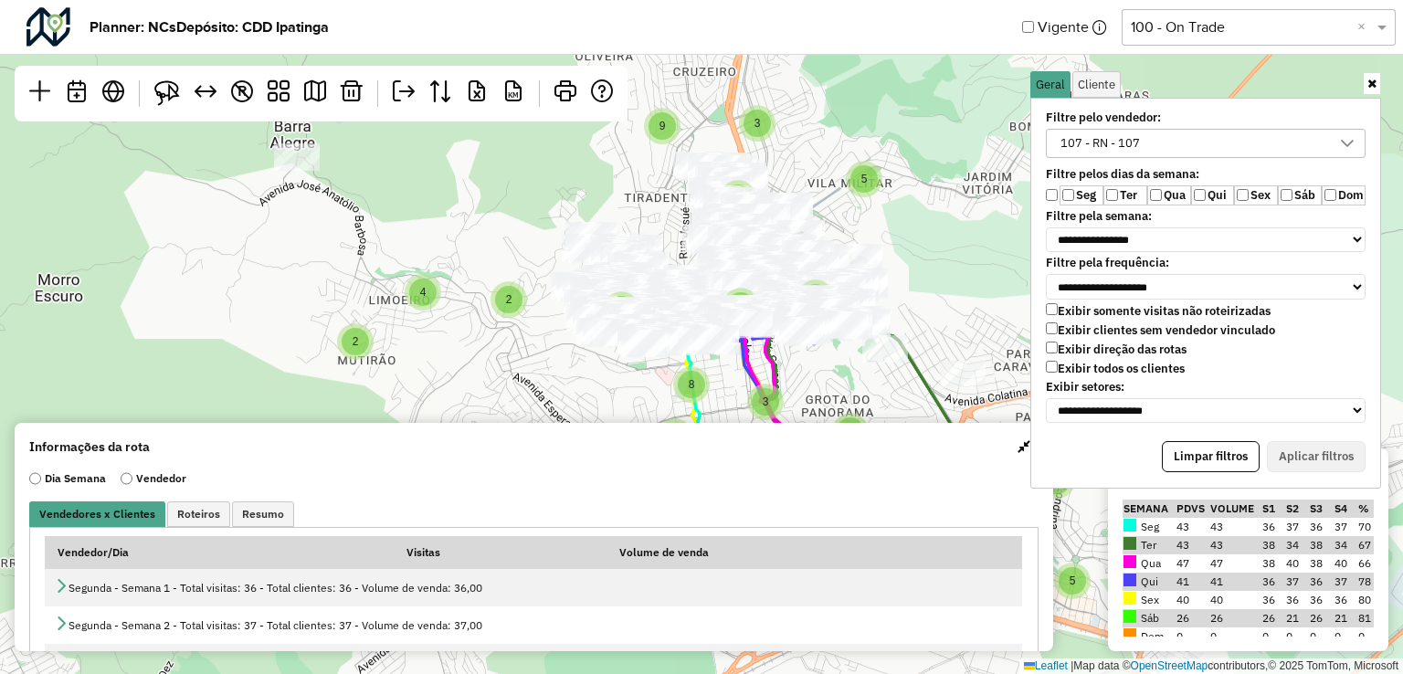
drag, startPoint x: 786, startPoint y: 338, endPoint x: 804, endPoint y: 374, distance: 39.6
click at [804, 374] on div "3 3 5 4 5 5 4 9 2 3 3 2 2 2 3 4 5 5 3 5 9 2 4 2 8 8 9 4 2 3 6 7 2 3 15 2 2 5 2 …" at bounding box center [701, 337] width 1403 height 674
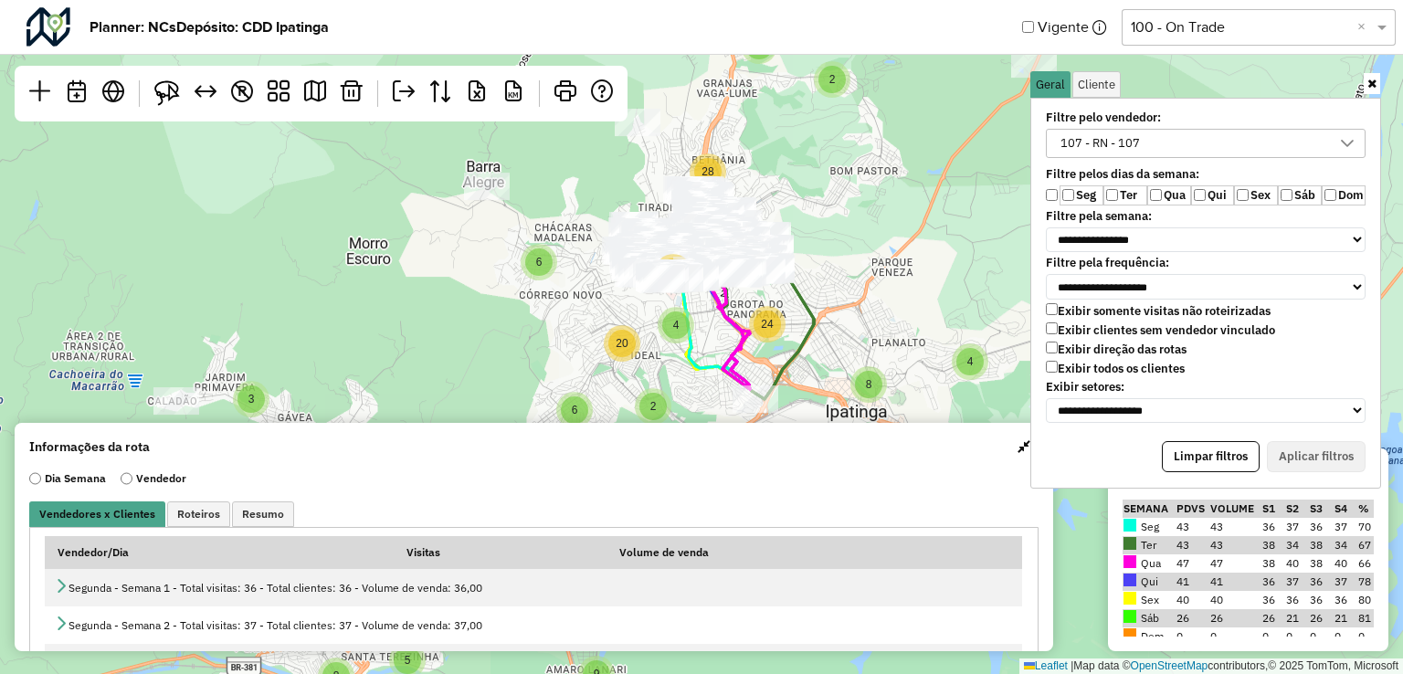
drag, startPoint x: 946, startPoint y: 295, endPoint x: 826, endPoint y: 270, distance: 123.1
click at [826, 270] on div "8 3 5 9 3 4 10 4 3 5 2 6 5 4 10 8 5 2 2 4 4 28 6 27 24 20 5 4 8 2 6 9 6 10 16 3…" at bounding box center [701, 337] width 1403 height 674
drag, startPoint x: 1372, startPoint y: 78, endPoint x: 1253, endPoint y: 195, distance: 166.6
click at [1372, 78] on icon at bounding box center [1371, 84] width 9 height 12
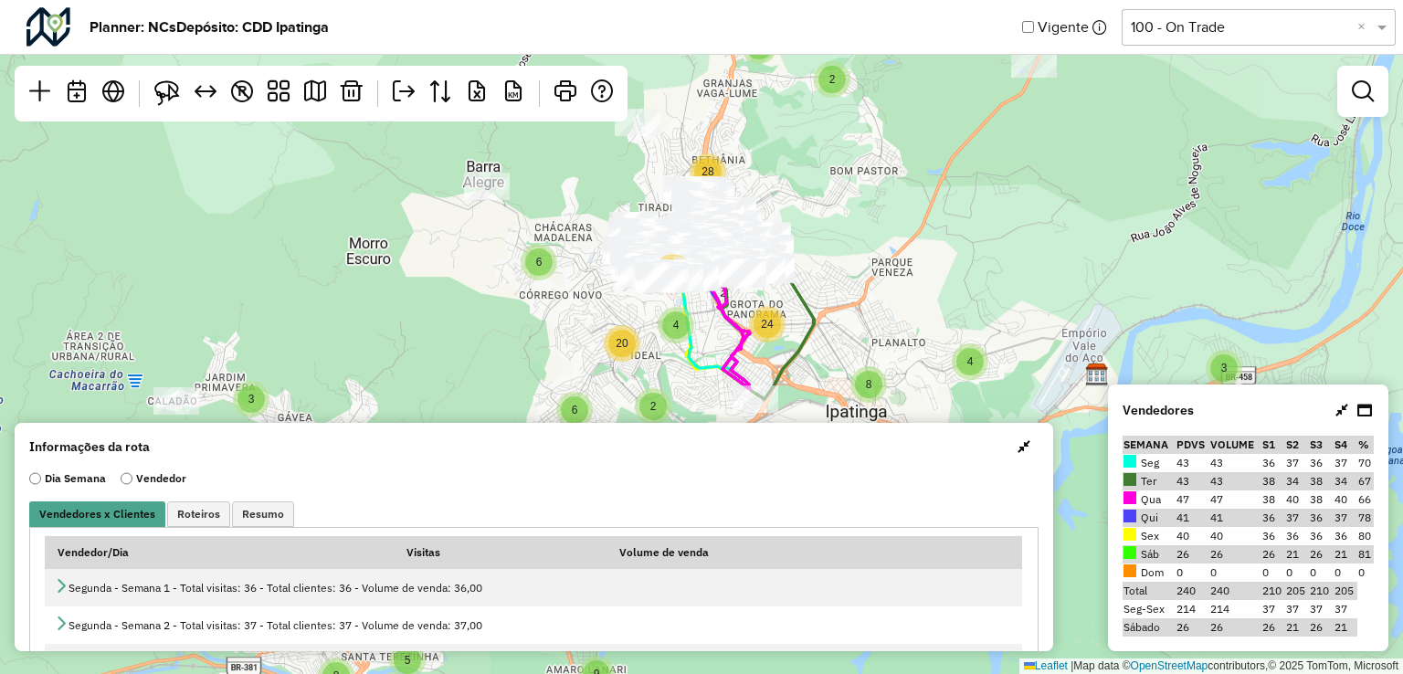
click at [1018, 452] on span "button" at bounding box center [1024, 446] width 13 height 15
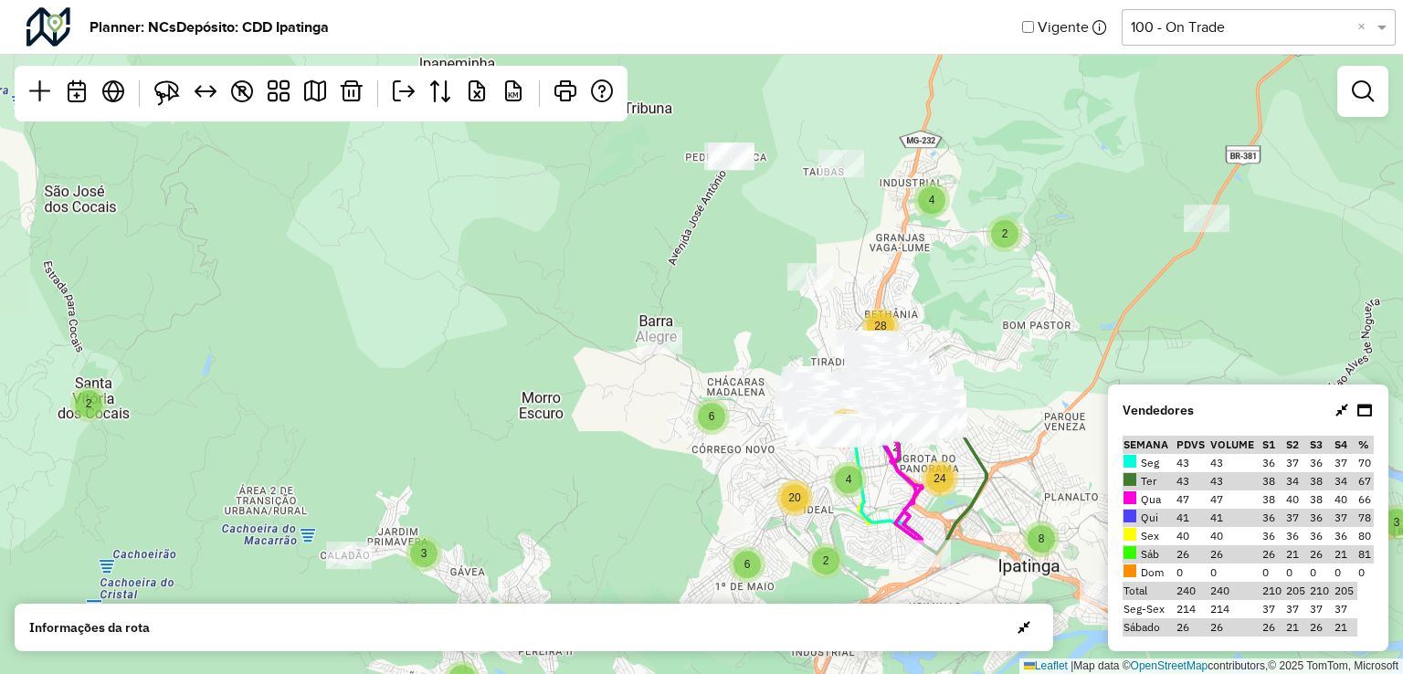
drag, startPoint x: 1011, startPoint y: 317, endPoint x: 1096, endPoint y: 402, distance: 120.1
click at [1096, 402] on div "8 3 5 9 3 4 10 4 3 5 2 6 5 4 10 8 5 2 2 4 4 28 6 27 24 20 5 4 8 2 6 9 6 10 16 3…" at bounding box center [701, 337] width 1403 height 674
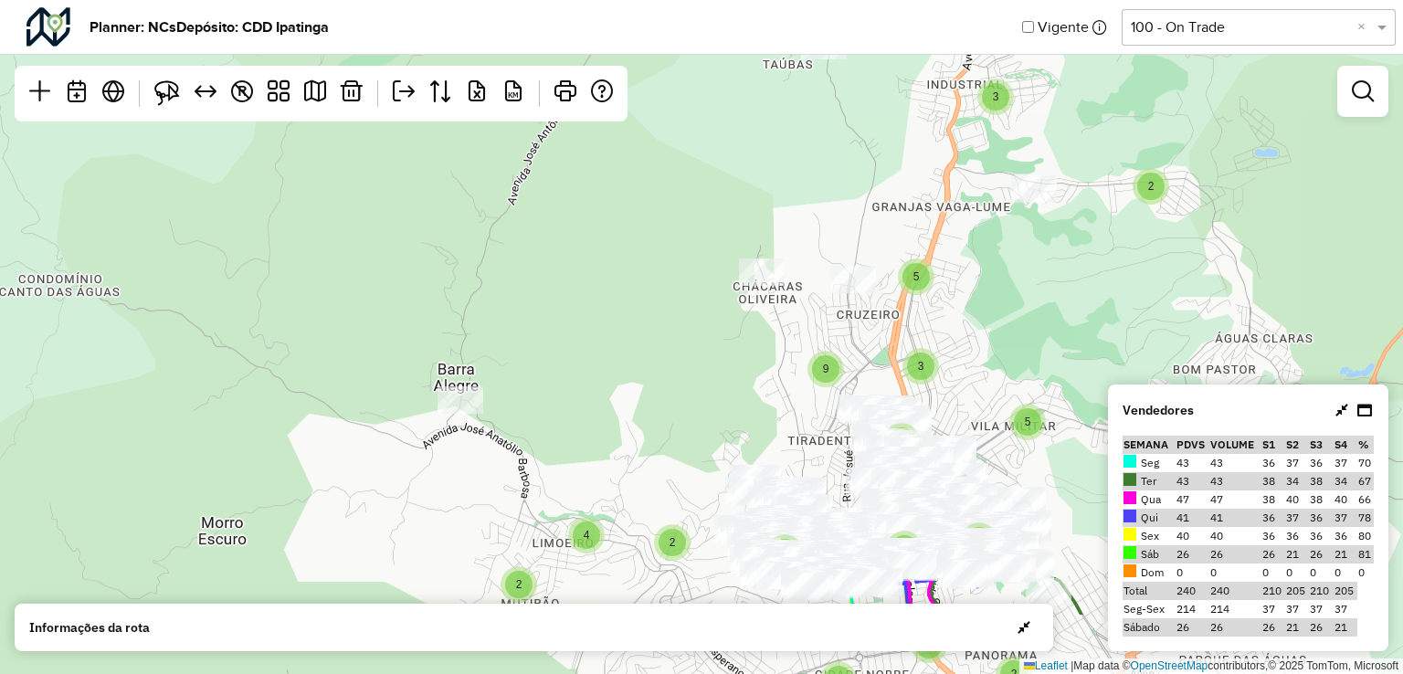
drag, startPoint x: 927, startPoint y: 223, endPoint x: 828, endPoint y: 96, distance: 161.3
click at [828, 96] on div "3 3 5 4 8 2 2 3 4 5 5 3 5 9 2 4 2 8 8 9 4 2 3 6 7 2 3 15 2 2 5 2 2 4 4 4 10 3 9…" at bounding box center [701, 337] width 1403 height 674
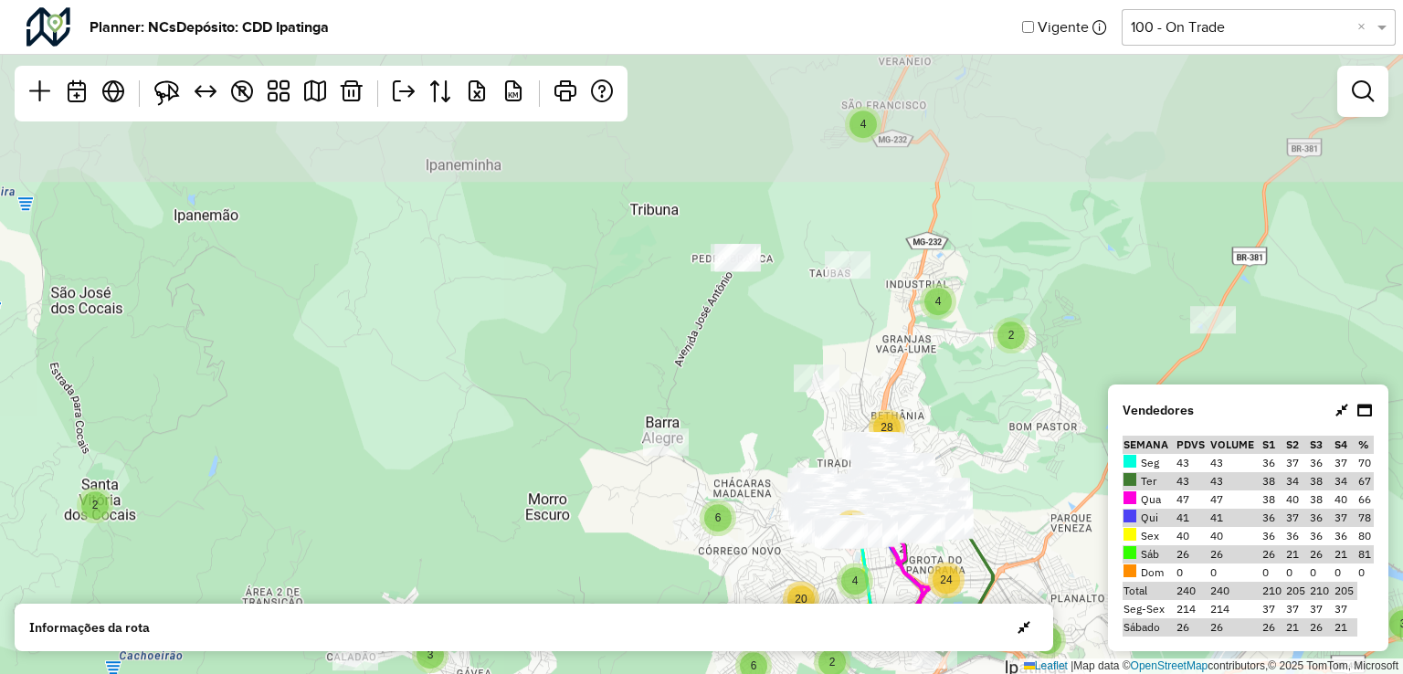
drag, startPoint x: 1134, startPoint y: 198, endPoint x: 876, endPoint y: 340, distance: 294.7
click at [1013, 427] on div "8 3 5 9 3 4 10 4 3 5 2 6 5 4 10 8 5 2 2 4 4 28 6 27 24 20 5 4 8 2 6 9 6 10 16 3…" at bounding box center [701, 337] width 1403 height 674
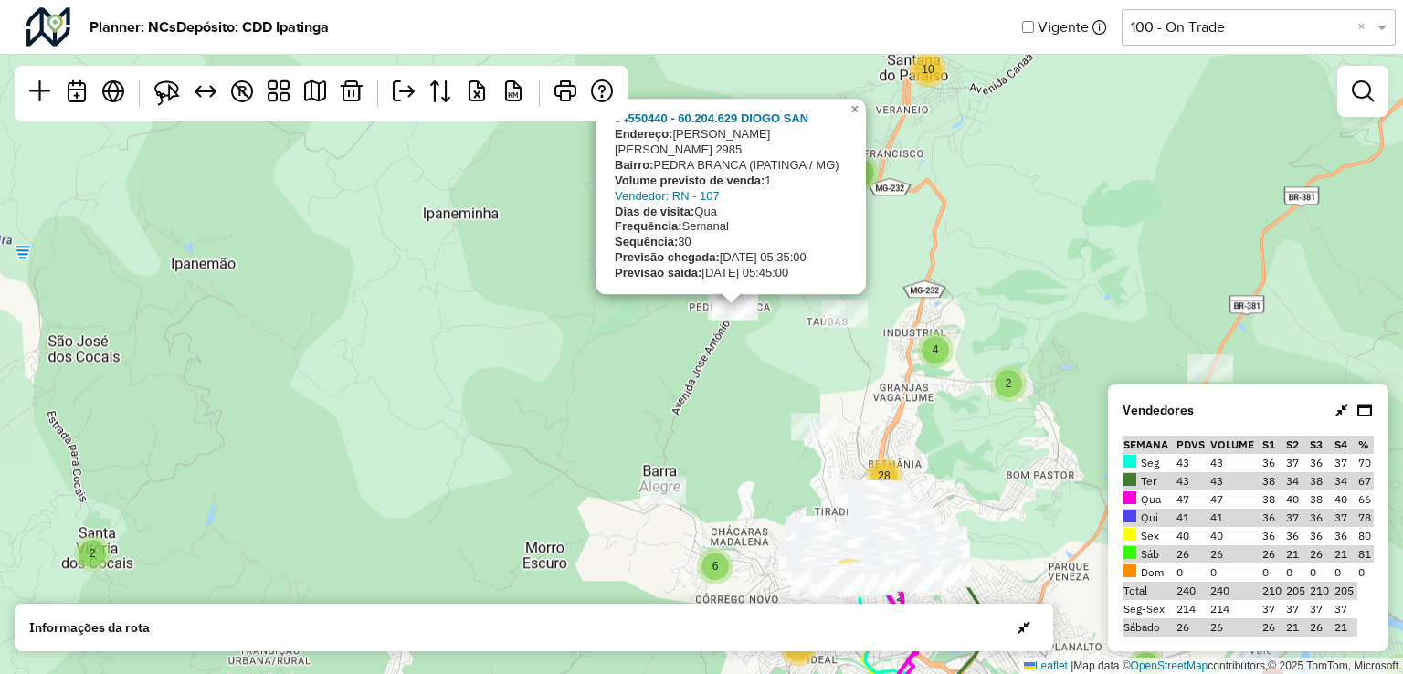
drag, startPoint x: 760, startPoint y: 346, endPoint x: 765, endPoint y: 374, distance: 27.9
click at [765, 374] on div "8 3 5 9 3 4 10 3 5 2 6 5 4 10 8 5 2 2 4 4 28 6 27 24 20 5 4 8 2 6 9 6 10 16 3 9…" at bounding box center [701, 337] width 1403 height 674
drag, startPoint x: 753, startPoint y: 396, endPoint x: 743, endPoint y: 404, distance: 13.0
click at [752, 395] on div "8 3 5 9 3 4 10 3 5 2 6 5 4 10 8 5 2 2 4 4 28 6 27 24 20 5 4 8 2 6 9 6 10 16 3 9…" at bounding box center [701, 337] width 1403 height 674
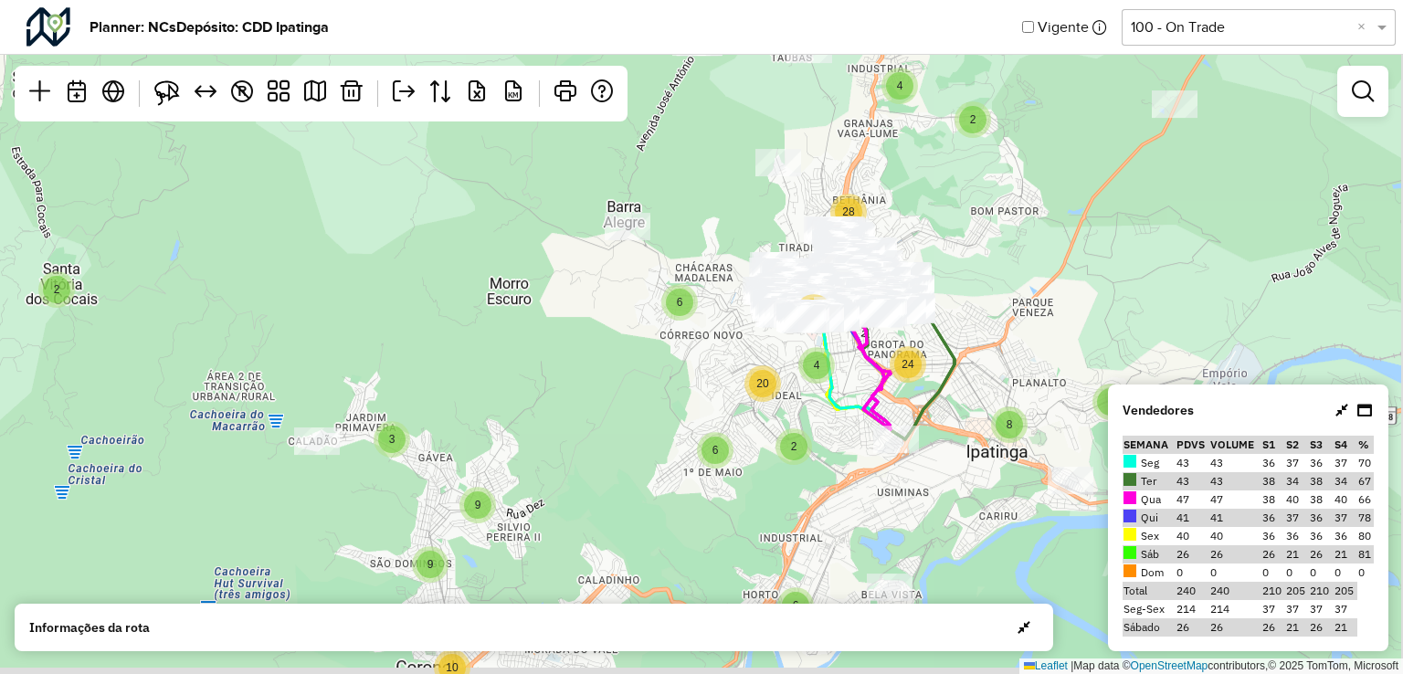
drag, startPoint x: 733, startPoint y: 401, endPoint x: 697, endPoint y: 137, distance: 266.5
click at [697, 137] on div "8 3 5 9 3 4 10 3 5 2 6 5 4 10 8 5 2 2 4 4 28 6 27 24 20 5 4 8 2 6 9 6 10 16 3 9…" at bounding box center [701, 337] width 1403 height 674
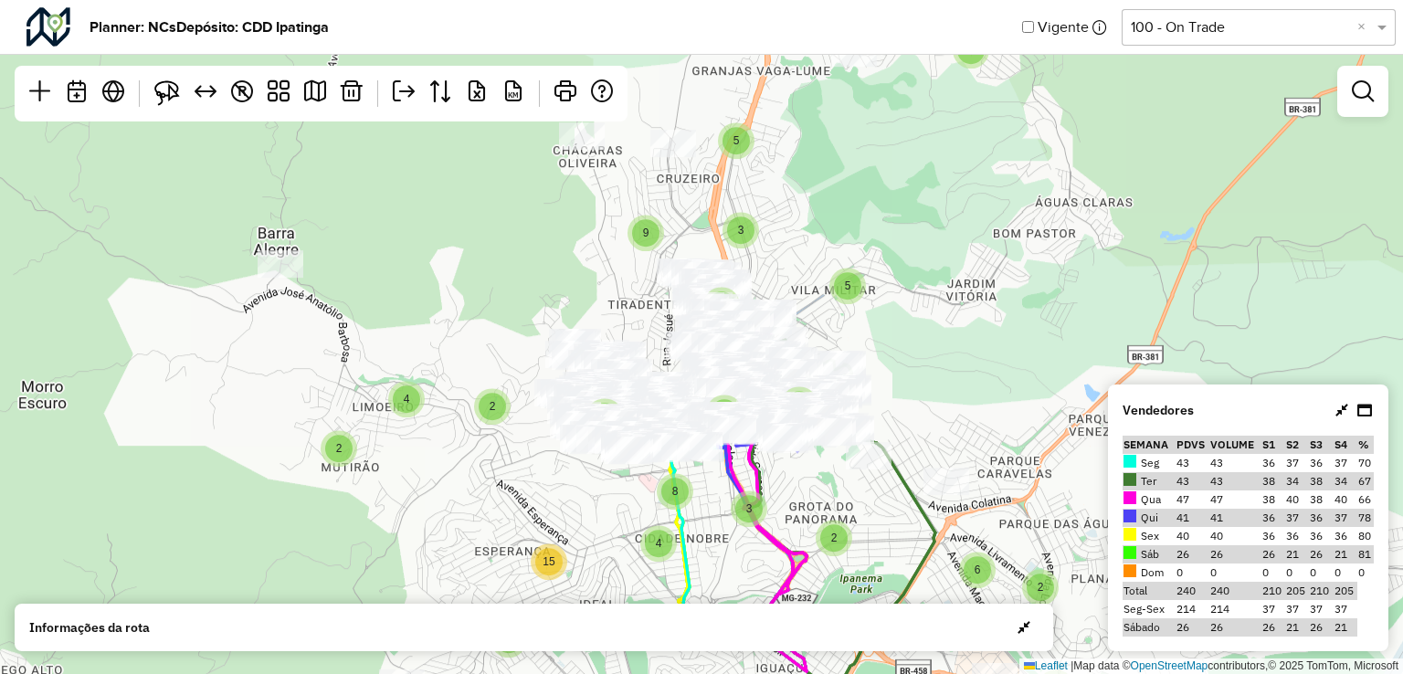
drag, startPoint x: 1010, startPoint y: 341, endPoint x: 997, endPoint y: 439, distance: 99.5
click at [997, 439] on div "3 3 5 4 8 5 5 4 9 2 3 3 2 2 2 3 4 5 5 3 5 9 2 4 2 8 8 9 4 2 3 6 7 2 3 15 2 2 5 …" at bounding box center [701, 337] width 1403 height 674
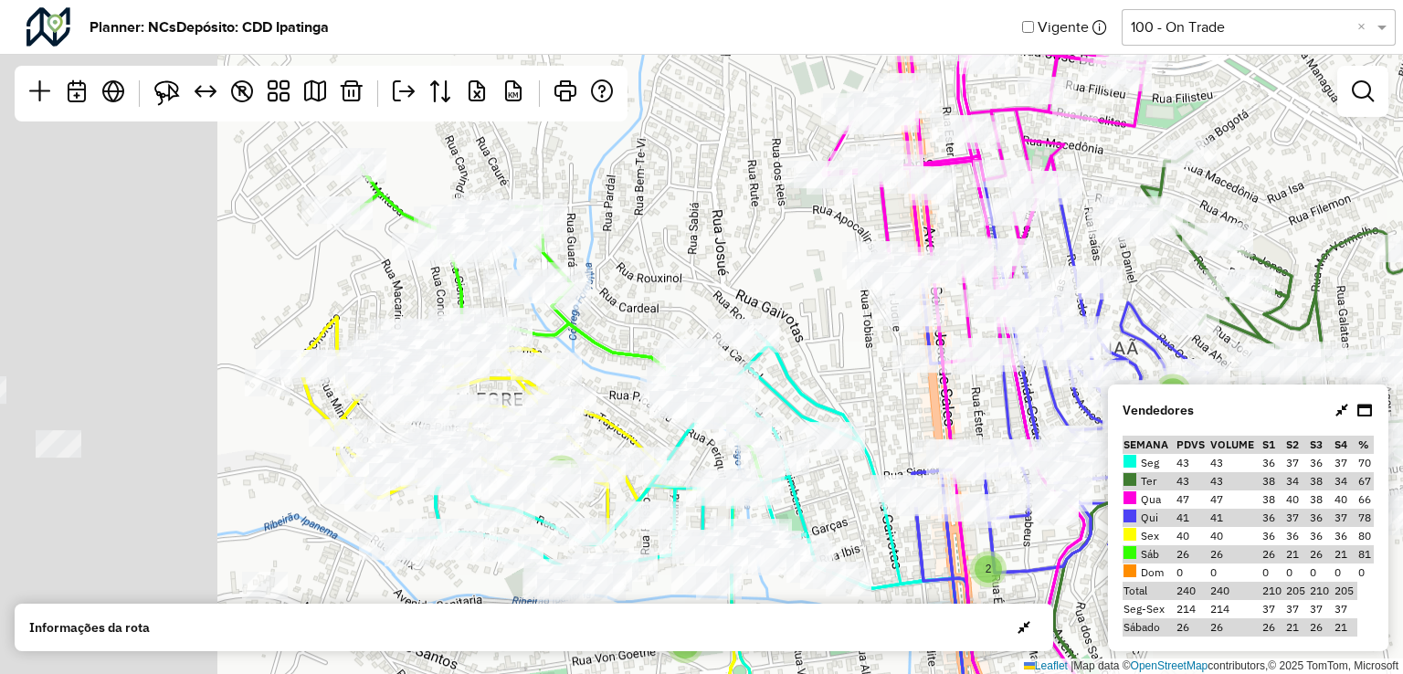
drag, startPoint x: 385, startPoint y: 312, endPoint x: 568, endPoint y: 319, distance: 182.8
click at [648, 288] on div "2 2 3 2 2 2 2 2 4 2 2 5 2 2 2 2 2 2 2 4 2 ↦ Leaflet | Map data © OpenStreetMap …" at bounding box center [701, 337] width 1403 height 674
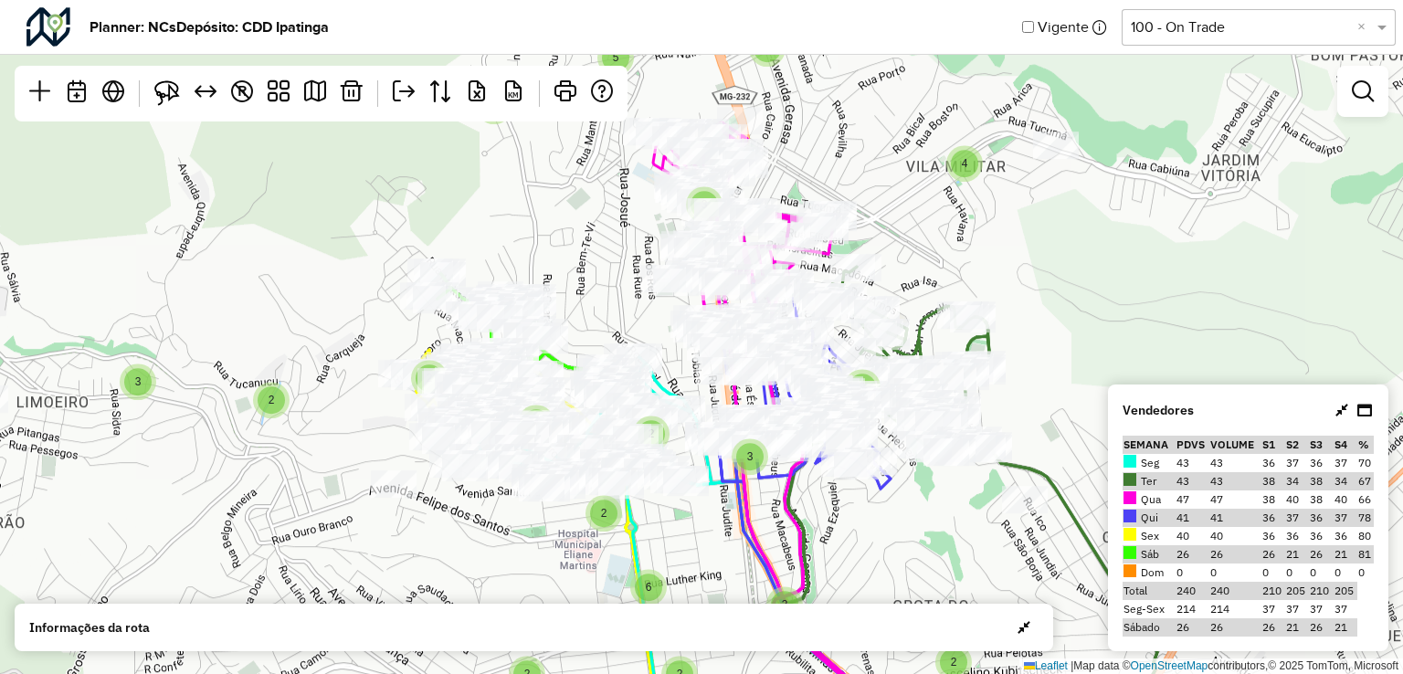
drag, startPoint x: 995, startPoint y: 358, endPoint x: 1062, endPoint y: 398, distance: 78.6
click at [1062, 398] on div "3 3 2 2 3 4 3 2 3 2 5 2 3 2 6 2 2 3 2 6 3 2 3 4 6 2 3 2 10 3 2 4 2 2 2 2 2 4 ↦ …" at bounding box center [701, 337] width 1403 height 674
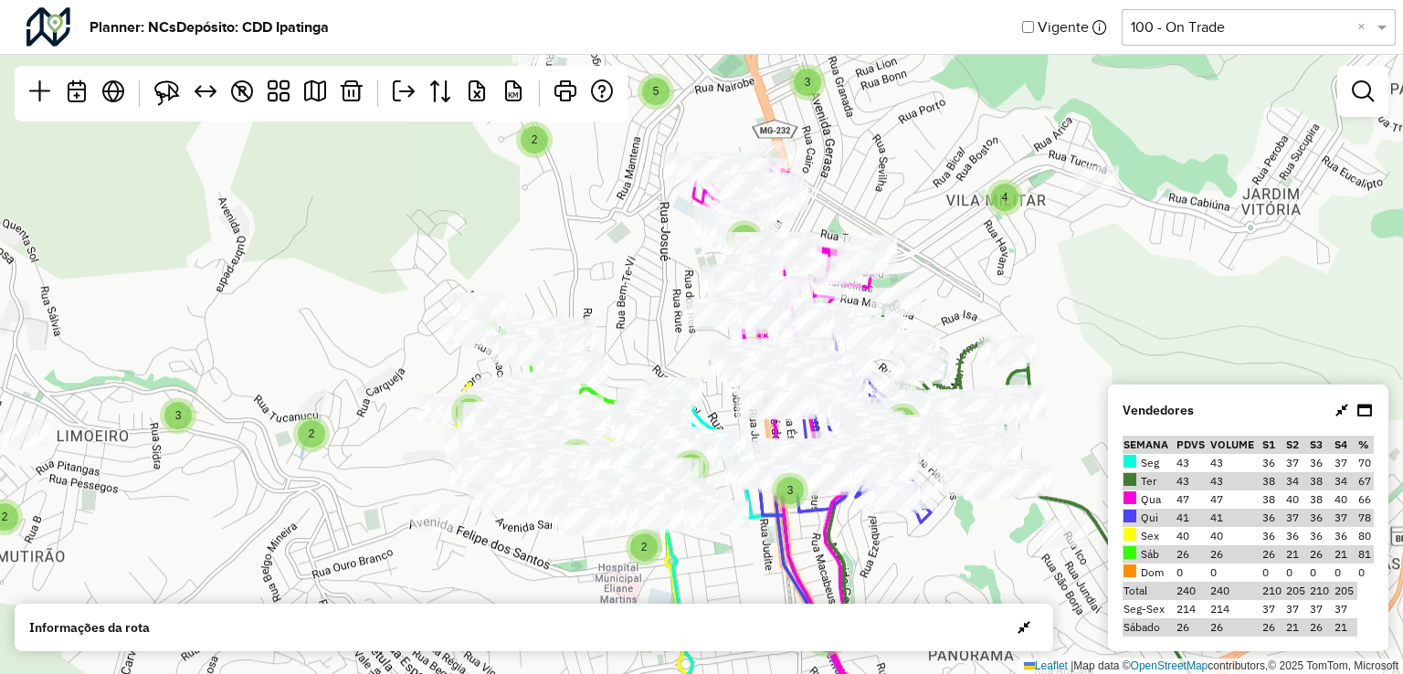
drag, startPoint x: 1060, startPoint y: 334, endPoint x: 1099, endPoint y: 368, distance: 51.8
click at [1099, 368] on div "3 3 2 2 3 4 3 2 3 2 5 2 3 2 6 2 2 3 2 6 3 2 3 4 6 2 3 2 10 3 2 4 2 2 2 2 2 4 ↦ …" at bounding box center [701, 337] width 1403 height 674
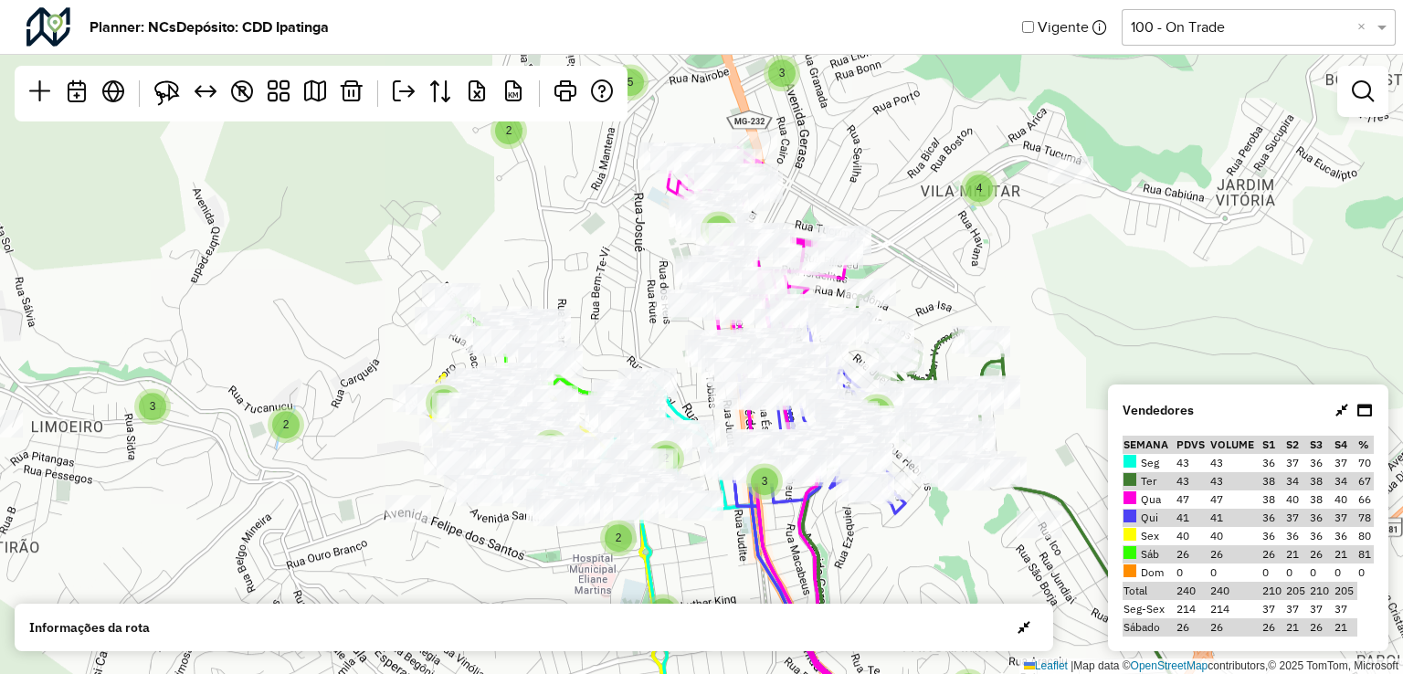
drag, startPoint x: 1176, startPoint y: 303, endPoint x: 1238, endPoint y: 288, distance: 63.1
click at [1239, 273] on div "3 3 2 2 3 4 3 2 3 2 5 2 3 2 6 2 2 3 2 6 3 2 3 4 6 2 3 2 10 3 2 4 2 2 2 2 2 4 ↦ …" at bounding box center [701, 337] width 1403 height 674
